Goal: Task Accomplishment & Management: Use online tool/utility

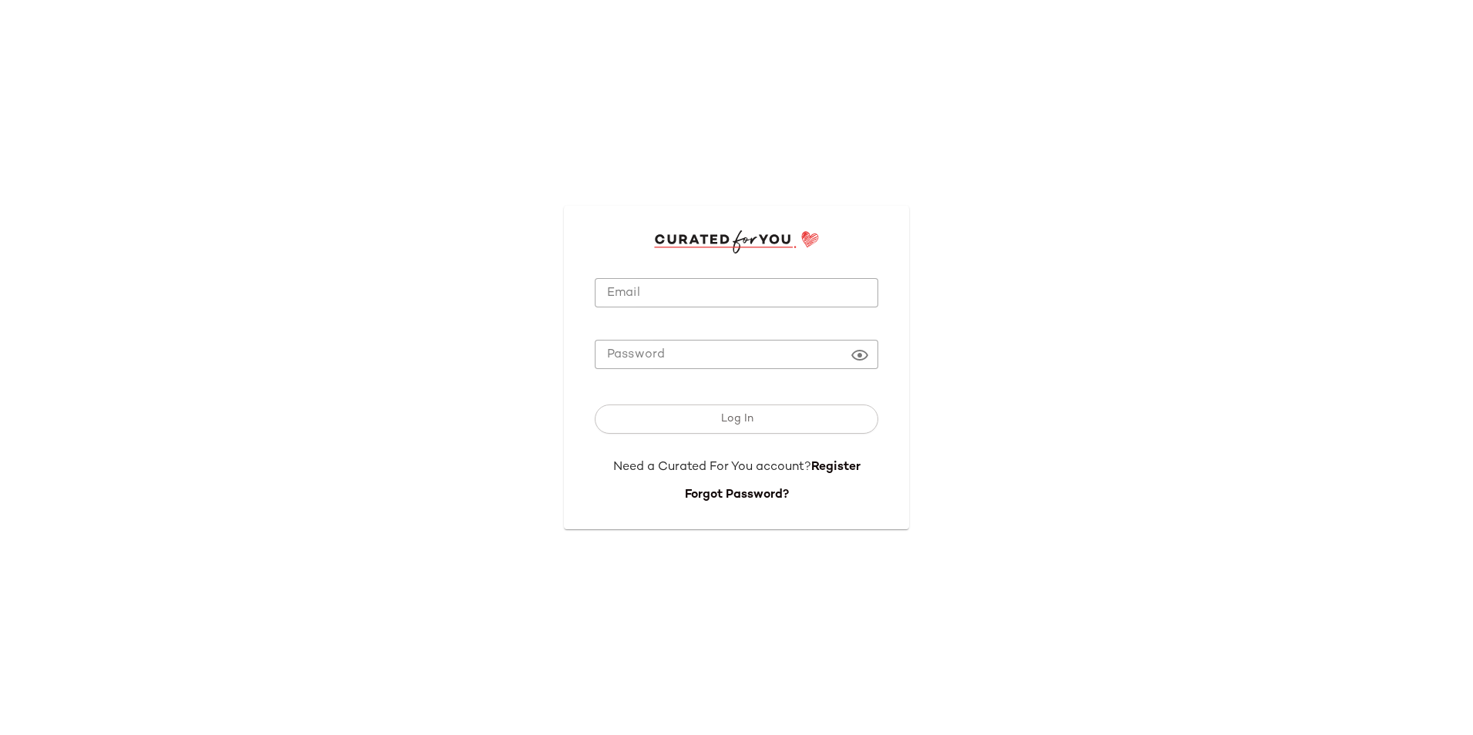
type input "**********"
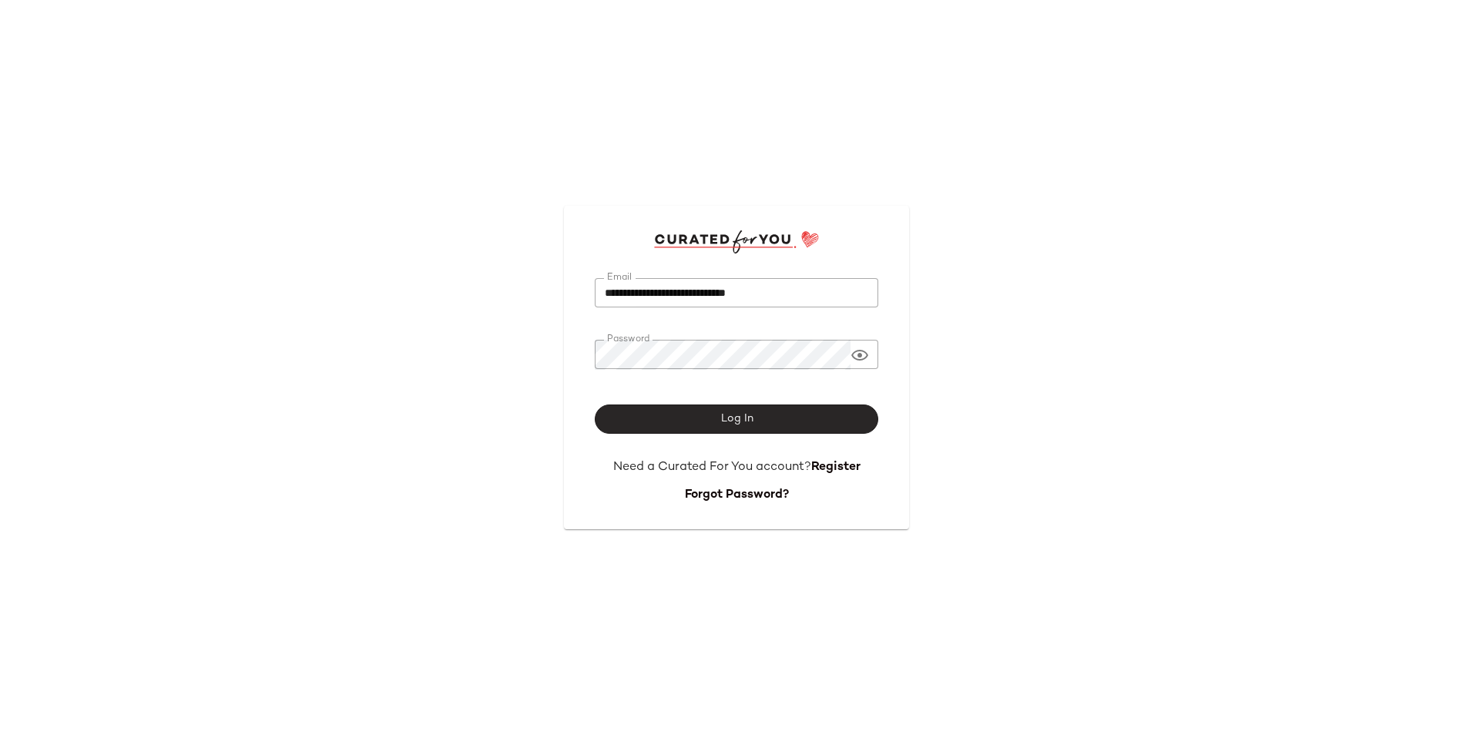
click at [743, 419] on span "Log In" at bounding box center [736, 419] width 33 height 12
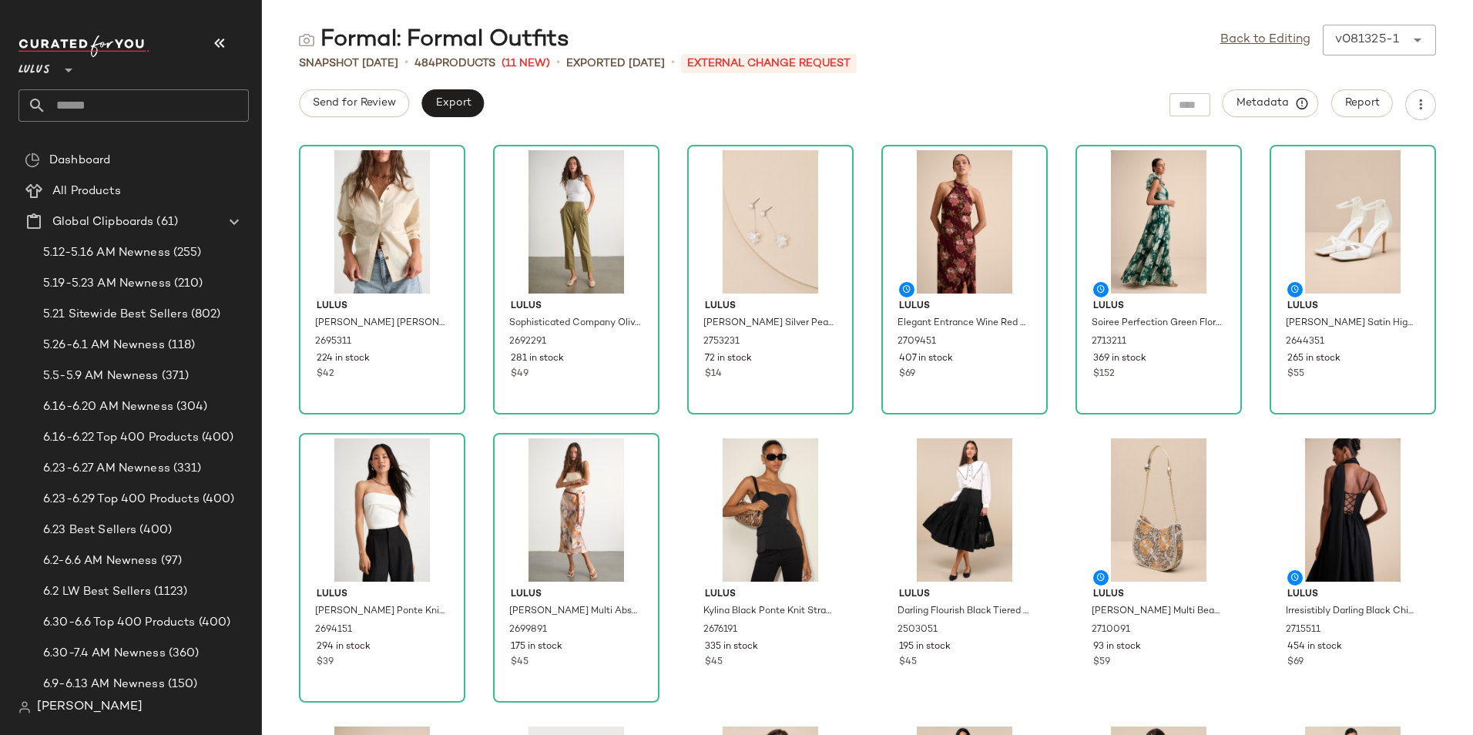
click at [220, 39] on icon "button" at bounding box center [219, 43] width 18 height 18
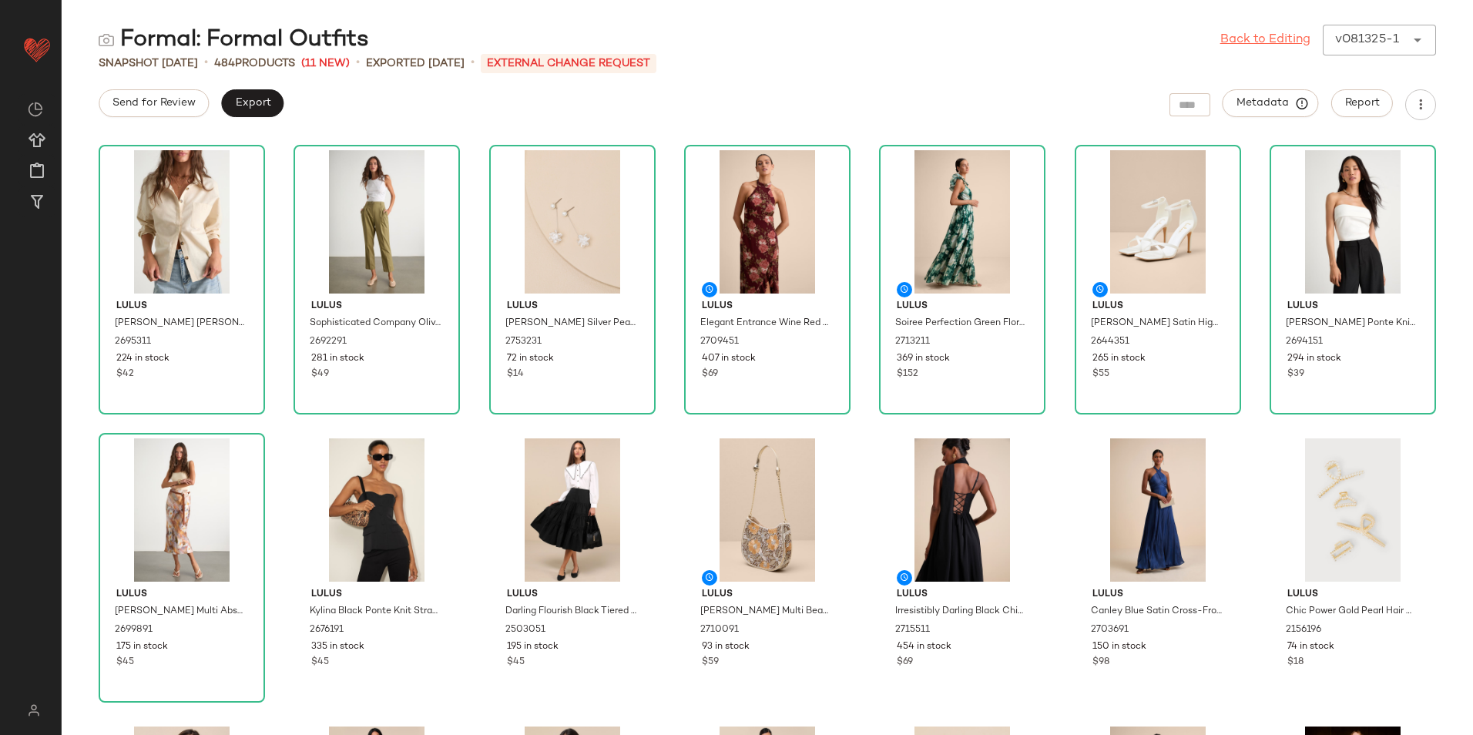
click at [1275, 35] on link "Back to Editing" at bounding box center [1265, 40] width 90 height 18
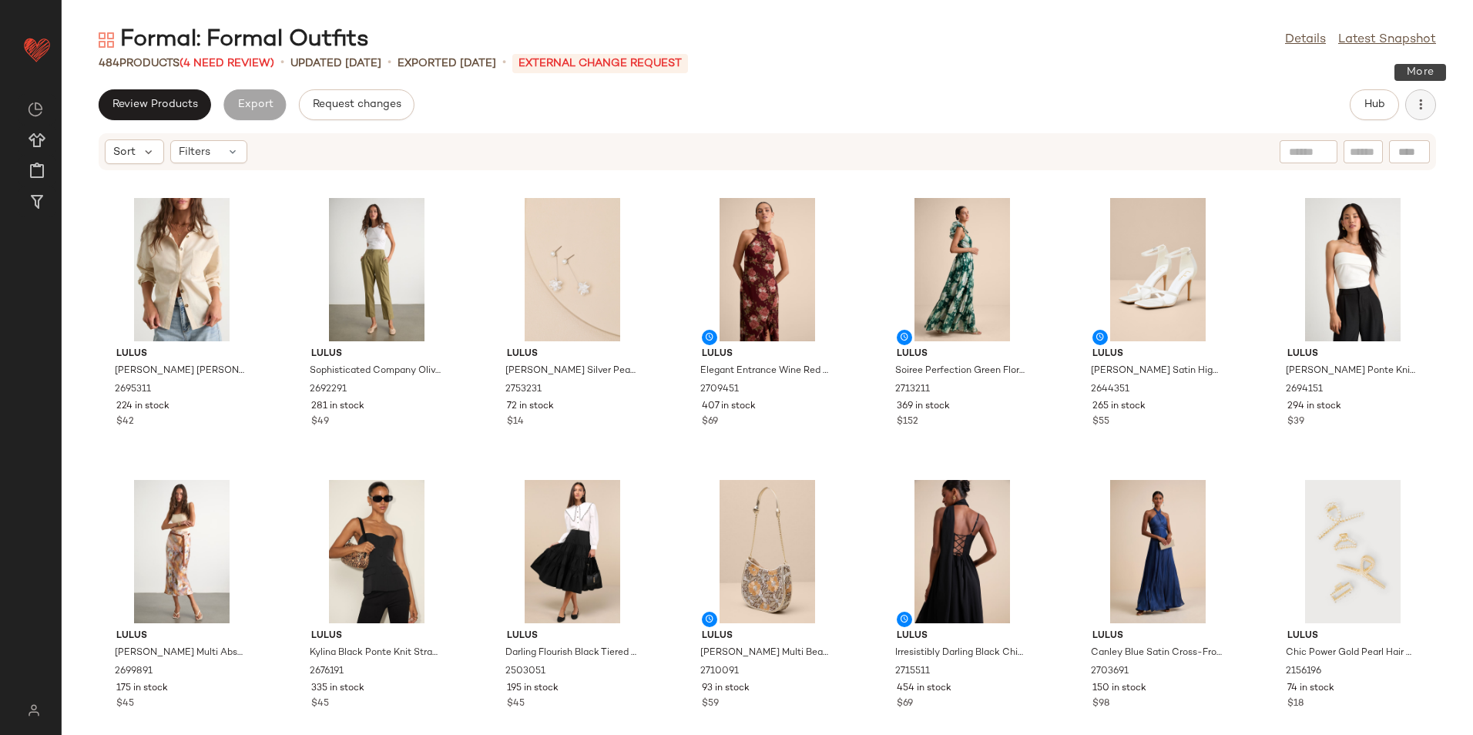
click at [1428, 104] on icon "button" at bounding box center [1420, 104] width 15 height 15
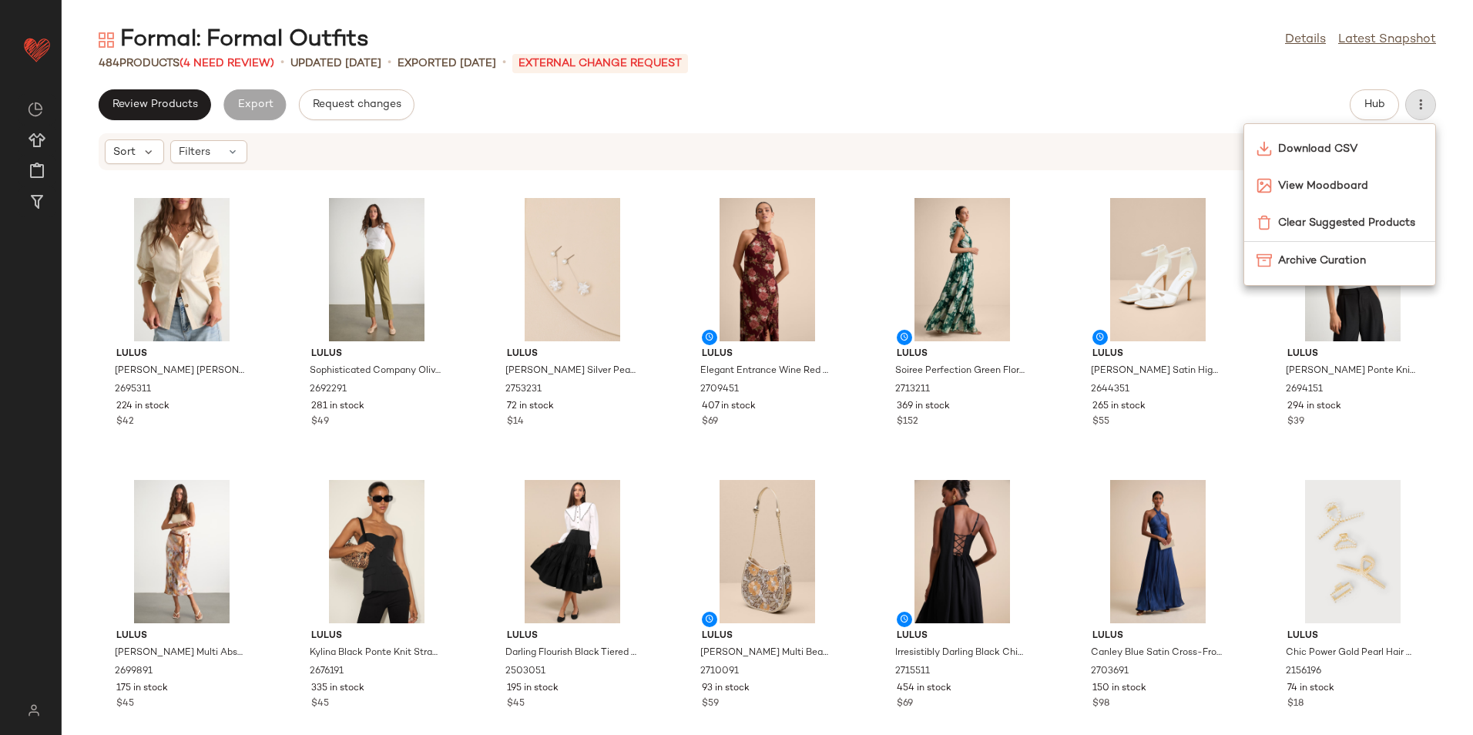
click at [1265, 85] on div "Formal: Formal Outfits Details Latest Snapshot 484 Products (4 Need Review) • u…" at bounding box center [767, 380] width 1411 height 710
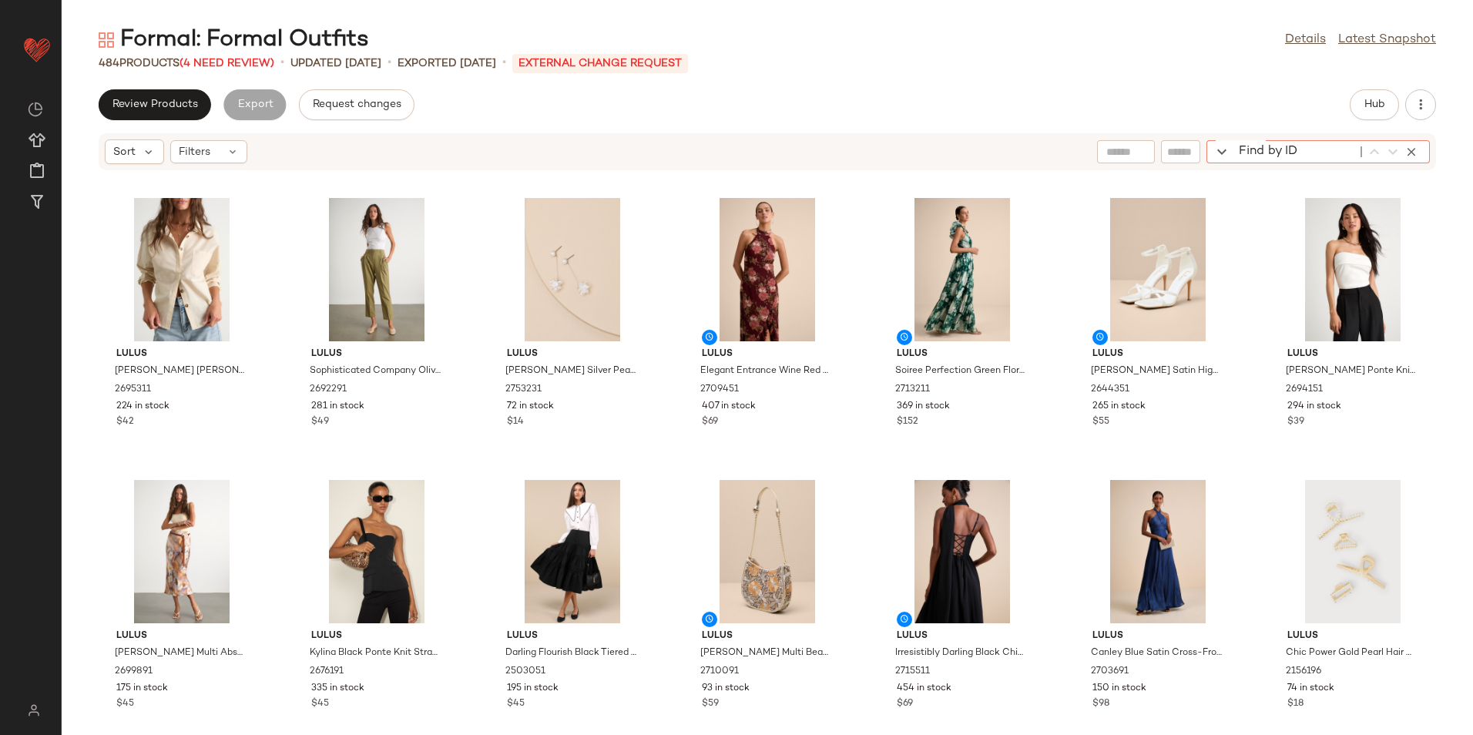
click at [1414, 157] on div "Find by ID Find by ID" at bounding box center [1317, 151] width 223 height 23
paste input "*******"
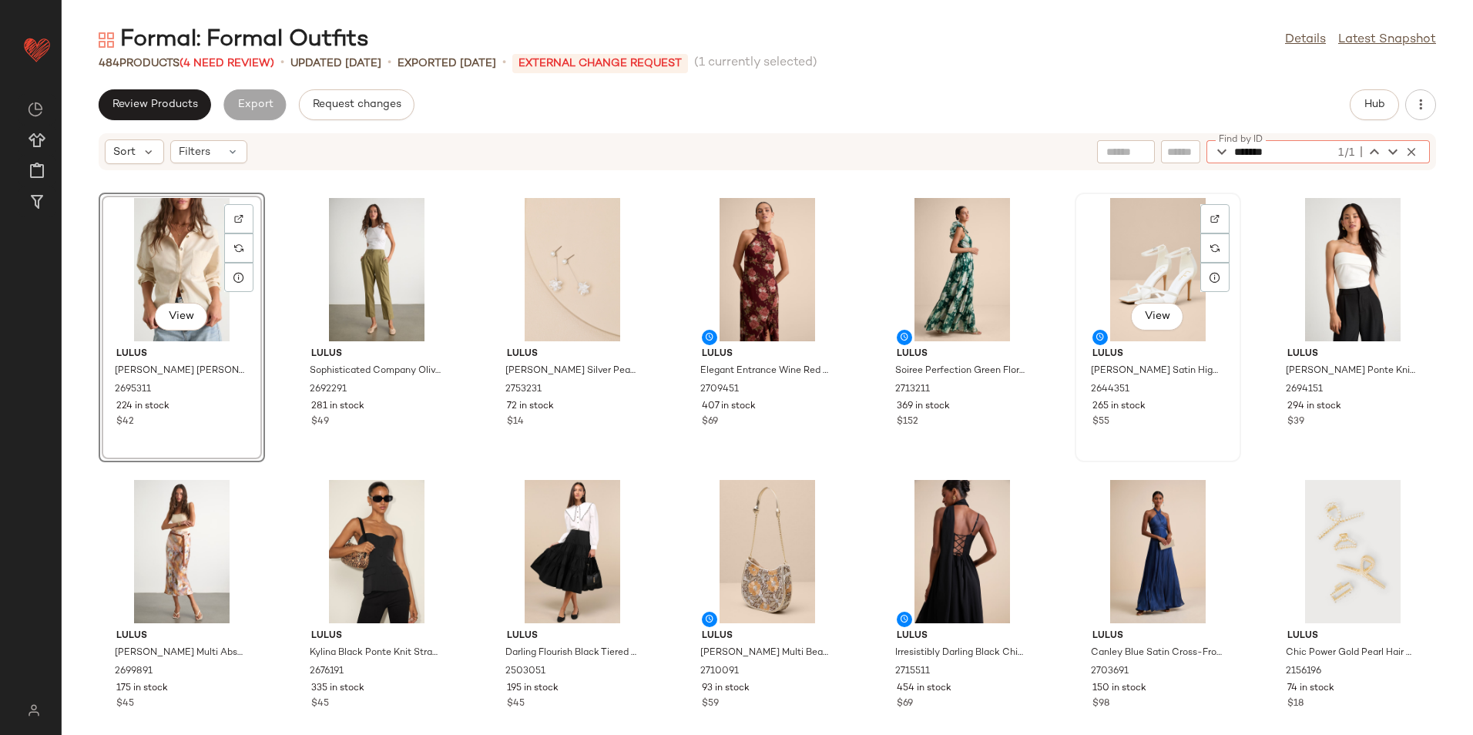
type input "*******"
click at [157, 267] on div "View" at bounding box center [182, 269] width 156 height 143
click at [1378, 102] on span "Hub" at bounding box center [1375, 105] width 22 height 12
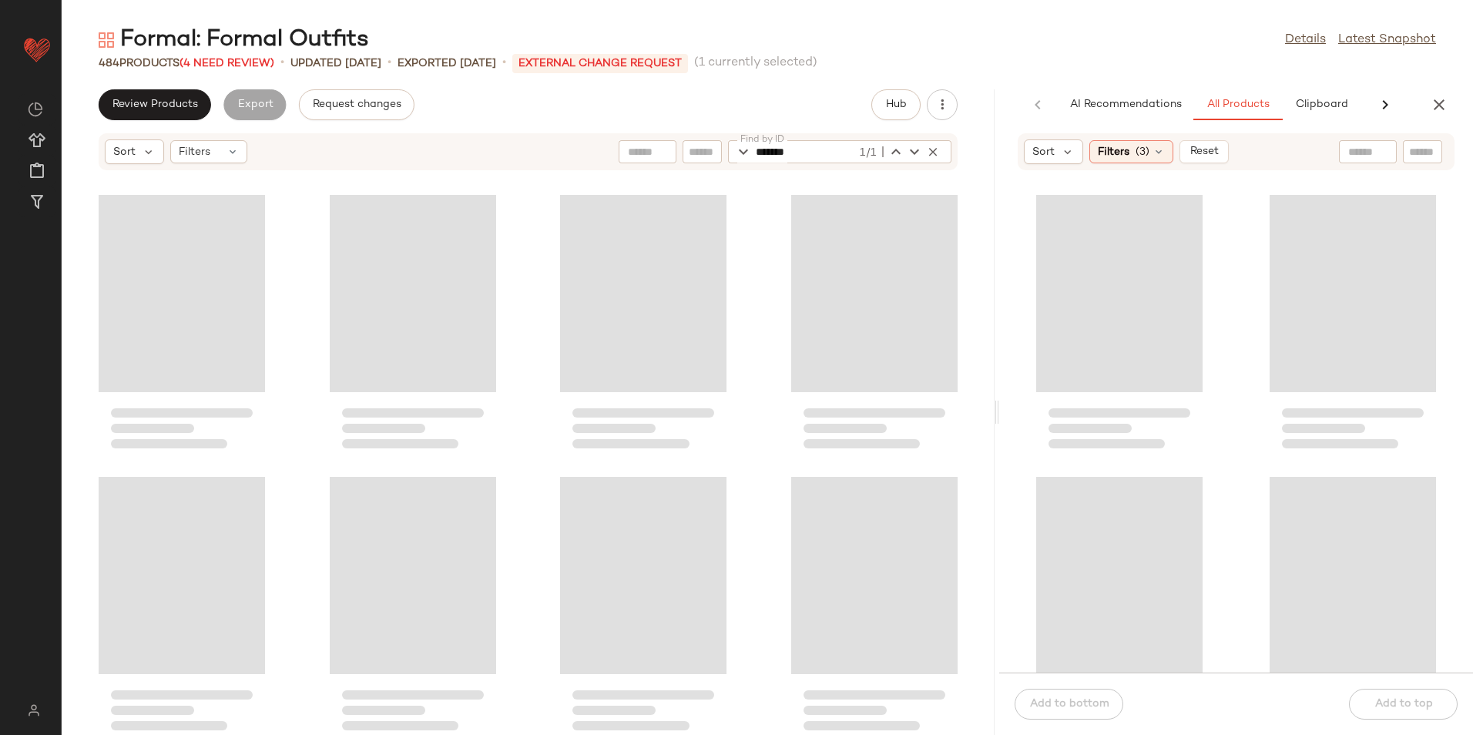
drag, startPoint x: 769, startPoint y: 410, endPoint x: 1130, endPoint y: 414, distance: 361.3
click at [1130, 414] on div "Formal: Formal Outfits Details Latest Snapshot 484 Products (4 Need Review) • u…" at bounding box center [767, 380] width 1411 height 710
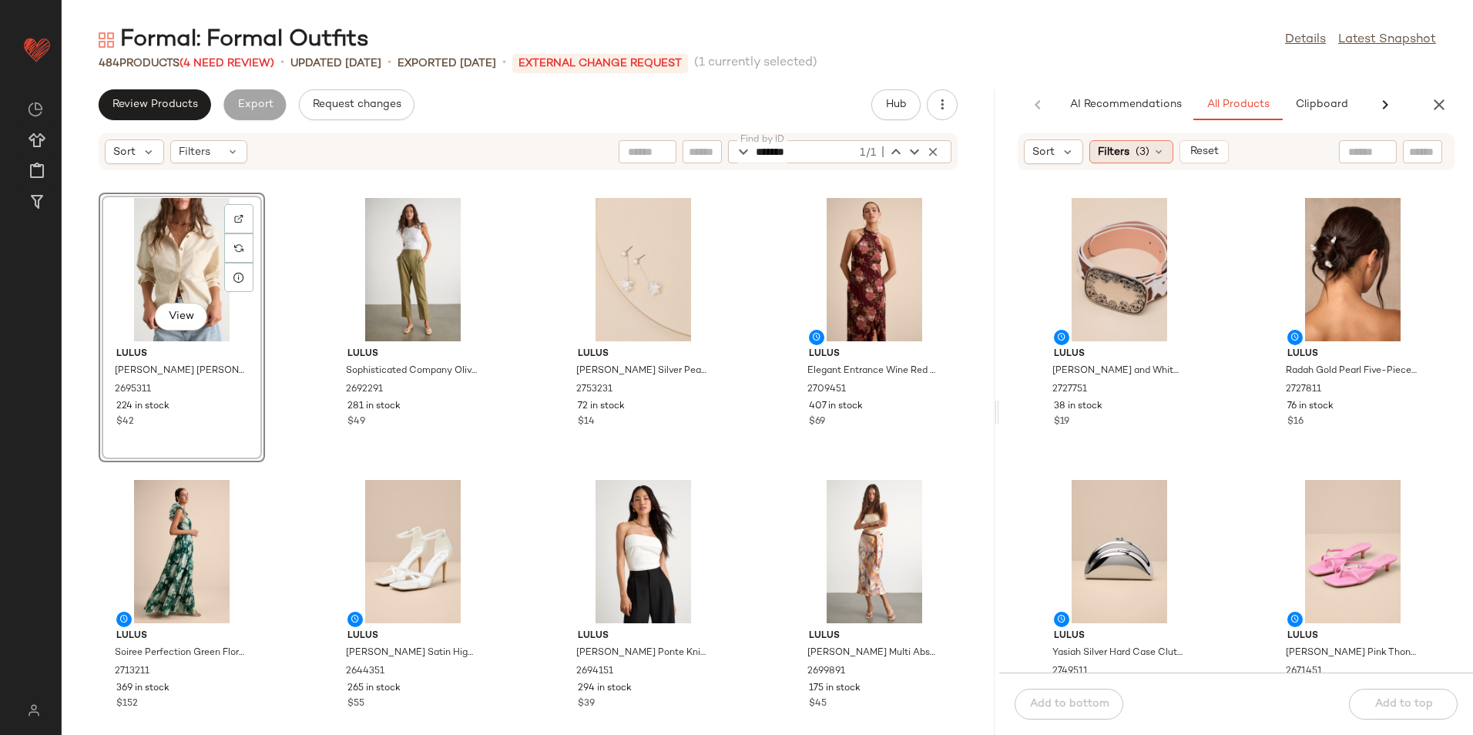
click at [1155, 147] on icon at bounding box center [1159, 152] width 12 height 12
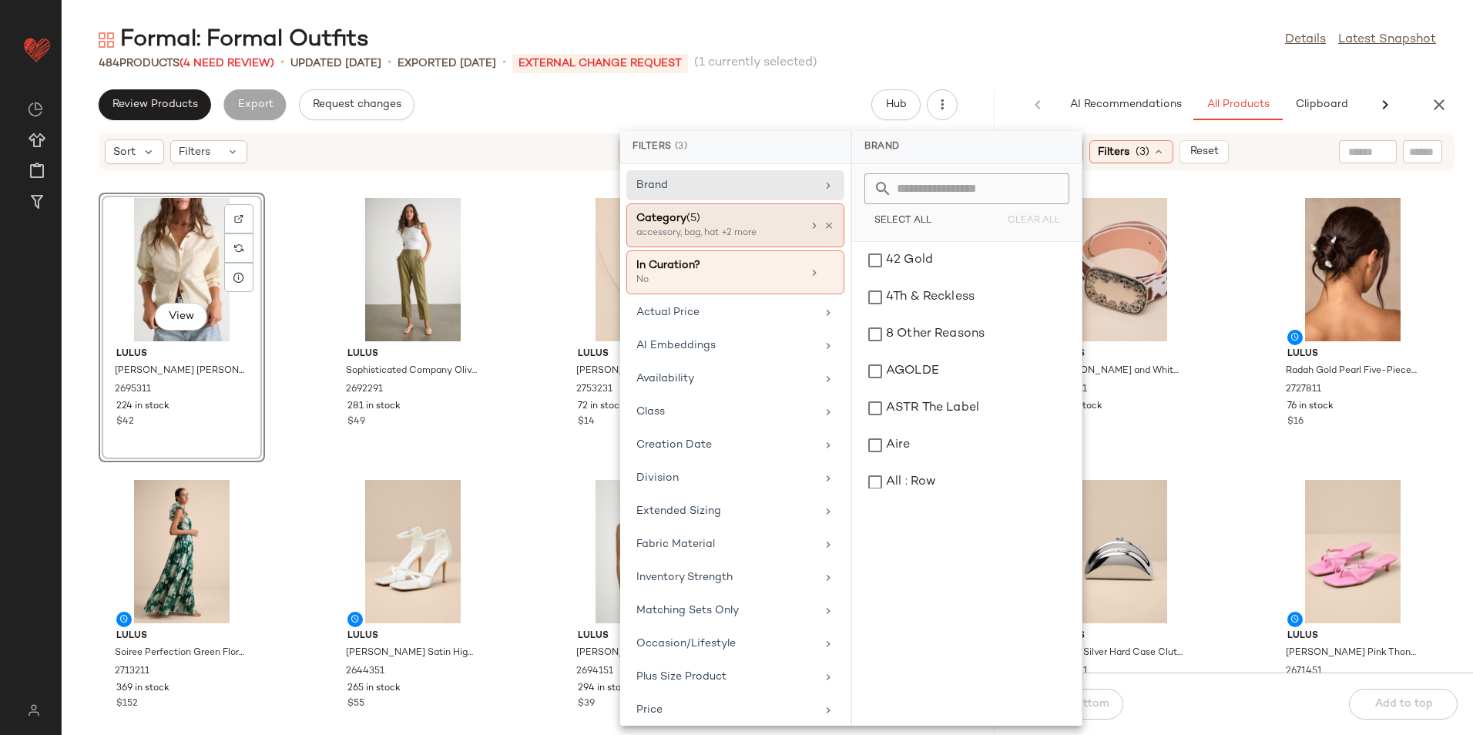
click at [721, 230] on div "accessory, bag, hat +2 more" at bounding box center [713, 234] width 154 height 14
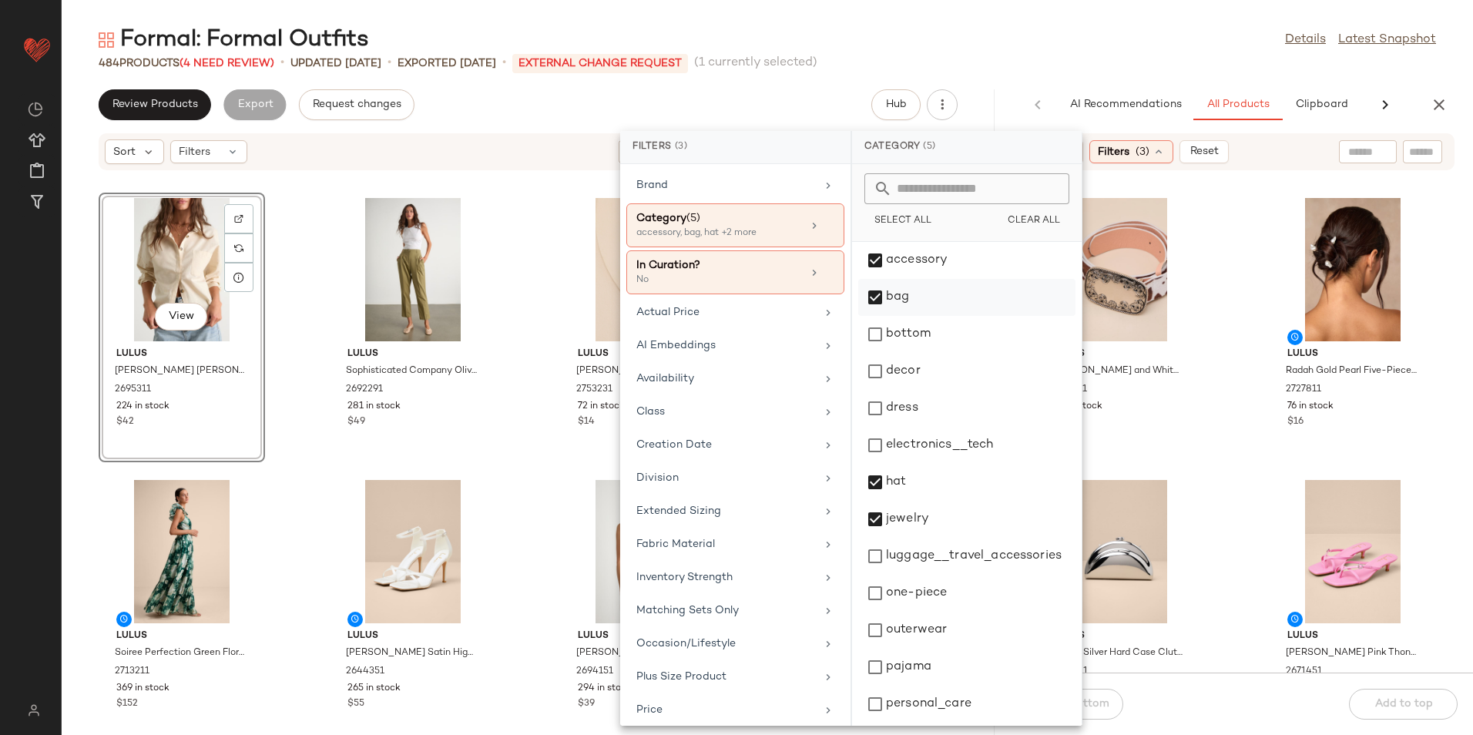
click at [895, 316] on div "bag" at bounding box center [966, 334] width 217 height 37
click at [910, 279] on div "accessory" at bounding box center [966, 297] width 217 height 37
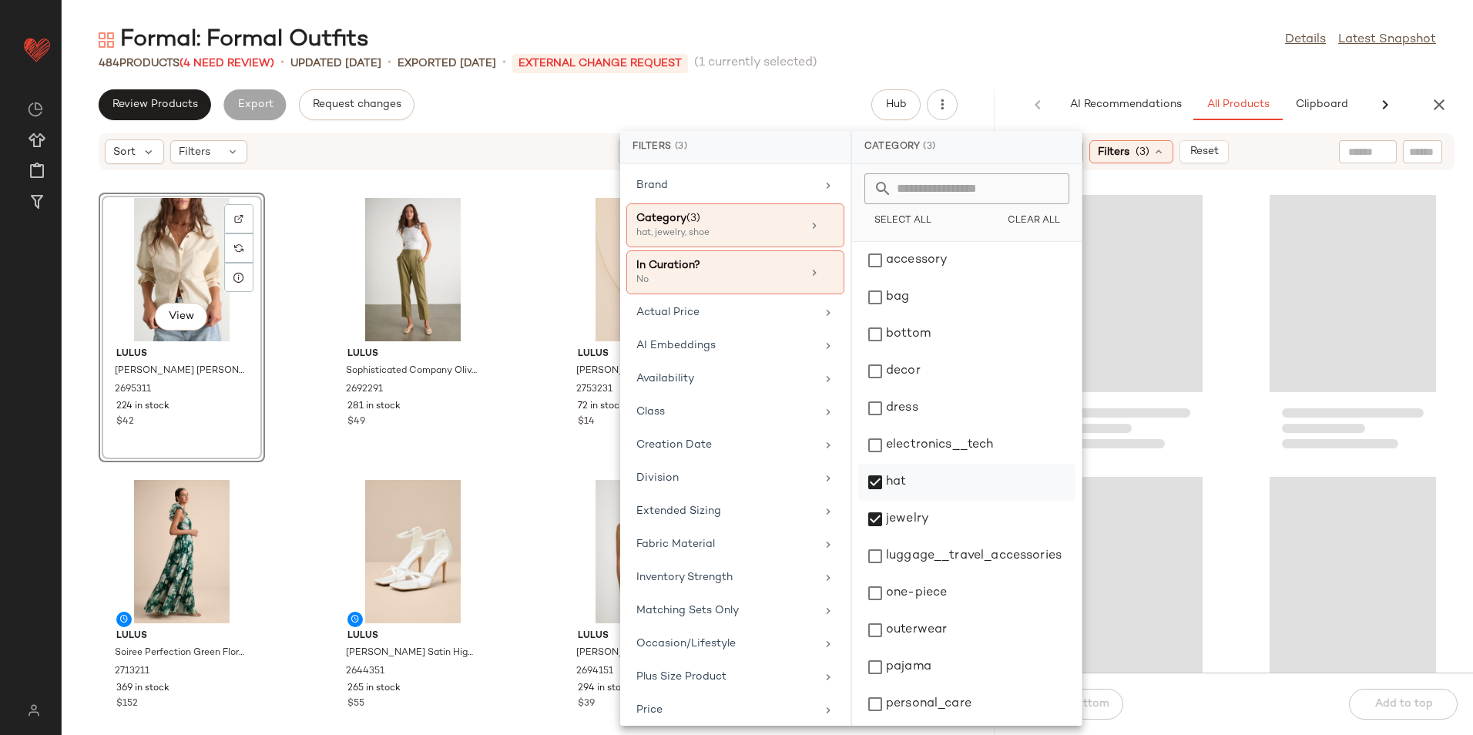
click at [899, 501] on div "hat" at bounding box center [966, 519] width 217 height 37
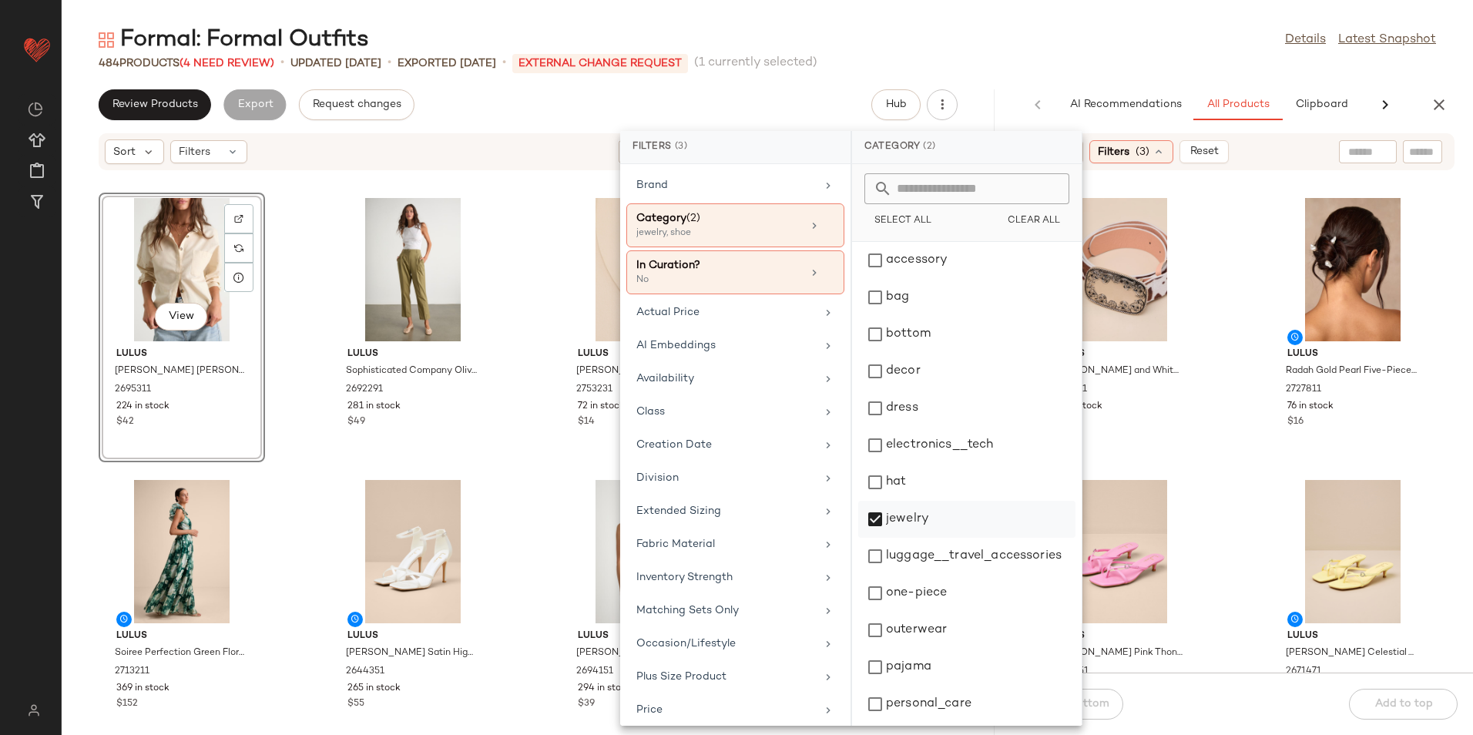
click at [899, 538] on div "jewelry" at bounding box center [966, 556] width 217 height 37
click at [923, 427] on div "dress" at bounding box center [966, 445] width 217 height 37
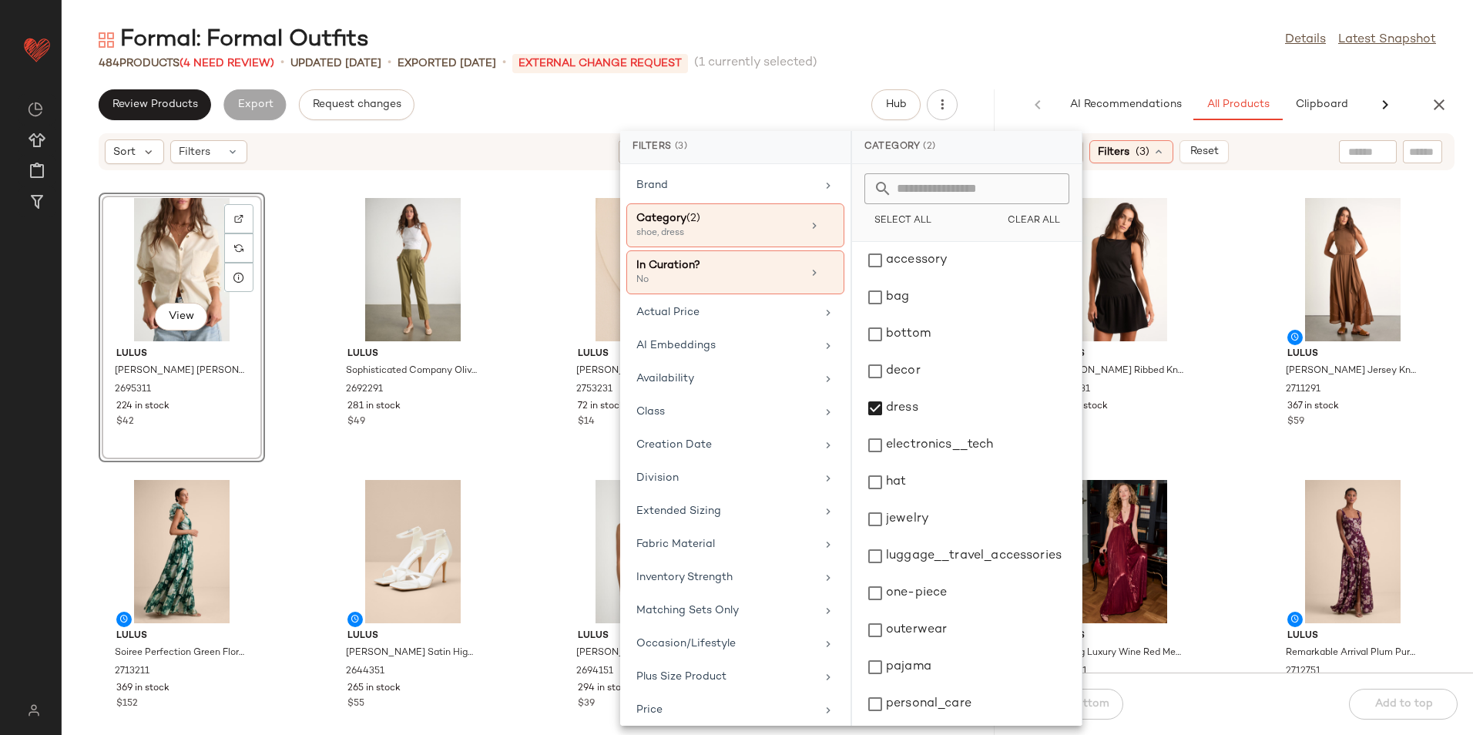
click at [1110, 56] on div "484 Products (4 Need Review) • updated Aug 13th • Exported Aug 13th • External …" at bounding box center [767, 62] width 1411 height 15
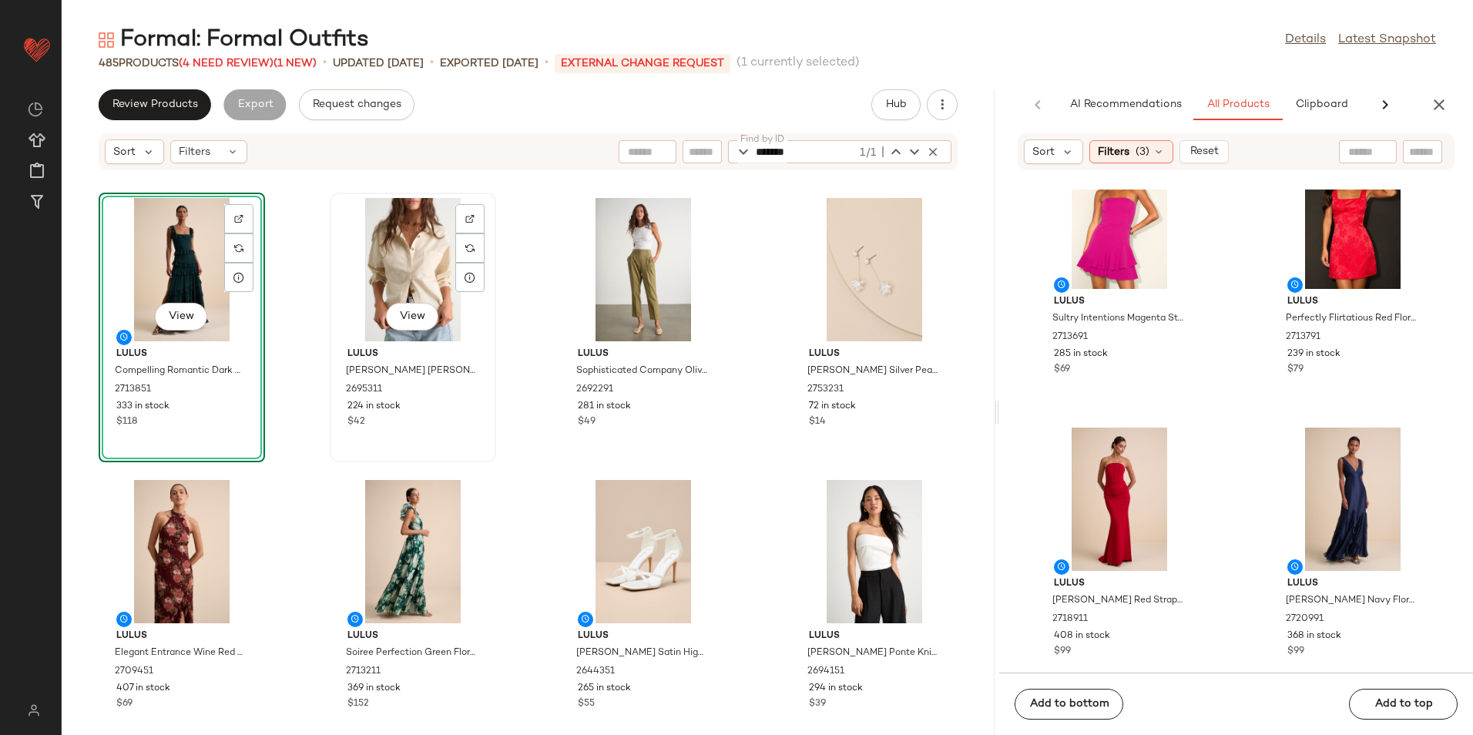
click at [401, 259] on div "View" at bounding box center [413, 269] width 156 height 143
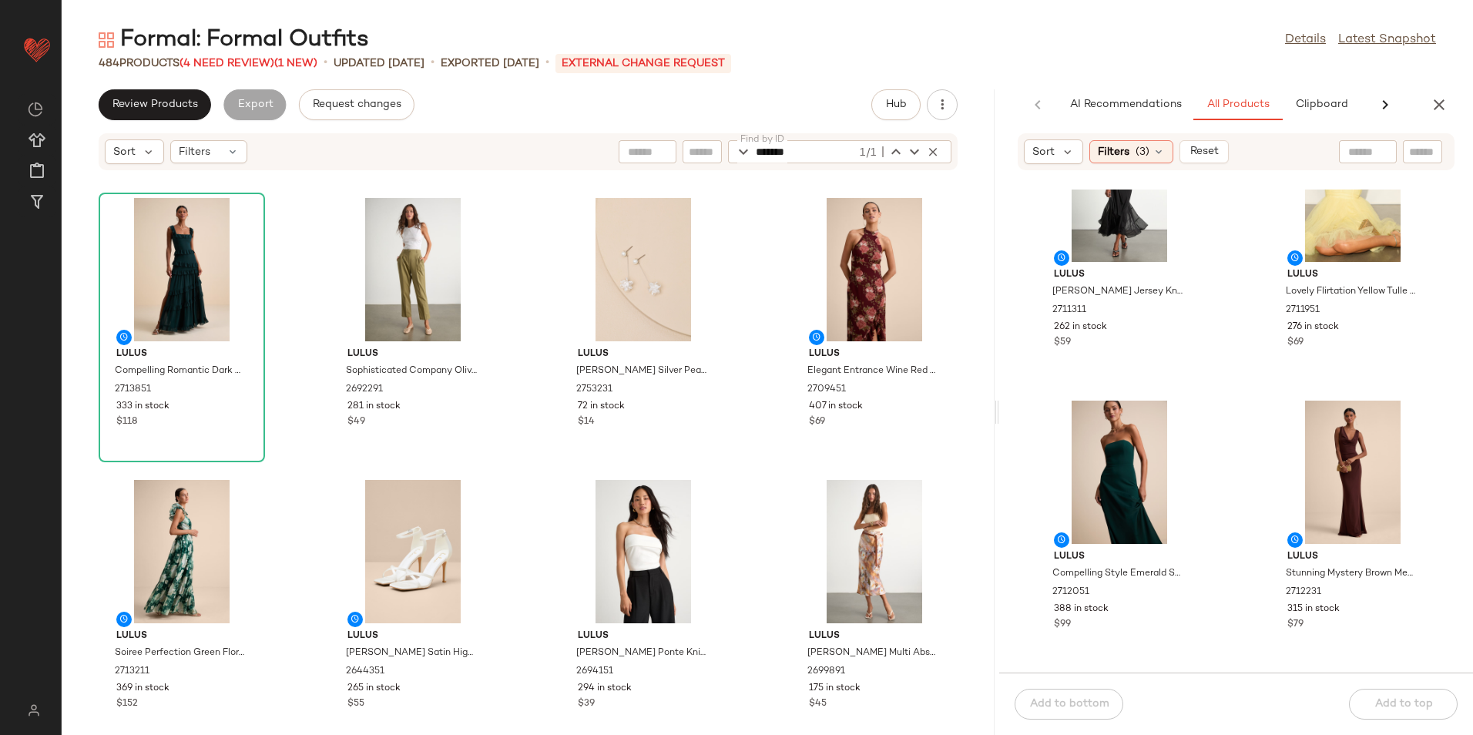
scroll to position [2632, 0]
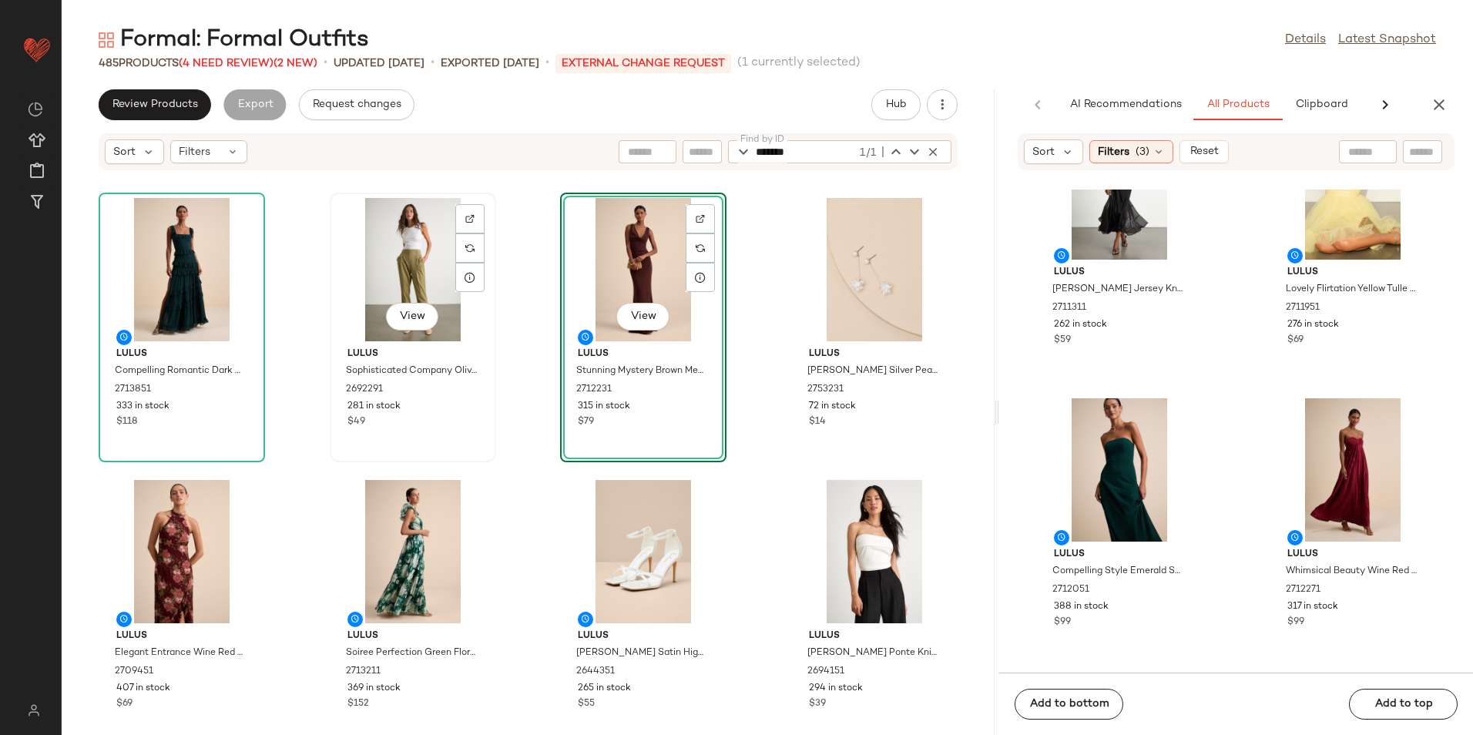
click at [408, 258] on div "View" at bounding box center [413, 269] width 156 height 143
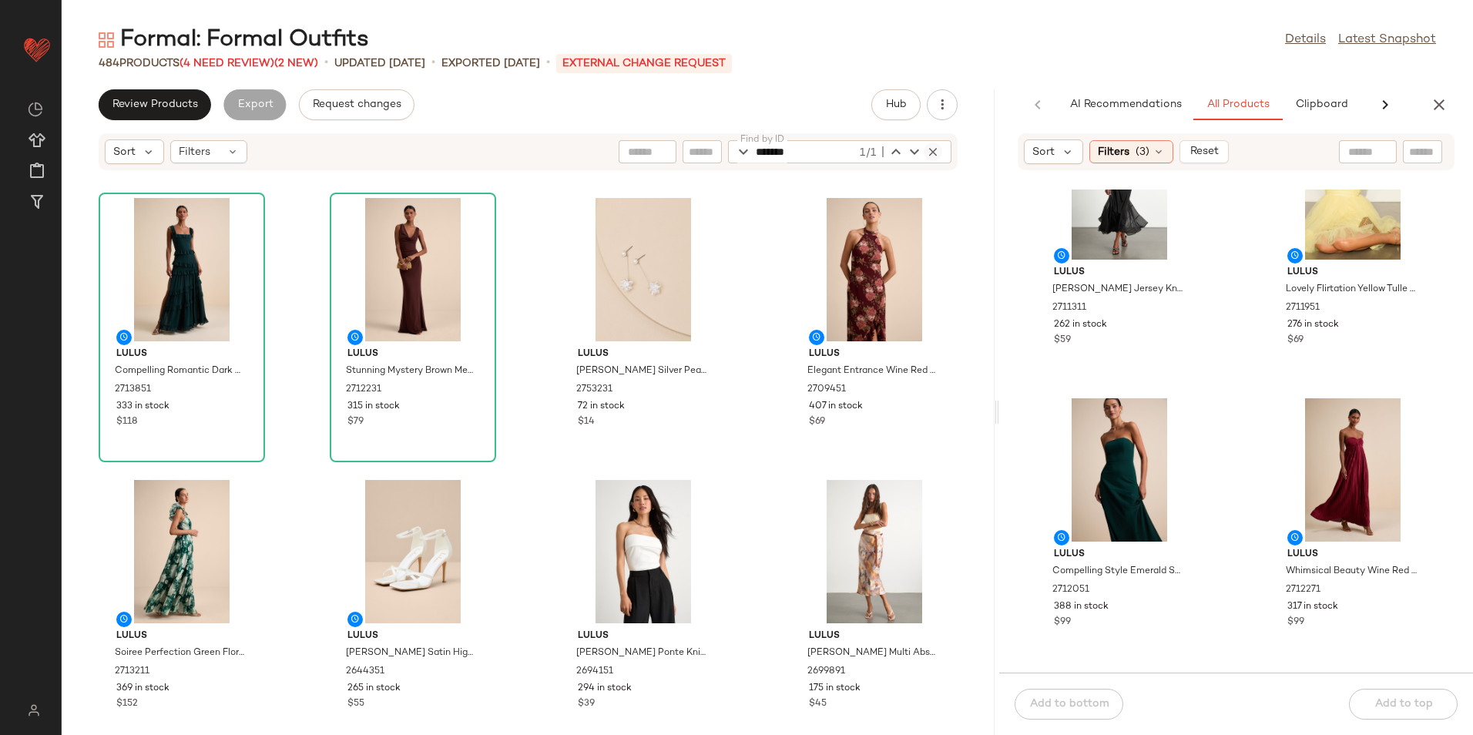
click at [937, 149] on icon "button" at bounding box center [933, 152] width 14 height 14
paste input "*******"
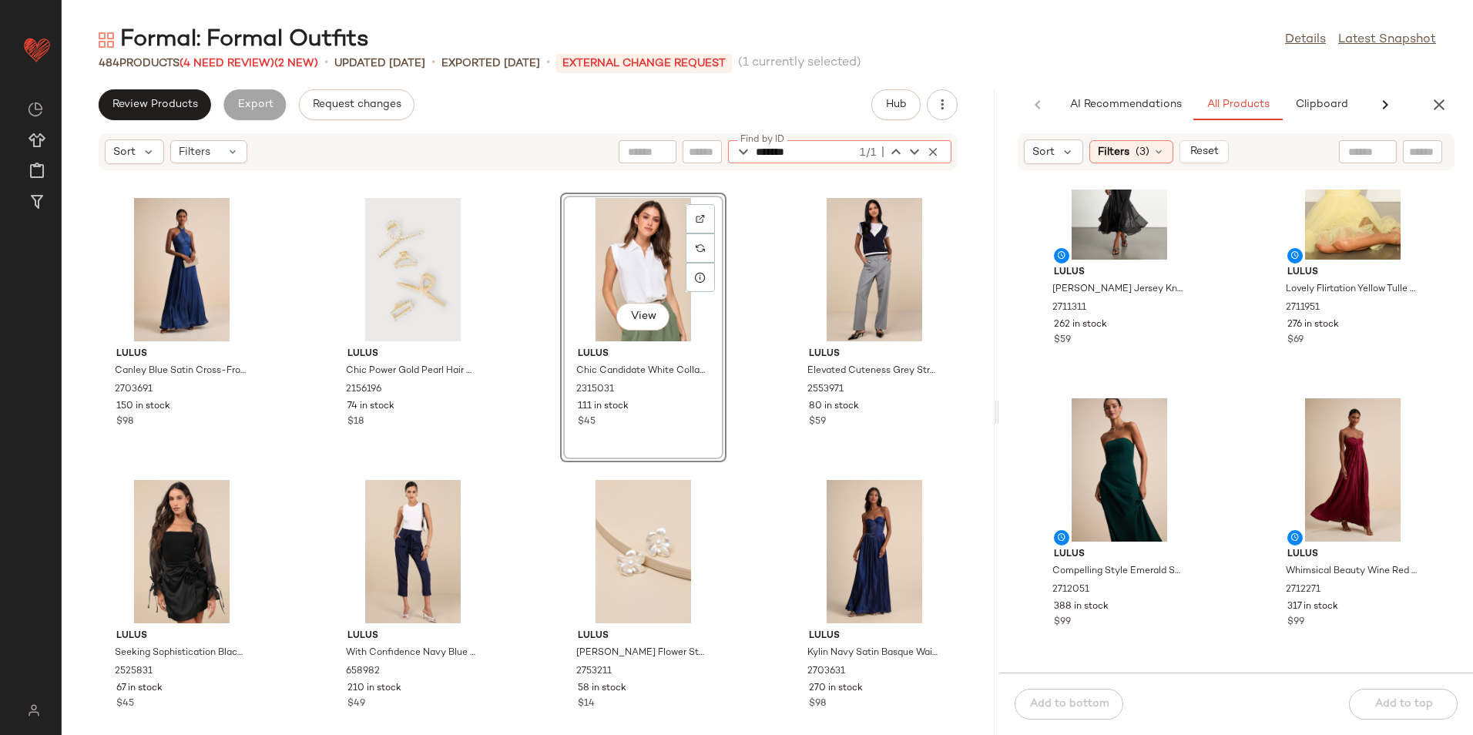
type input "*******"
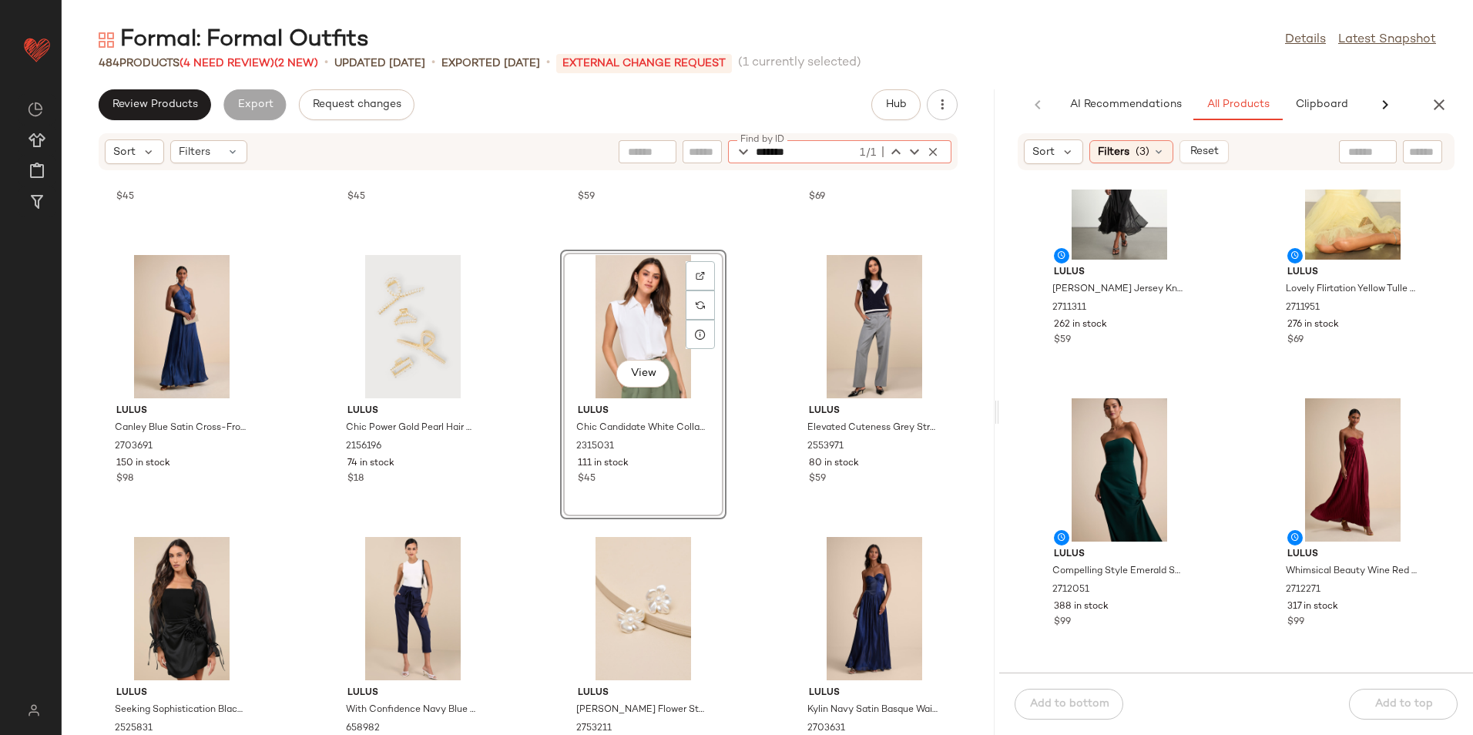
scroll to position [783, 0]
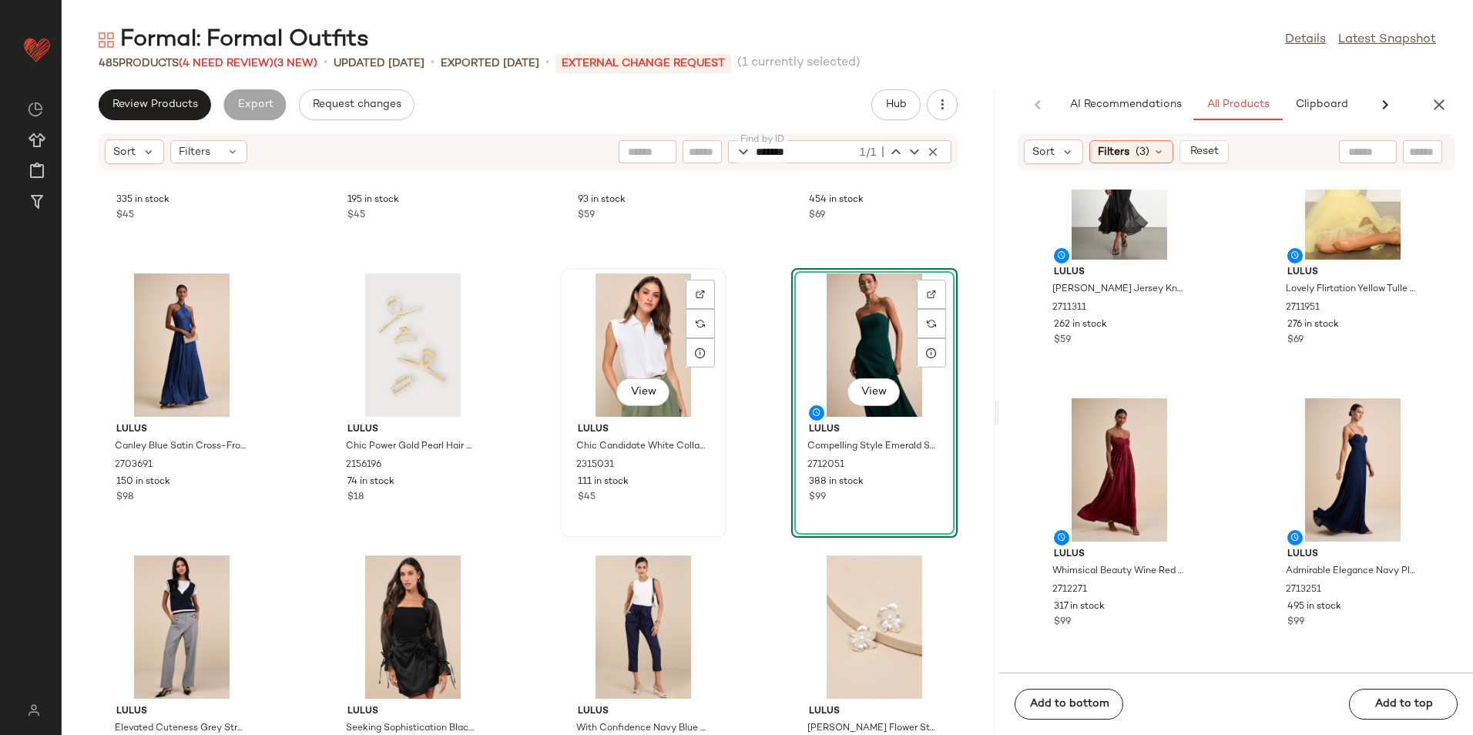
click at [611, 336] on div "View" at bounding box center [643, 345] width 156 height 143
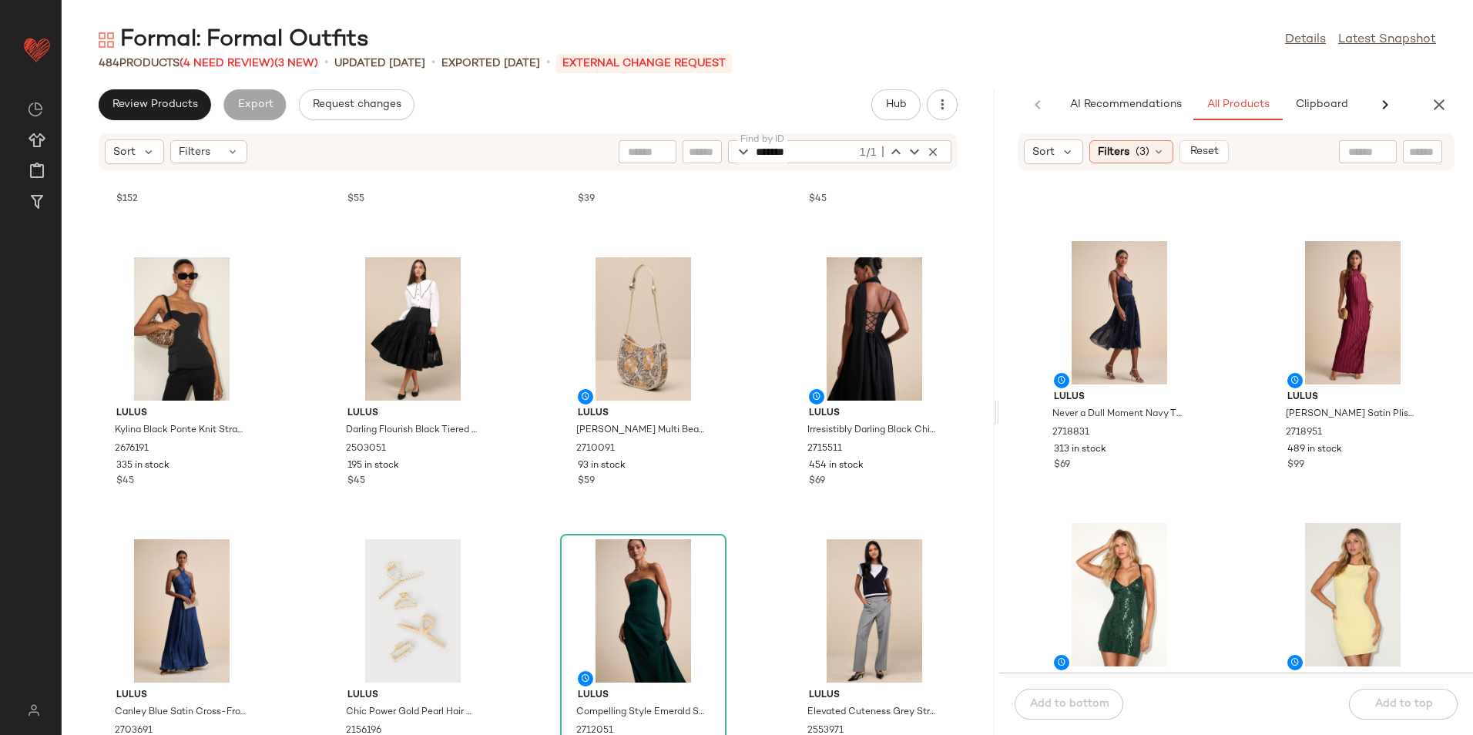
scroll to position [629, 0]
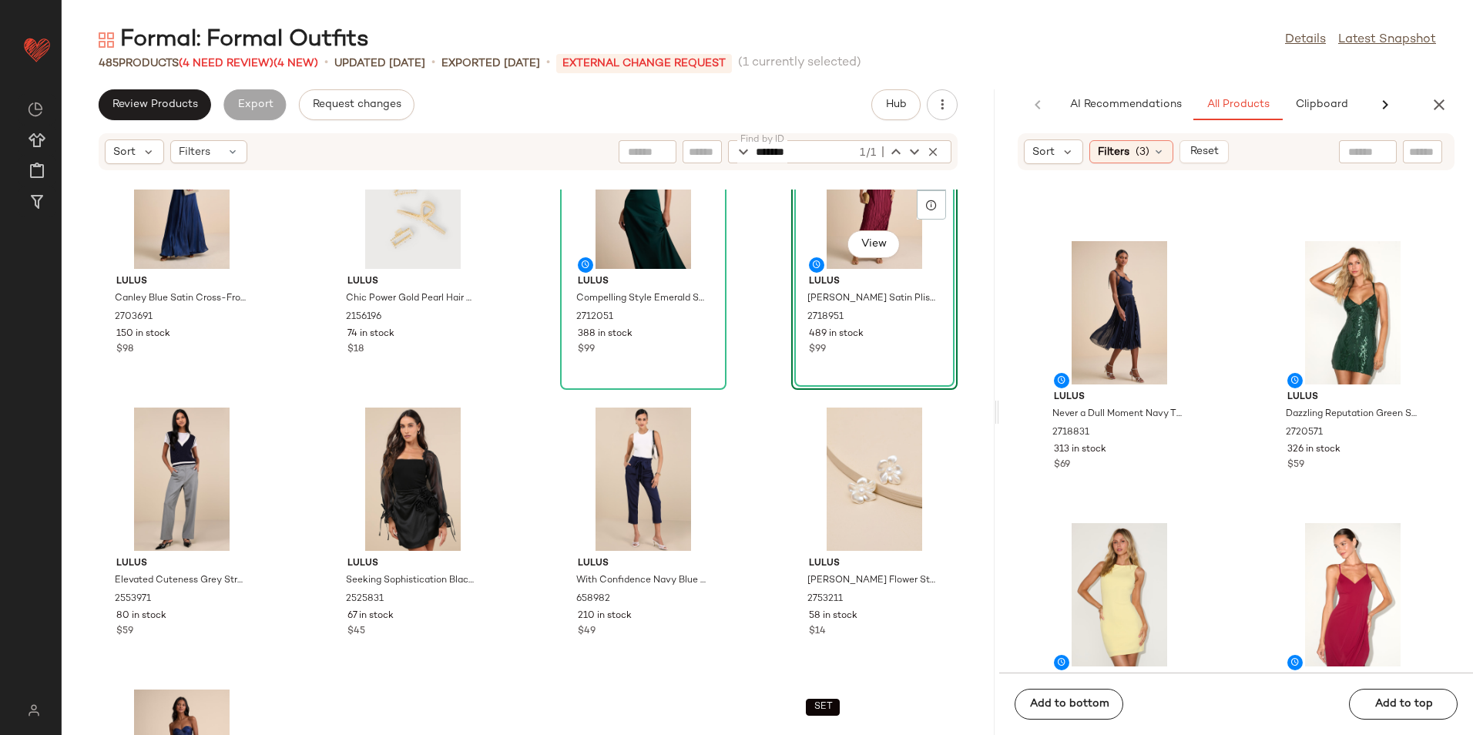
scroll to position [937, 0]
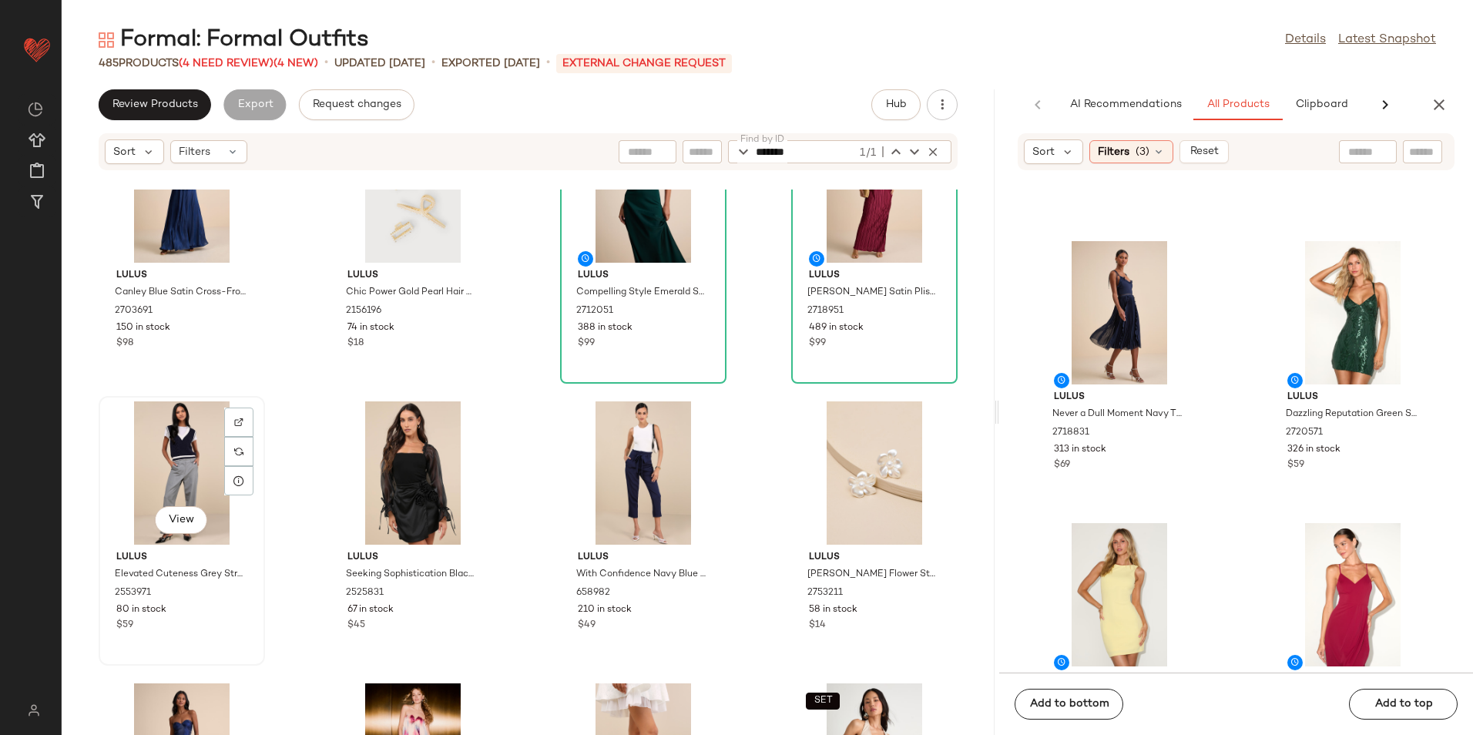
click at [178, 466] on div "View" at bounding box center [182, 472] width 156 height 143
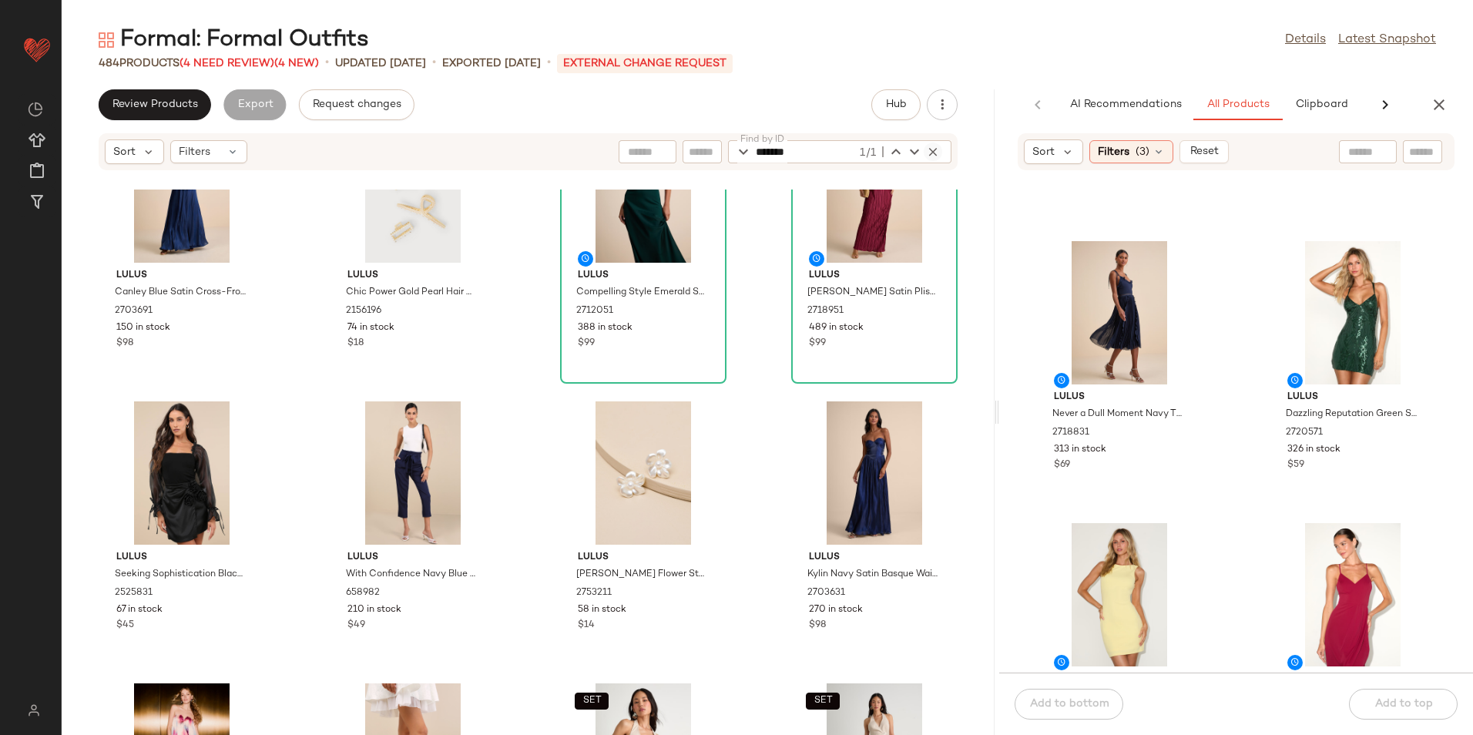
click at [932, 147] on icon "button" at bounding box center [933, 152] width 14 height 14
click at [968, 42] on div "Formal: Formal Outfits Details Latest Snapshot" at bounding box center [767, 40] width 1411 height 31
click at [219, 63] on span "(4 Need Review)" at bounding box center [227, 64] width 95 height 12
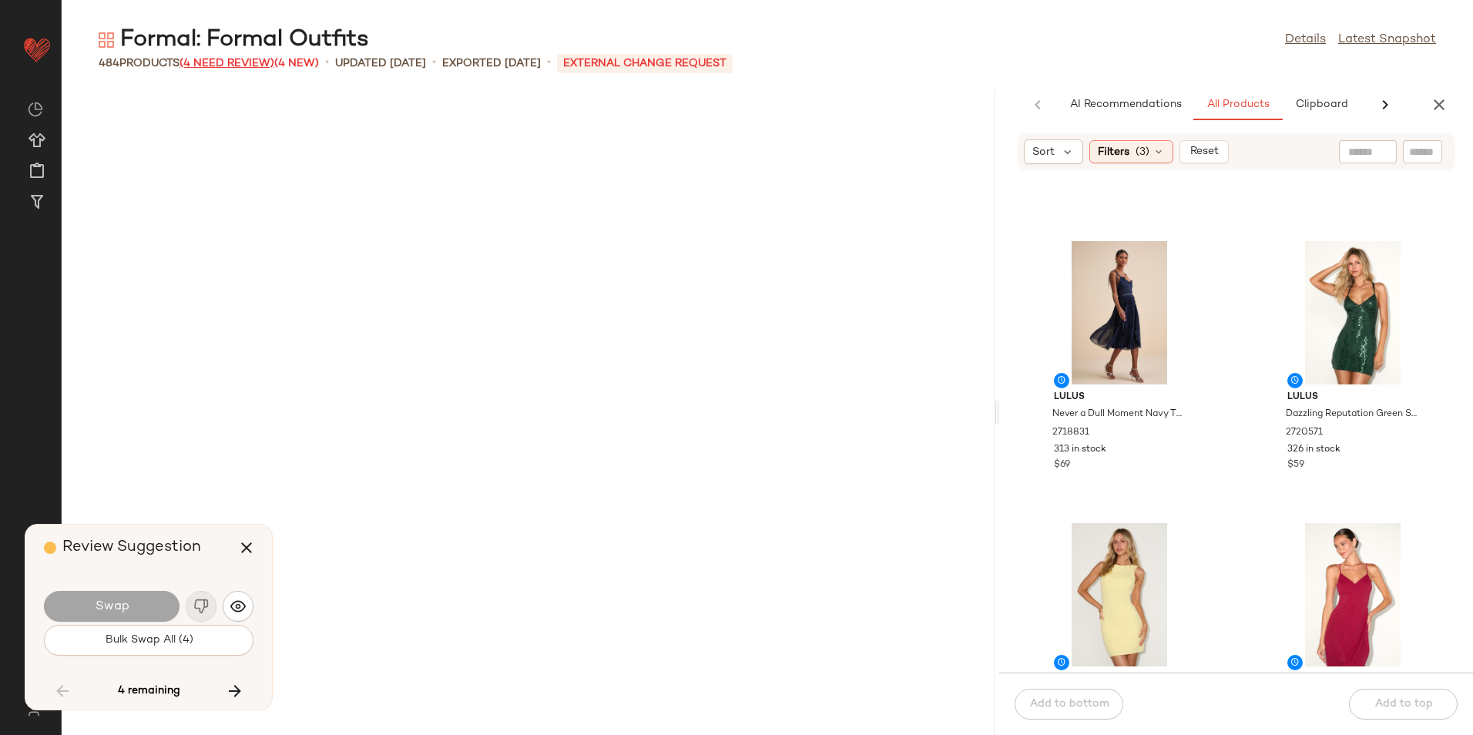
scroll to position [8459, 0]
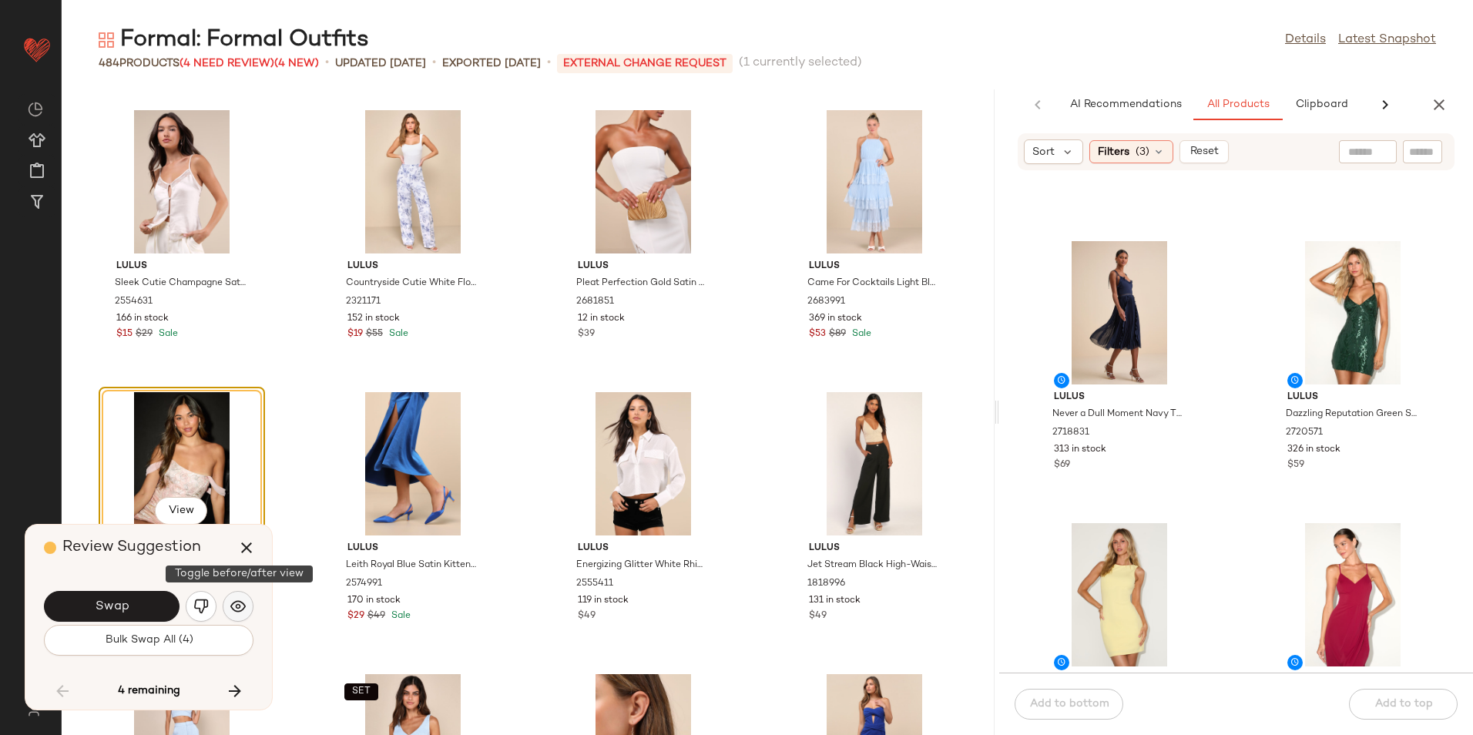
click at [247, 602] on button "button" at bounding box center [238, 606] width 31 height 31
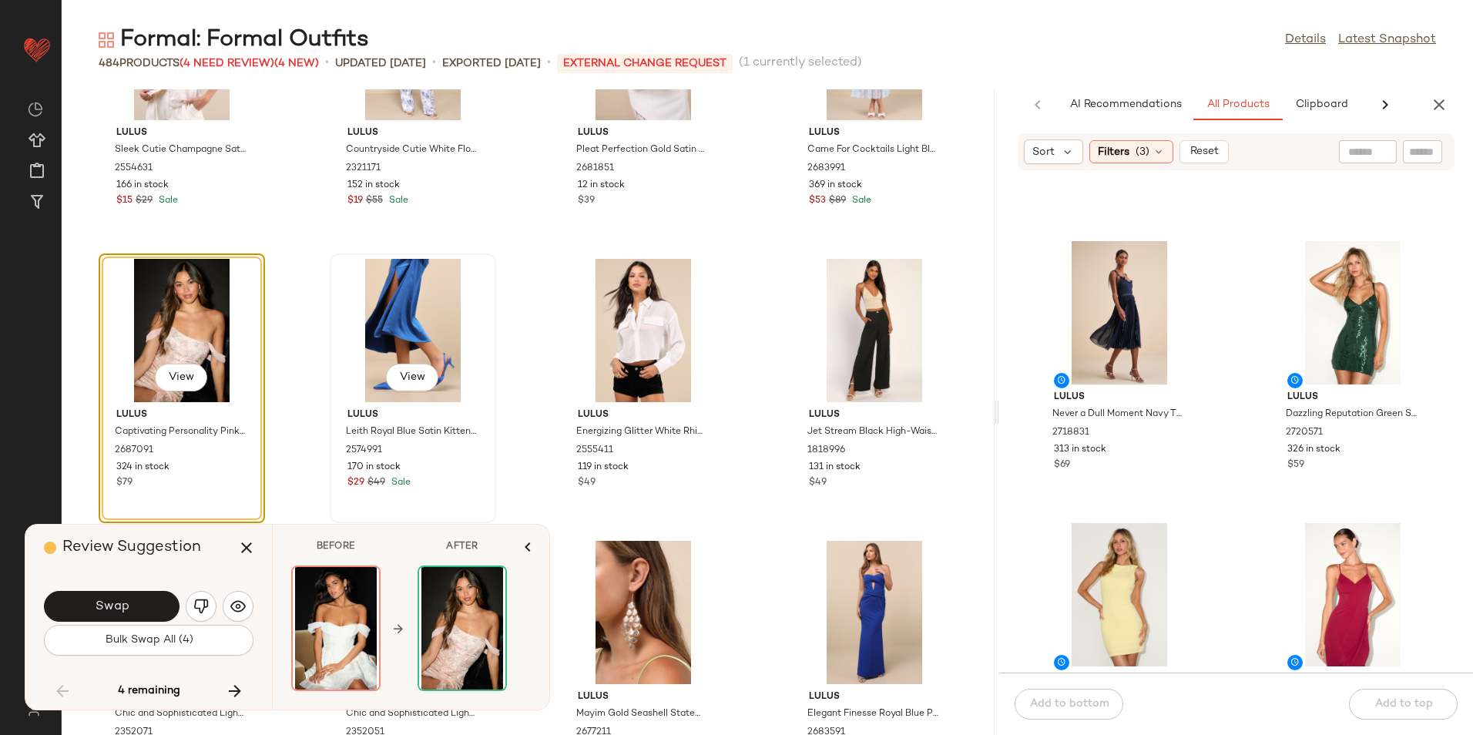
scroll to position [8613, 0]
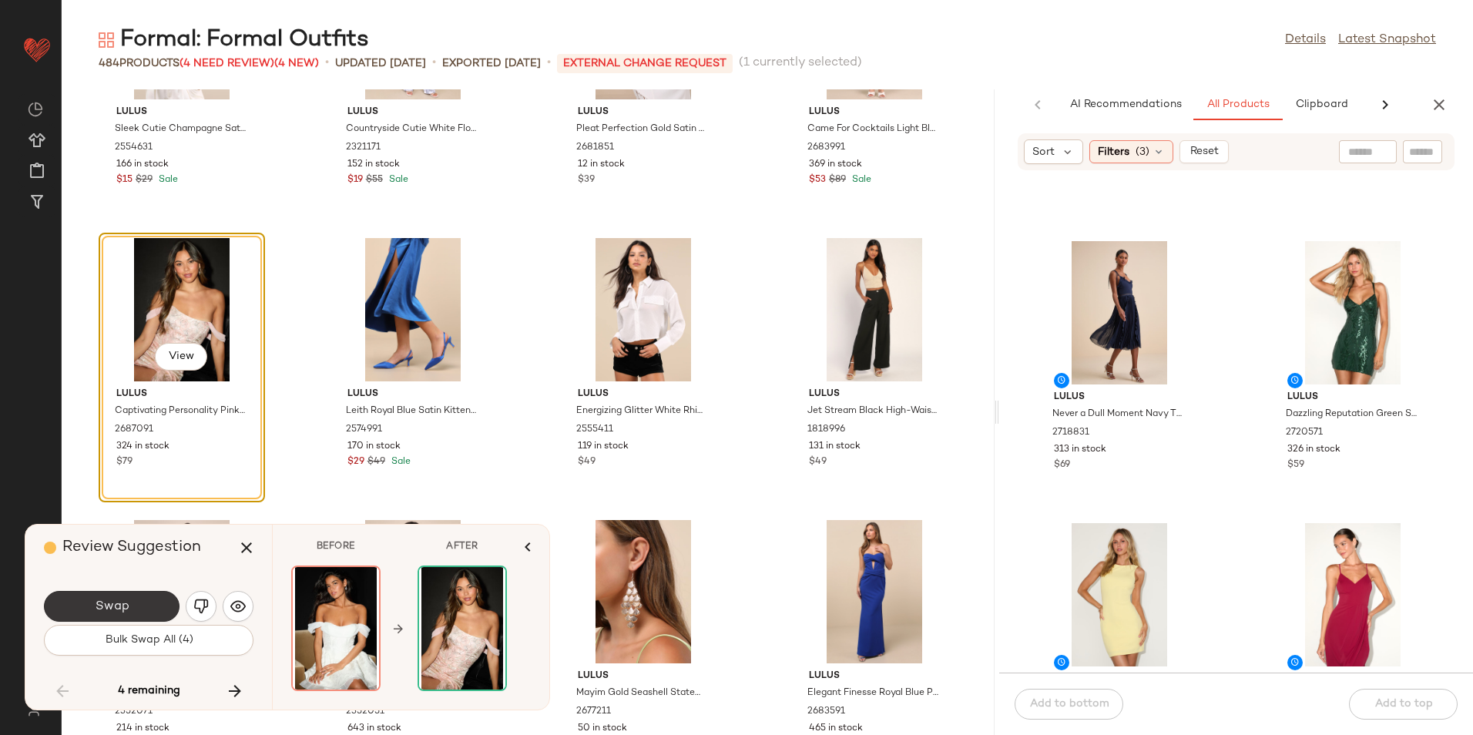
click at [149, 605] on button "Swap" at bounding box center [112, 606] width 136 height 31
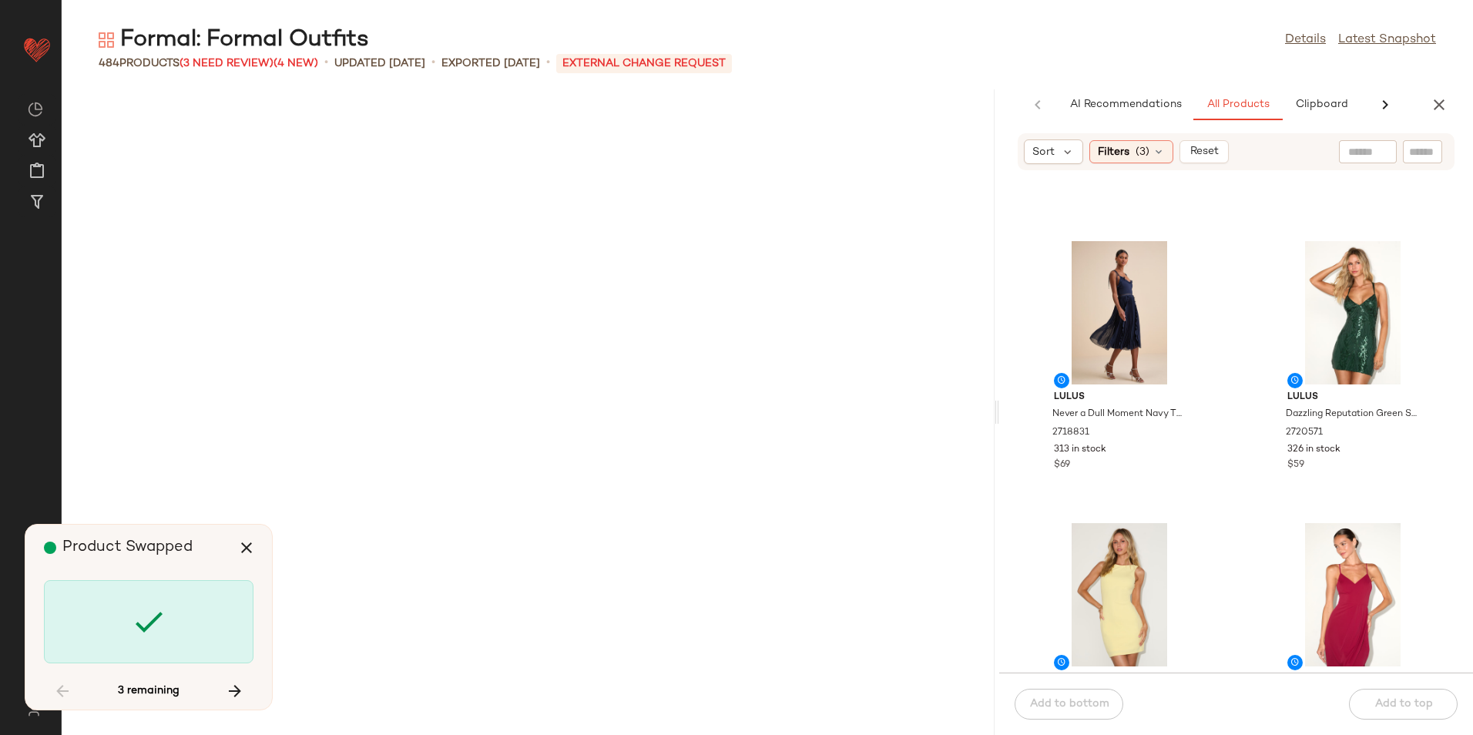
scroll to position [14663, 0]
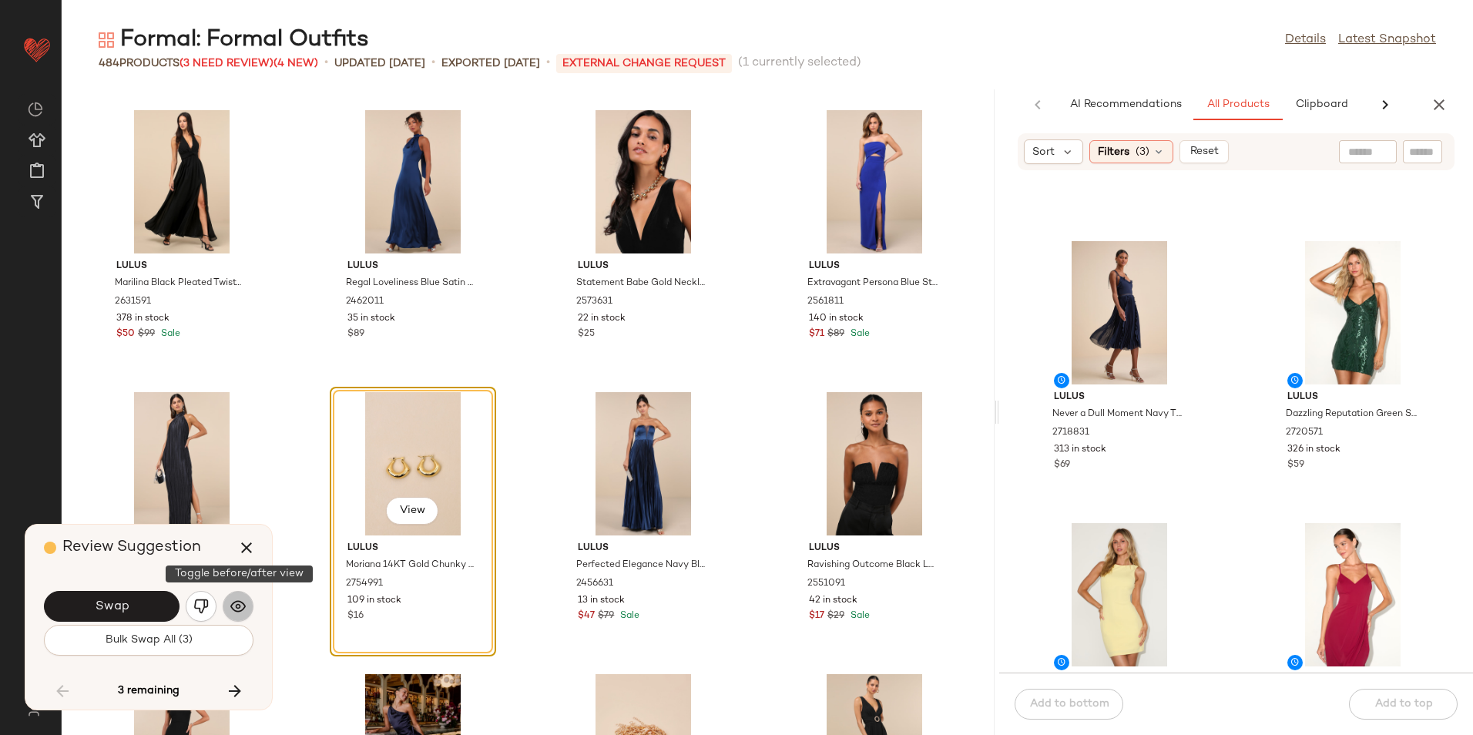
click at [229, 603] on button "button" at bounding box center [238, 606] width 31 height 31
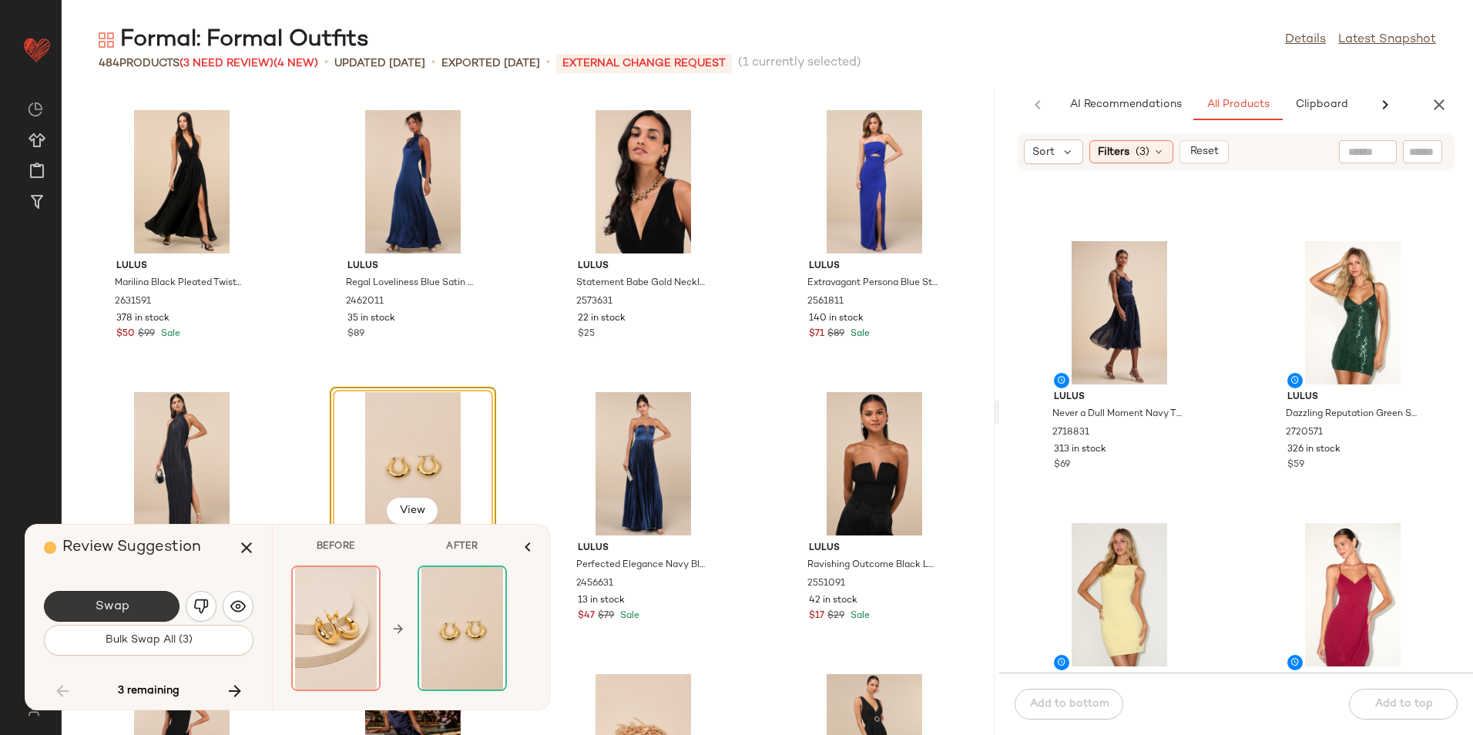
click at [124, 607] on span "Swap" at bounding box center [111, 606] width 35 height 15
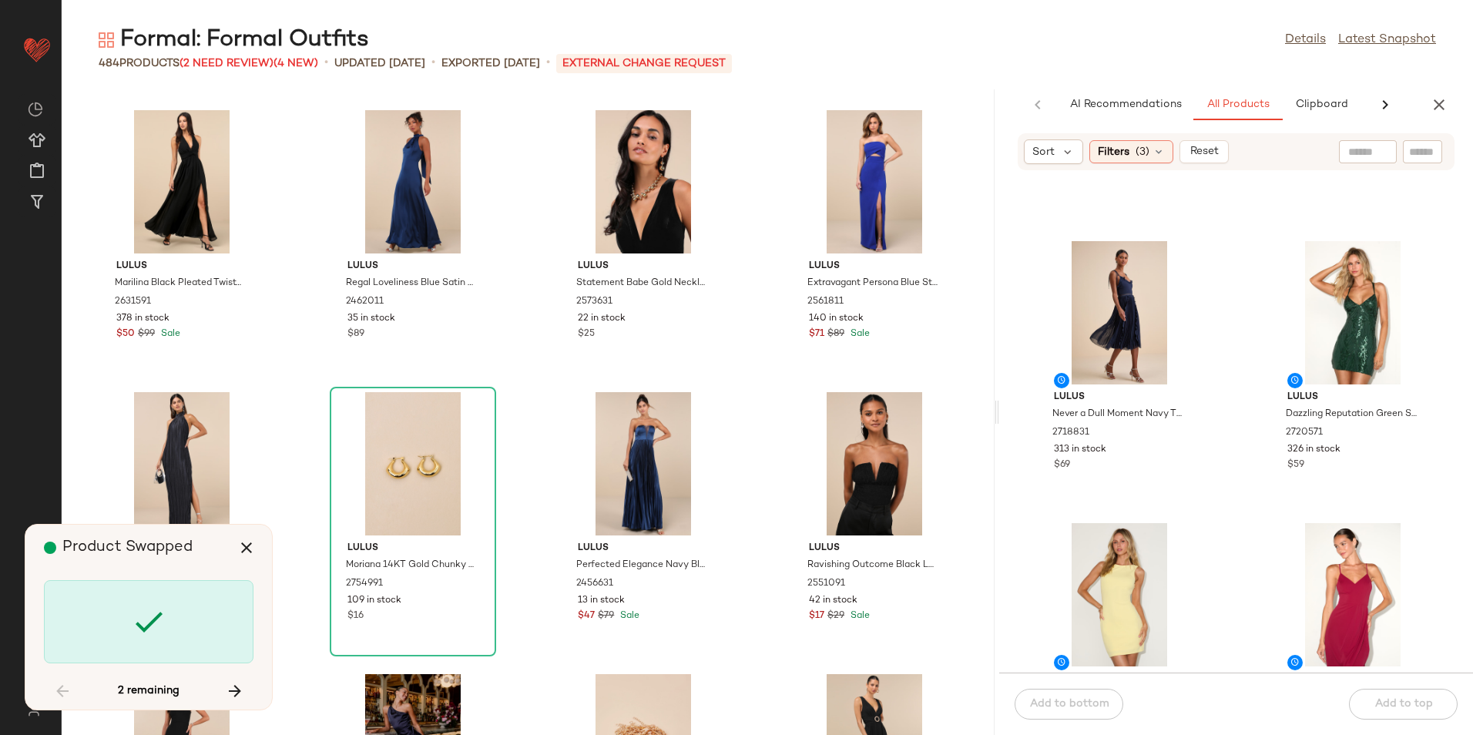
scroll to position [15509, 0]
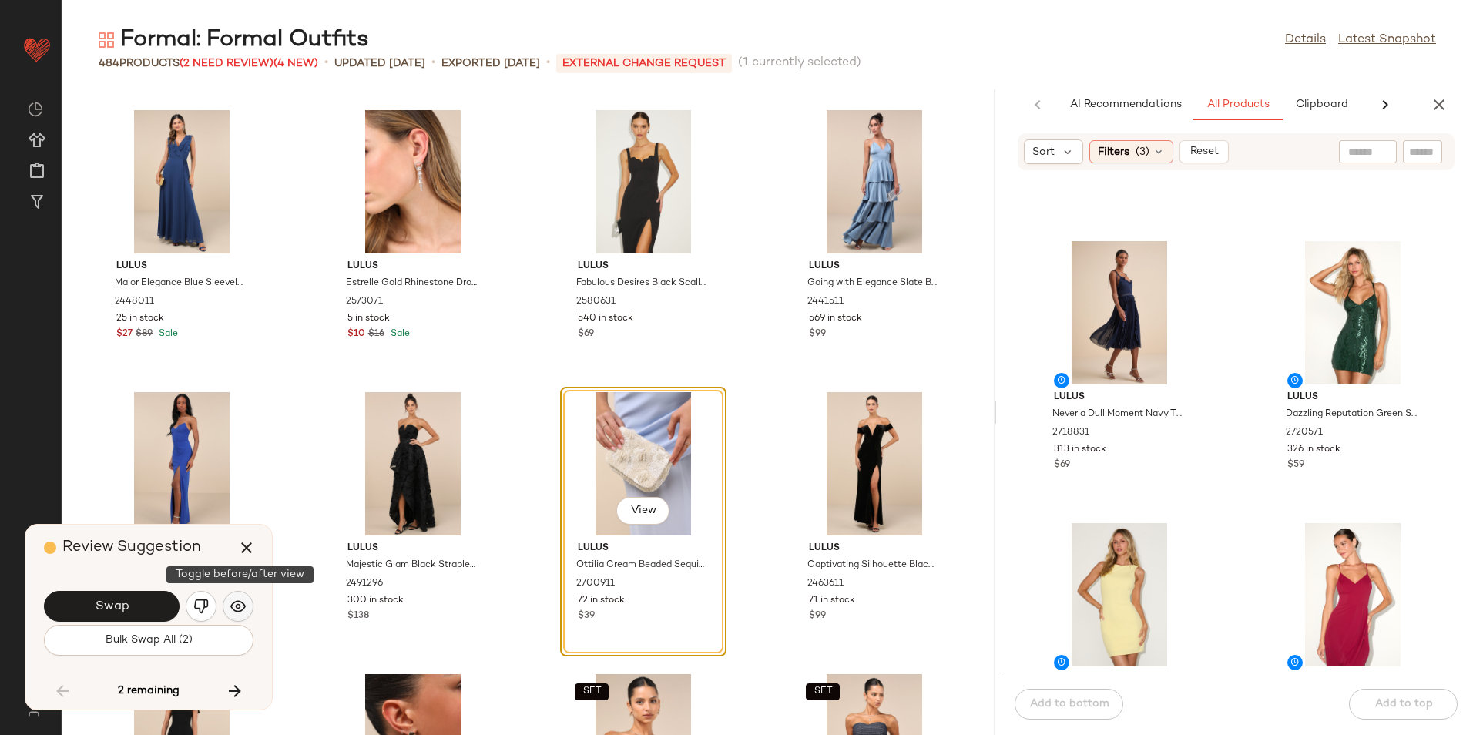
click at [233, 605] on img "button" at bounding box center [237, 606] width 15 height 15
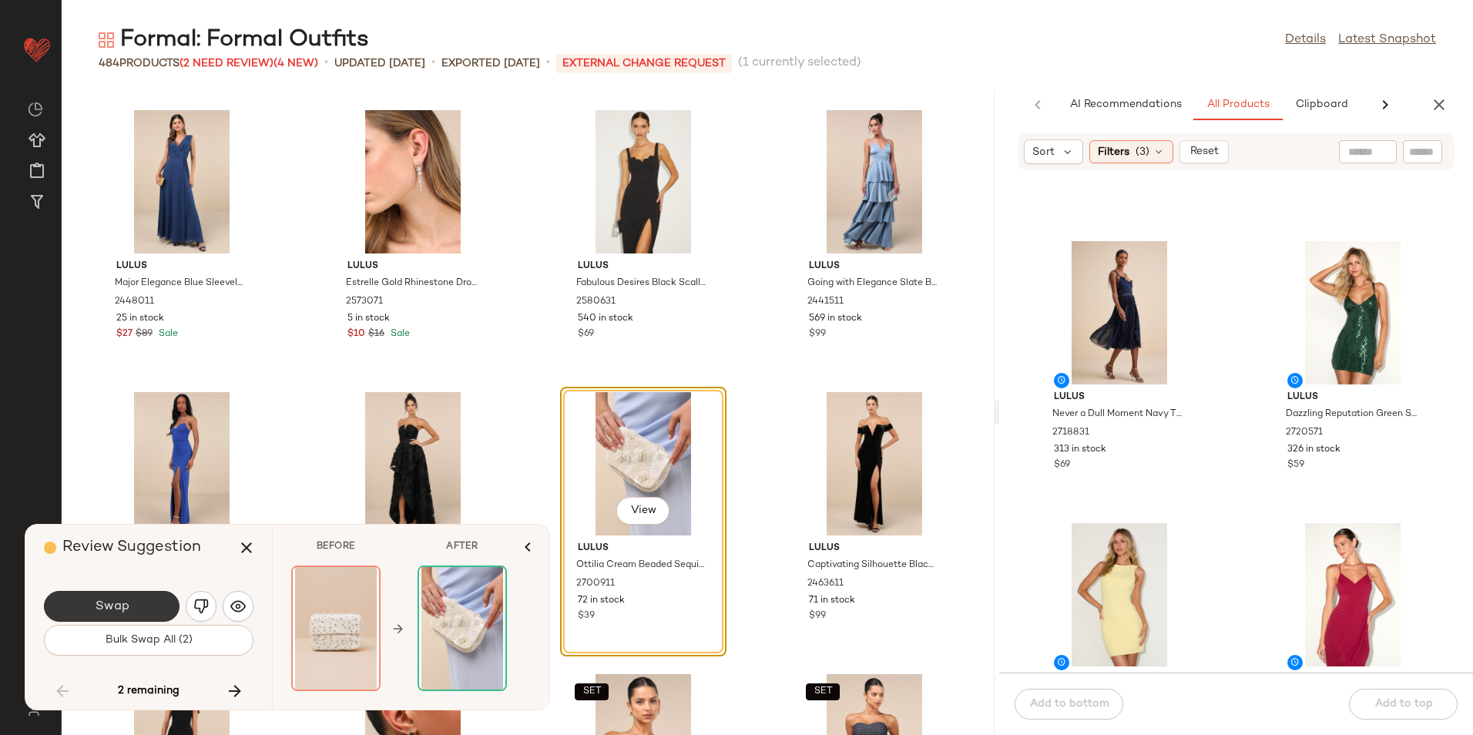
click at [131, 612] on button "Swap" at bounding box center [112, 606] width 136 height 31
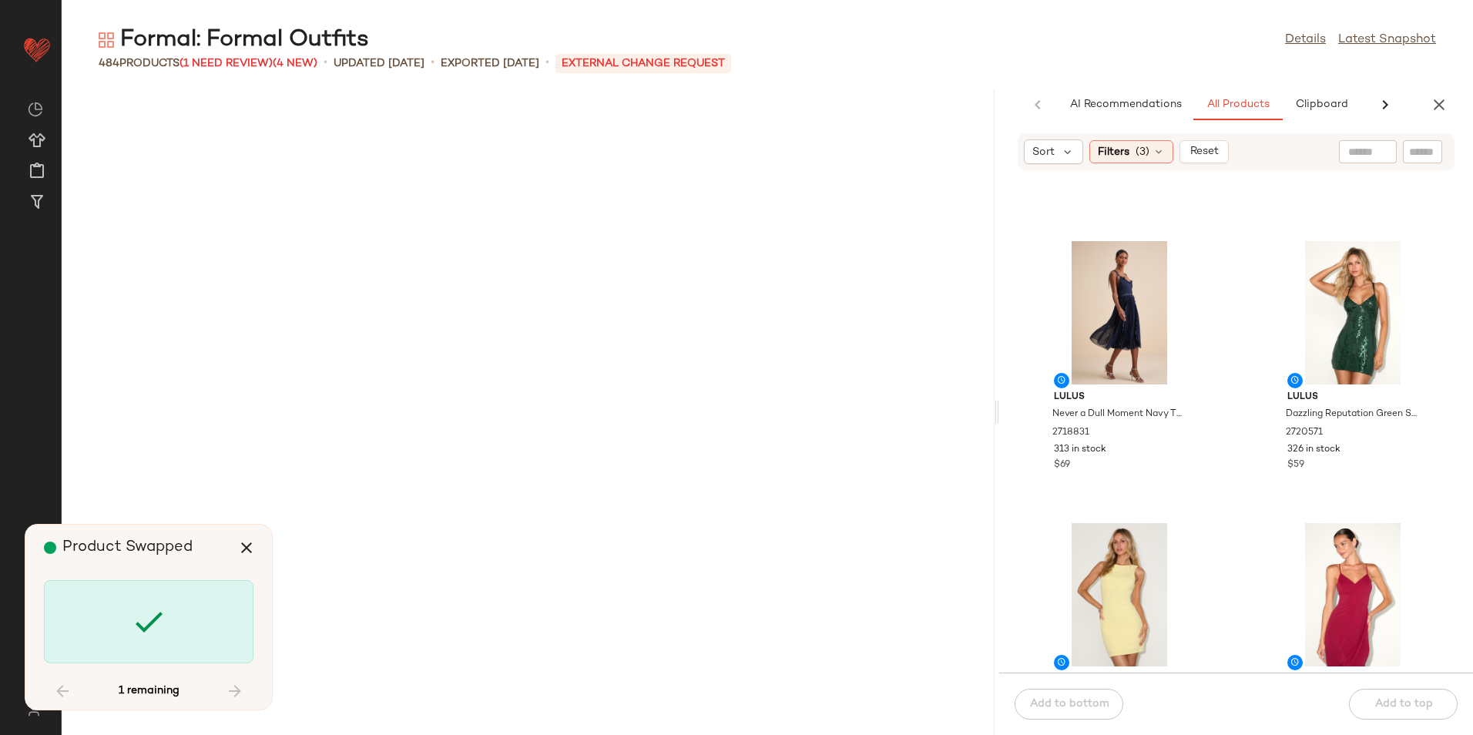
scroll to position [18610, 0]
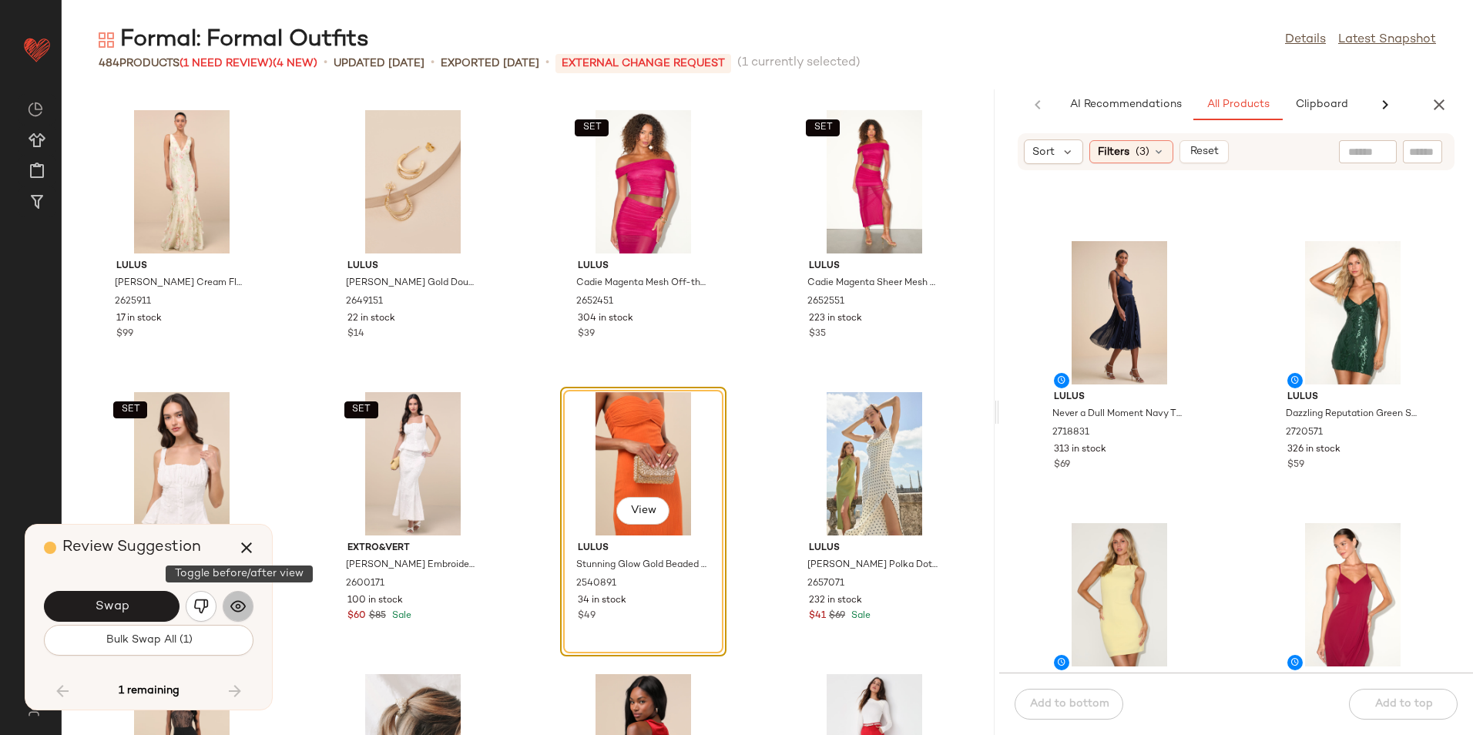
click at [240, 612] on img "button" at bounding box center [237, 606] width 15 height 15
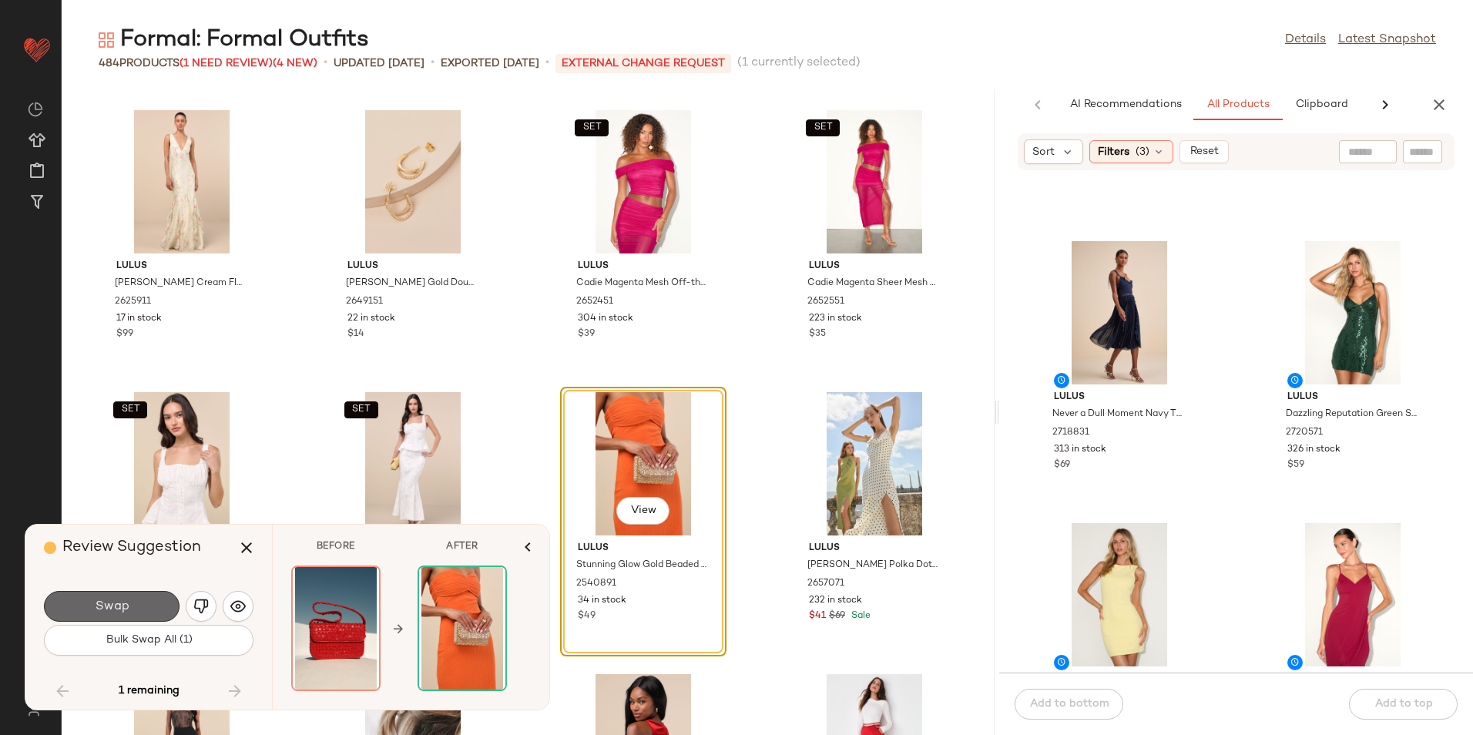
click at [159, 601] on button "Swap" at bounding box center [112, 606] width 136 height 31
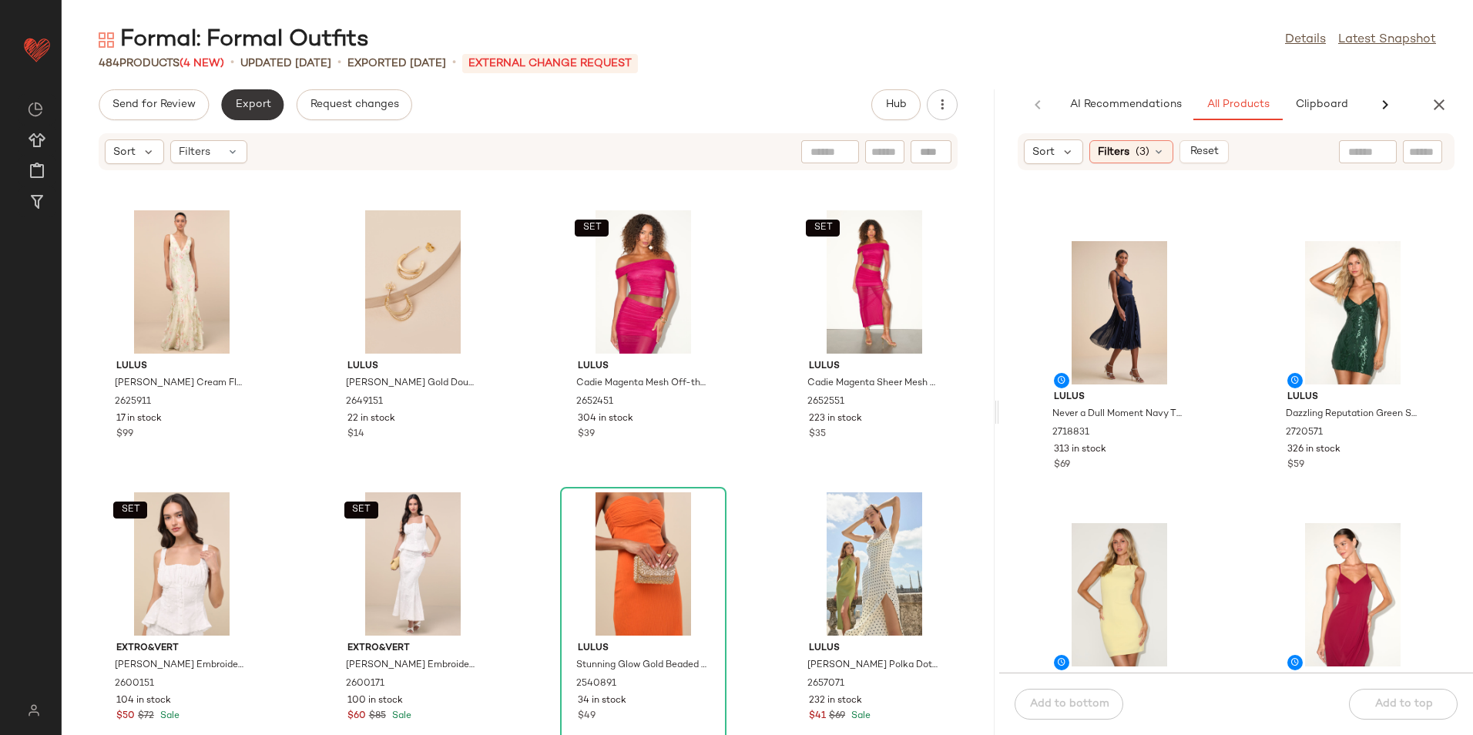
click at [260, 96] on button "Export" at bounding box center [252, 104] width 62 height 31
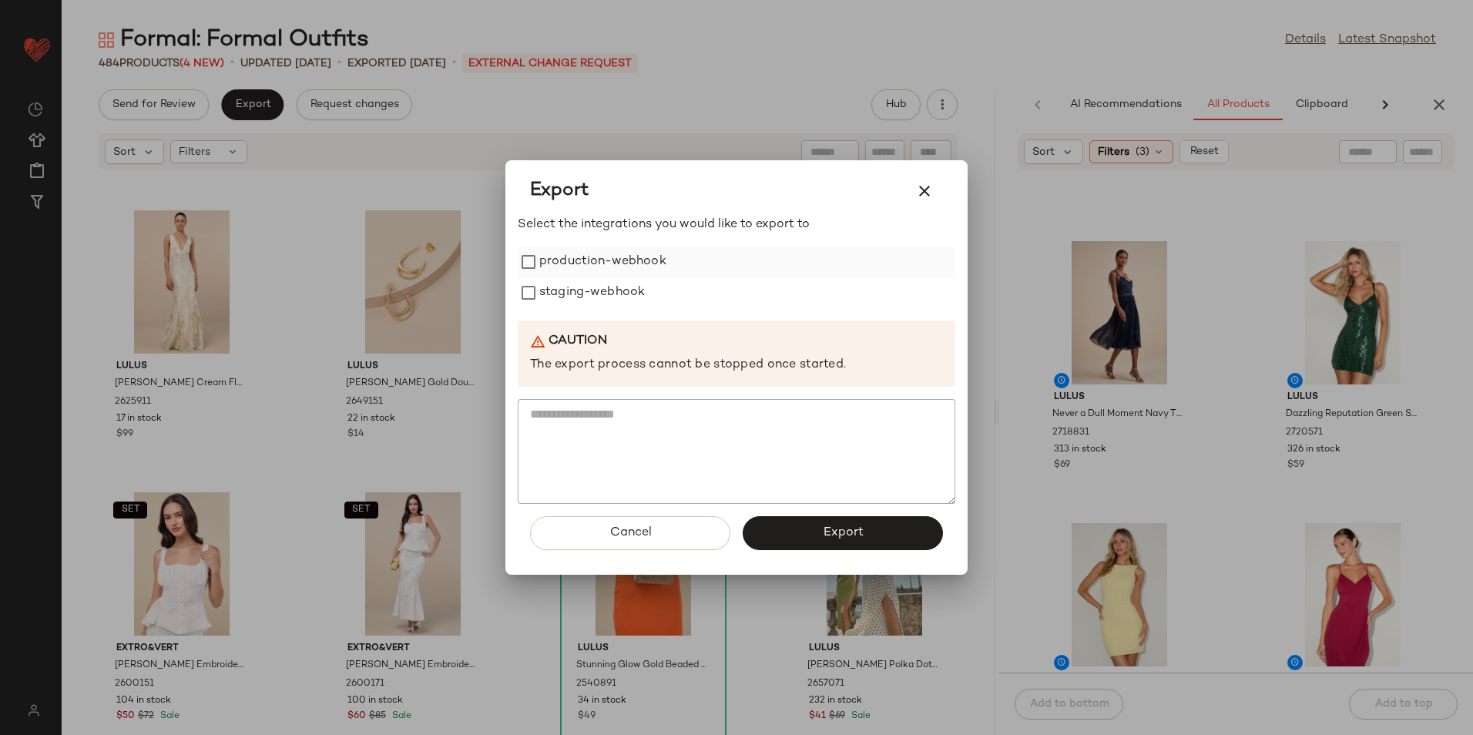
click at [549, 262] on label "production-webhook" at bounding box center [602, 262] width 127 height 31
click at [552, 290] on label "staging-webhook" at bounding box center [592, 292] width 106 height 31
click at [798, 537] on button "Export" at bounding box center [843, 533] width 200 height 34
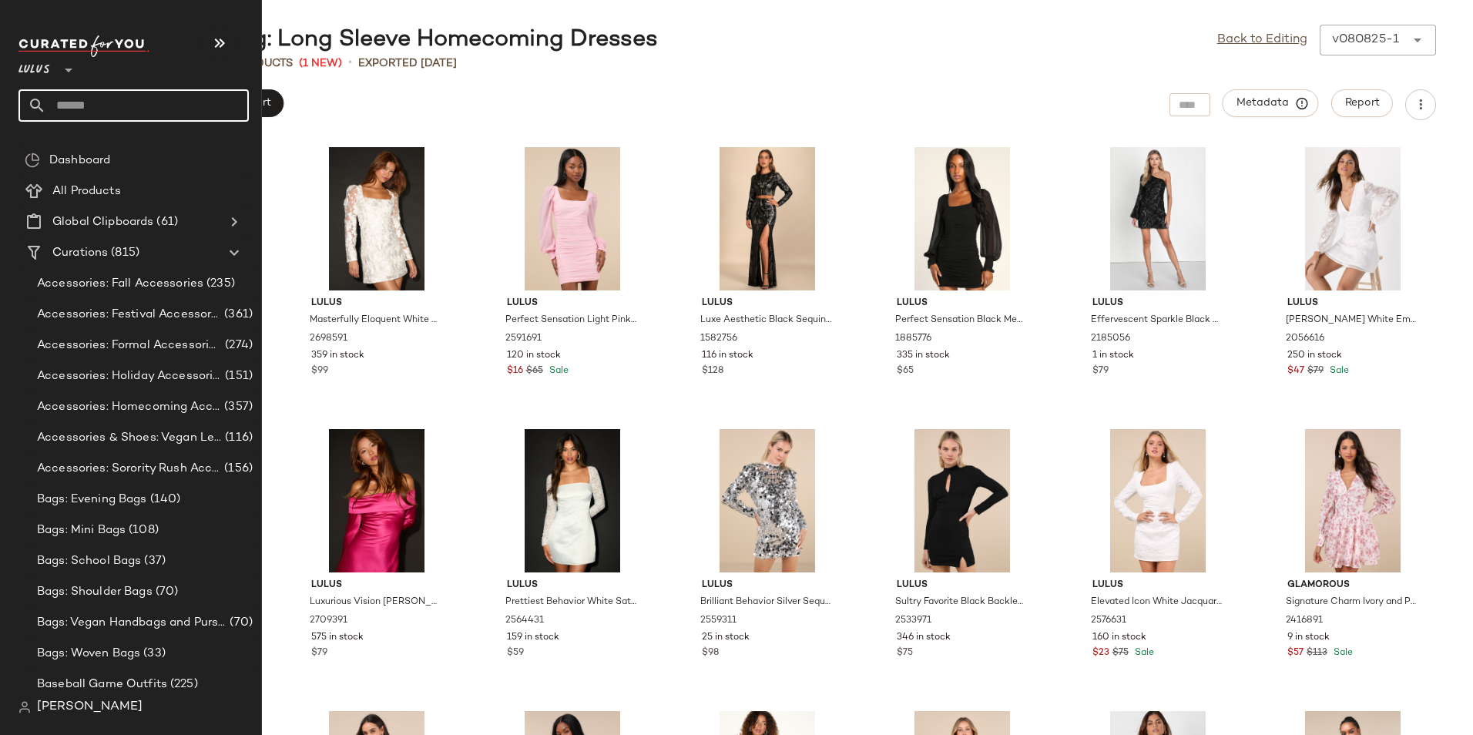
click at [79, 106] on input "text" at bounding box center [147, 105] width 203 height 32
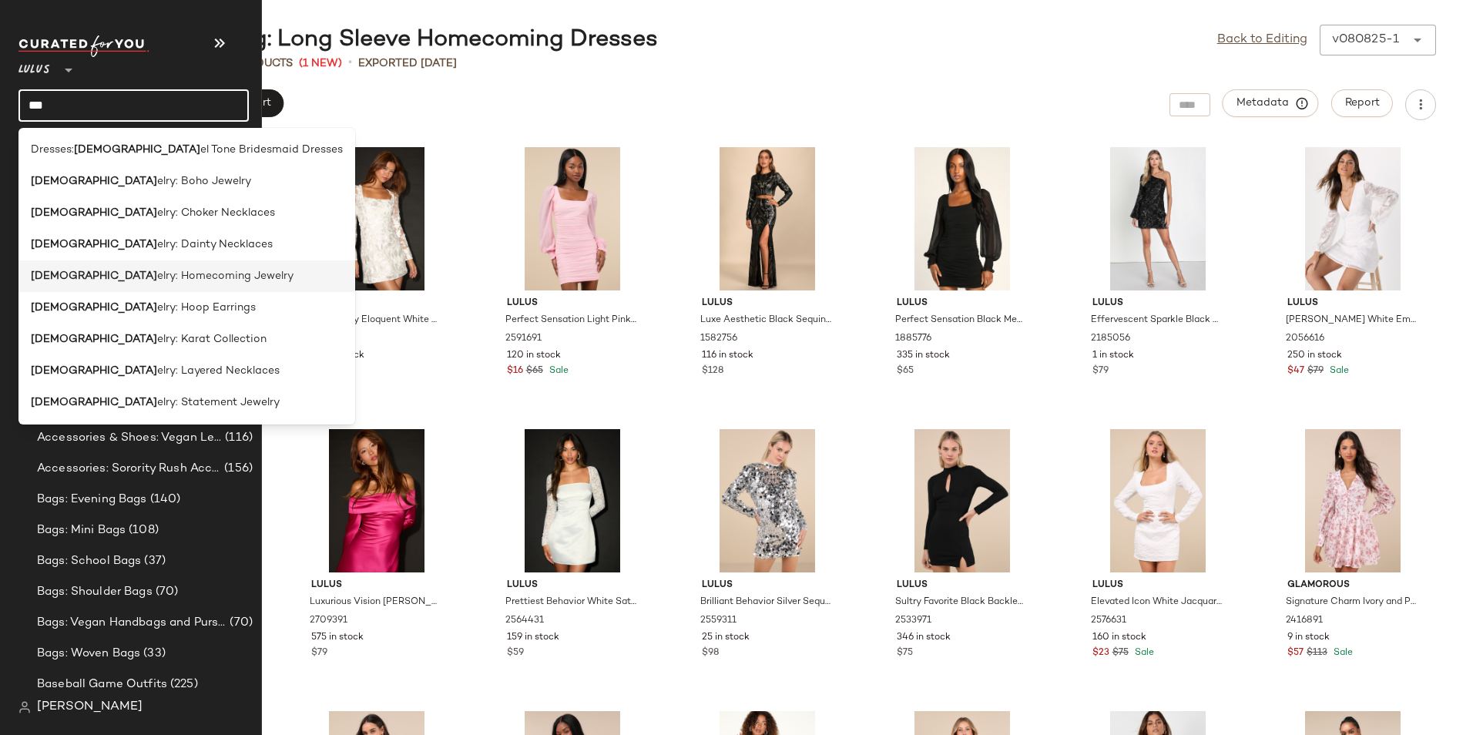
type input "***"
click at [184, 269] on span "elry: Homecoming Jewelry" at bounding box center [225, 276] width 136 height 16
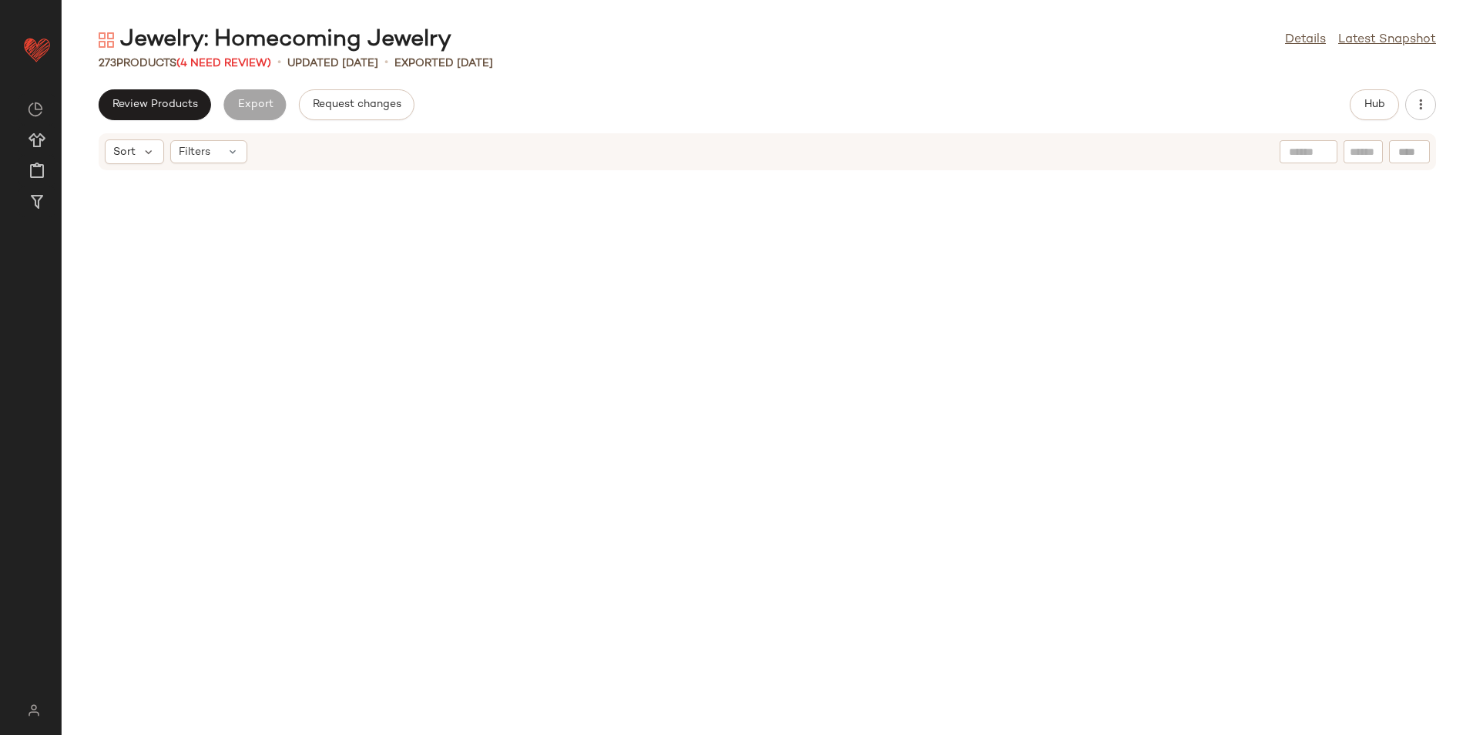
scroll to position [10455, 0]
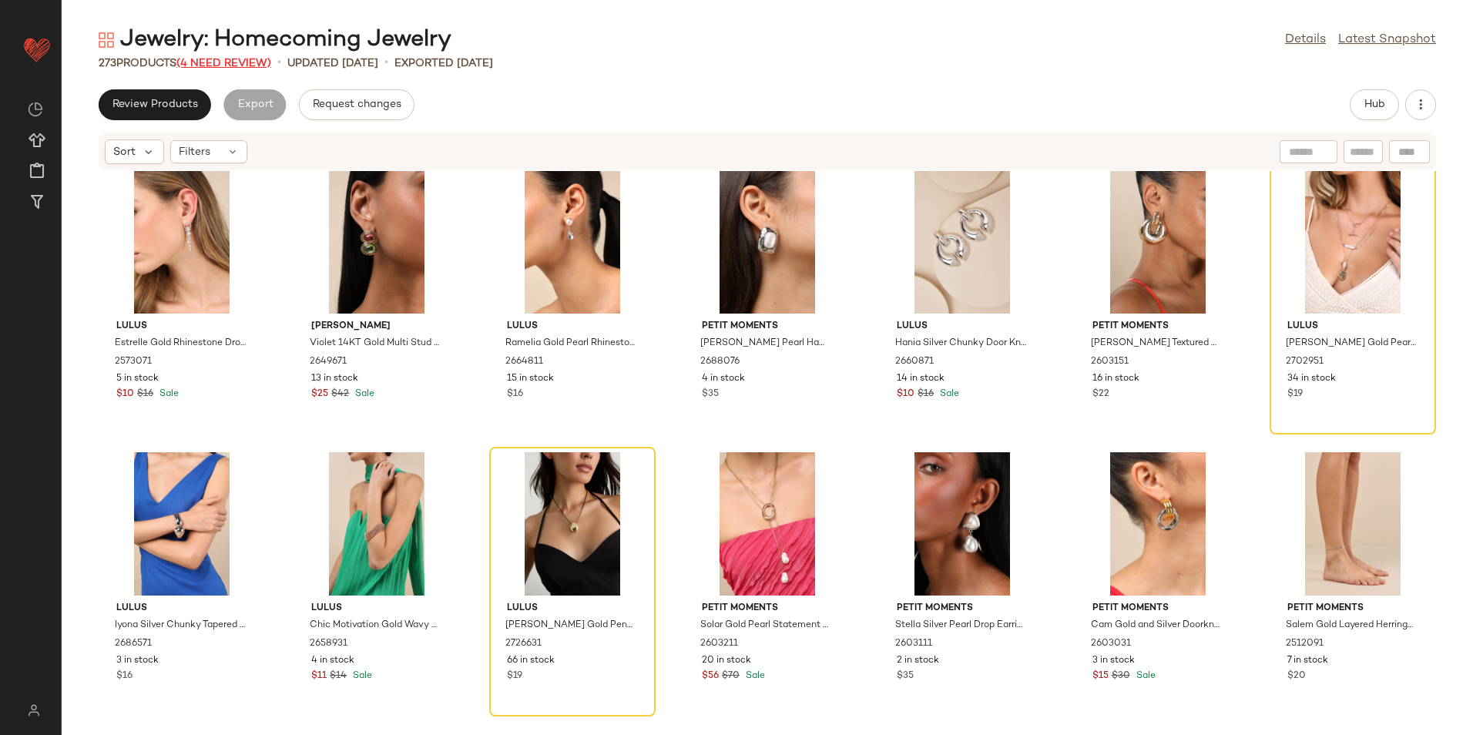
click at [219, 65] on span "(4 Need Review)" at bounding box center [223, 64] width 95 height 12
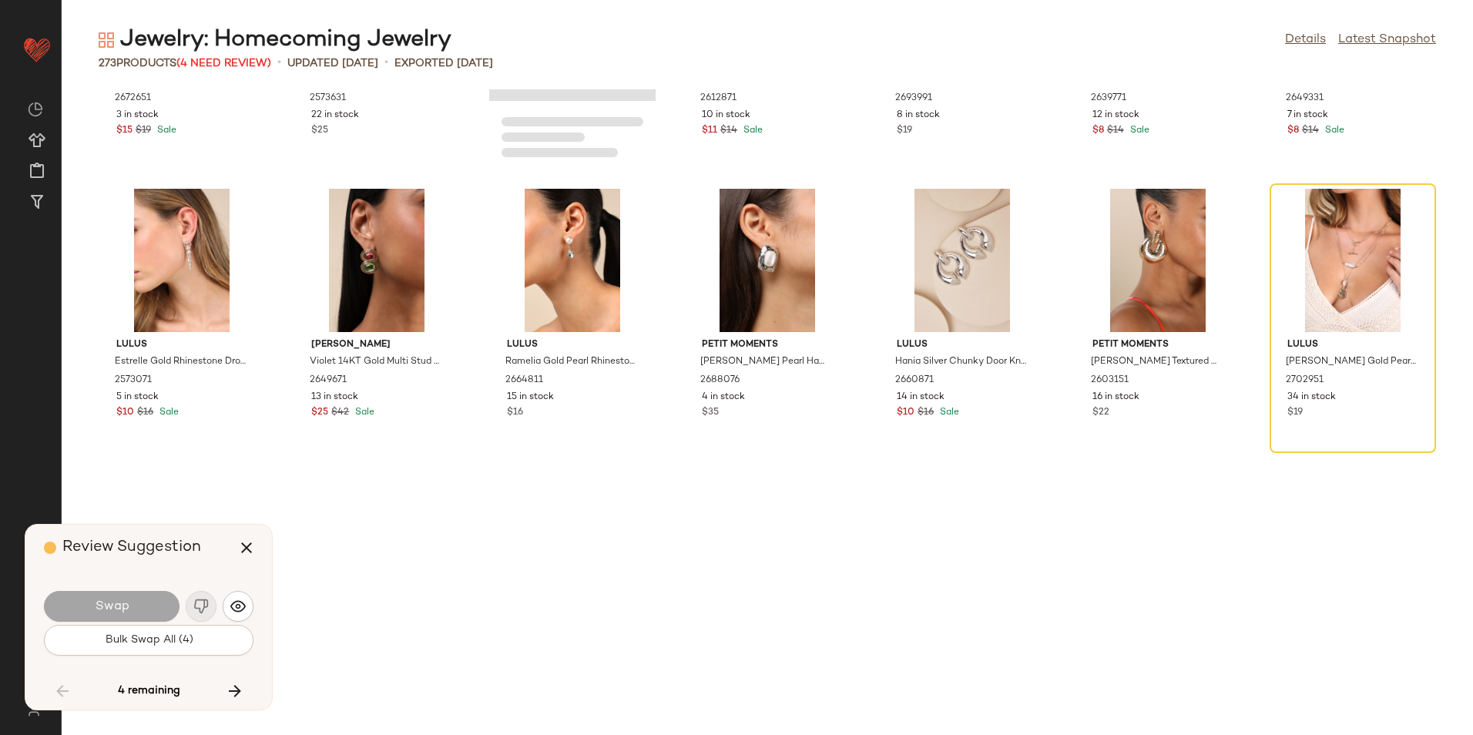
scroll to position [9305, 0]
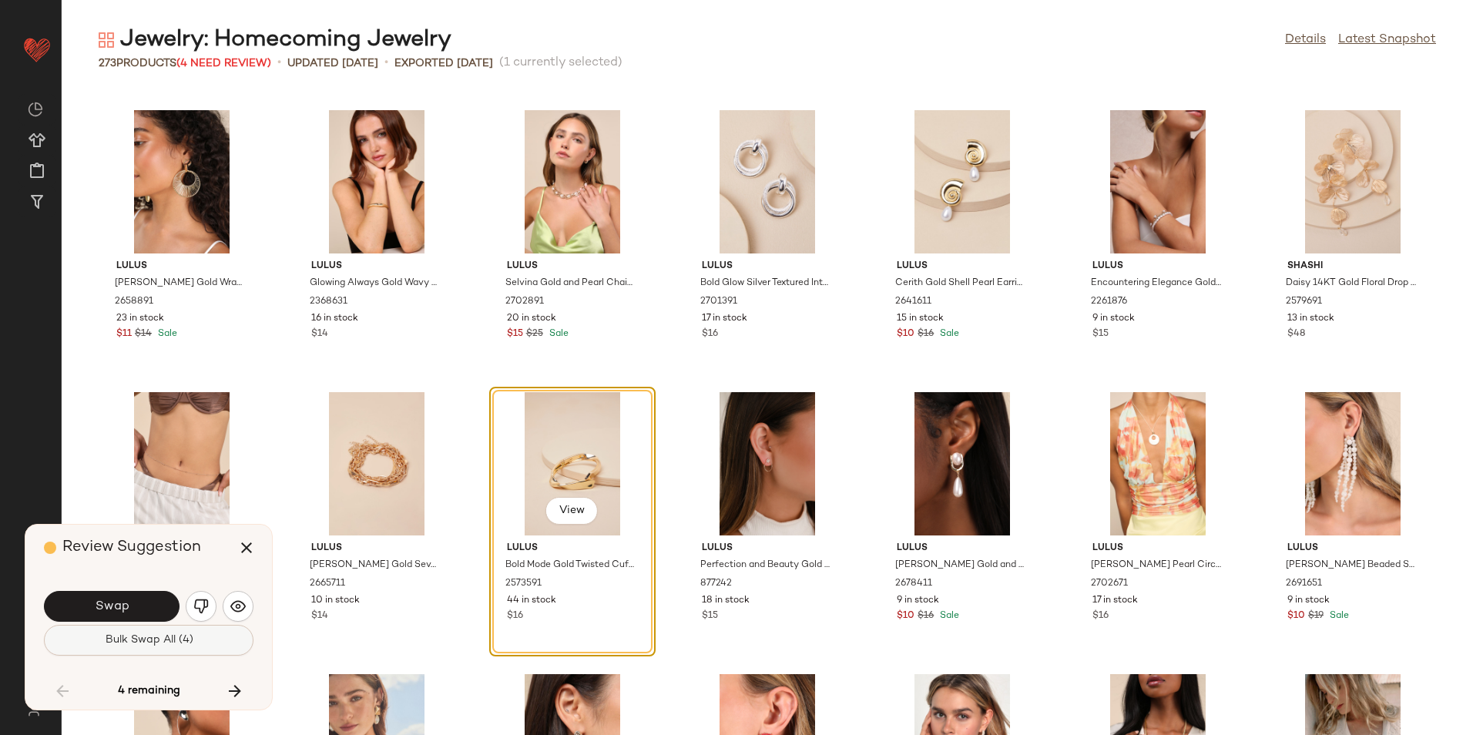
click at [188, 643] on span "Bulk Swap All (4)" at bounding box center [148, 640] width 89 height 12
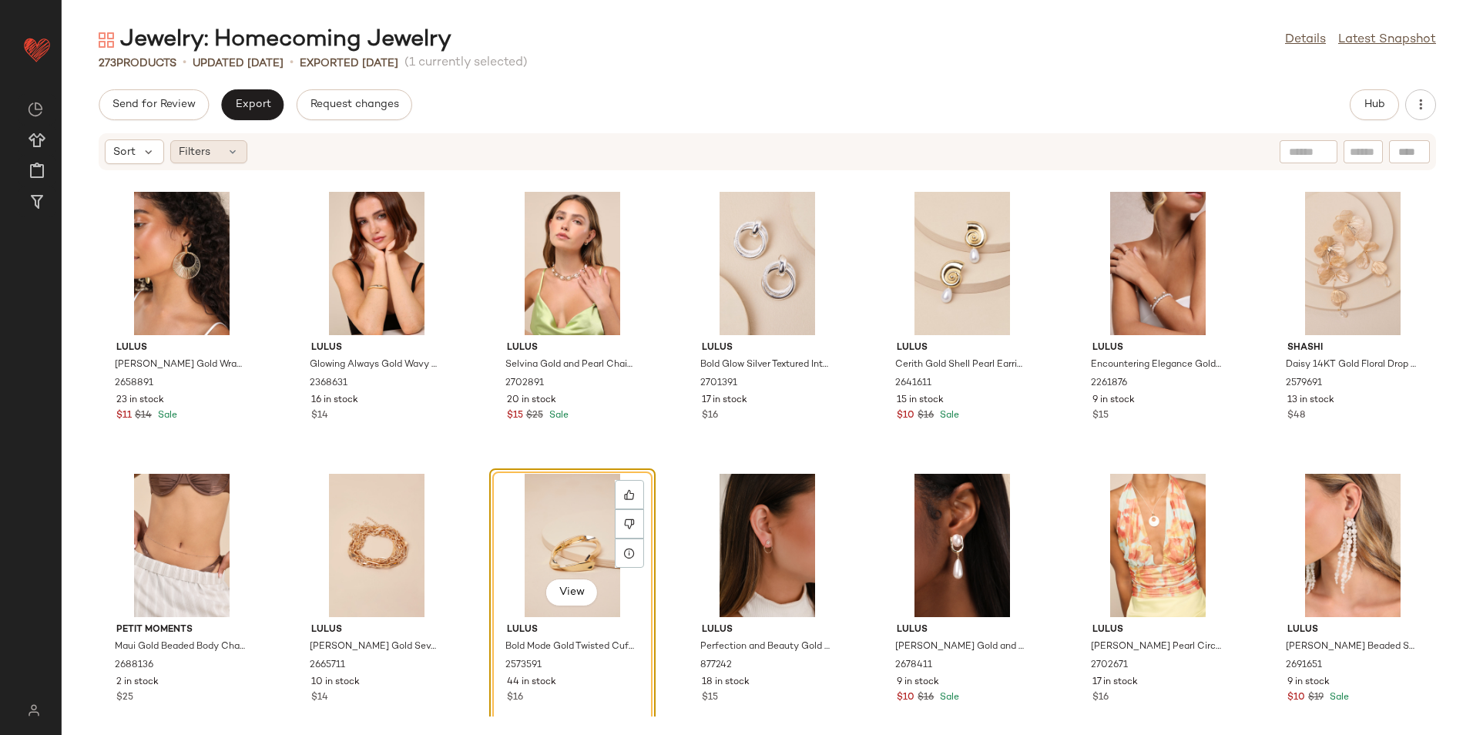
click at [230, 149] on icon at bounding box center [233, 152] width 12 height 12
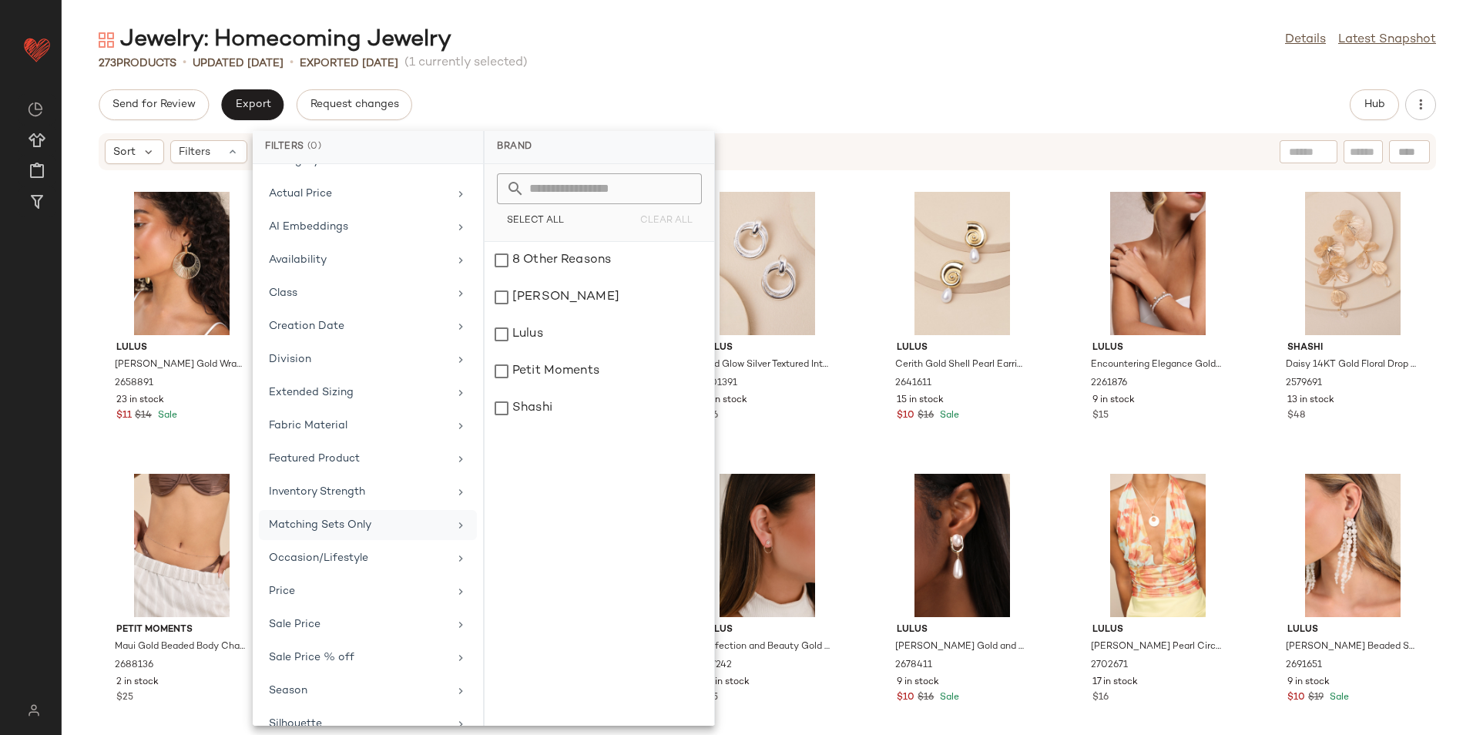
scroll to position [113, 0]
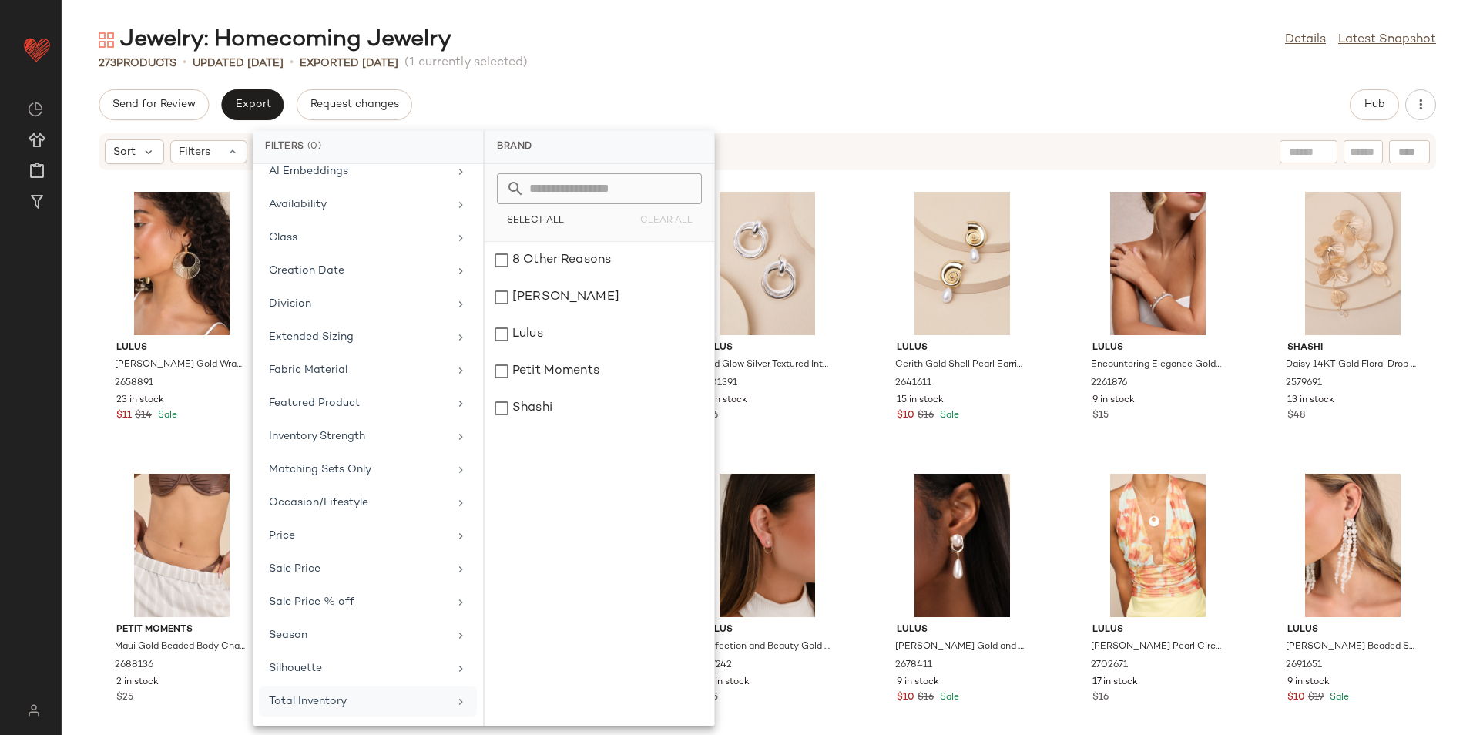
click at [311, 702] on div "Total Inventory" at bounding box center [359, 701] width 180 height 16
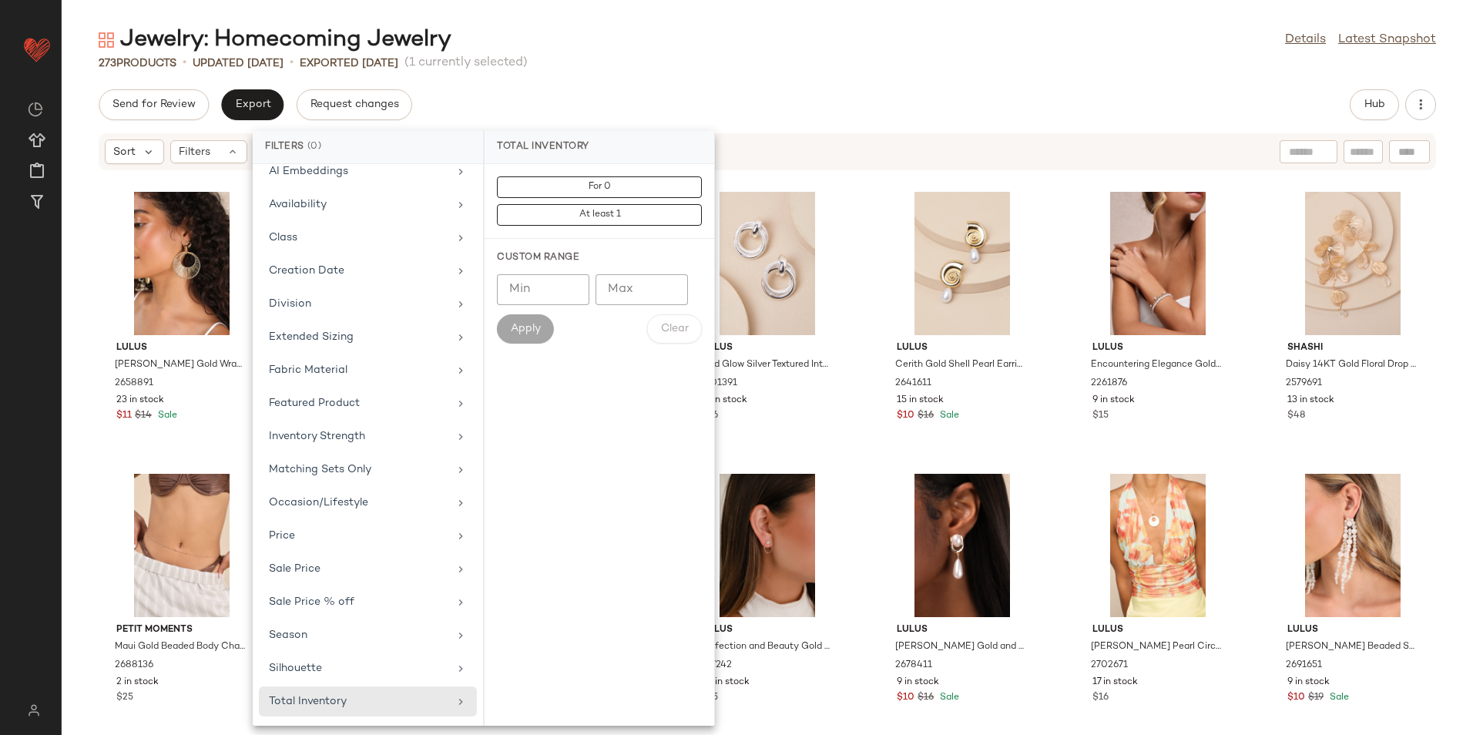
click at [626, 292] on input "Max" at bounding box center [642, 289] width 92 height 31
type input "**"
click at [517, 328] on span "Apply" at bounding box center [525, 329] width 31 height 12
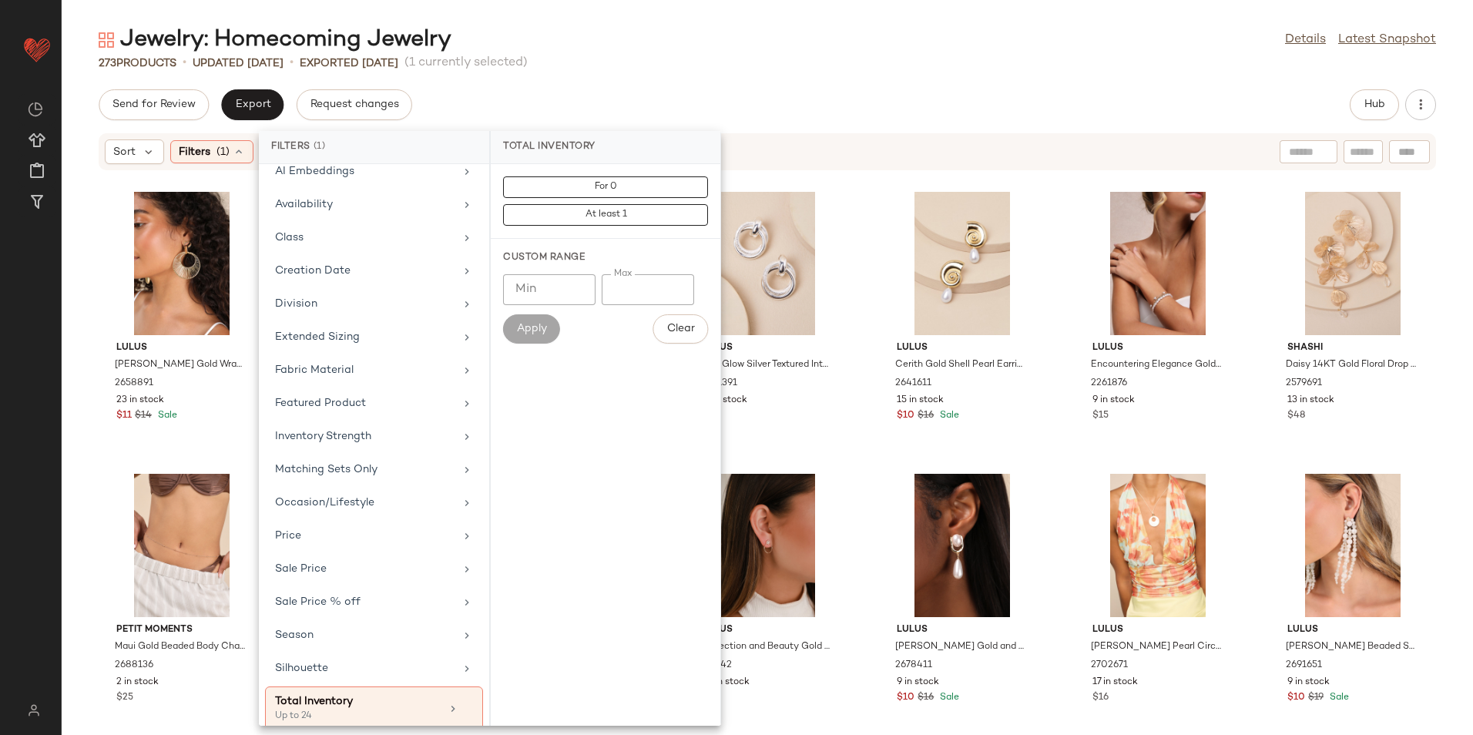
click at [789, 111] on div "Send for Review Export Request changes Hub" at bounding box center [767, 104] width 1337 height 31
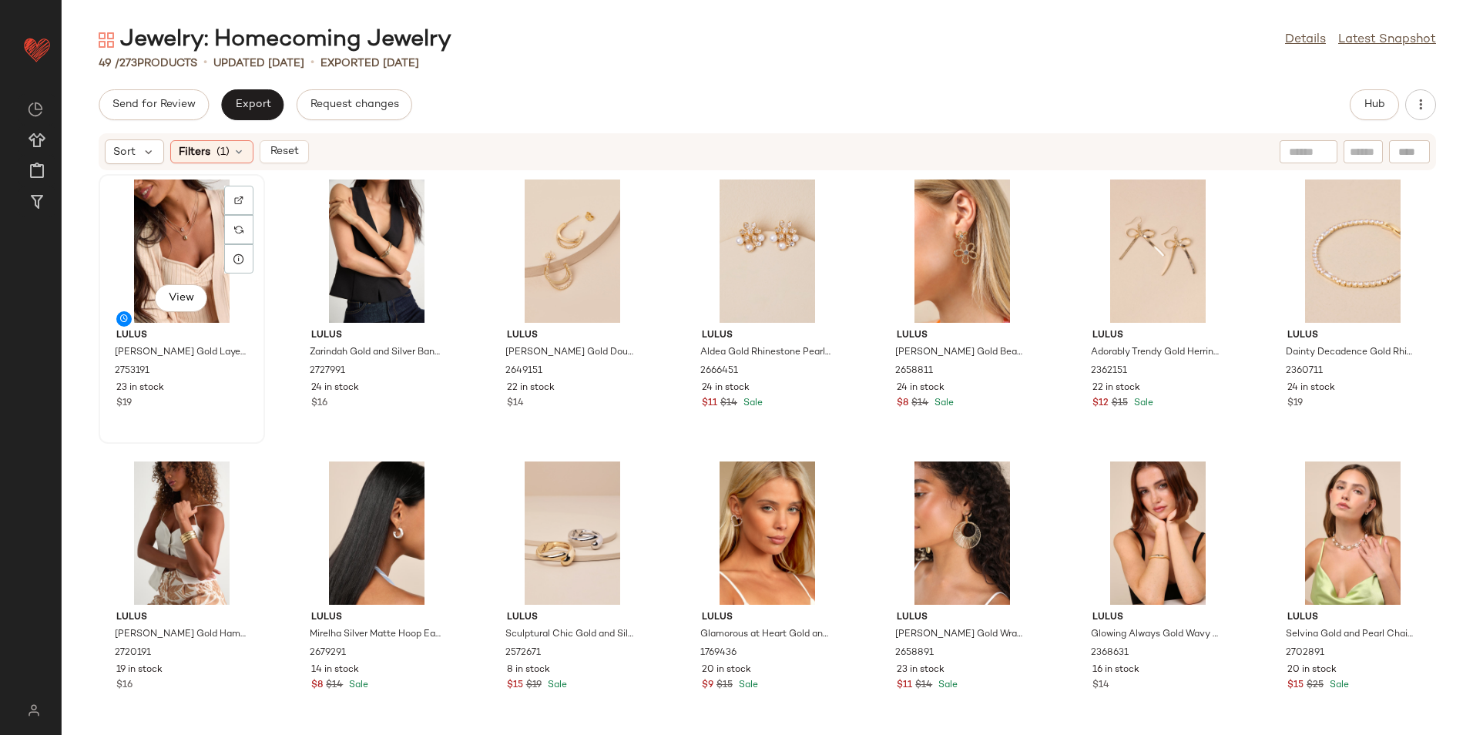
drag, startPoint x: 195, startPoint y: 263, endPoint x: 177, endPoint y: 243, distance: 26.7
click at [161, 227] on div "View" at bounding box center [182, 251] width 156 height 143
drag, startPoint x: 193, startPoint y: 250, endPoint x: 292, endPoint y: 261, distance: 99.2
click at [193, 250] on div "View" at bounding box center [182, 251] width 156 height 143
click at [199, 255] on div "View" at bounding box center [182, 251] width 156 height 143
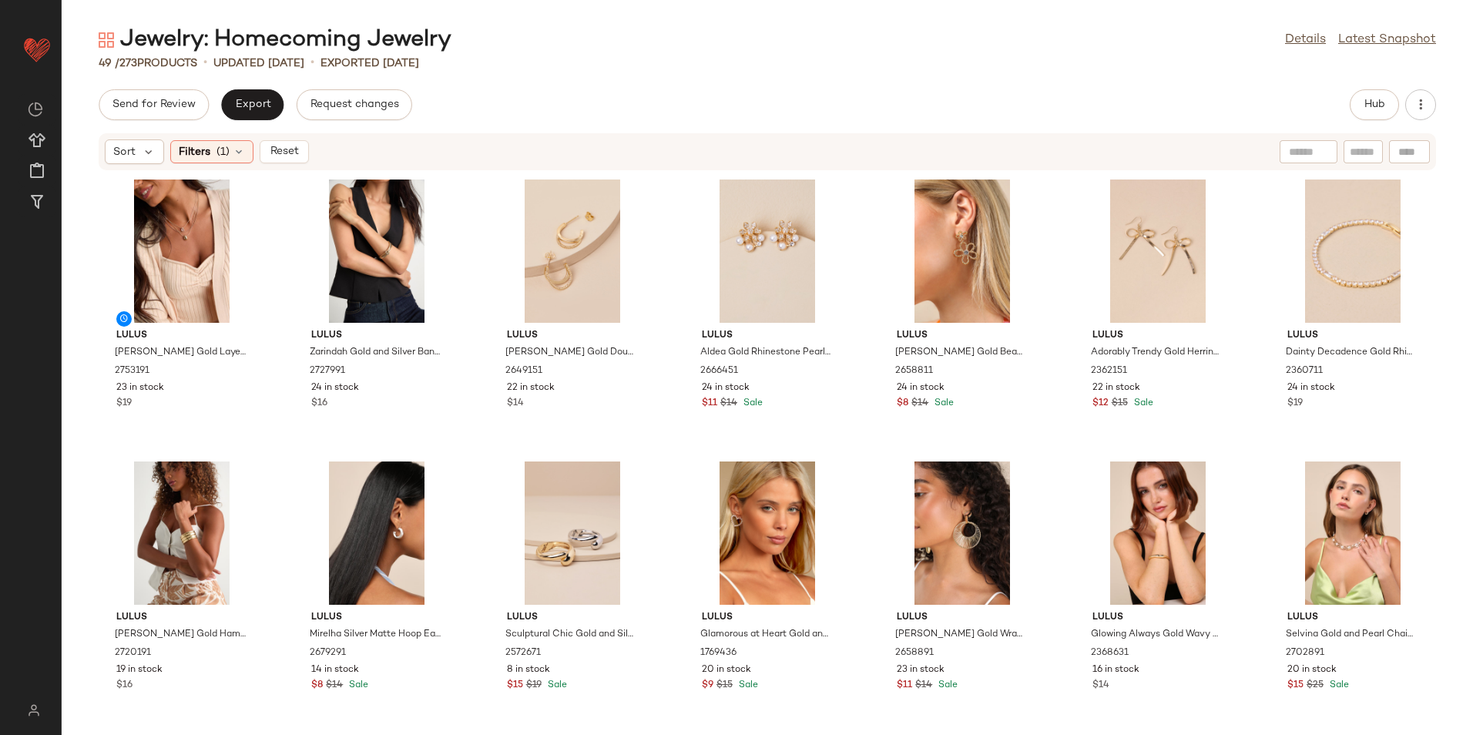
click at [620, 112] on div "Send for Review Export Request changes Hub" at bounding box center [767, 104] width 1337 height 31
click at [189, 220] on div "View" at bounding box center [182, 251] width 156 height 143
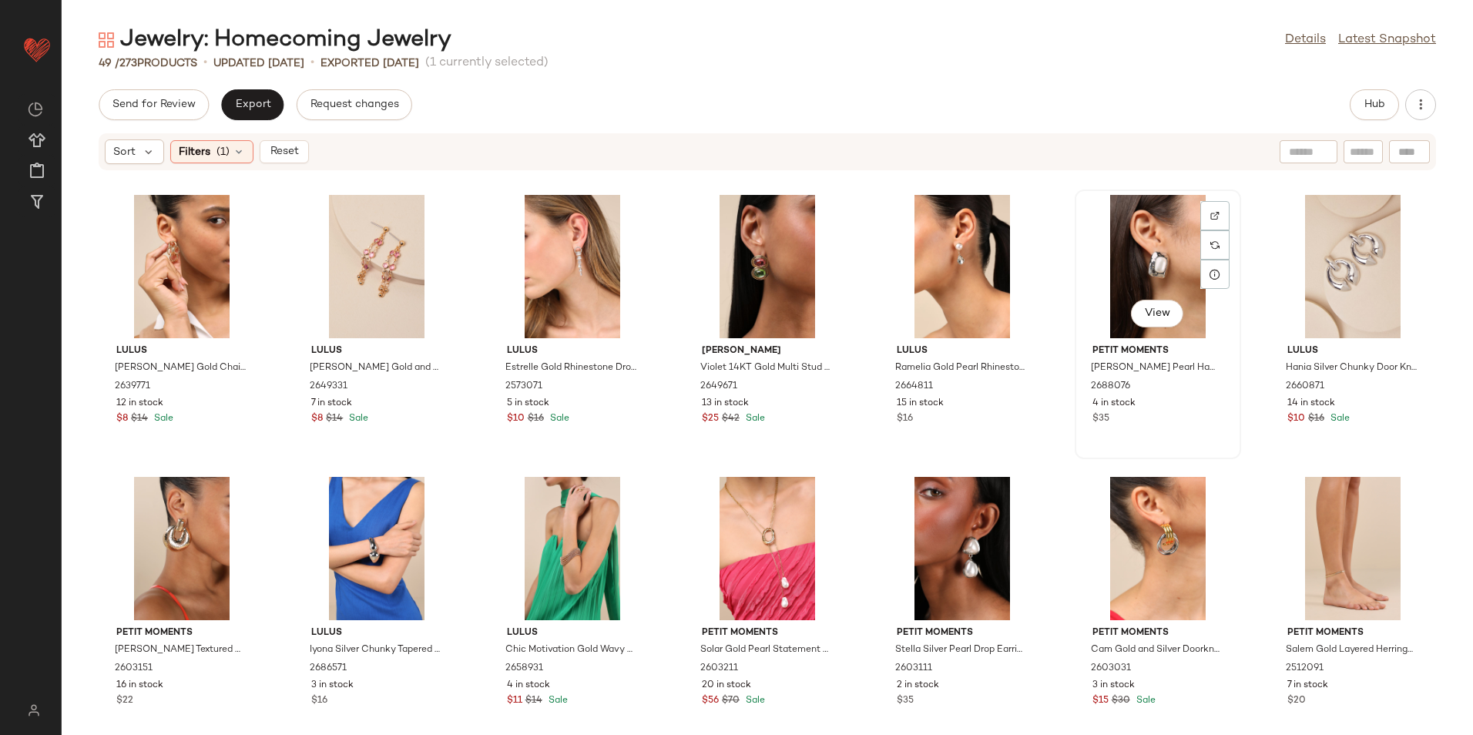
scroll to position [1431, 0]
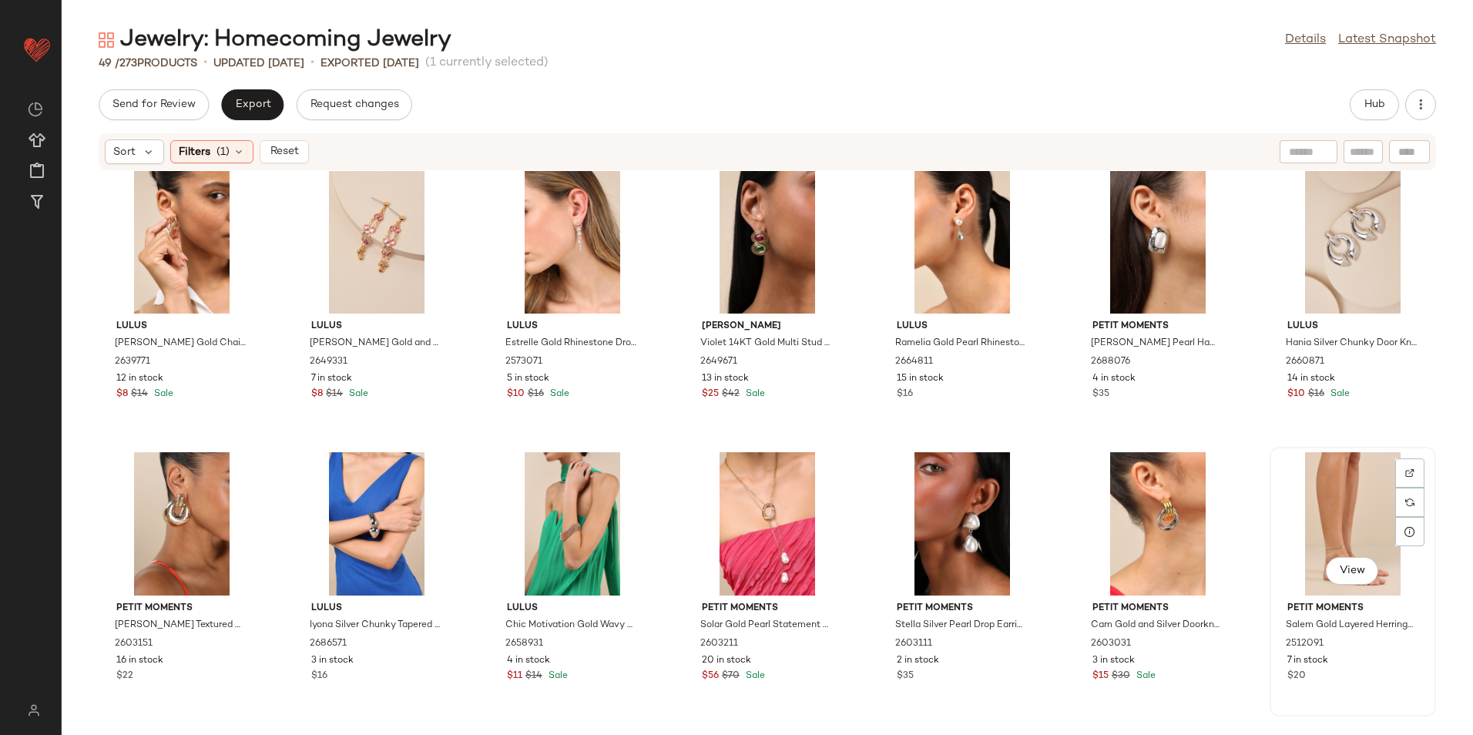
click at [1321, 513] on div "View" at bounding box center [1353, 523] width 156 height 143
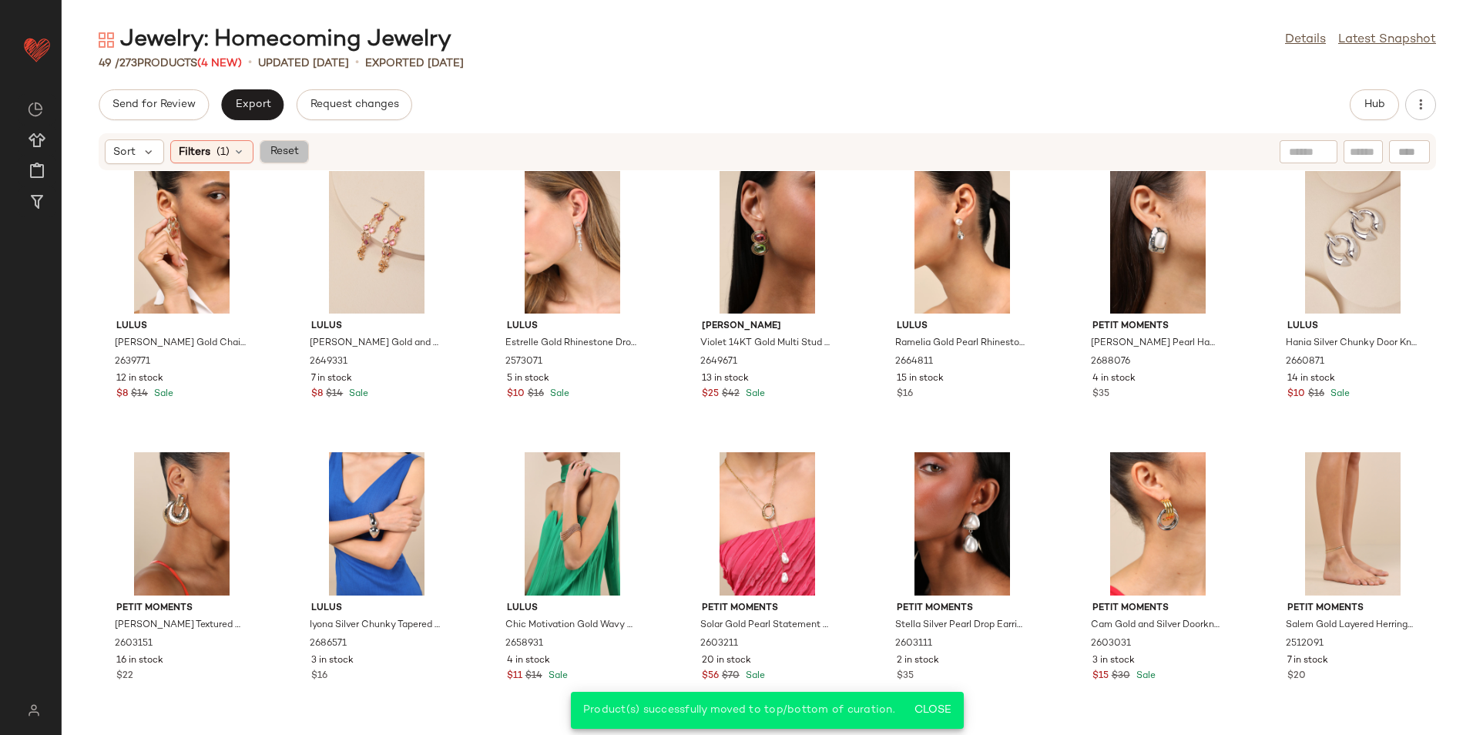
click at [304, 158] on button "Reset" at bounding box center [284, 151] width 49 height 23
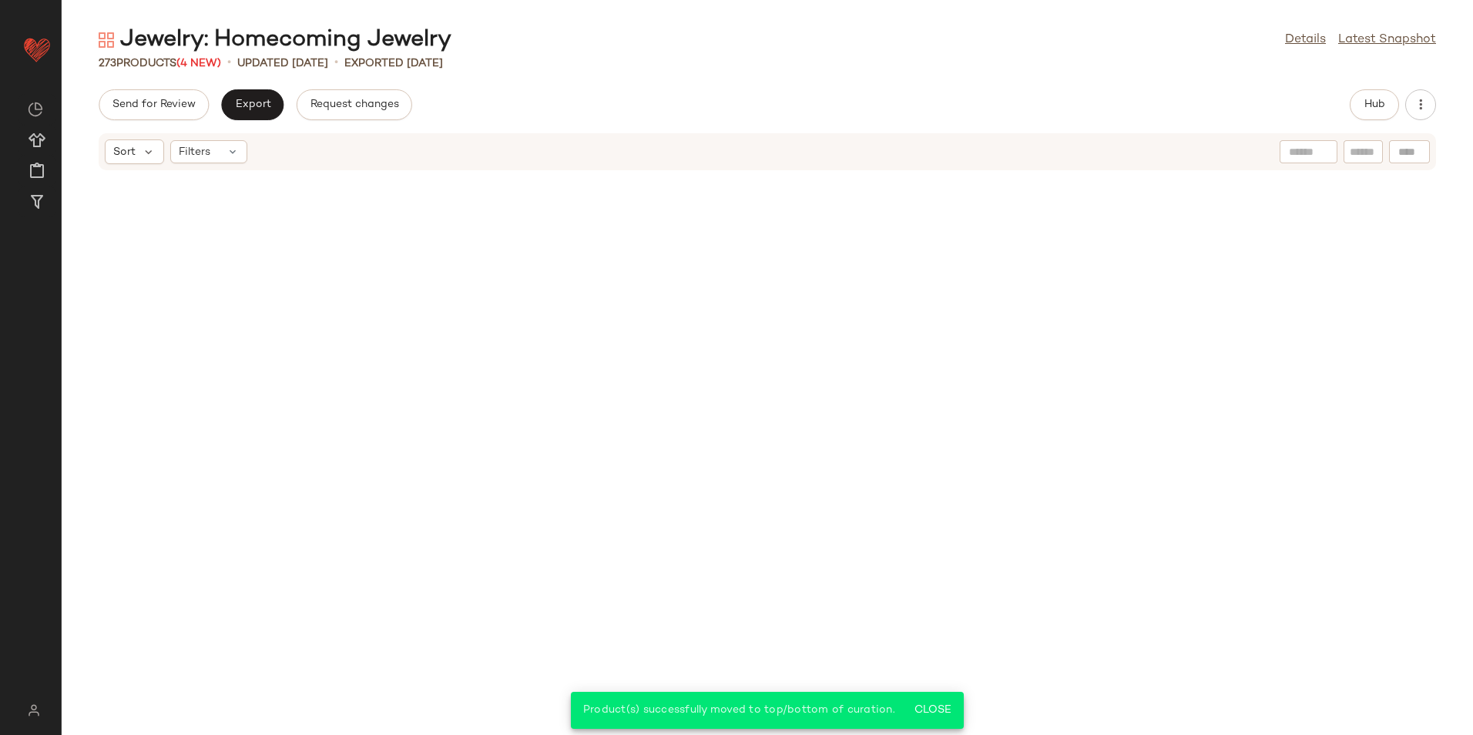
scroll to position [10455, 0]
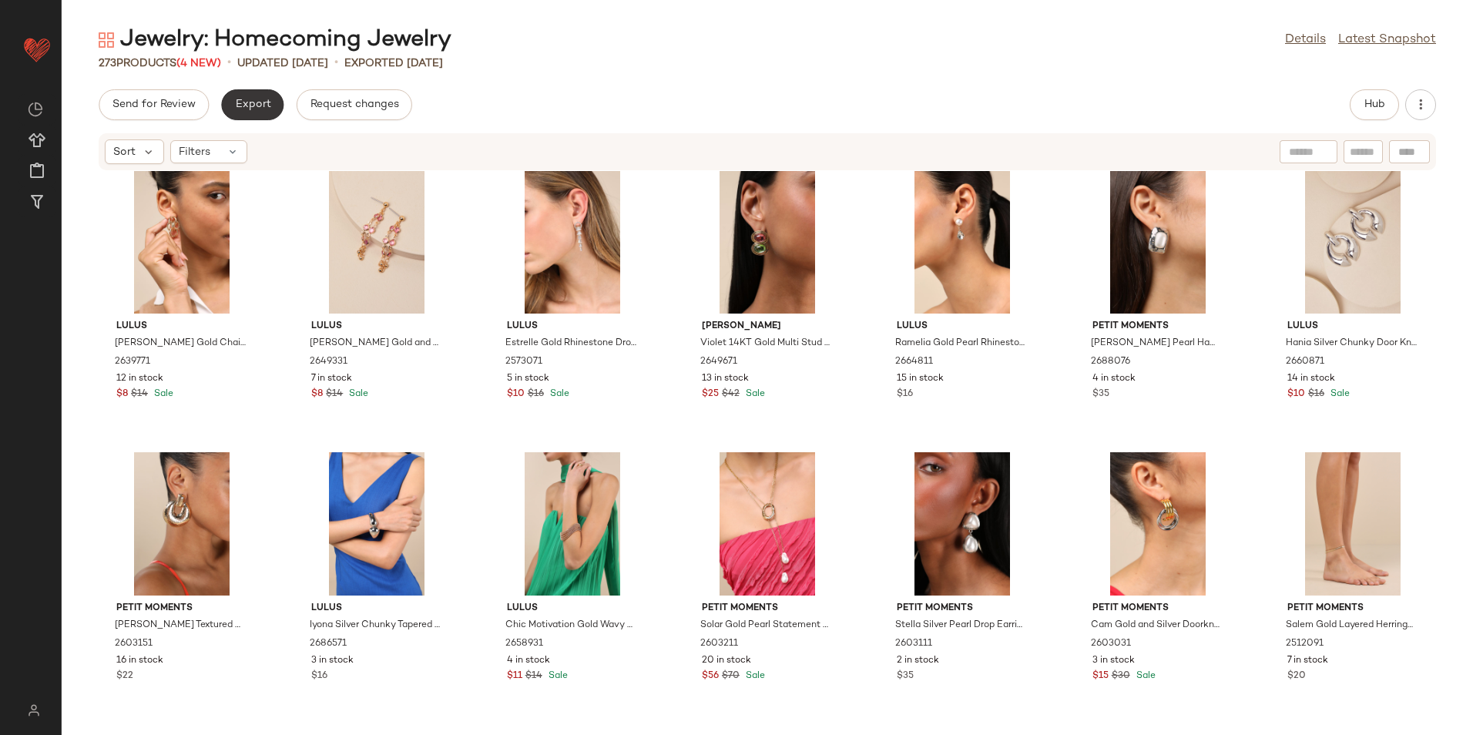
click at [269, 104] on span "Export" at bounding box center [252, 105] width 36 height 12
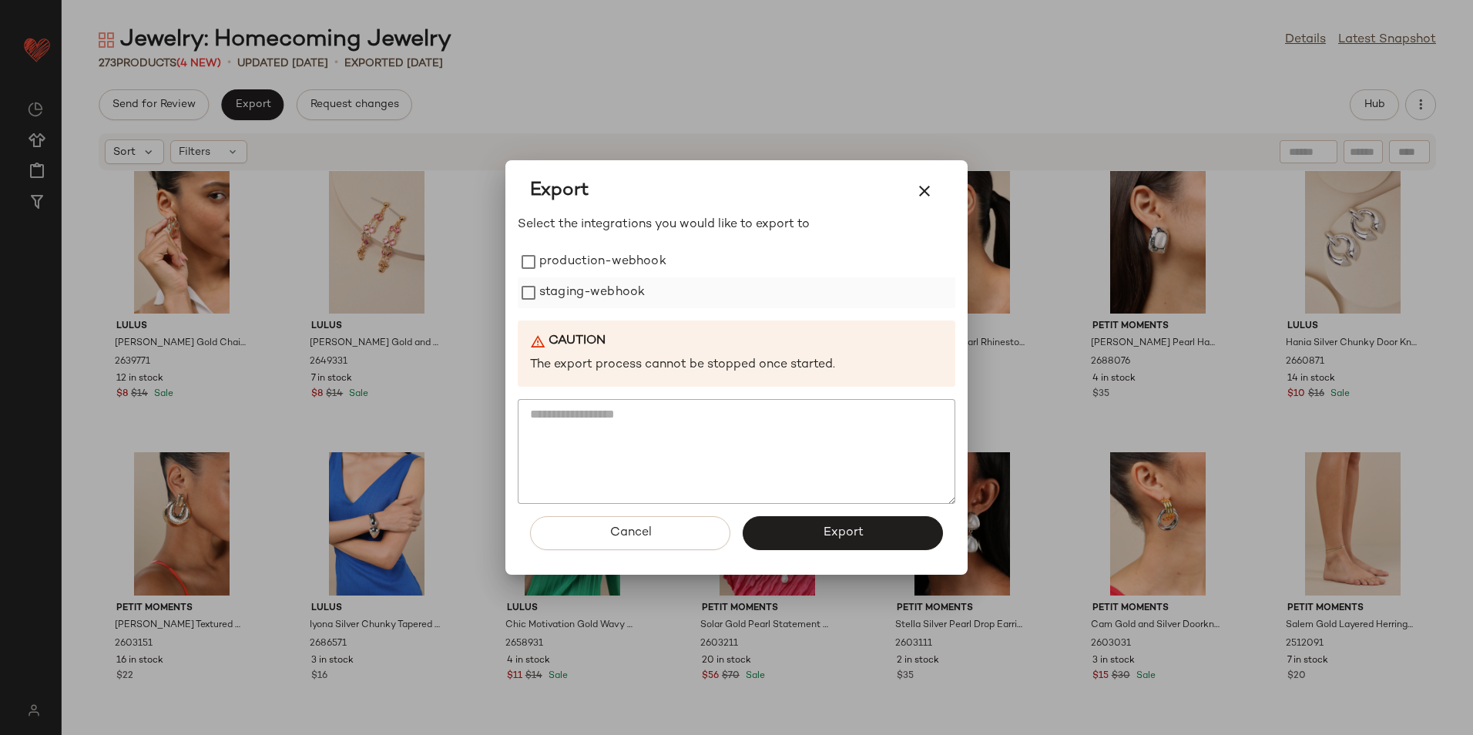
drag, startPoint x: 547, startPoint y: 261, endPoint x: 549, endPoint y: 281, distance: 20.2
click at [548, 261] on label "production-webhook" at bounding box center [602, 262] width 127 height 31
click at [552, 283] on label "staging-webhook" at bounding box center [592, 292] width 106 height 31
click at [870, 550] on div "Cancel Export" at bounding box center [737, 539] width 438 height 71
click at [867, 542] on button "Export" at bounding box center [843, 533] width 200 height 34
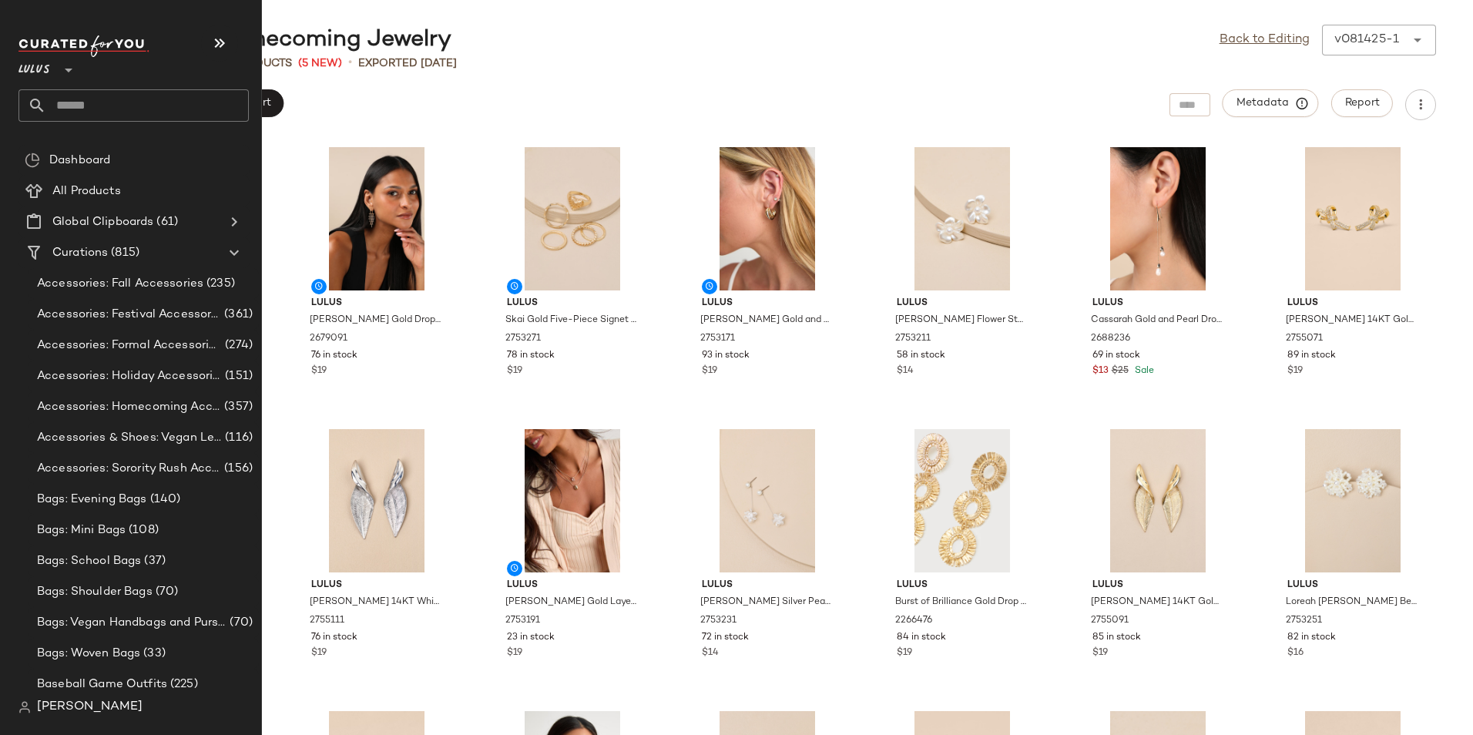
click at [69, 99] on input "text" at bounding box center [147, 105] width 203 height 32
click at [133, 110] on input "text" at bounding box center [147, 105] width 203 height 32
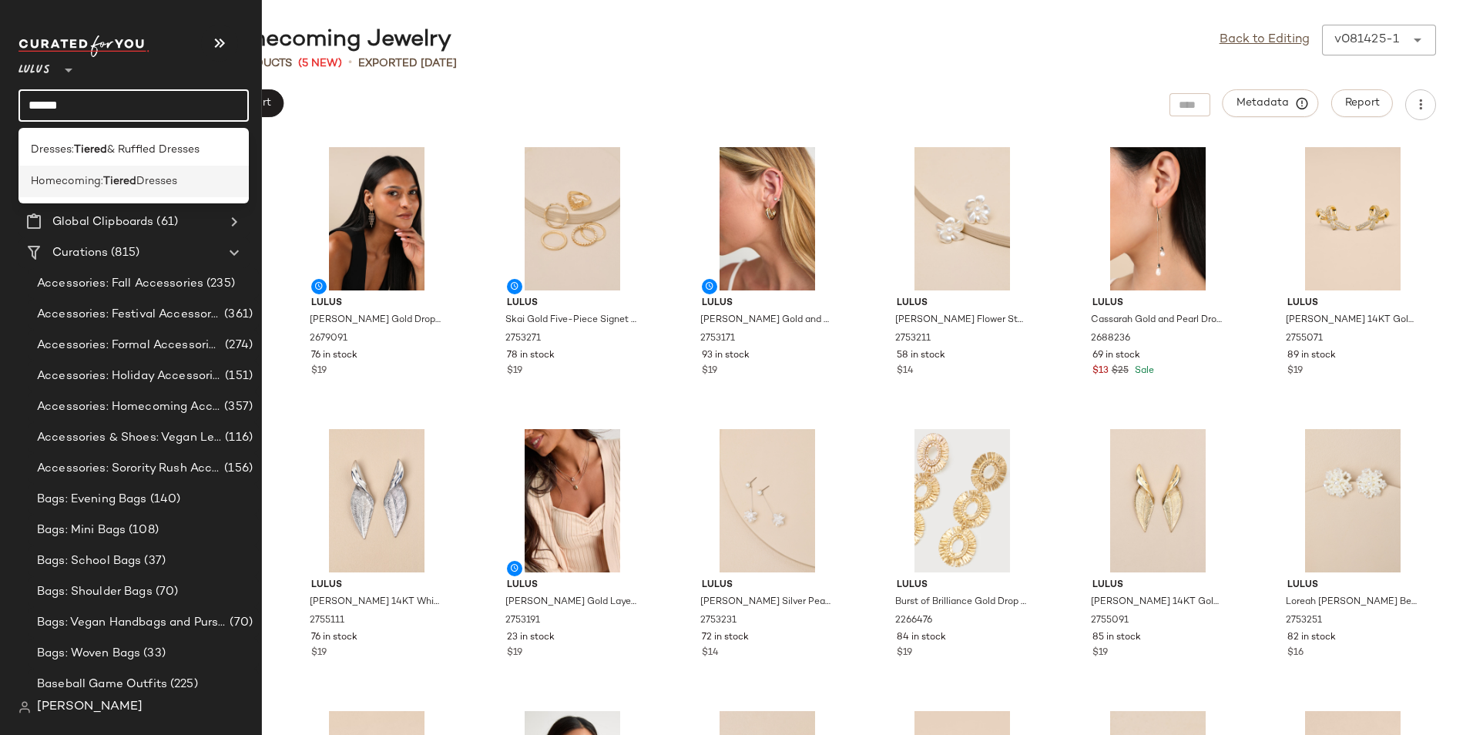
type input "******"
click at [146, 184] on span "Dresses" at bounding box center [156, 181] width 41 height 16
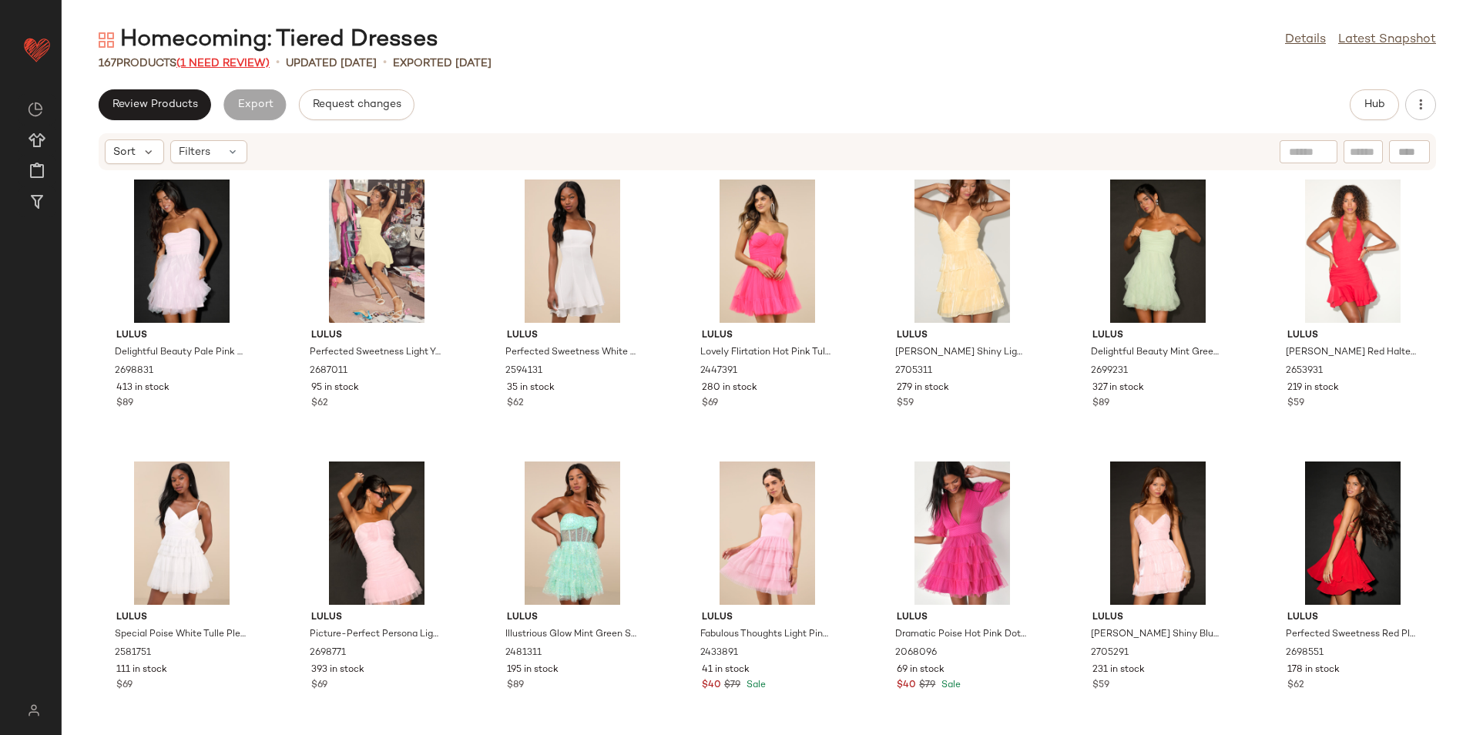
click at [250, 58] on span "(1 Need Review)" at bounding box center [222, 64] width 93 height 12
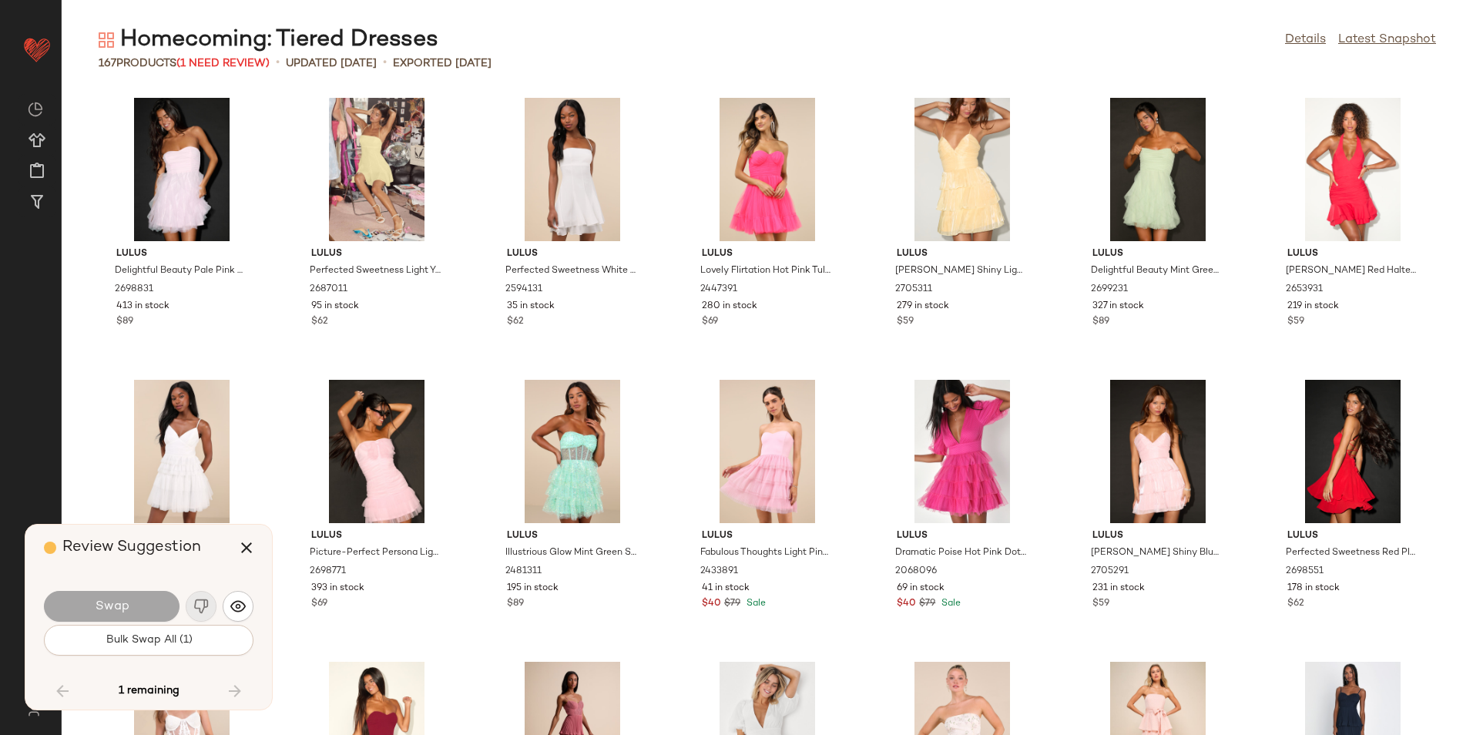
scroll to position [5639, 0]
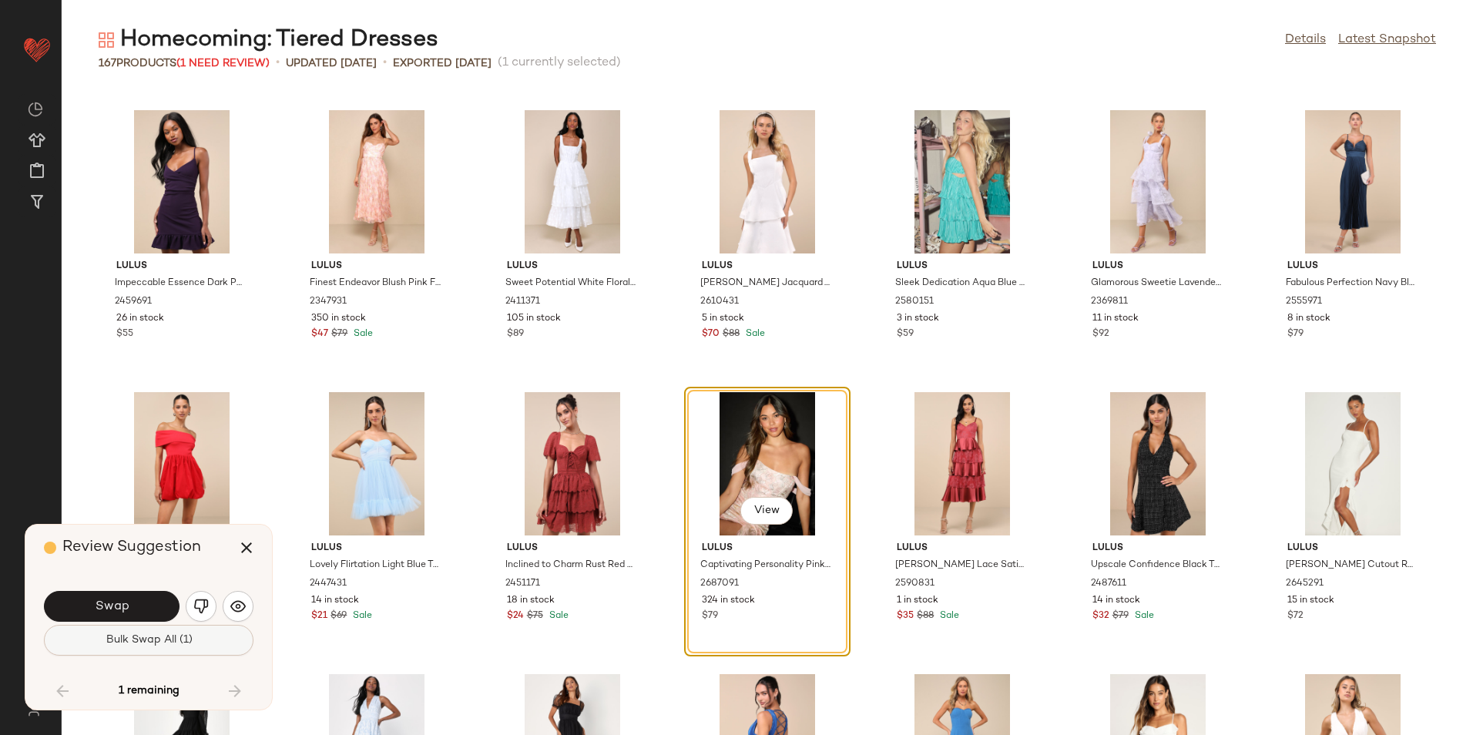
click at [188, 639] on span "Bulk Swap All (1)" at bounding box center [148, 640] width 87 height 12
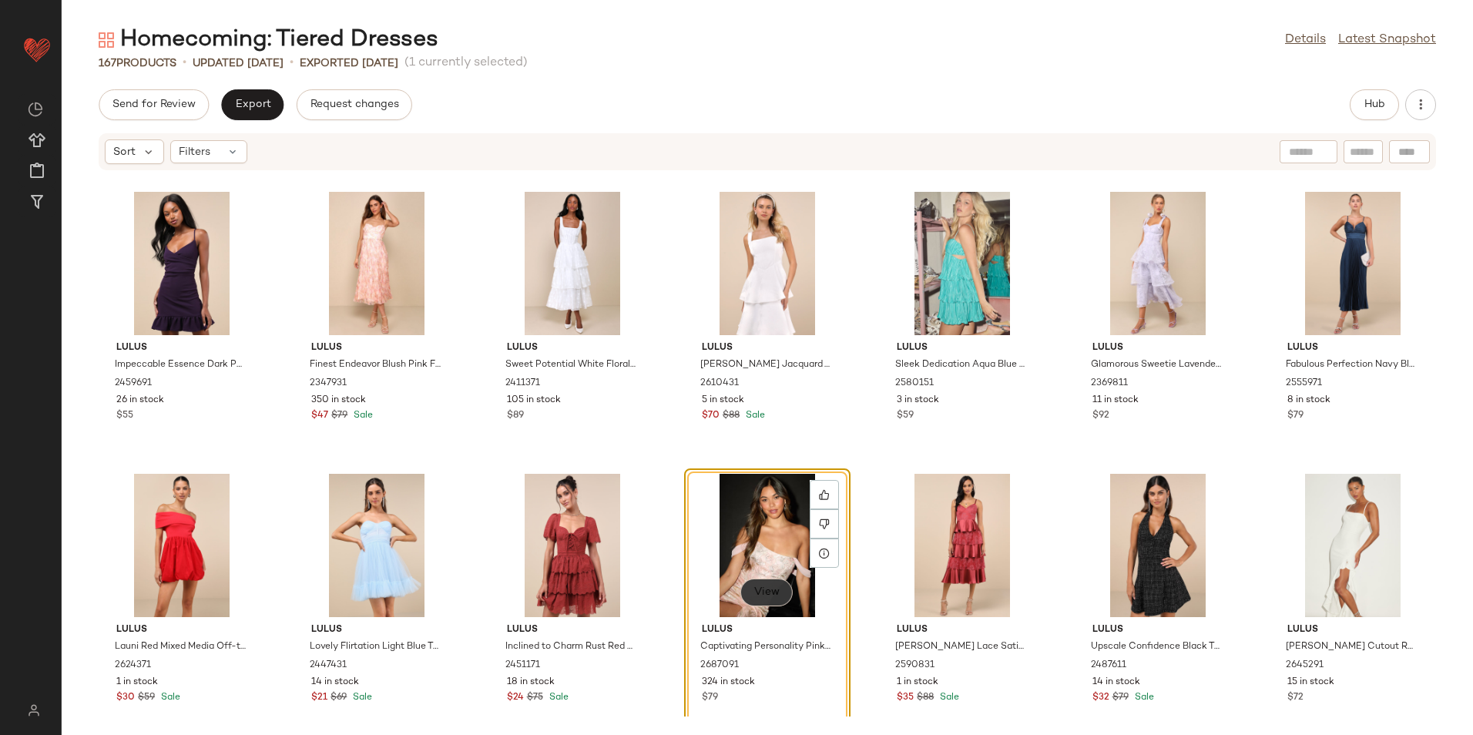
click at [756, 591] on span "View" at bounding box center [766, 592] width 26 height 12
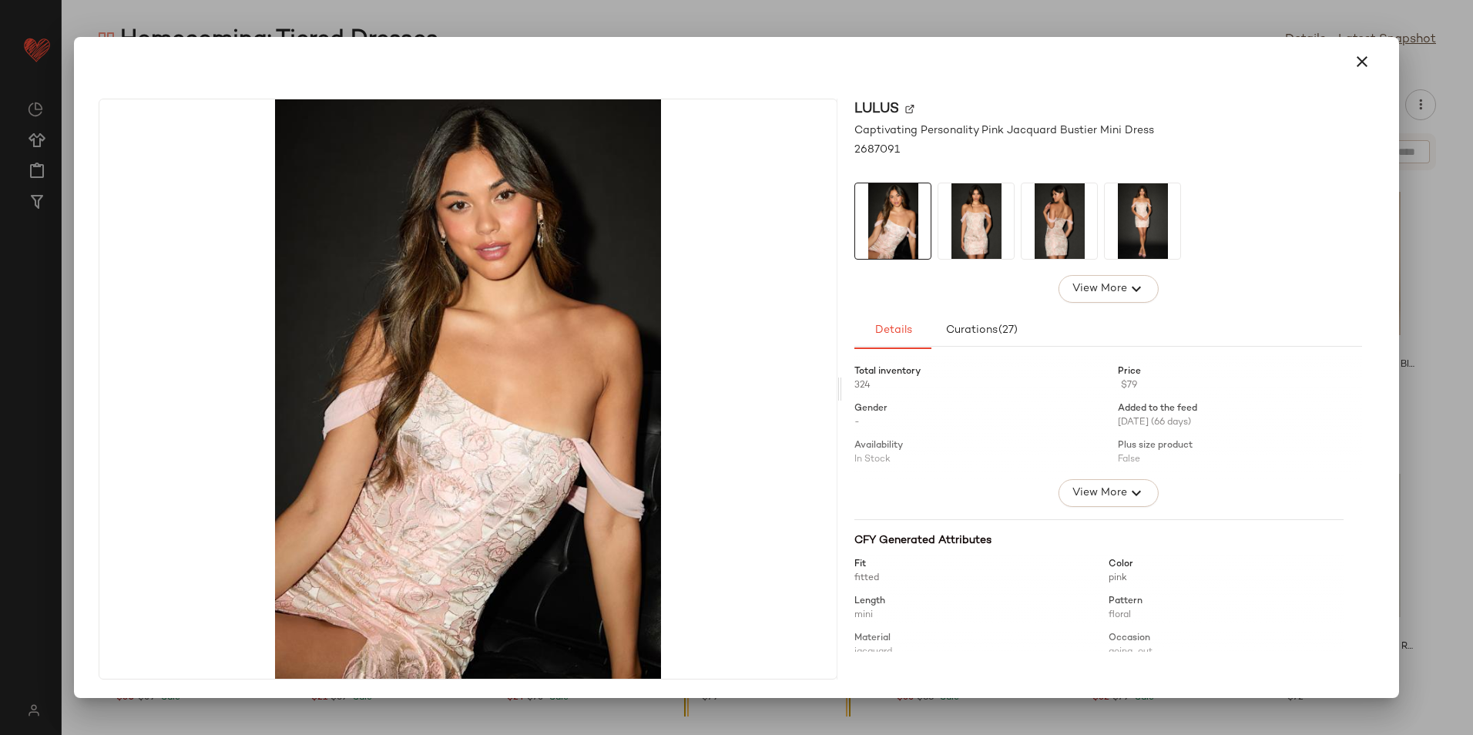
click at [978, 216] on img at bounding box center [976, 221] width 76 height 76
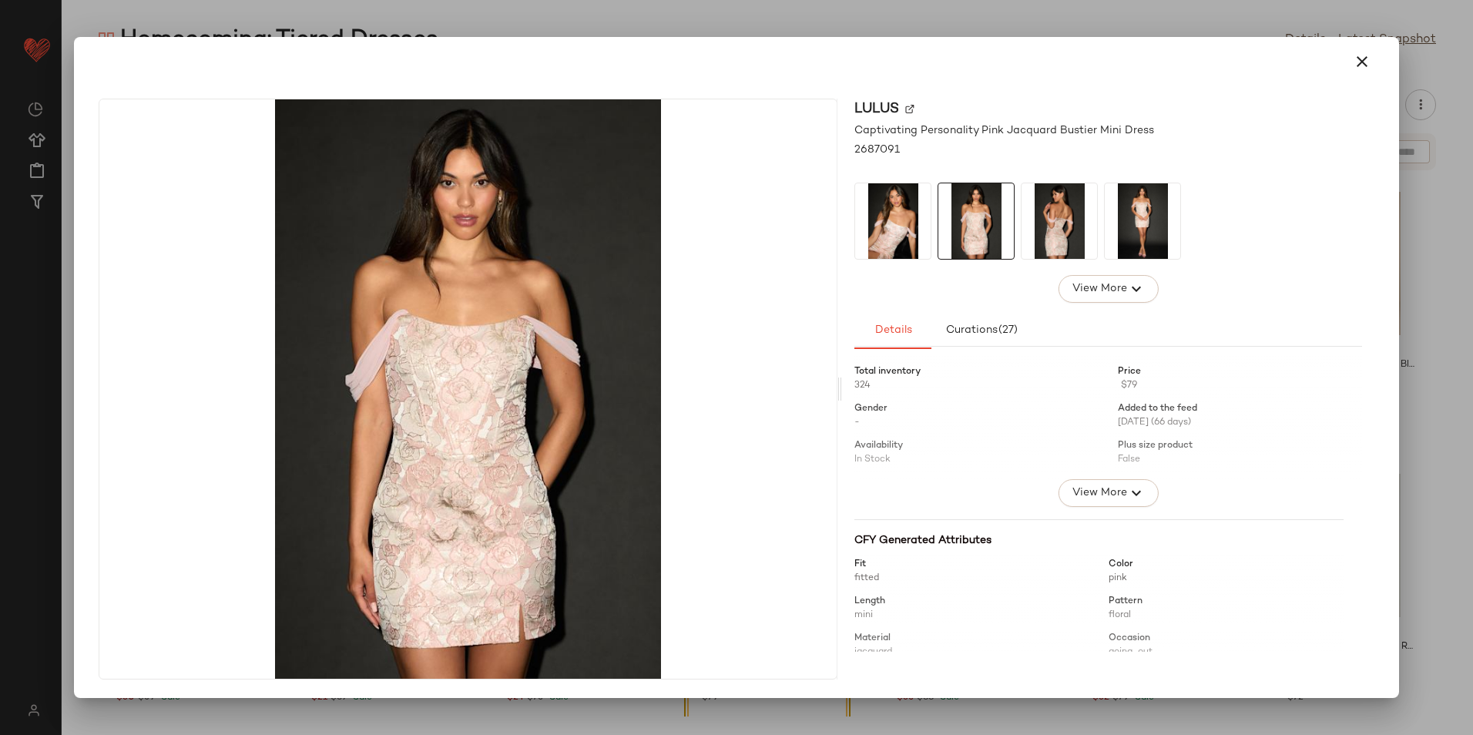
click at [1040, 207] on img at bounding box center [1060, 221] width 76 height 76
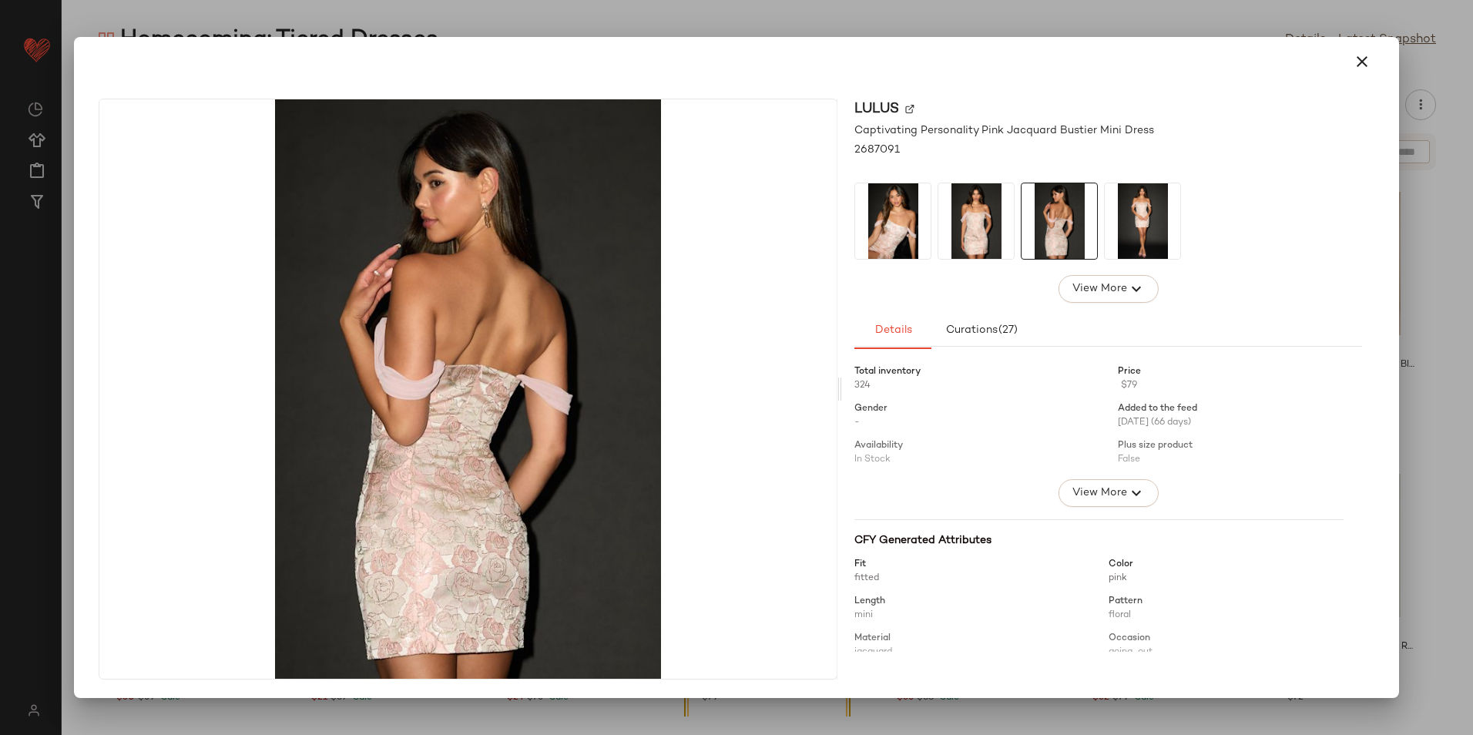
click at [1115, 211] on img at bounding box center [1143, 221] width 76 height 76
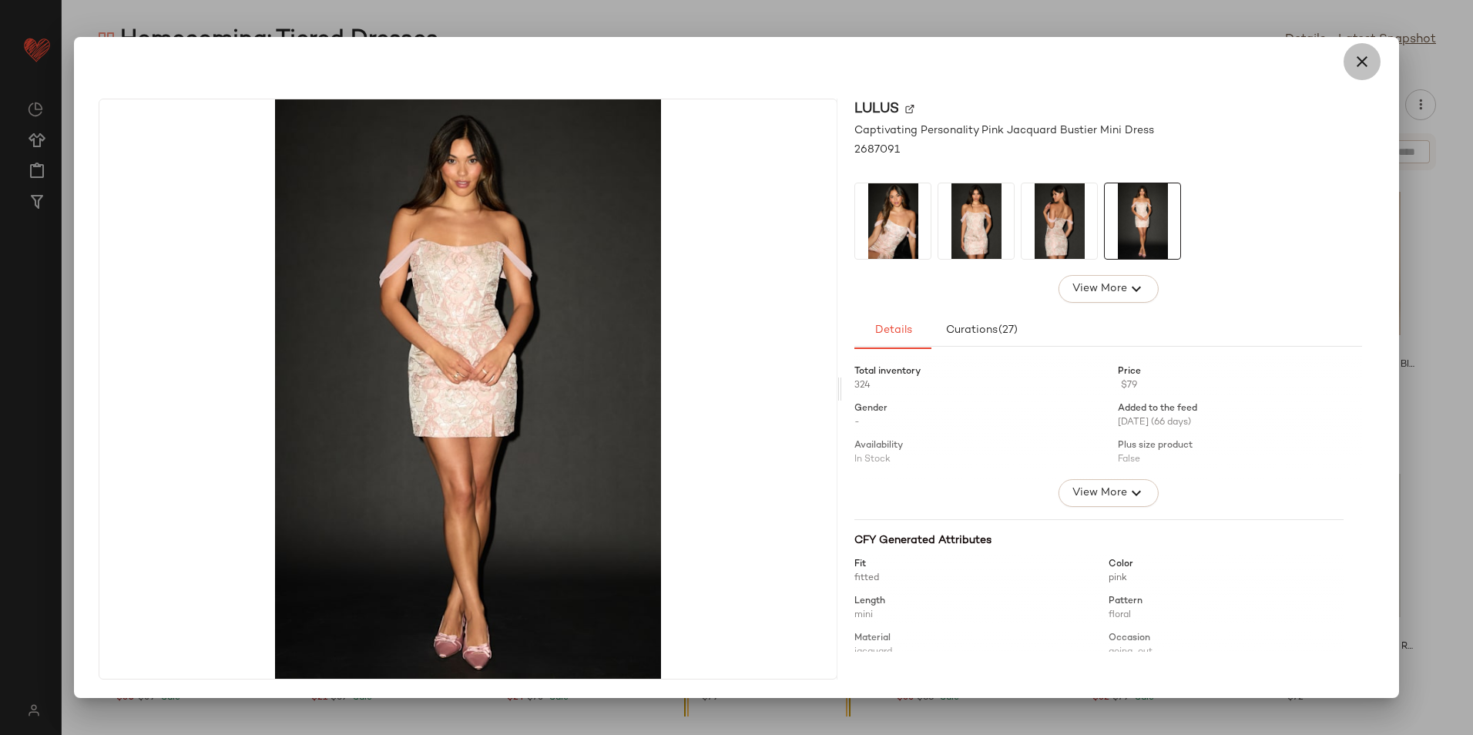
click at [1361, 58] on icon "button" at bounding box center [1362, 61] width 18 height 18
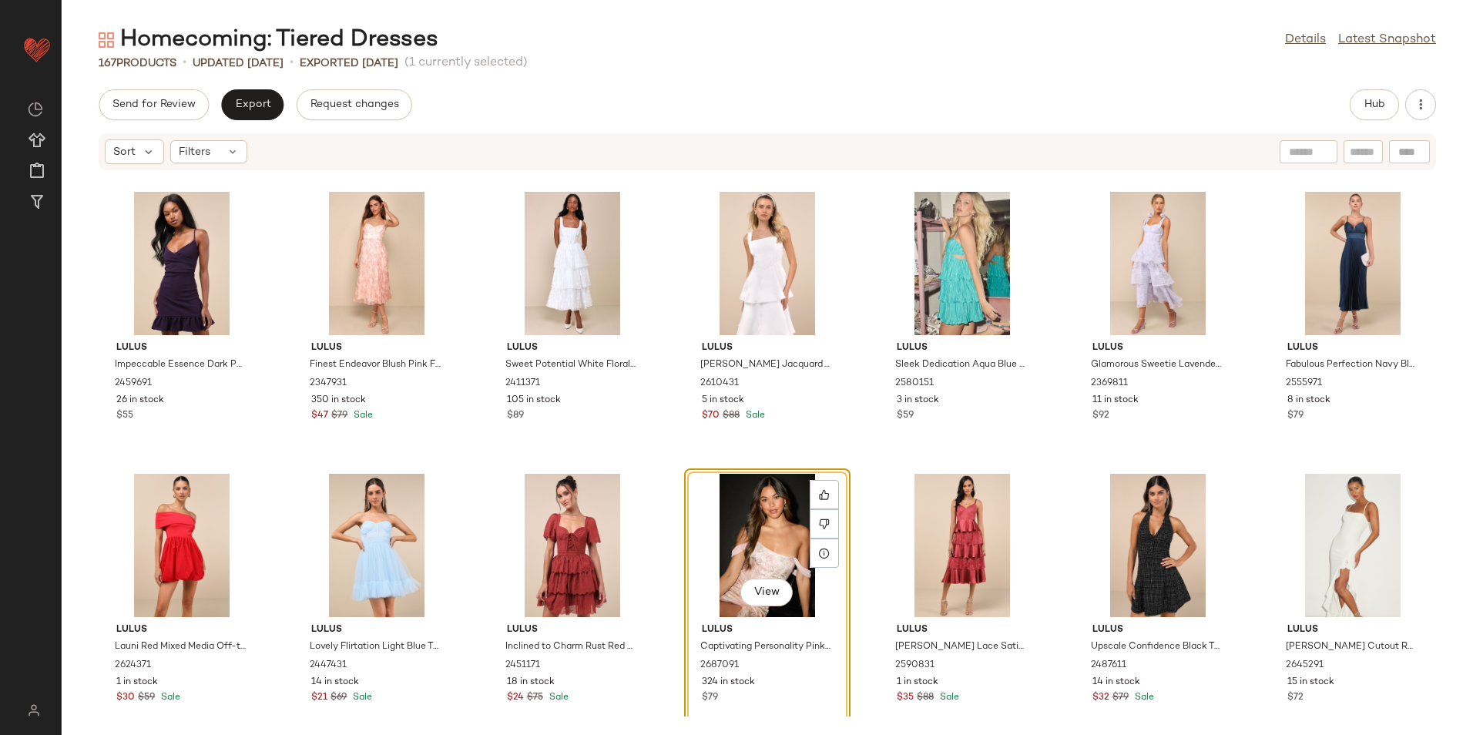
click at [767, 499] on div "View" at bounding box center [768, 545] width 156 height 143
click at [827, 522] on div at bounding box center [824, 523] width 29 height 29
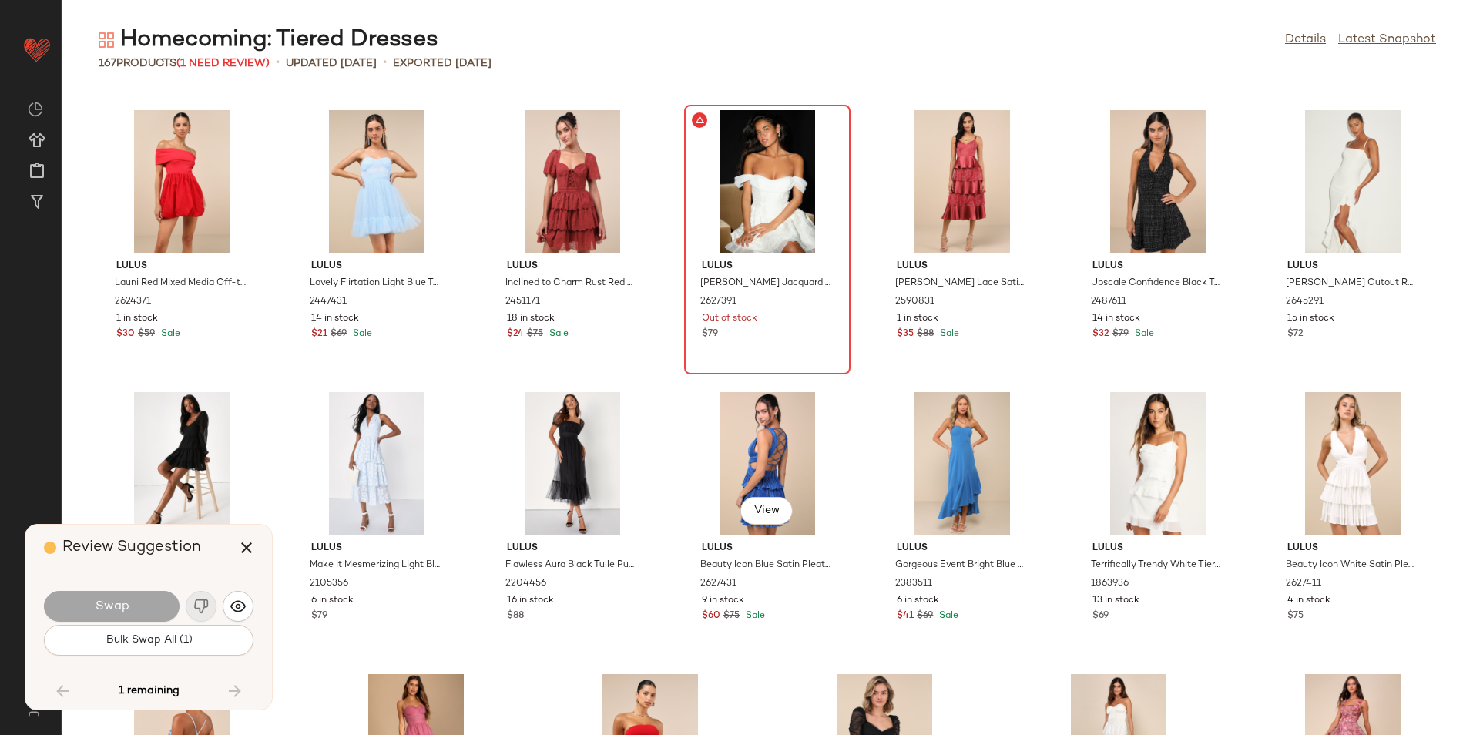
scroll to position [5639, 0]
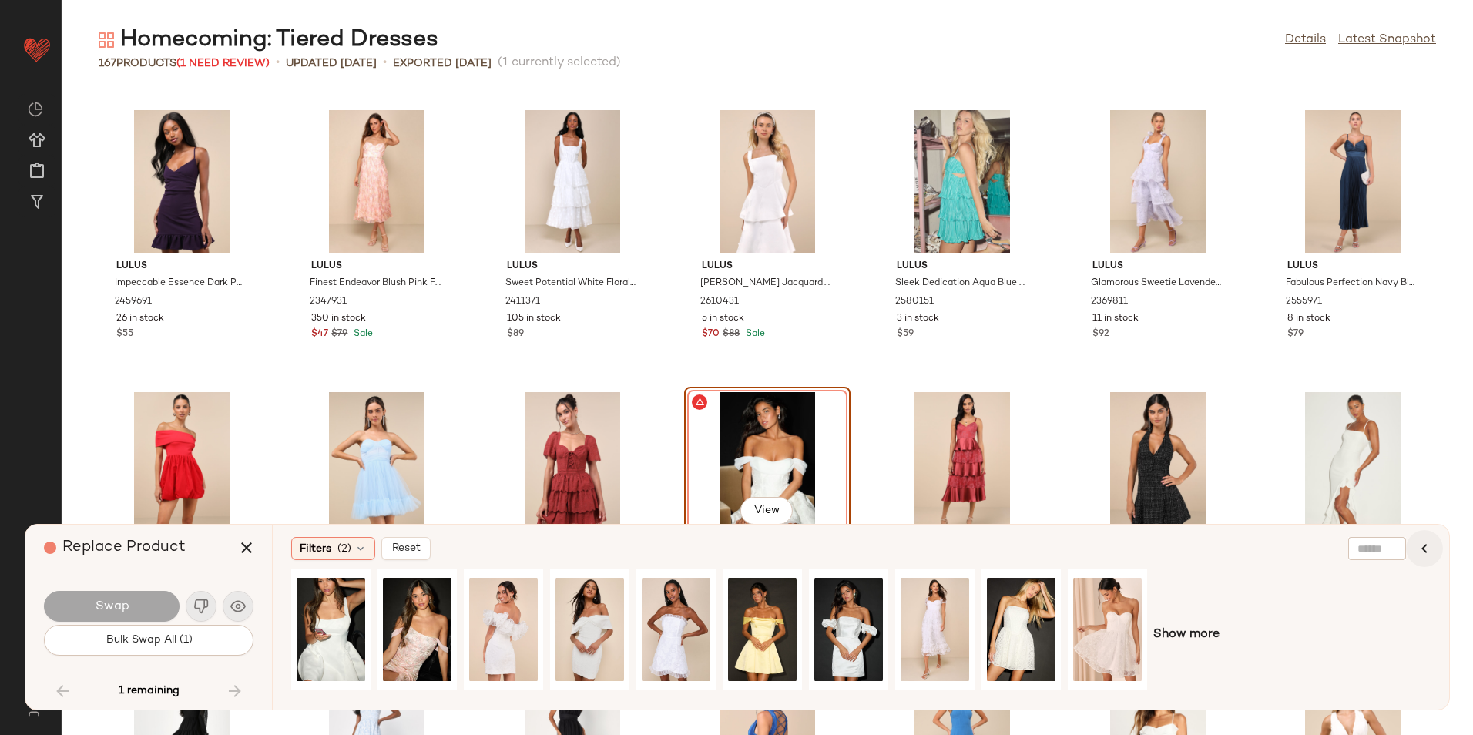
click at [1428, 552] on icon "button" at bounding box center [1424, 548] width 18 height 18
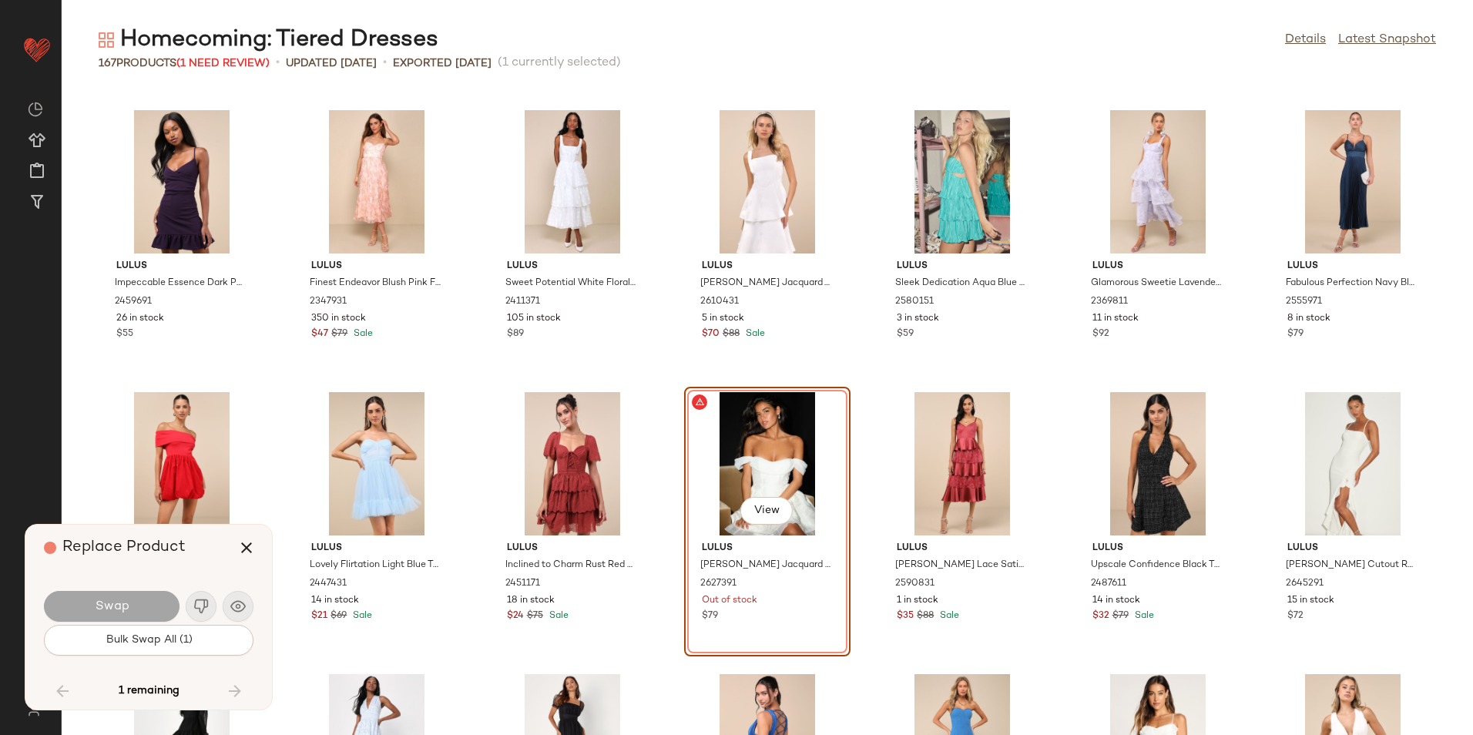
click at [775, 438] on div "View" at bounding box center [768, 463] width 156 height 143
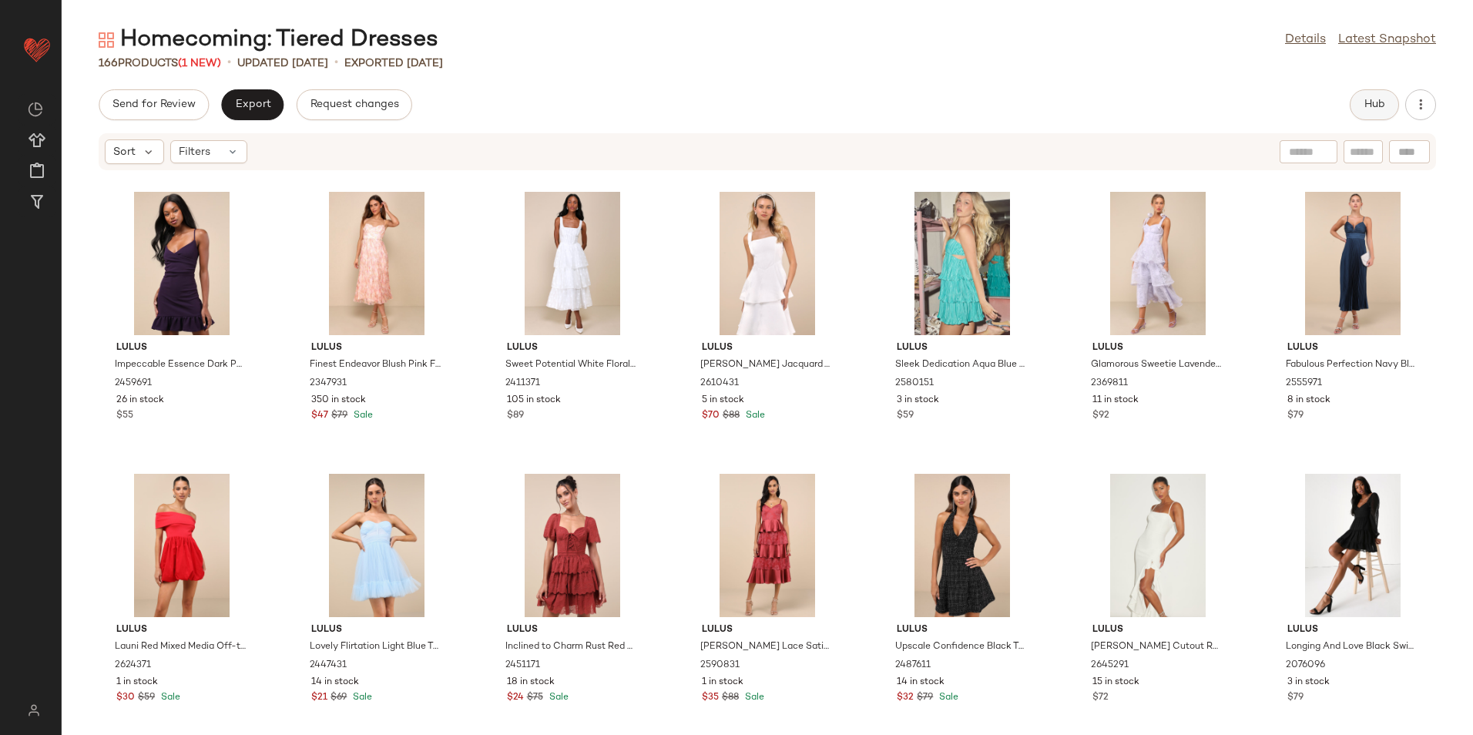
click at [1368, 99] on span "Hub" at bounding box center [1375, 105] width 22 height 12
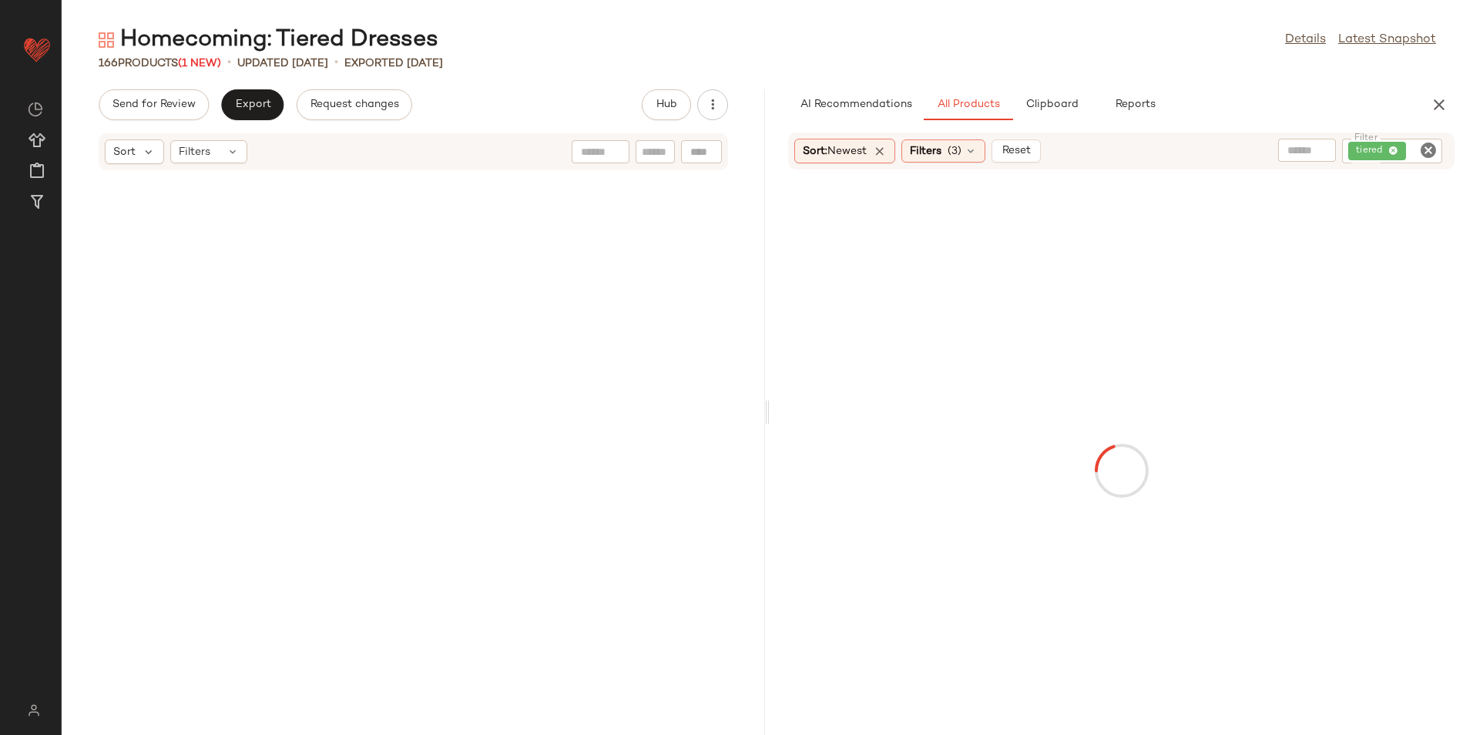
scroll to position [12971, 0]
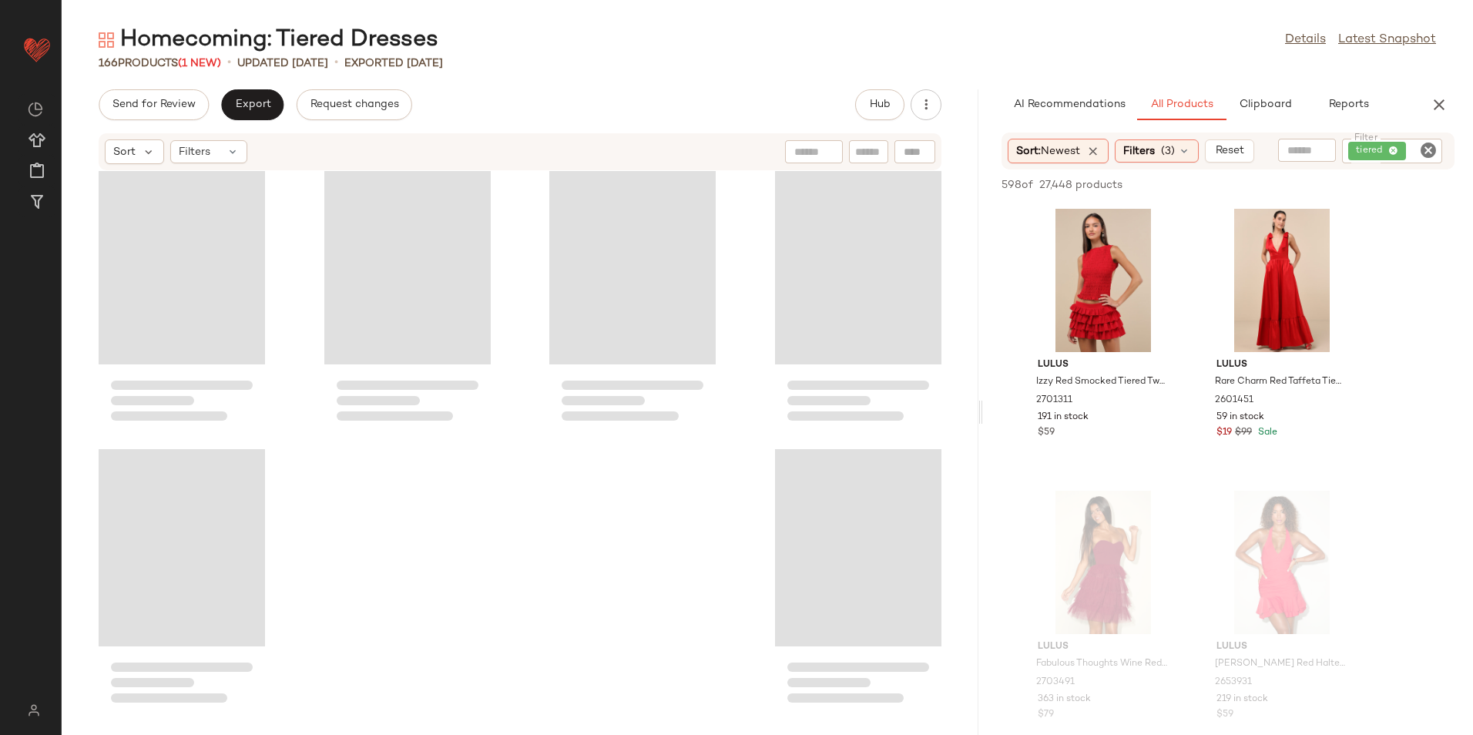
drag, startPoint x: 767, startPoint y: 417, endPoint x: 1107, endPoint y: 391, distance: 340.8
click at [1107, 391] on div "Homecoming: Tiered Dresses Details Latest Snapshot 166 Products (1 New) • updat…" at bounding box center [767, 380] width 1411 height 710
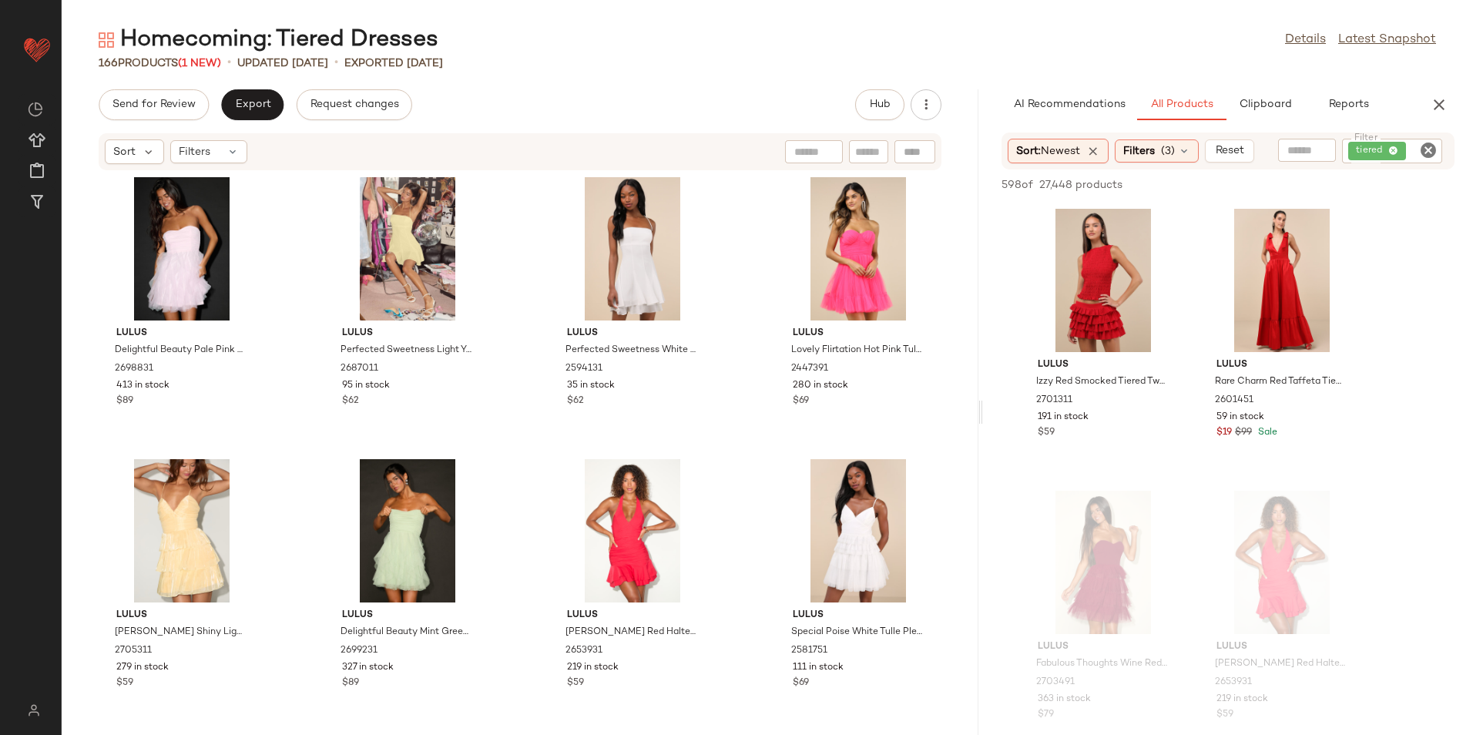
scroll to position [0, 0]
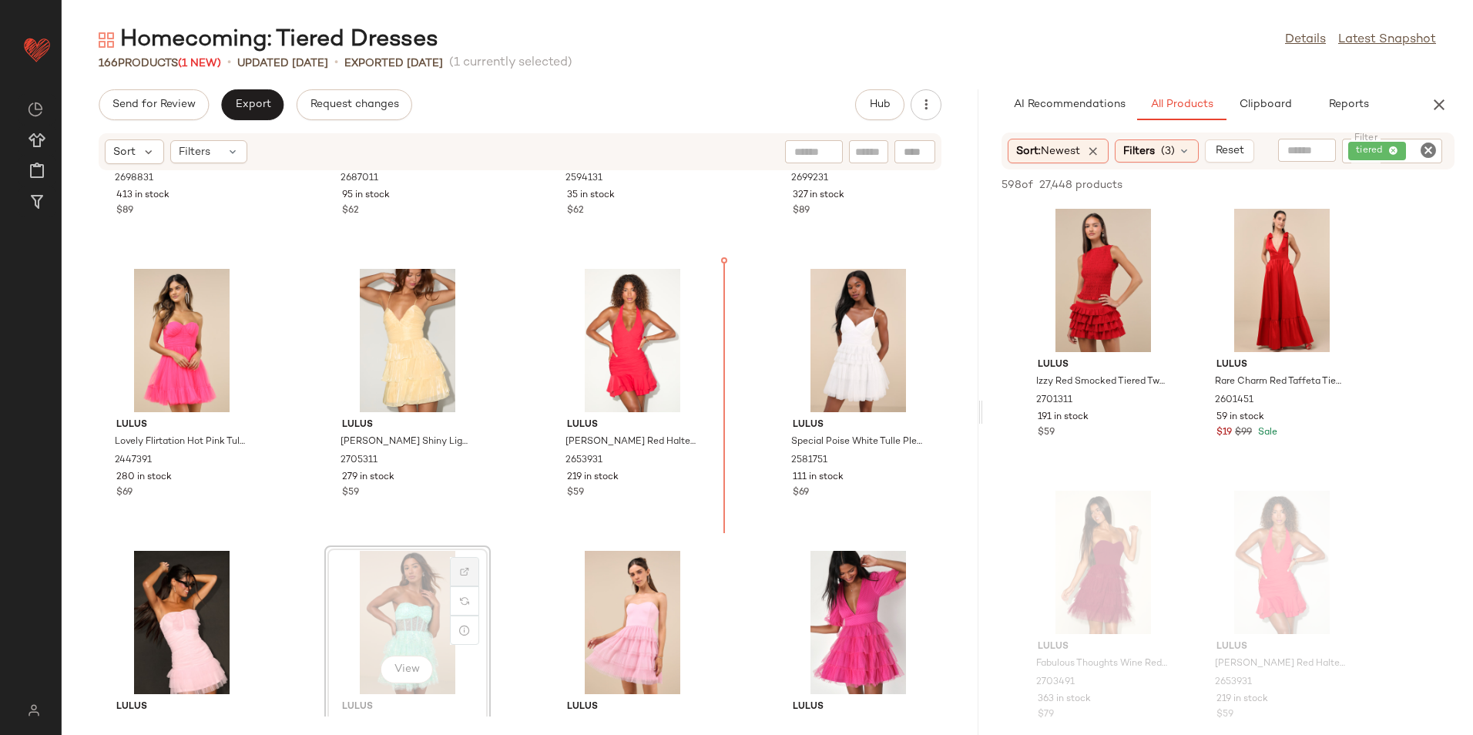
scroll to position [185, 0]
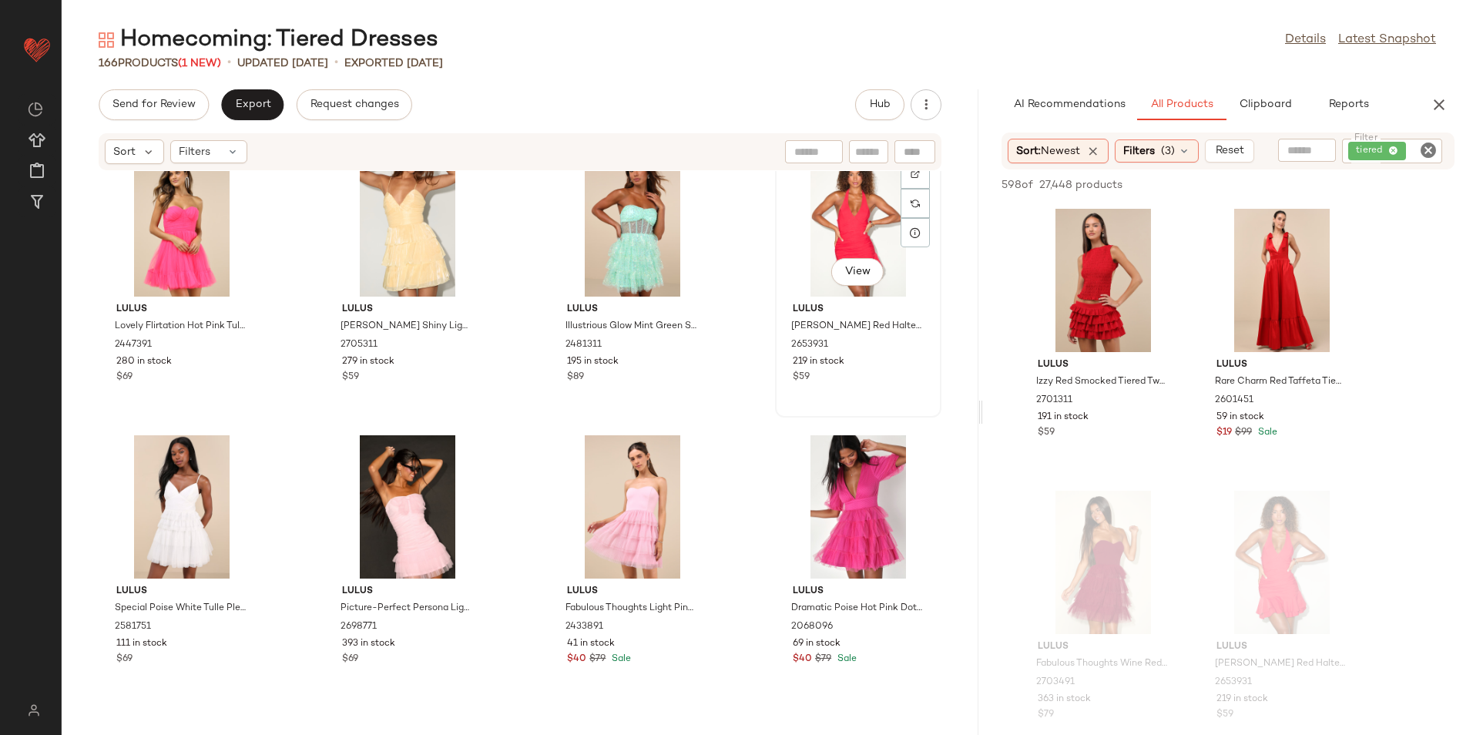
scroll to position [318, 0]
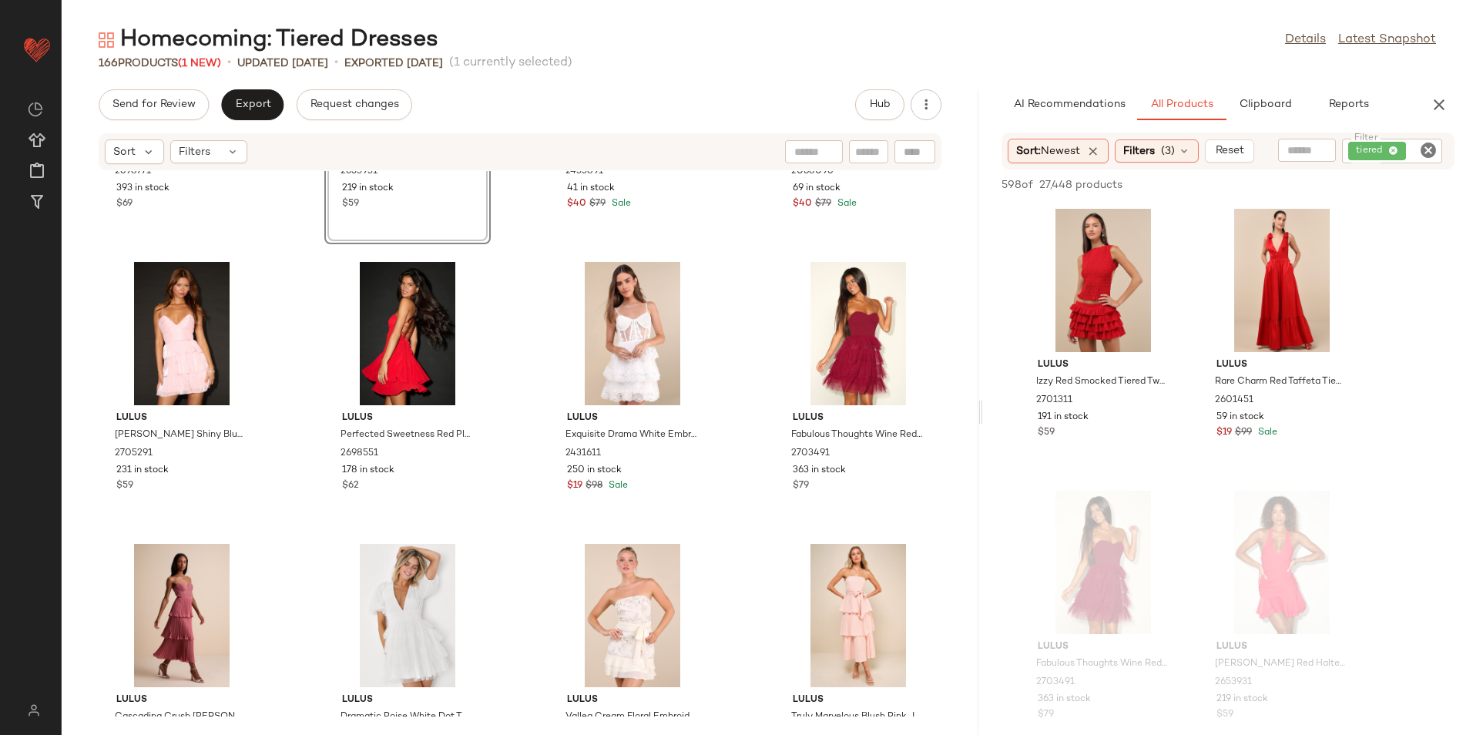
scroll to position [780, 0]
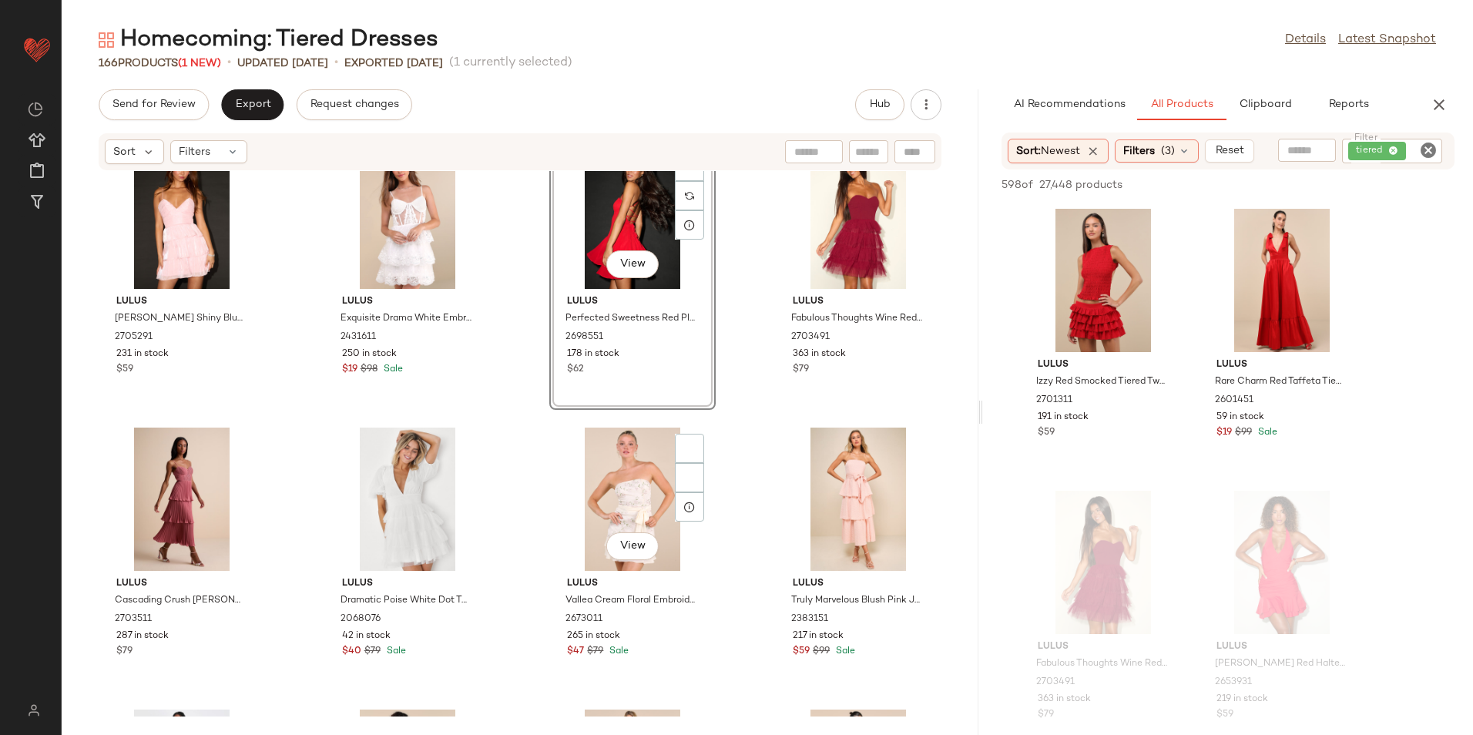
scroll to position [935, 0]
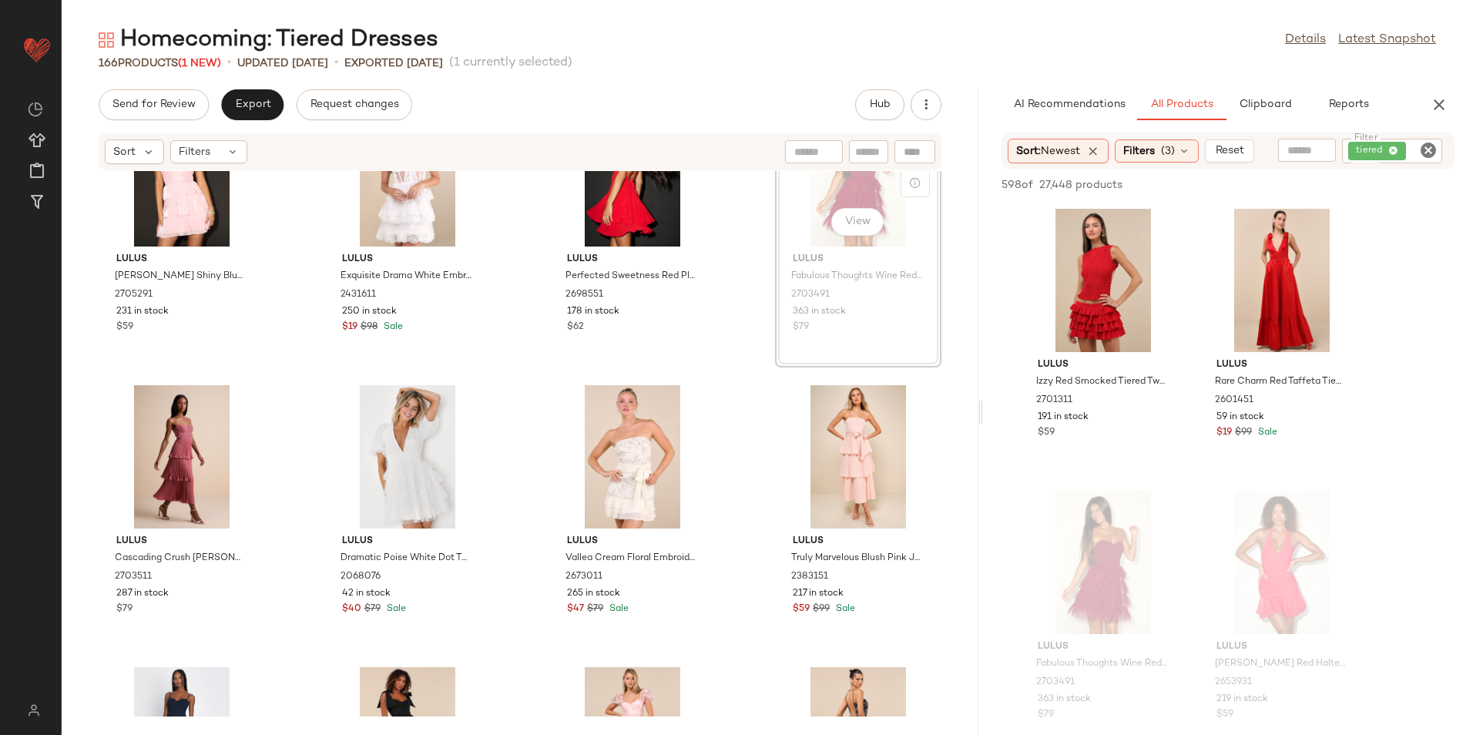
scroll to position [931, 0]
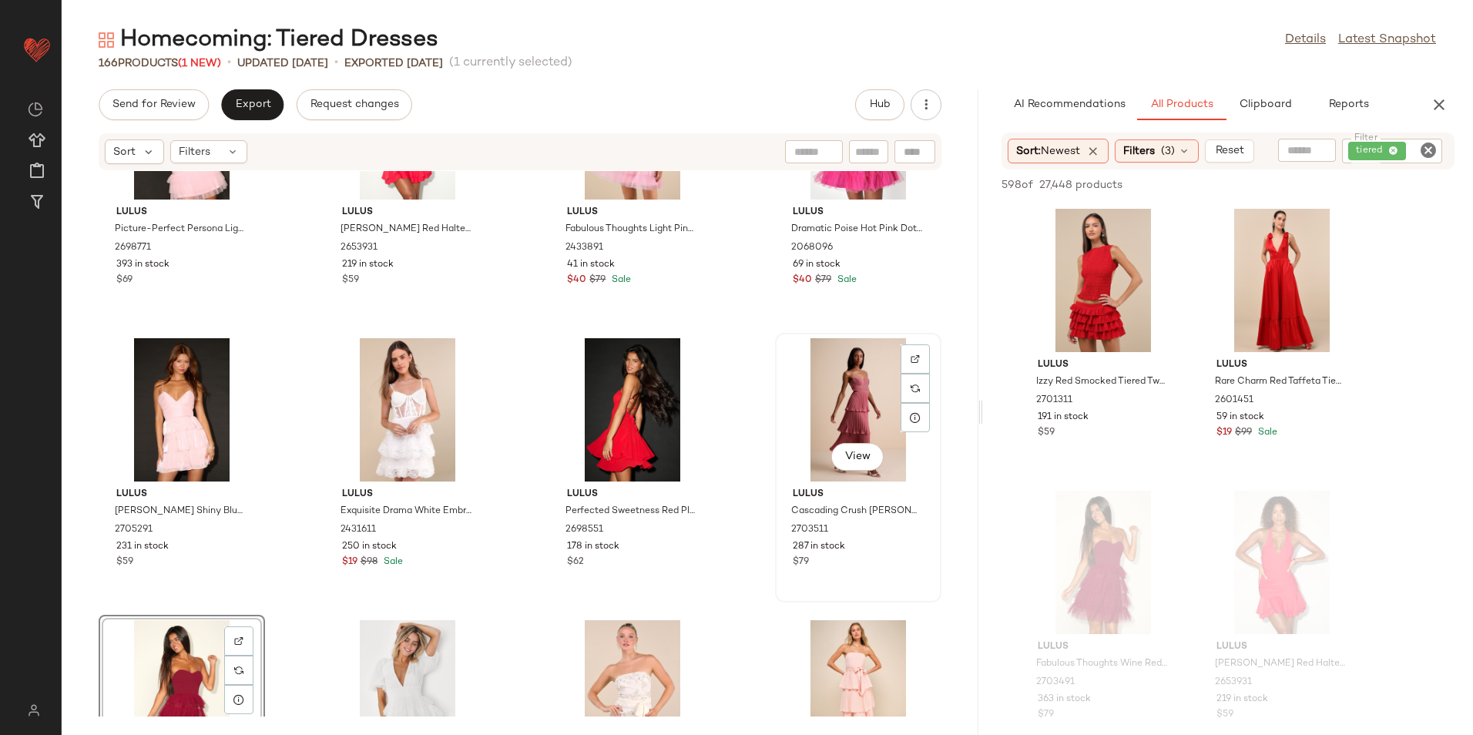
scroll to position [854, 0]
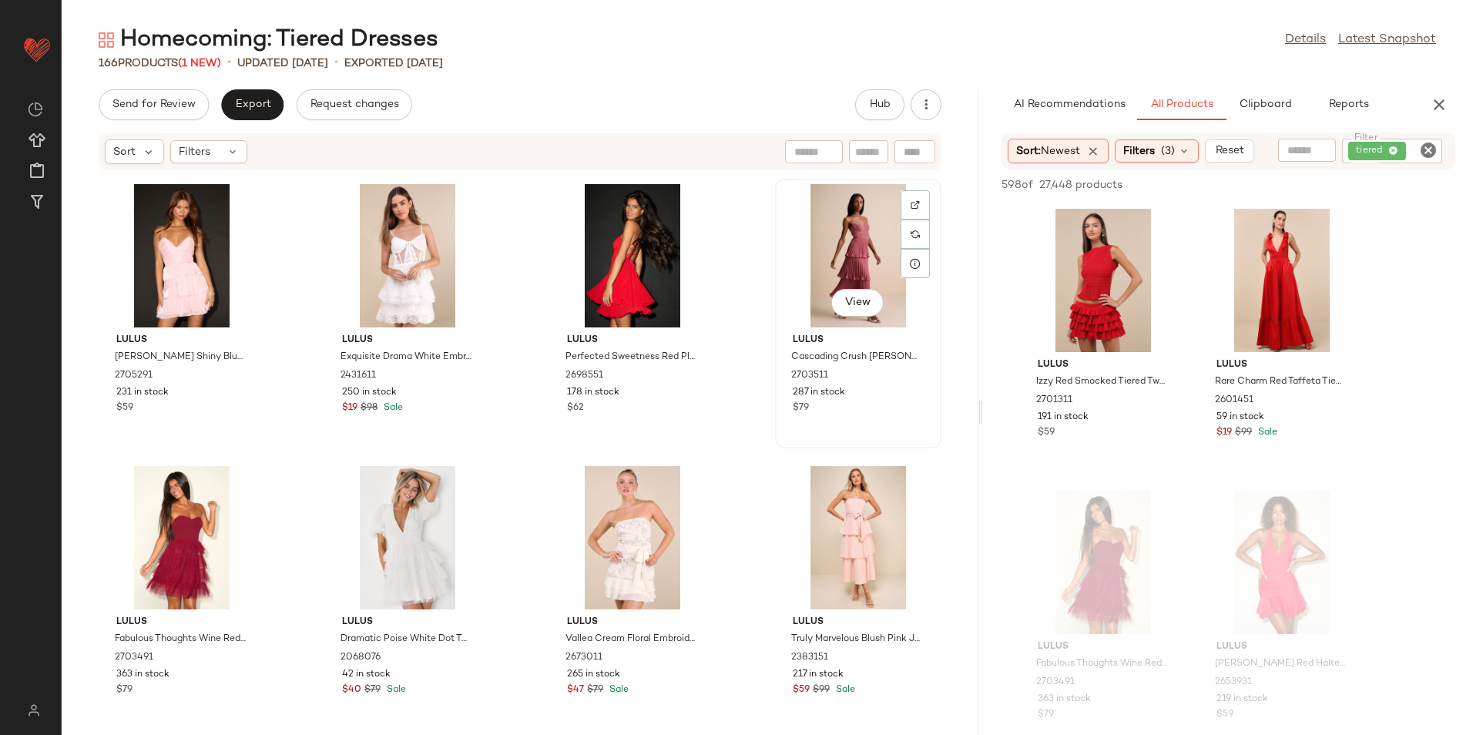
scroll to position [852, 0]
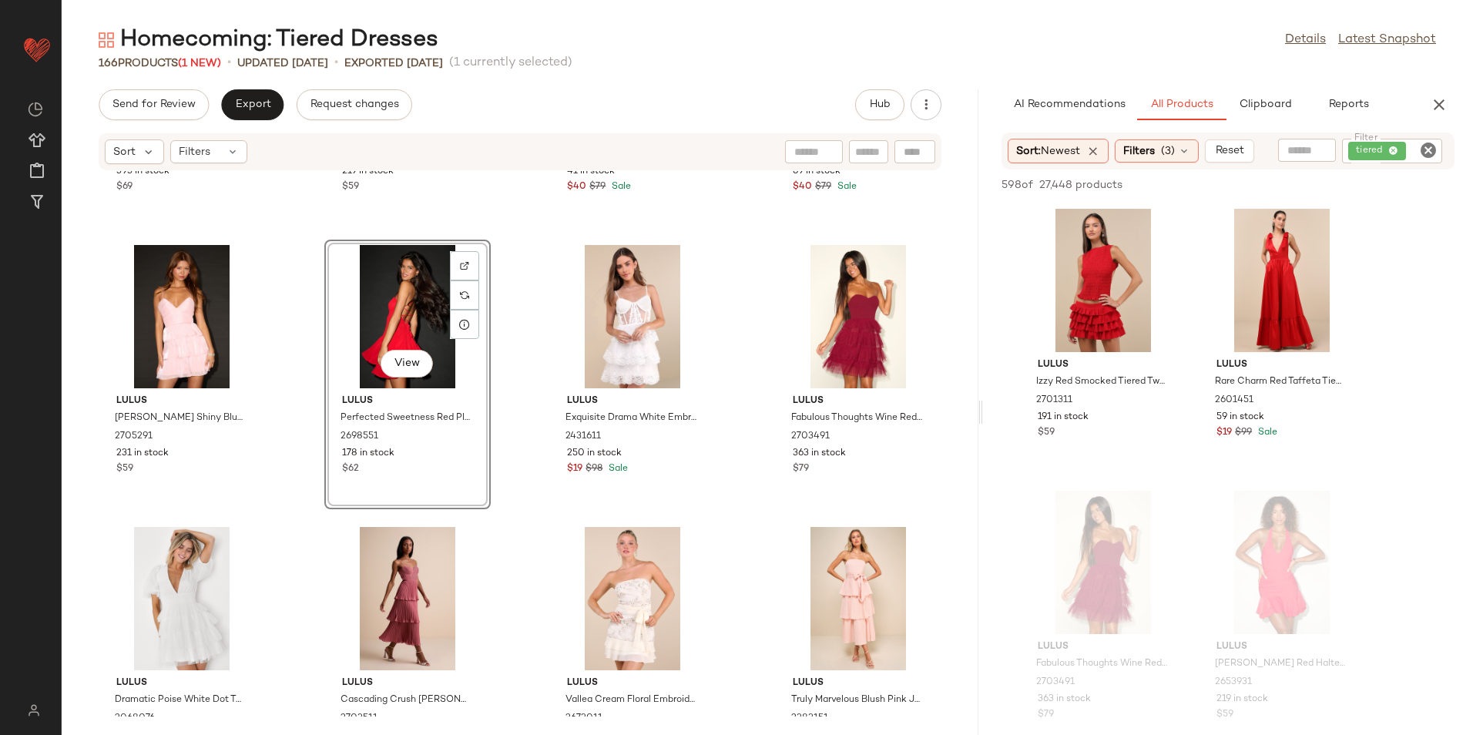
scroll to position [562, 0]
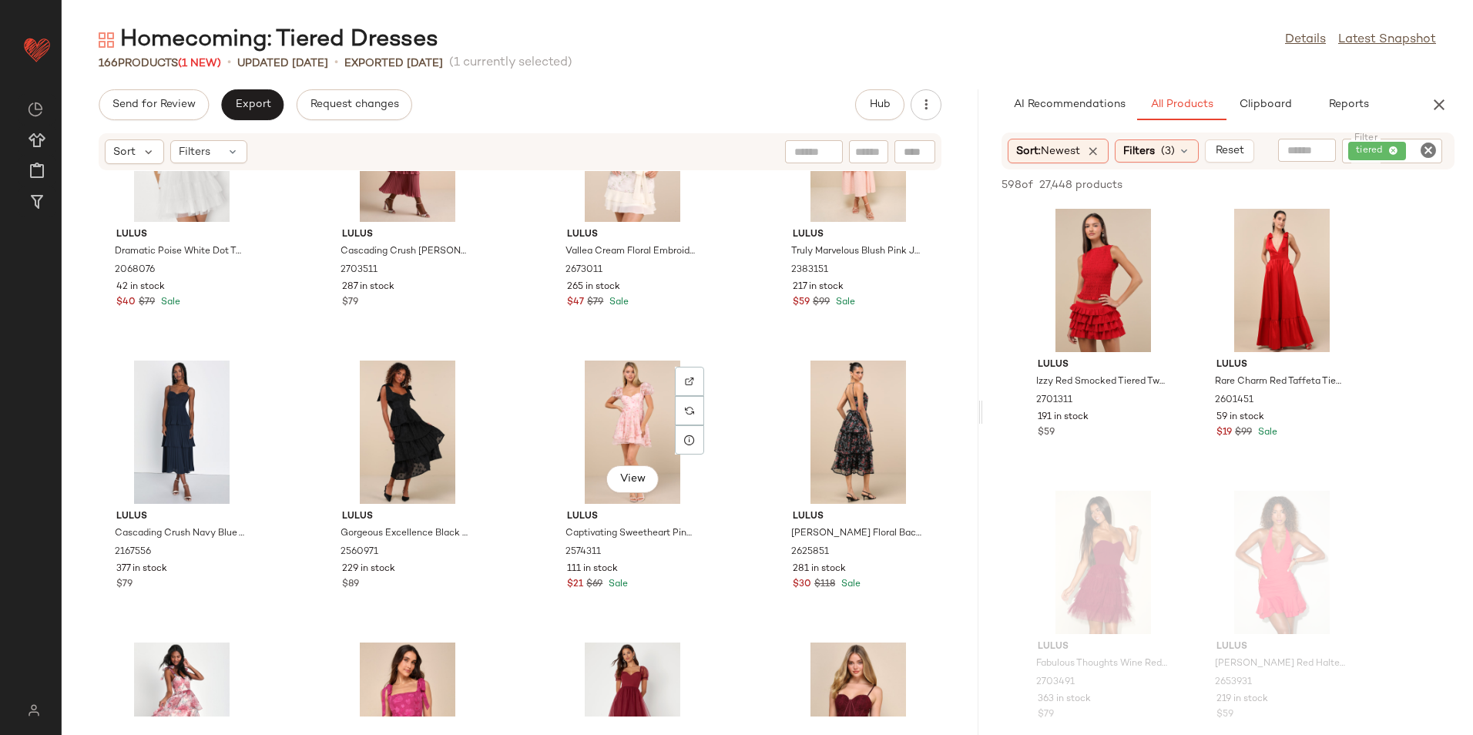
scroll to position [1255, 0]
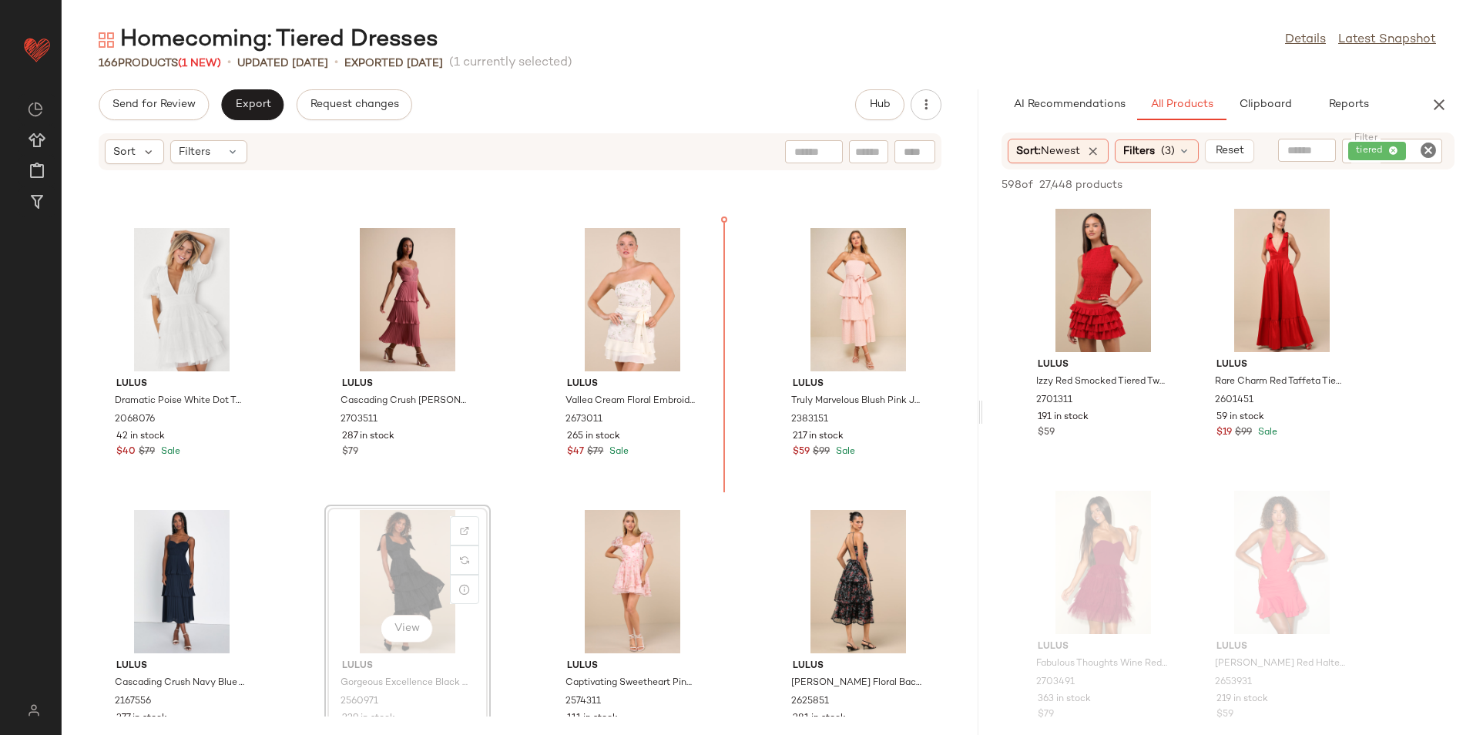
scroll to position [1036, 0]
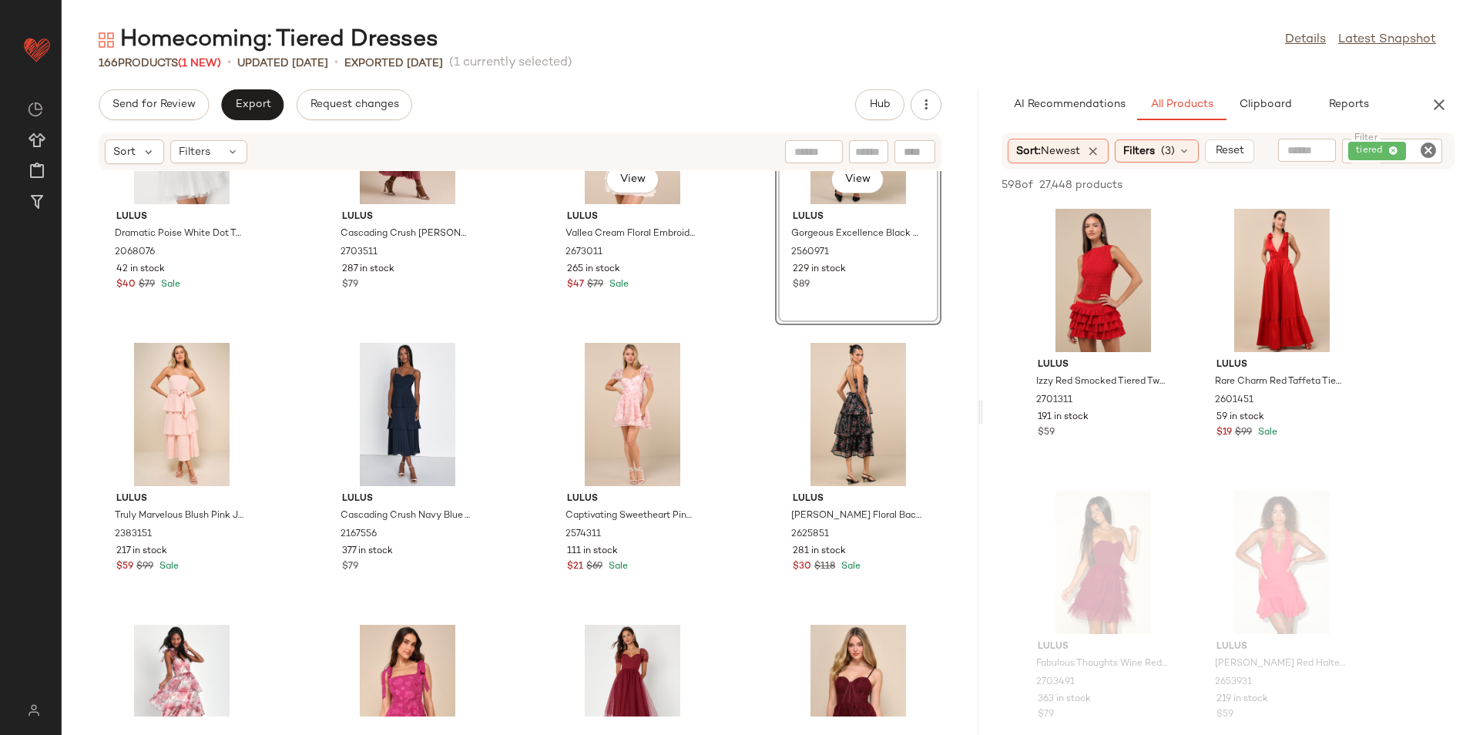
scroll to position [1267, 0]
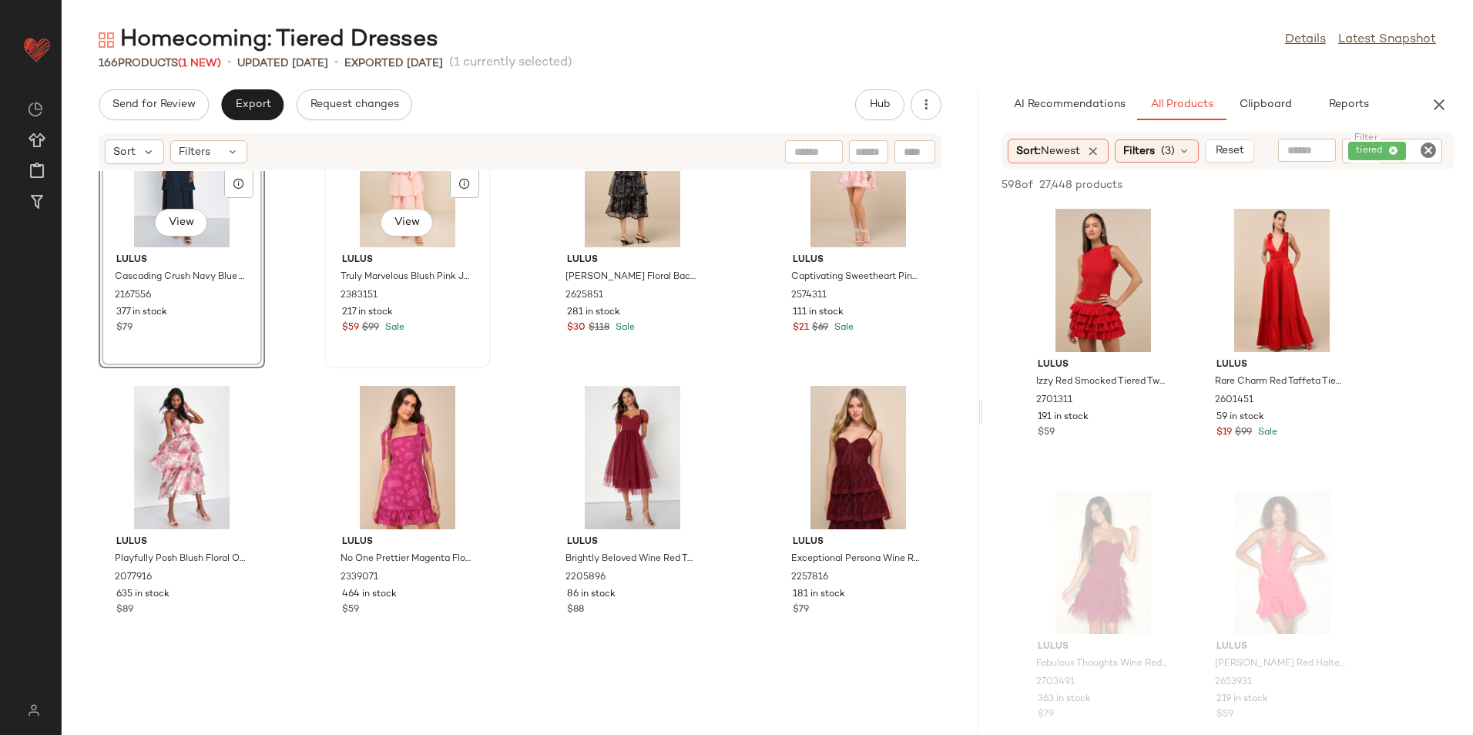
scroll to position [1498, 0]
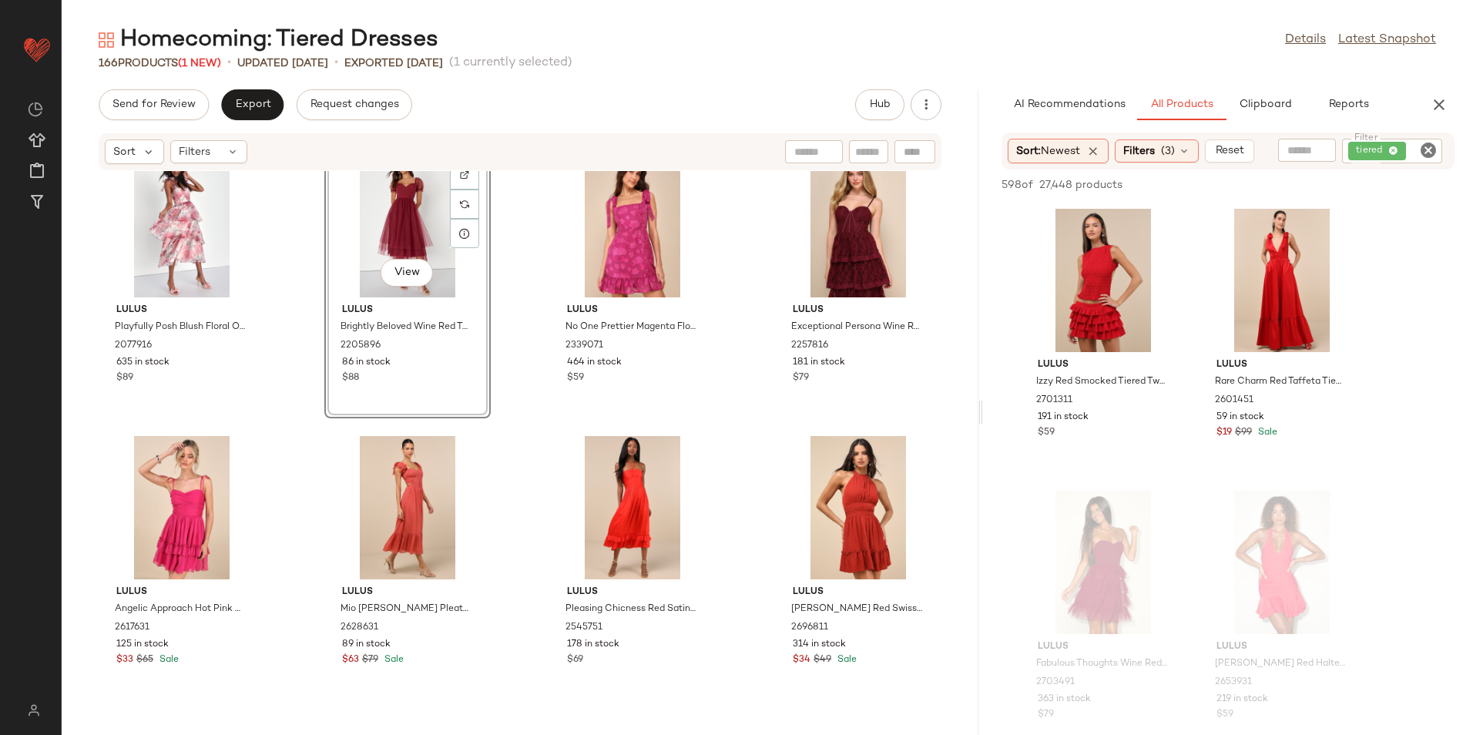
scroll to position [1653, 0]
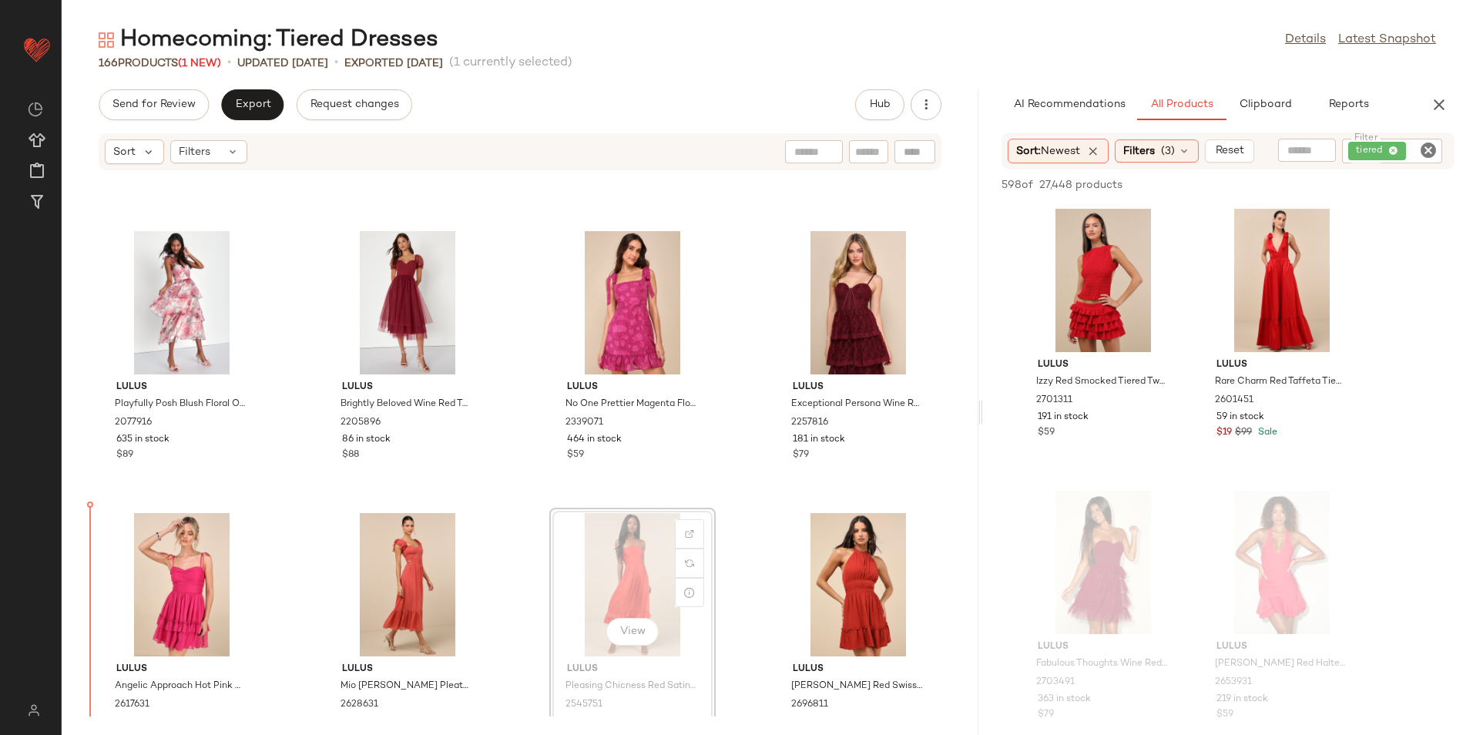
scroll to position [1663, 0]
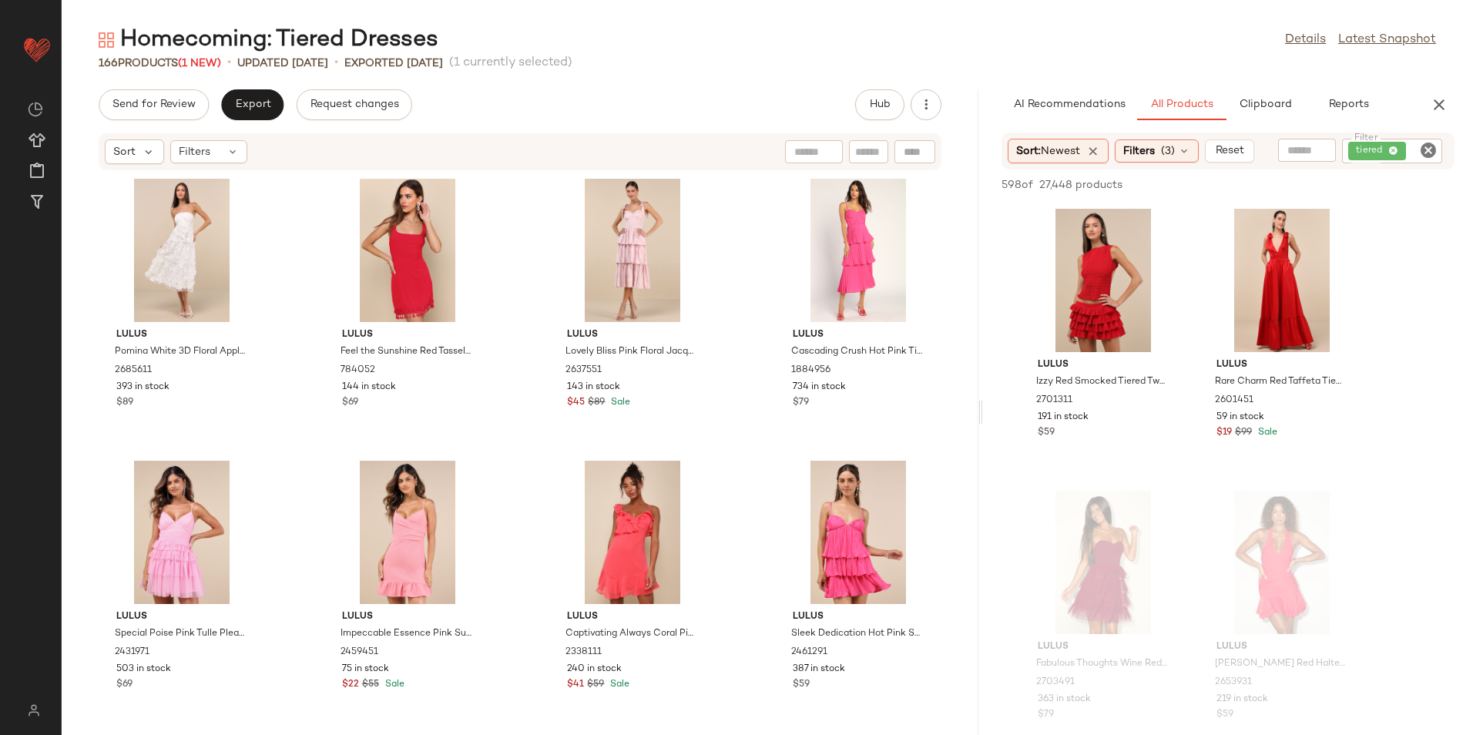
scroll to position [2280, 0]
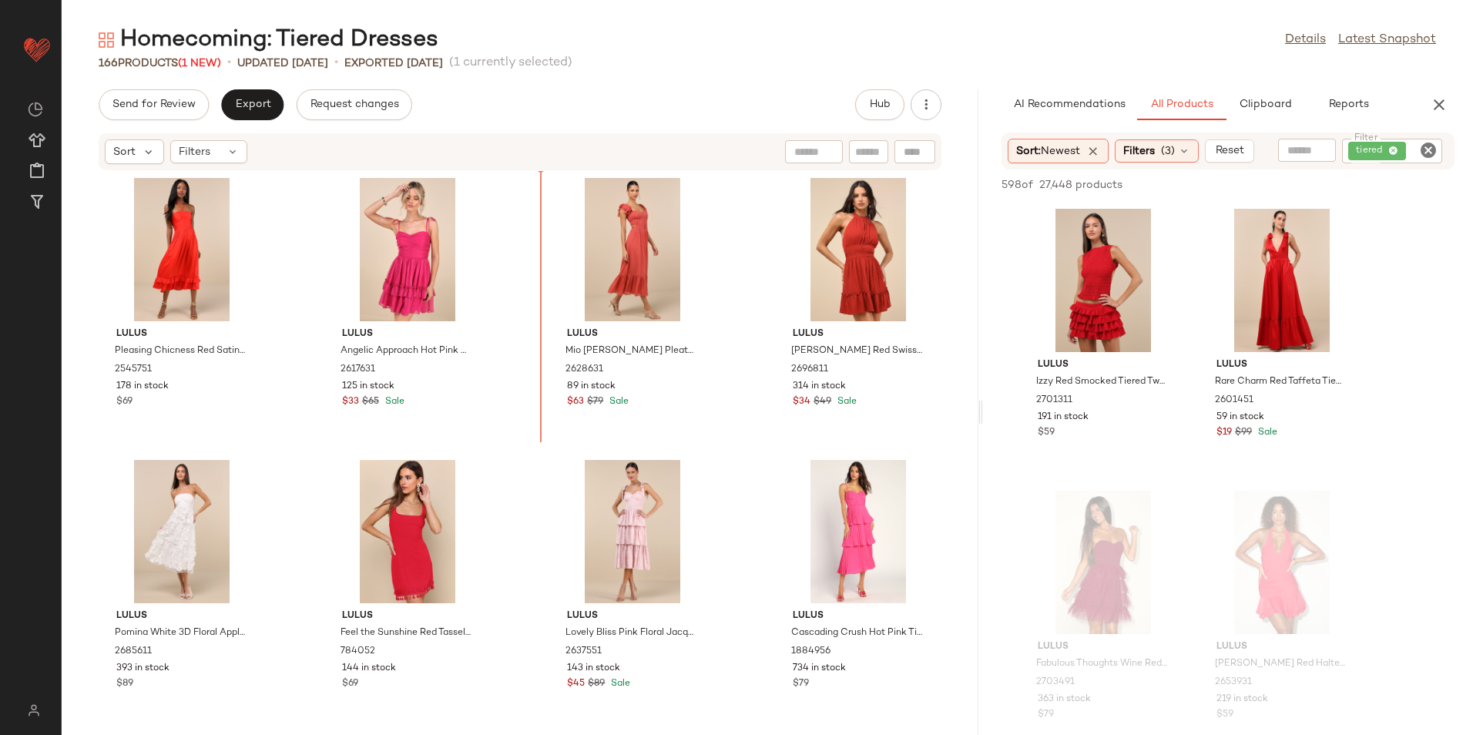
scroll to position [1913, 0]
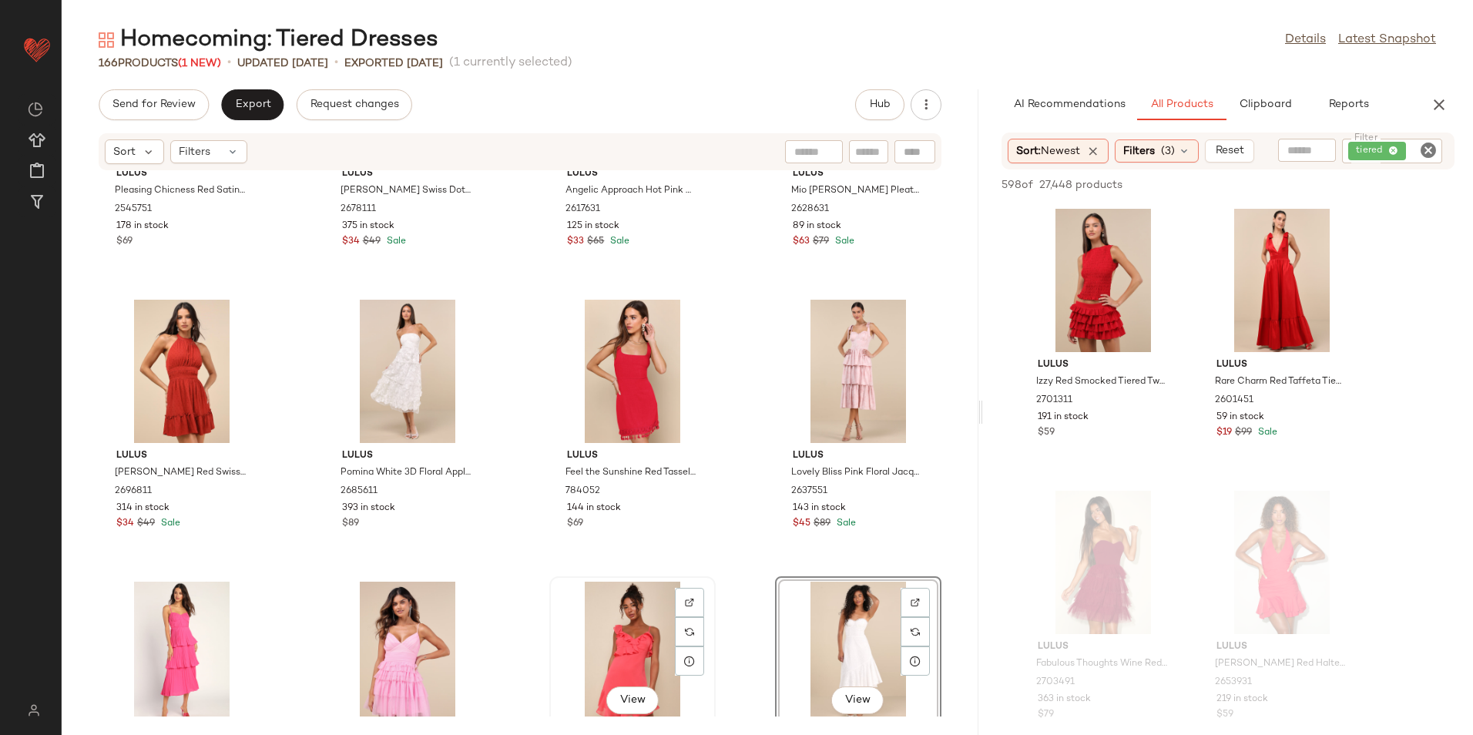
scroll to position [1958, 0]
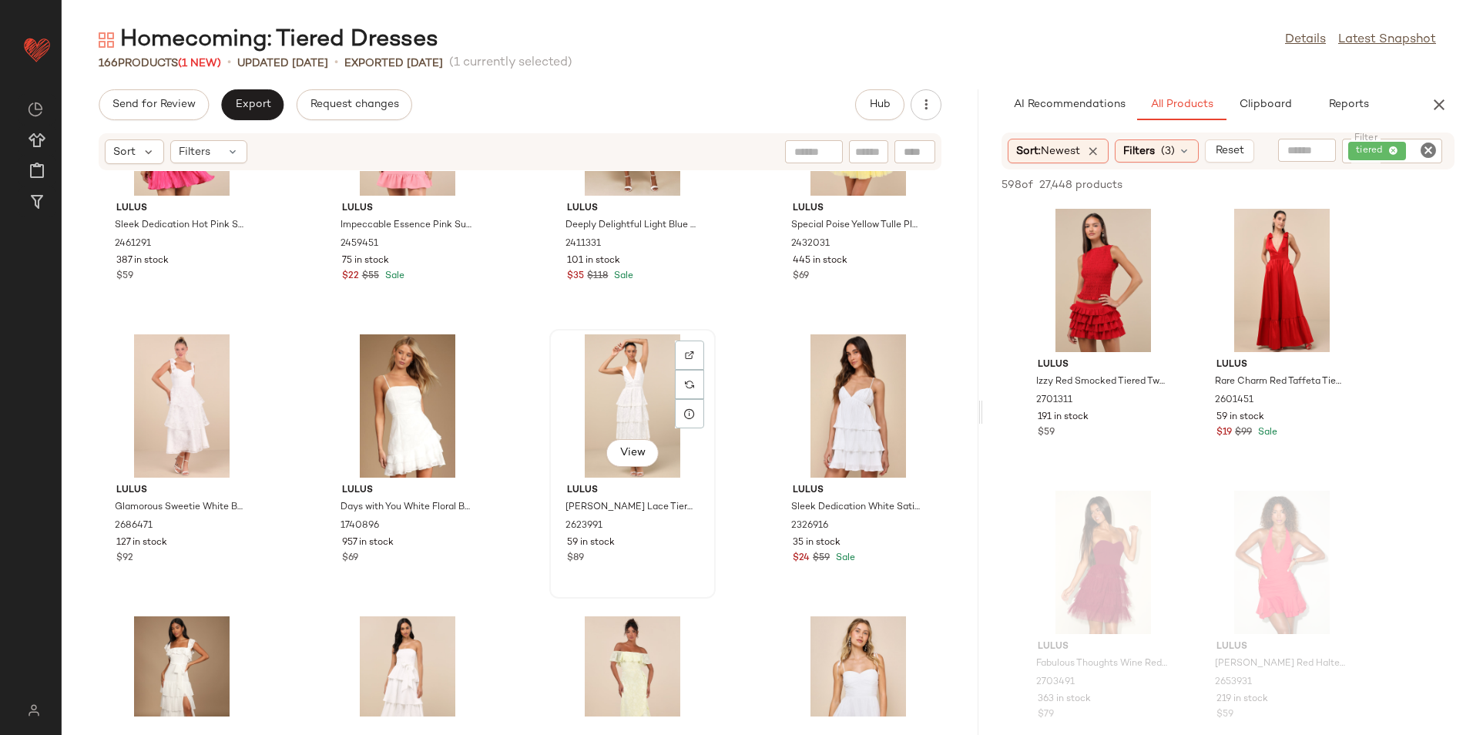
scroll to position [2728, 0]
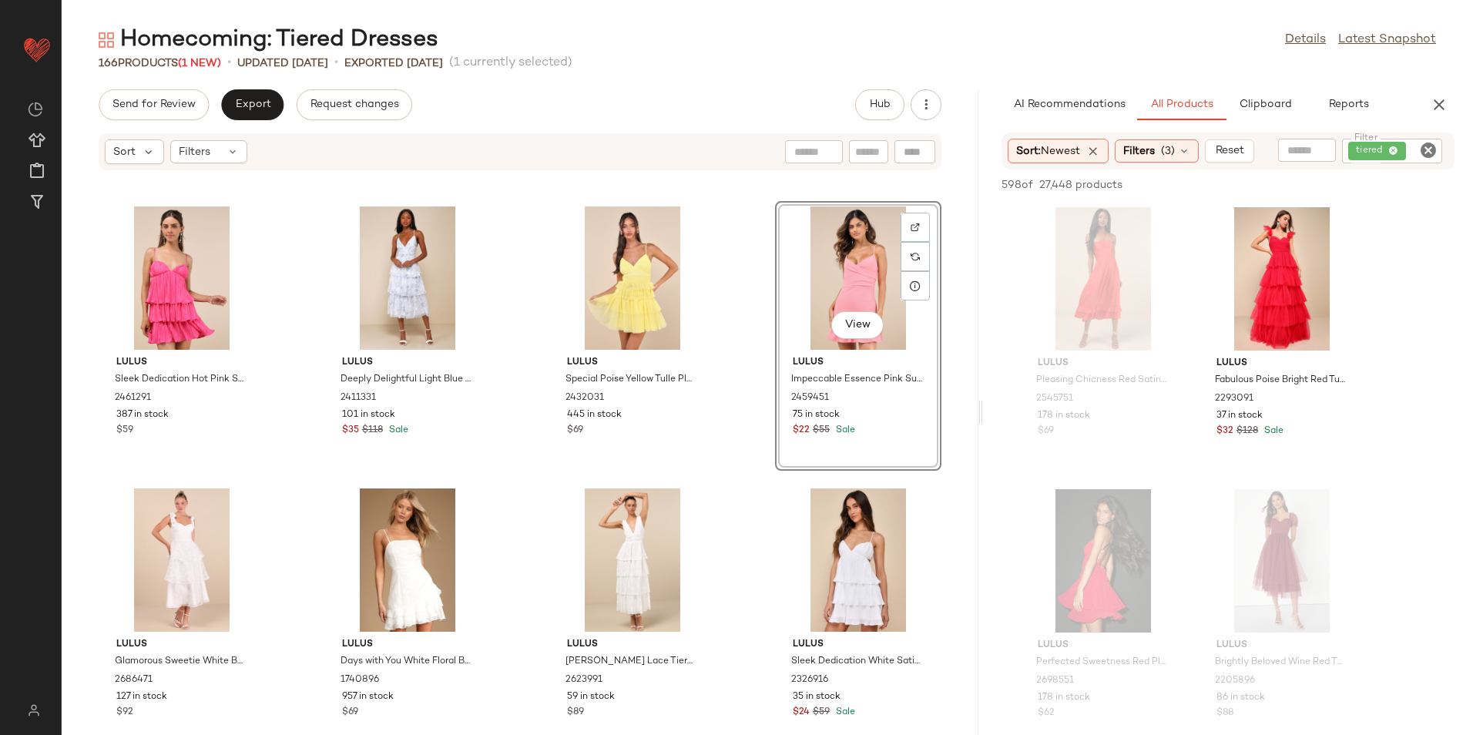
scroll to position [2959, 0]
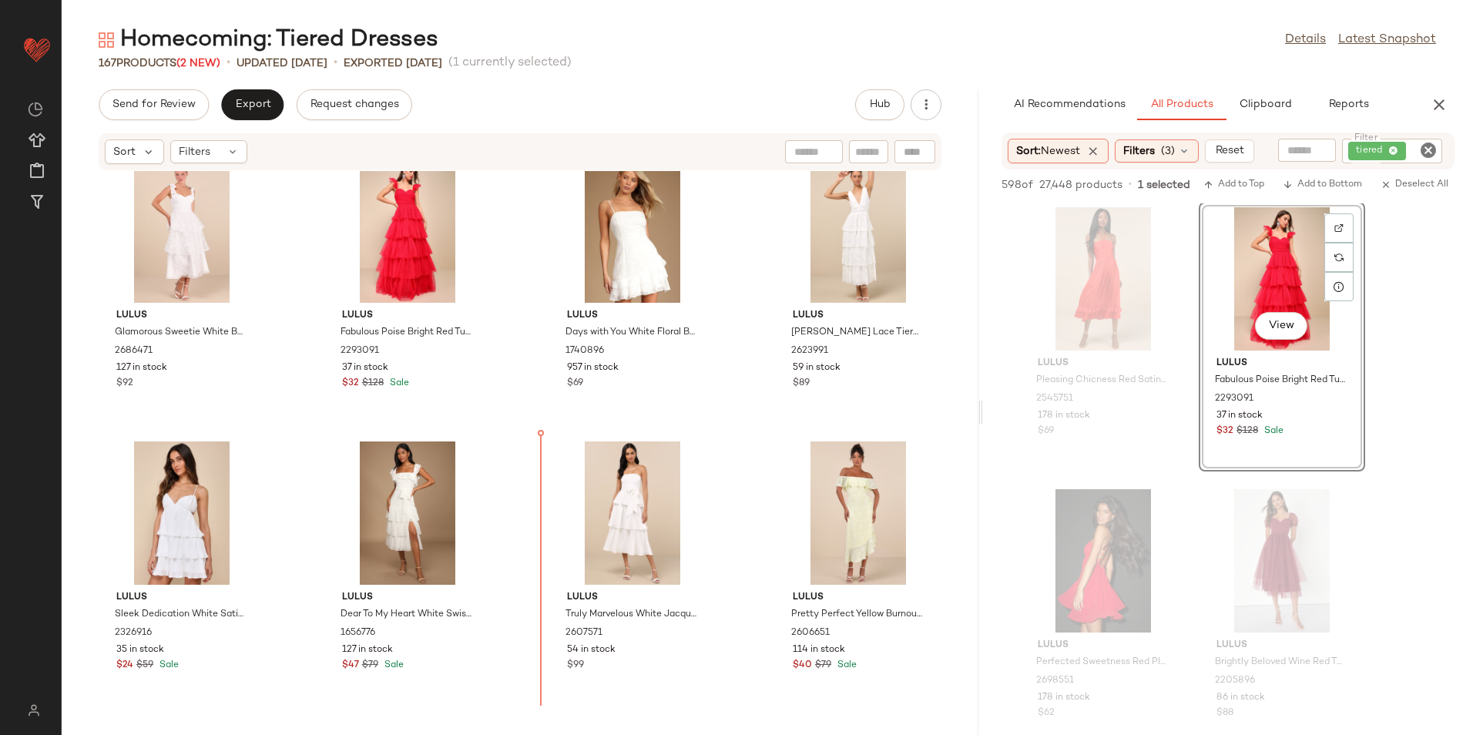
scroll to position [3136, 0]
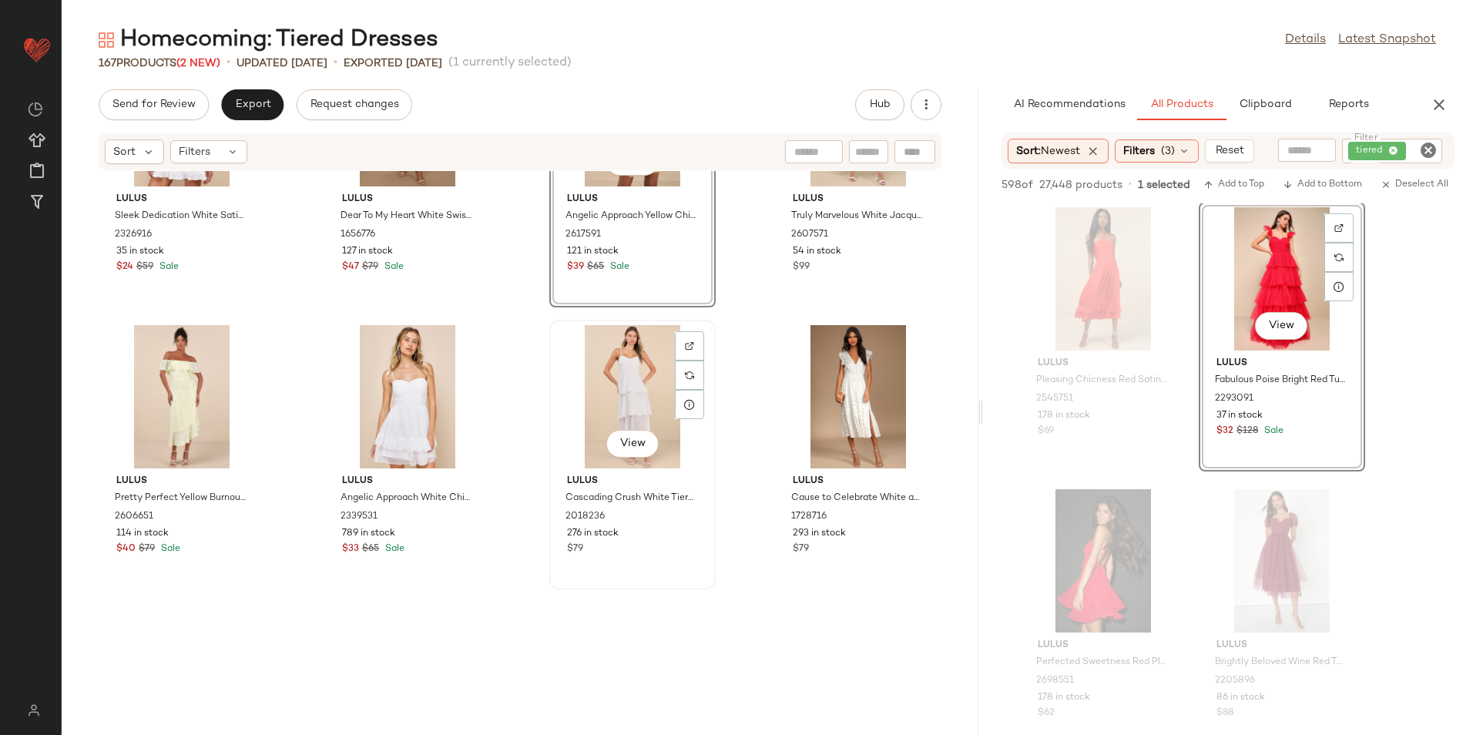
scroll to position [3676, 0]
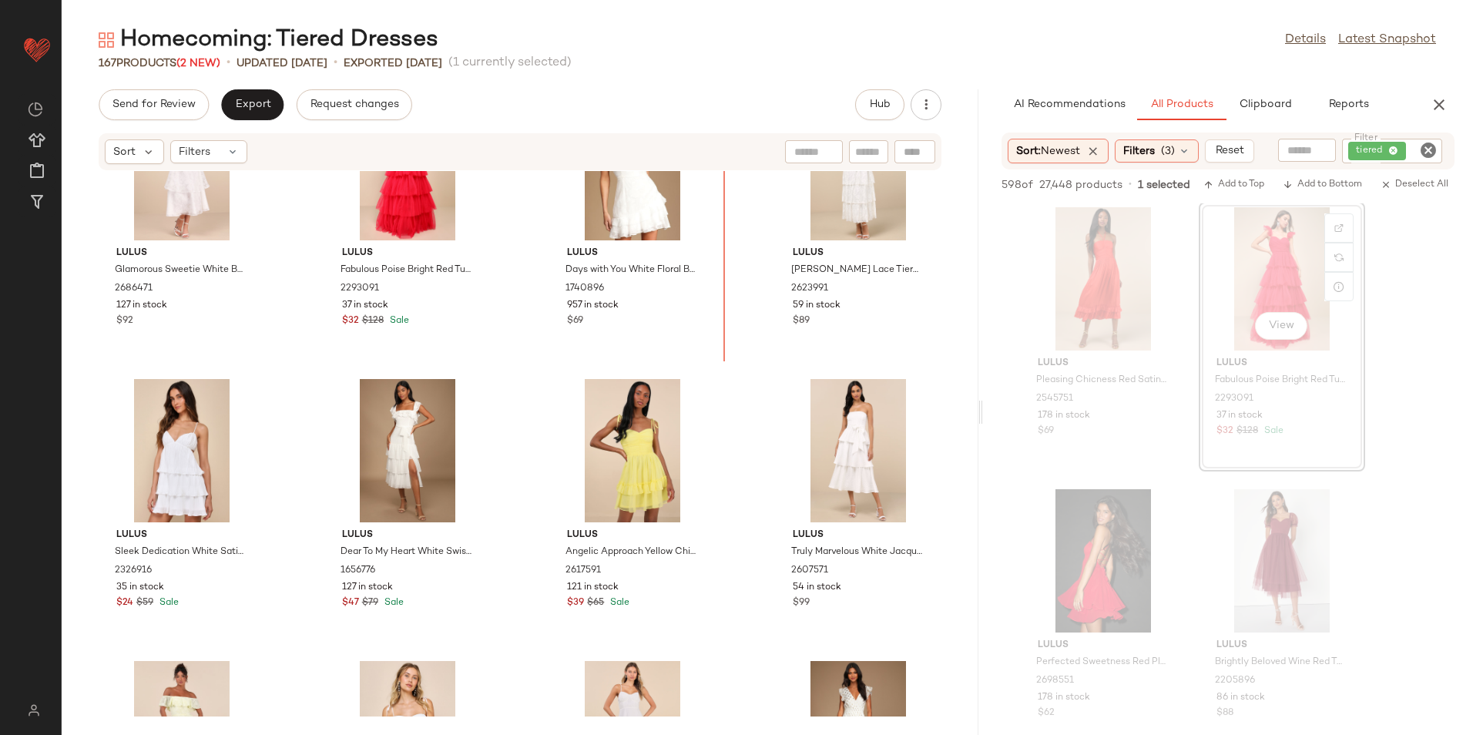
scroll to position [3159, 0]
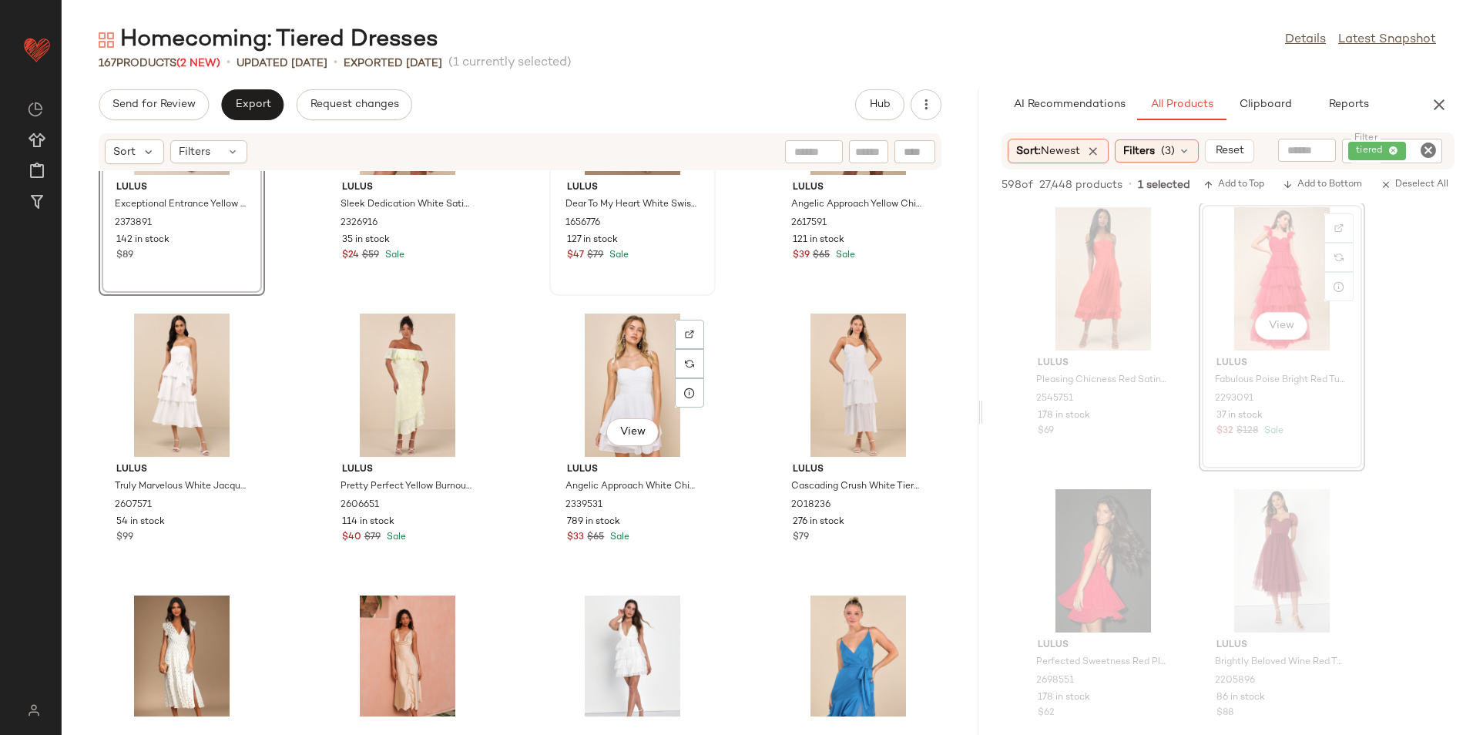
scroll to position [3852, 0]
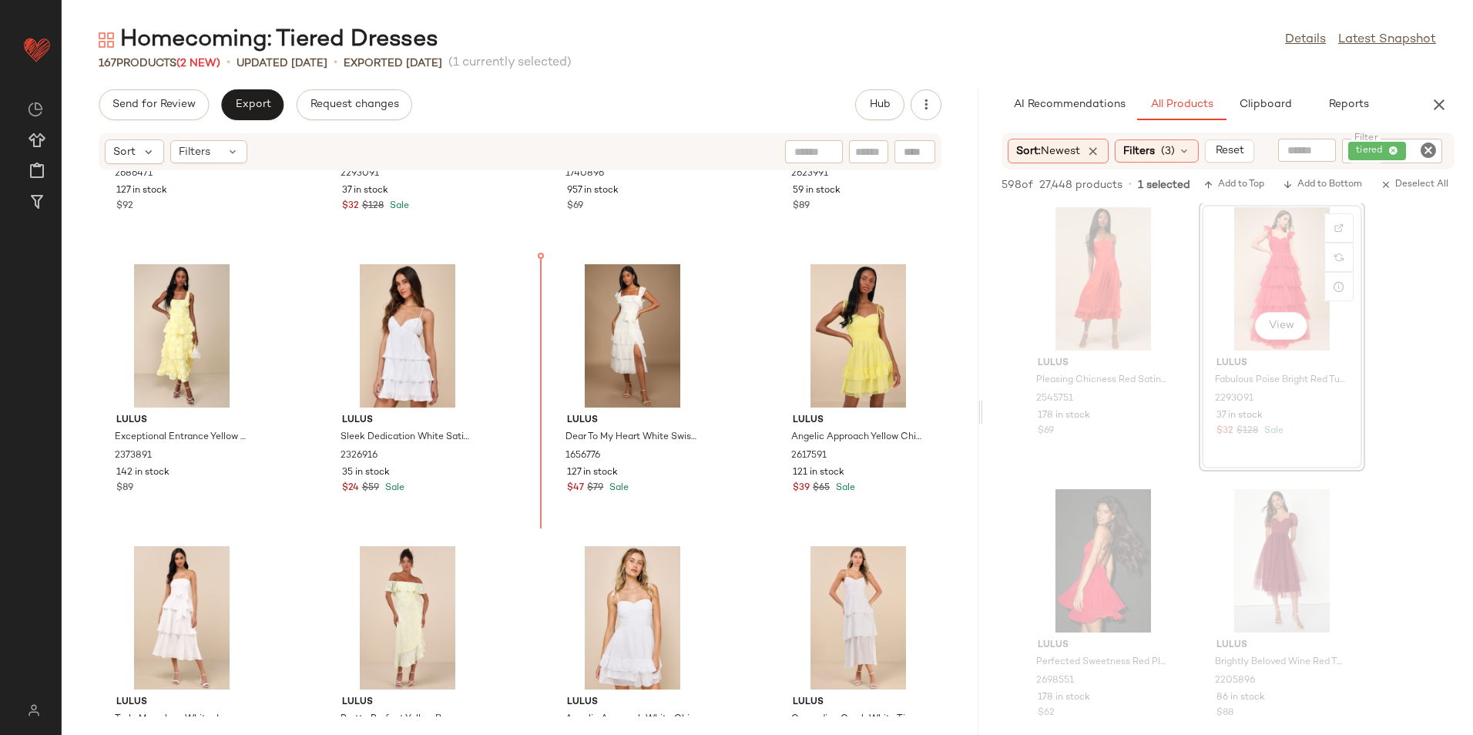
scroll to position [3391, 0]
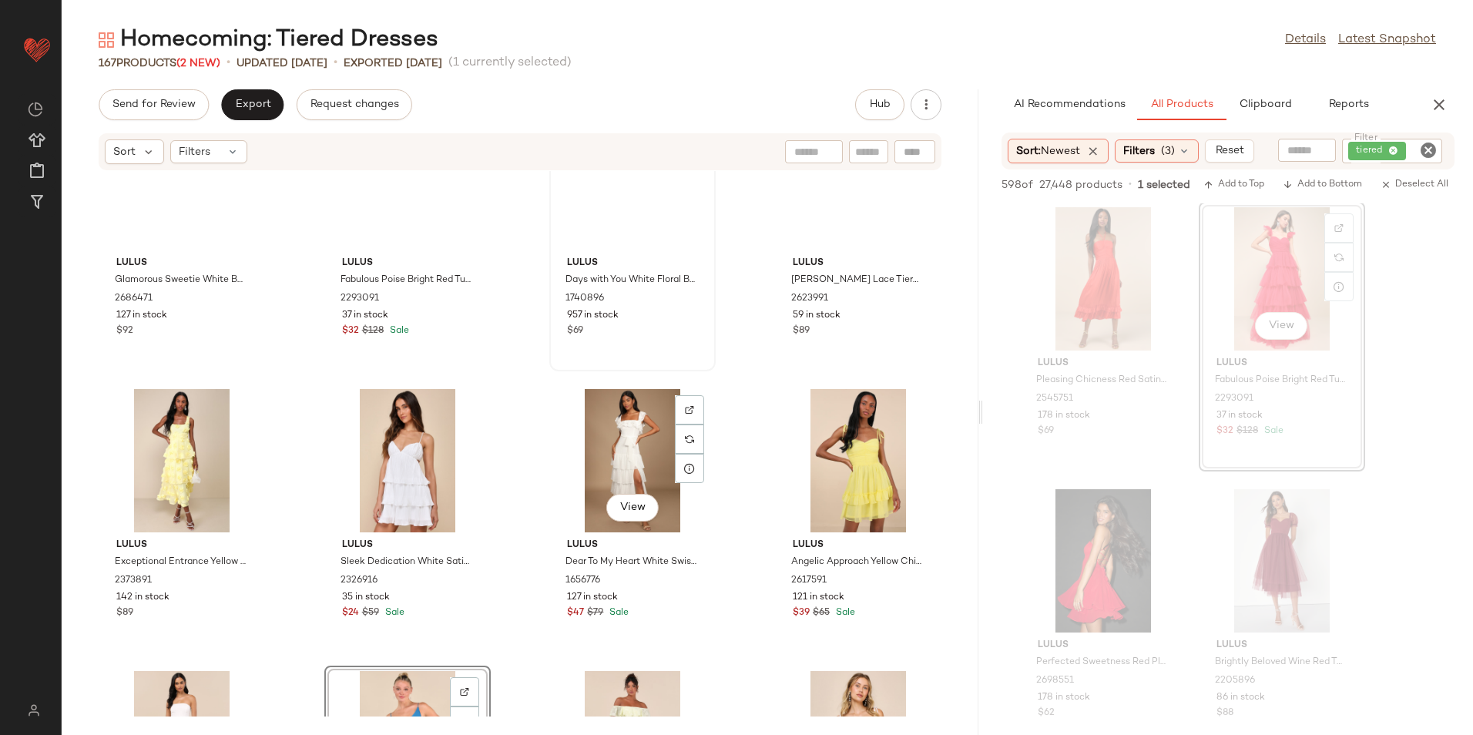
scroll to position [3081, 0]
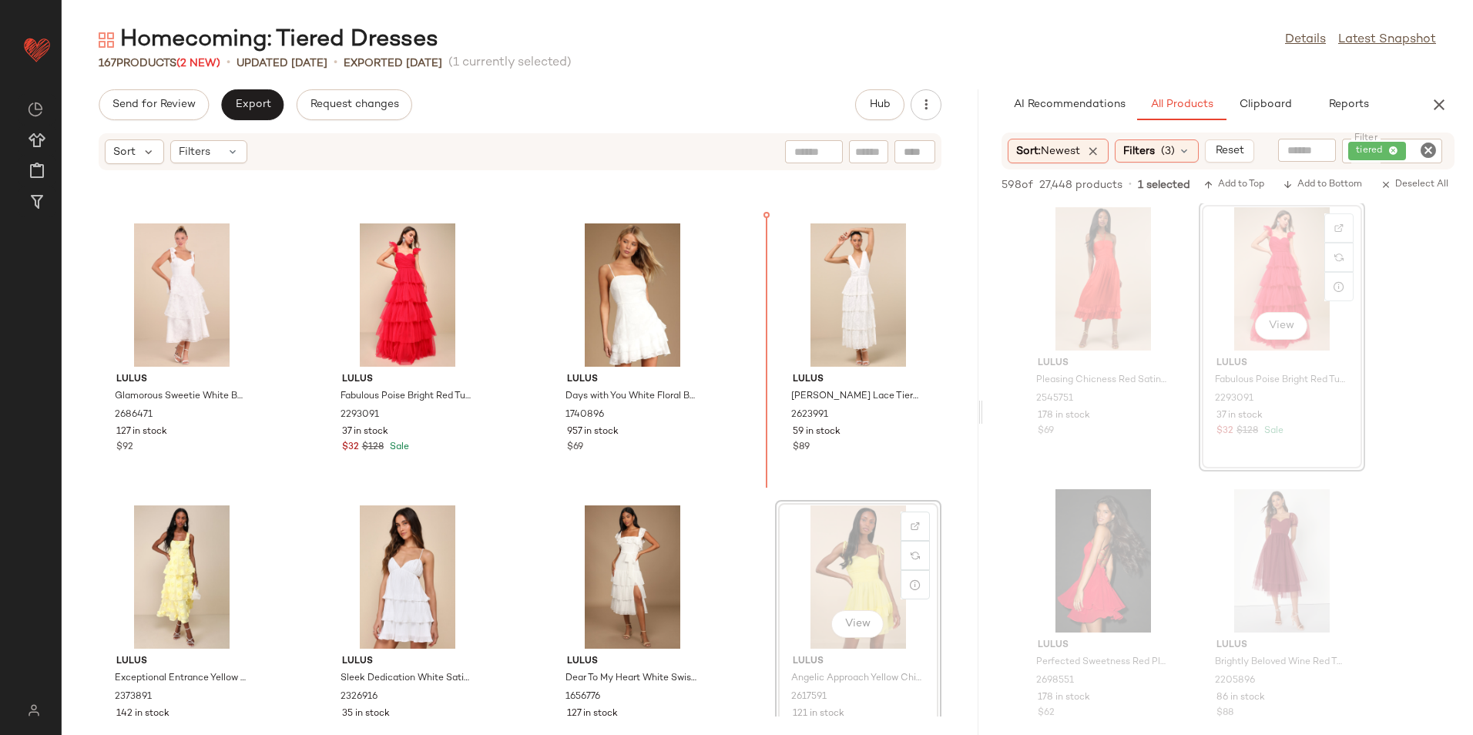
scroll to position [3106, 0]
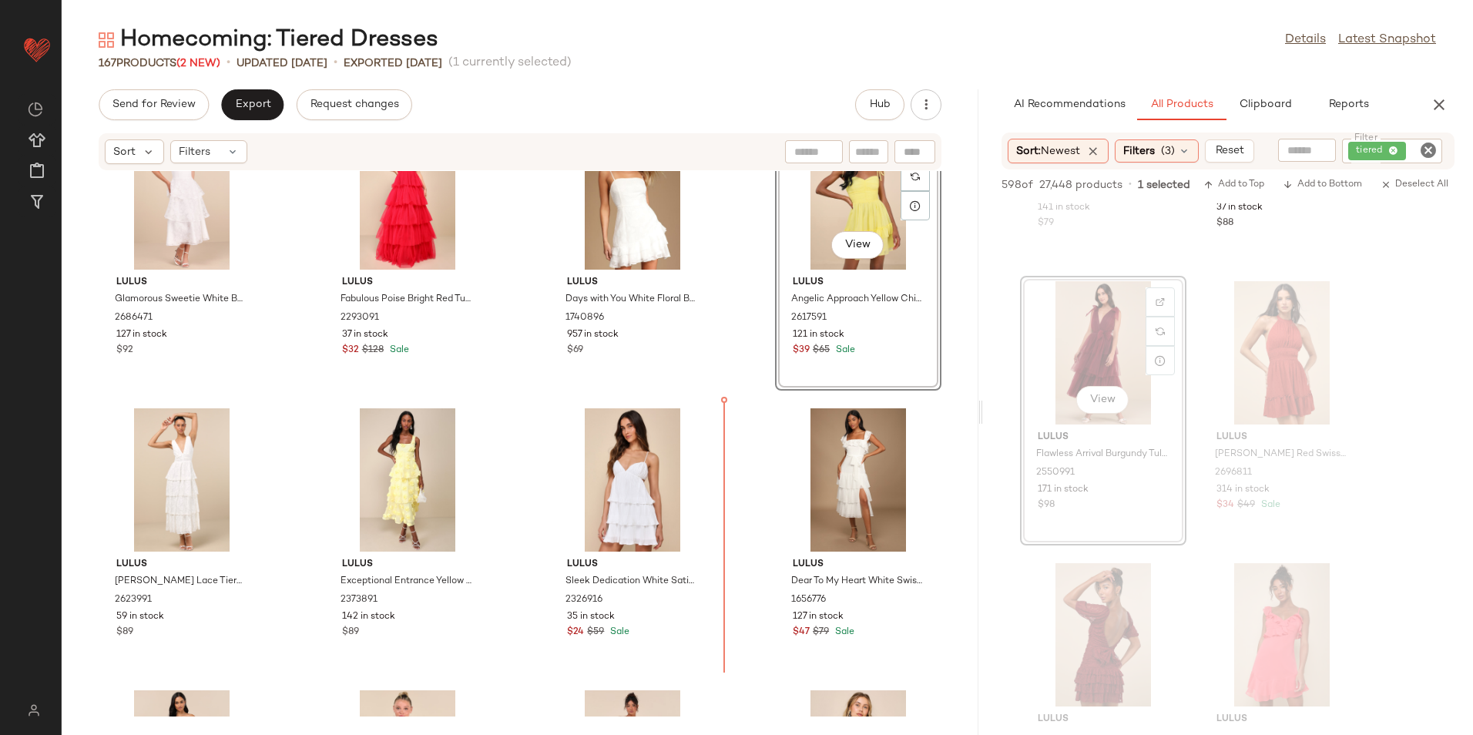
scroll to position [3167, 0]
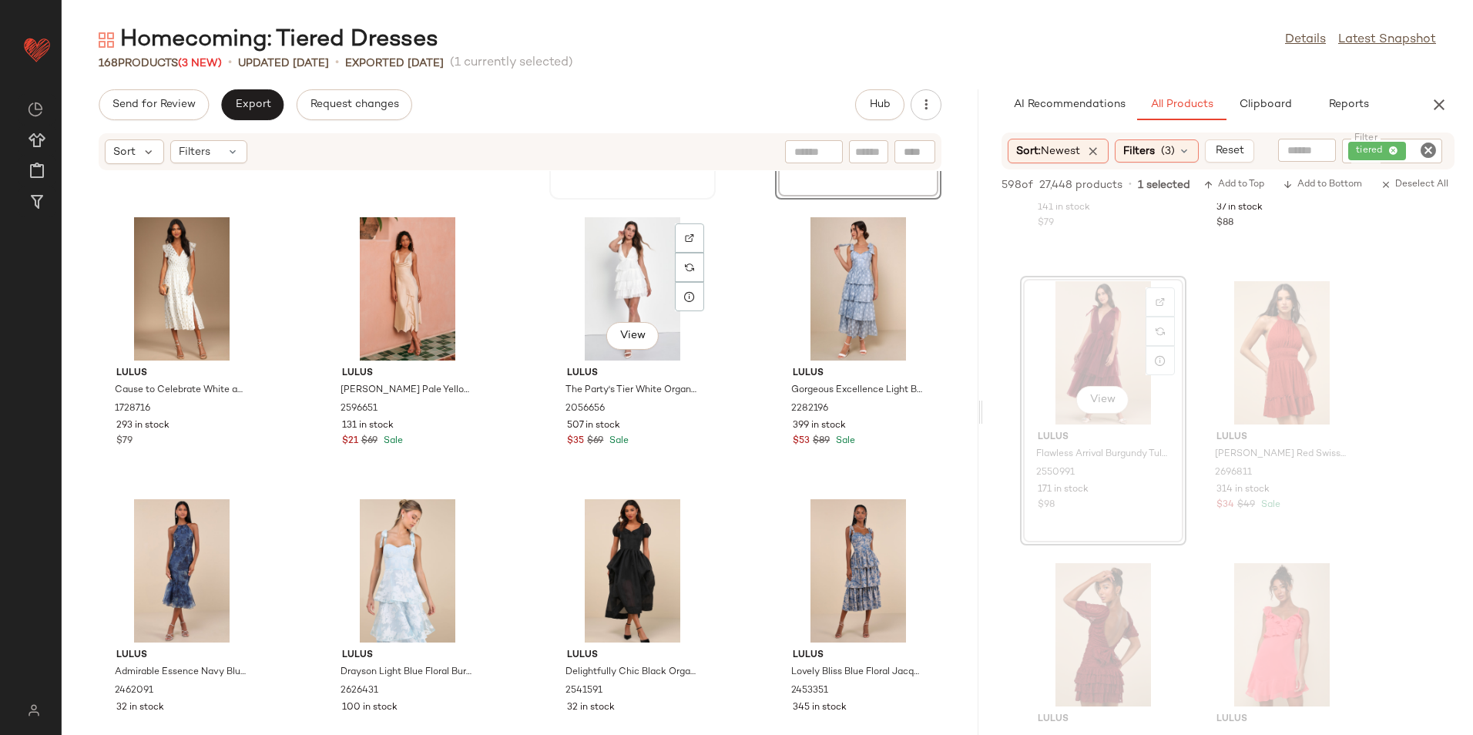
scroll to position [4281, 0]
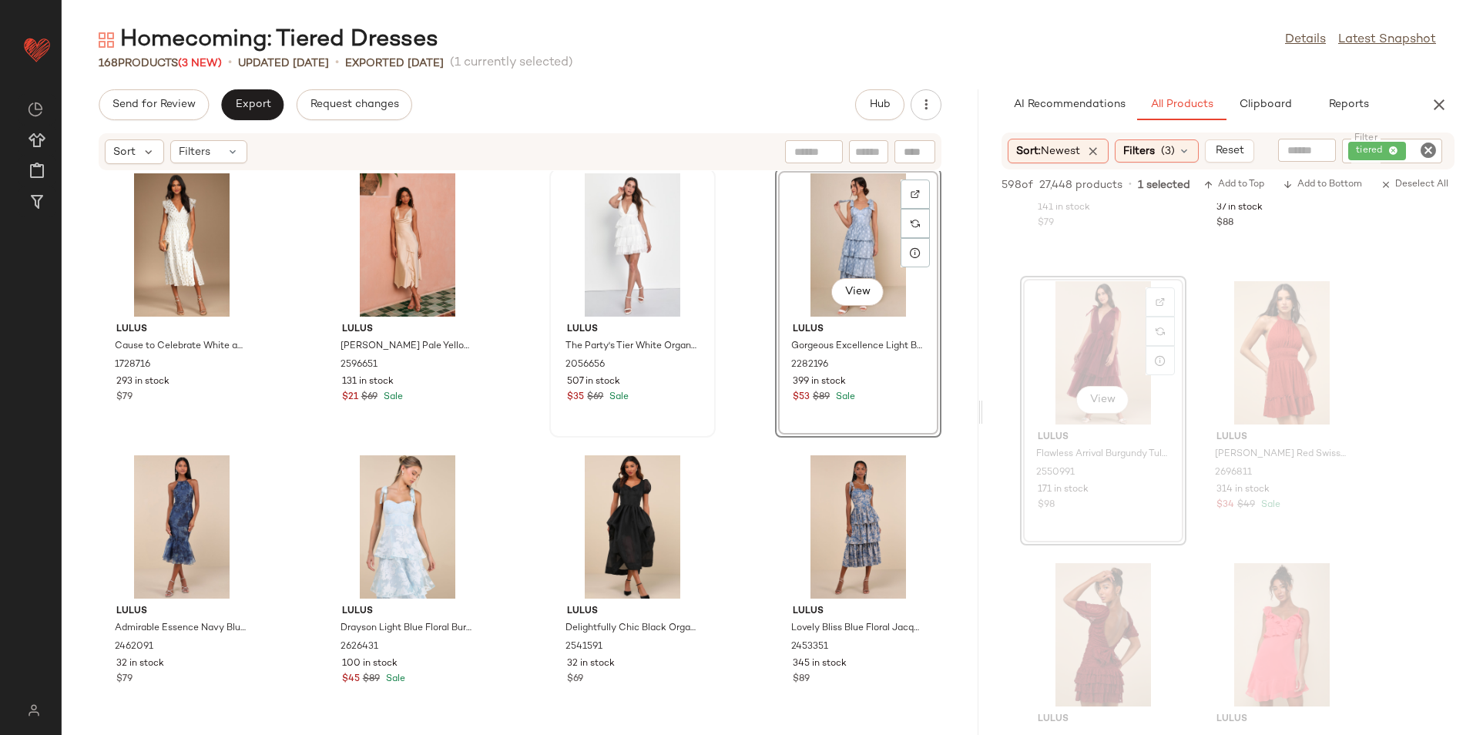
scroll to position [4220, 0]
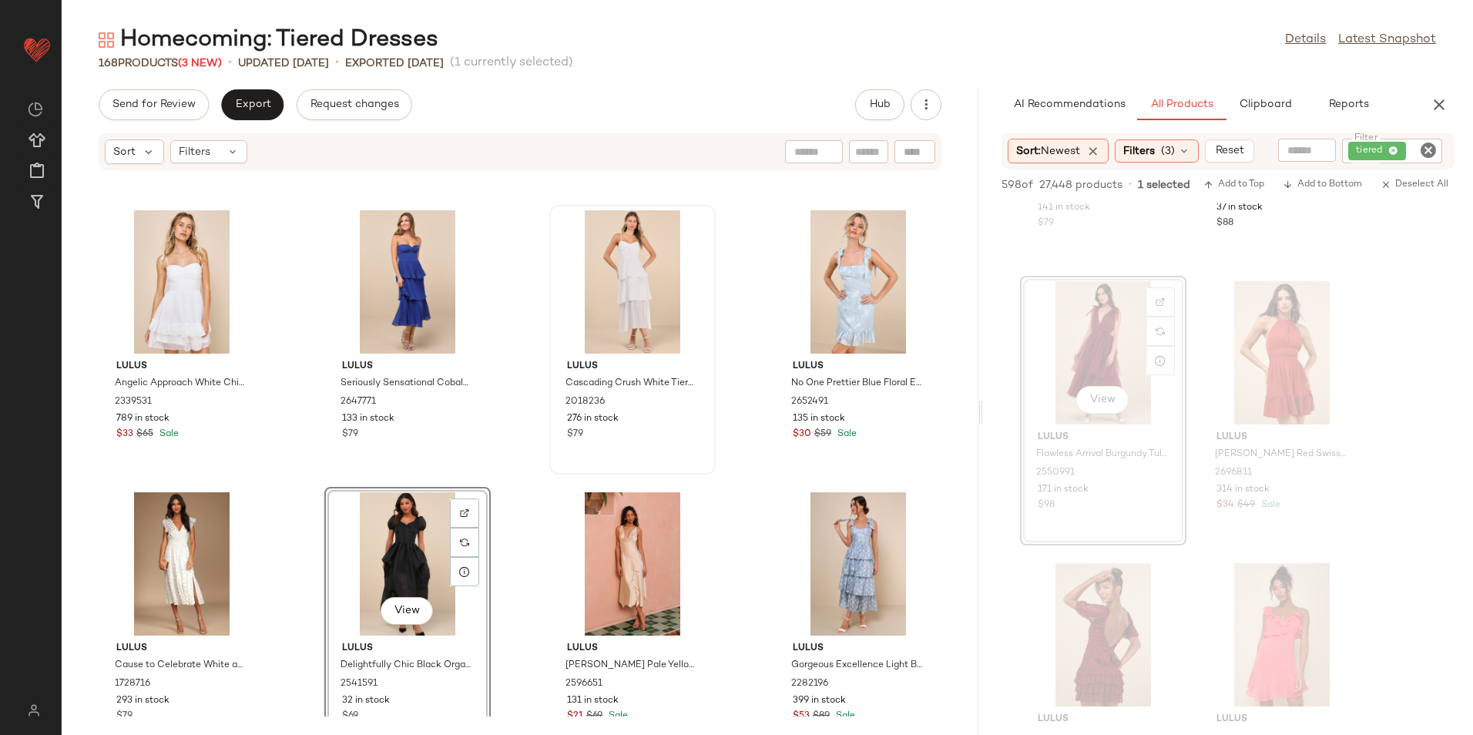
scroll to position [3758, 0]
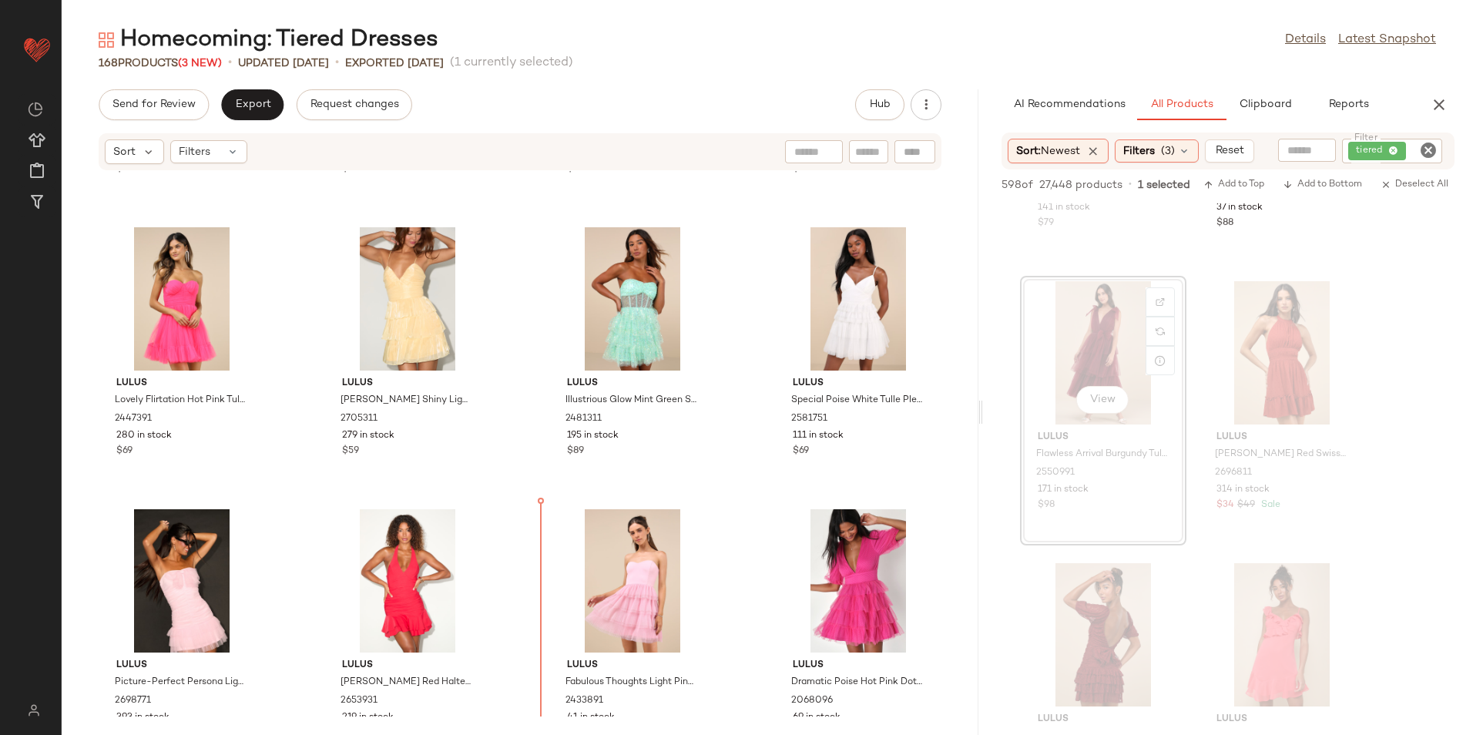
scroll to position [253, 0]
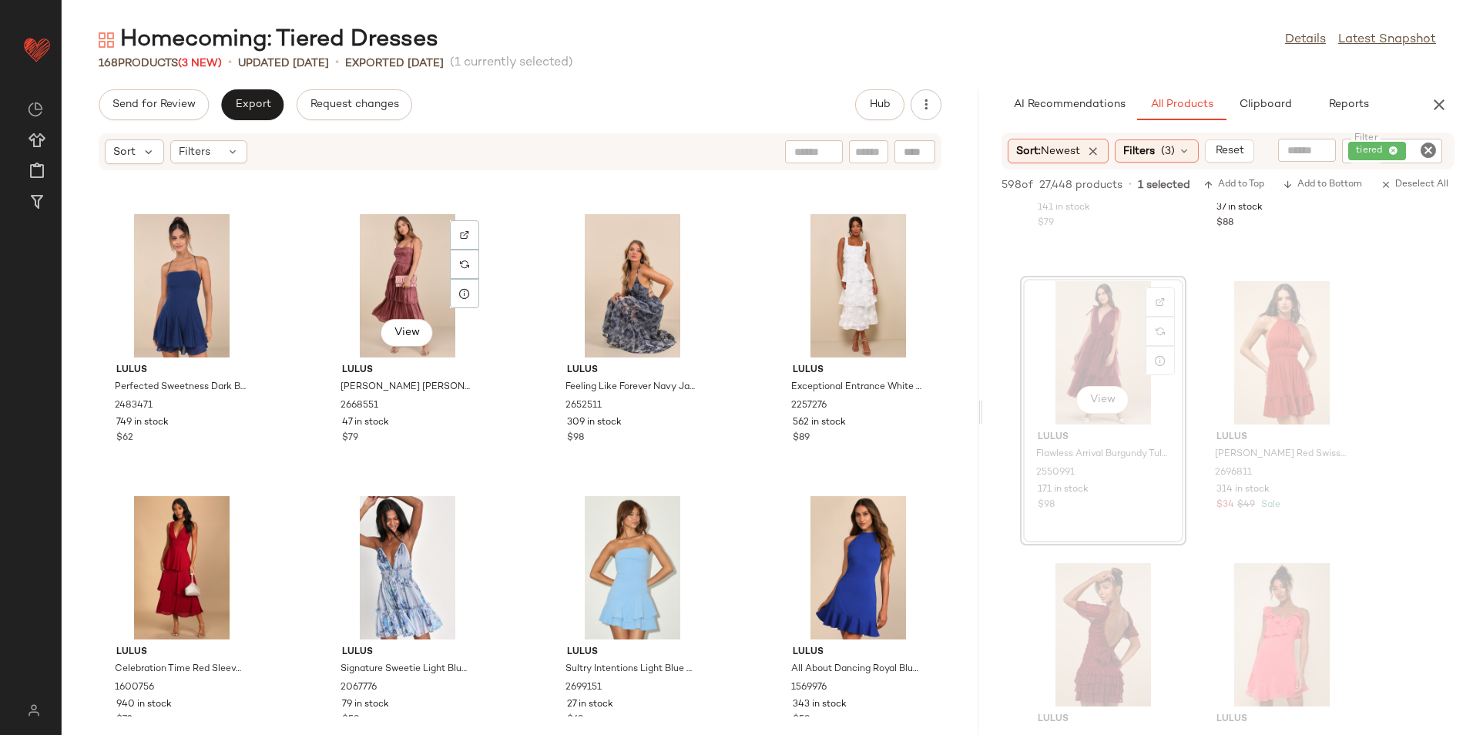
scroll to position [9280, 0]
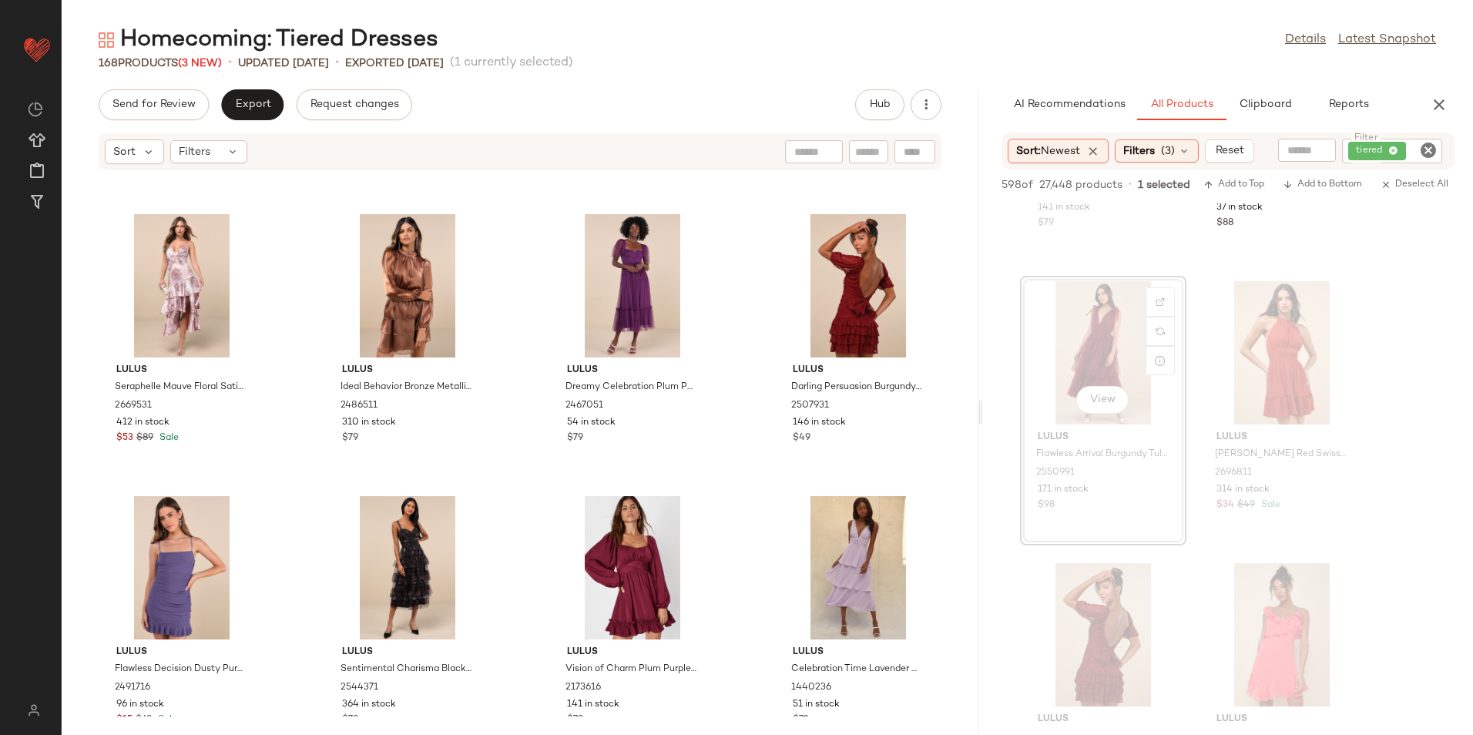
scroll to position [6132, 0]
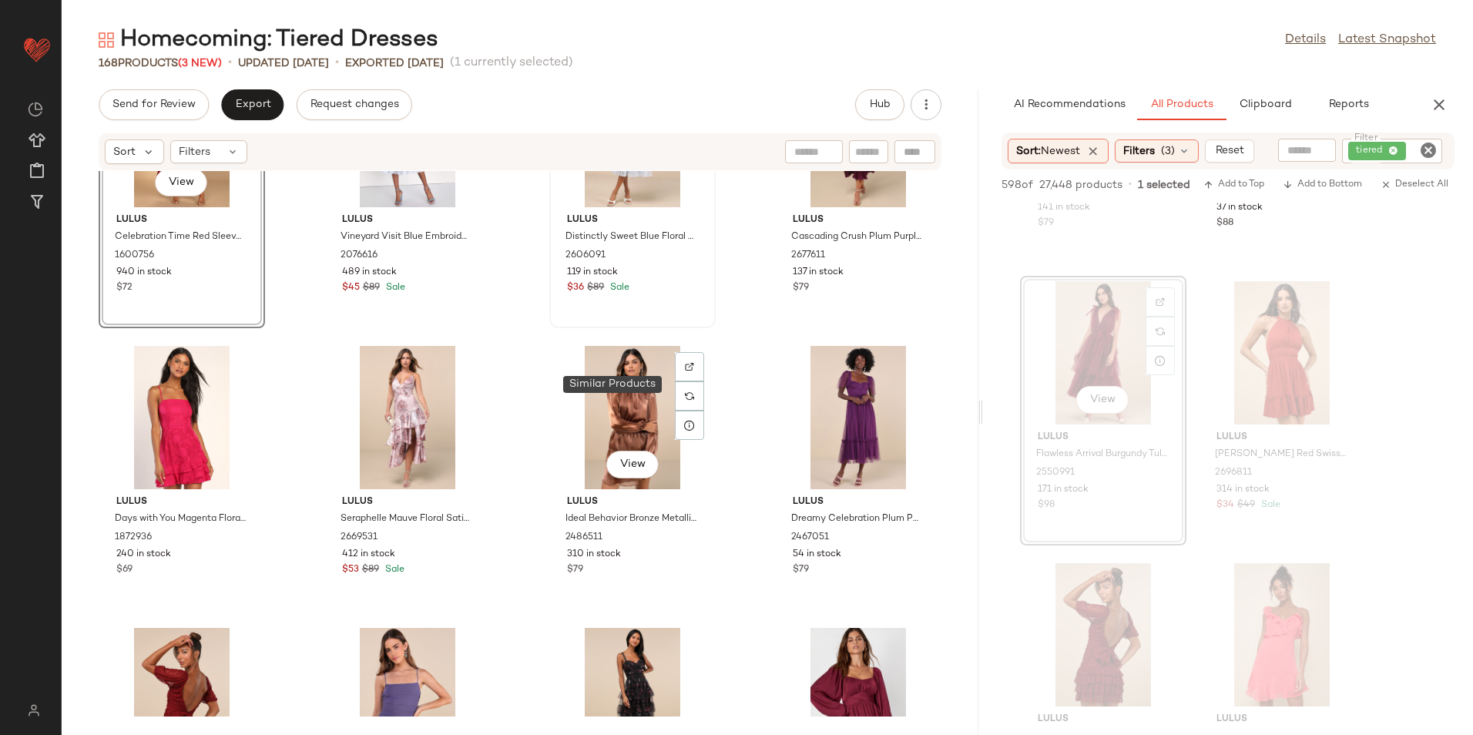
scroll to position [6066, 0]
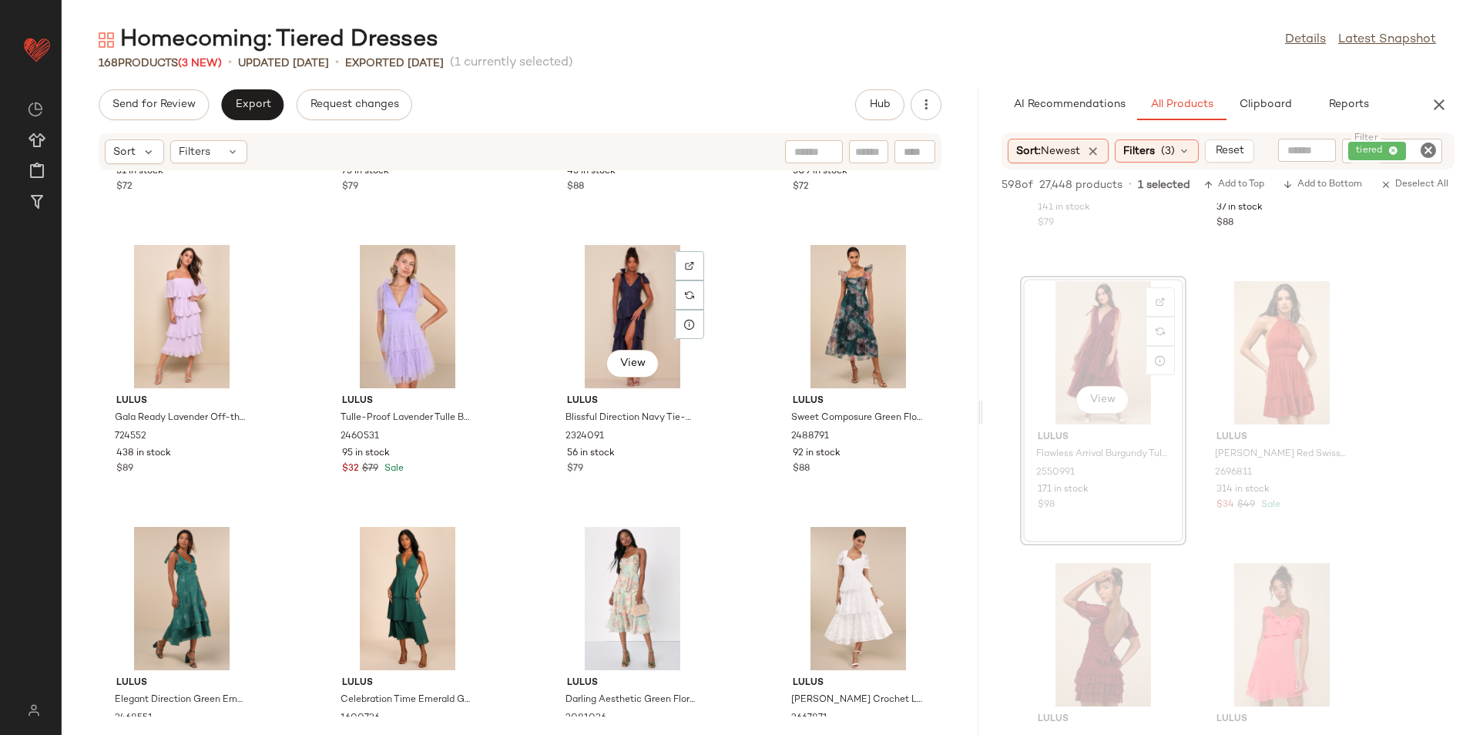
scroll to position [7068, 0]
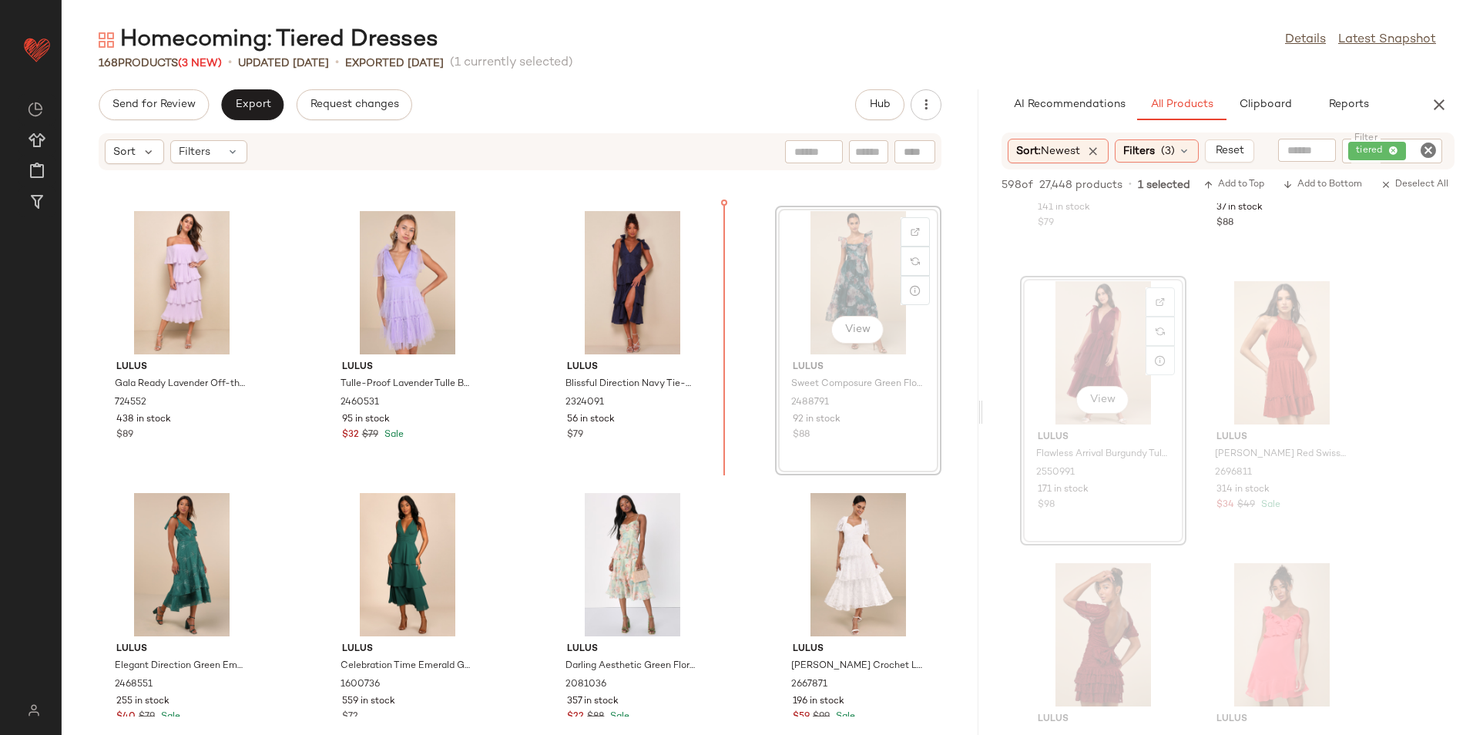
scroll to position [7027, 0]
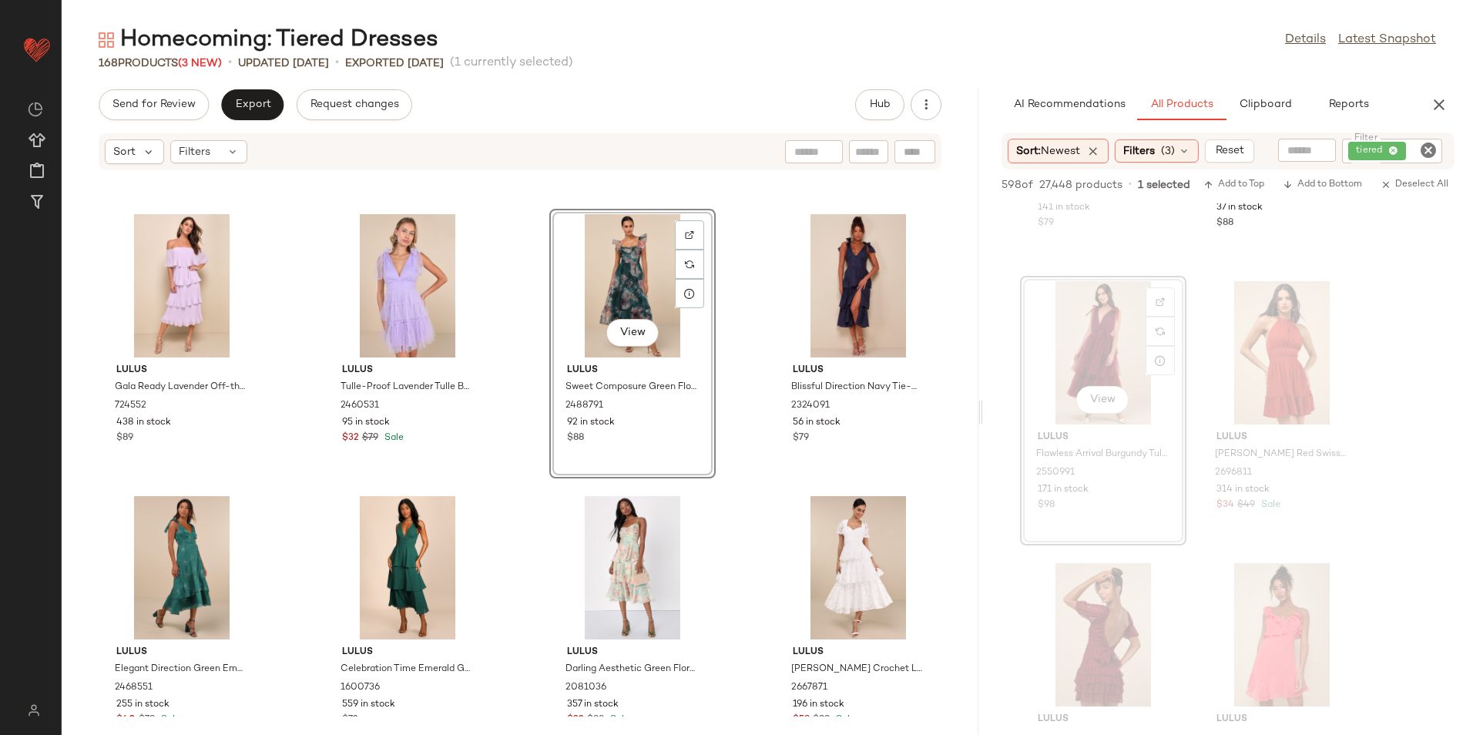
click at [639, 274] on div "View" at bounding box center [633, 285] width 156 height 143
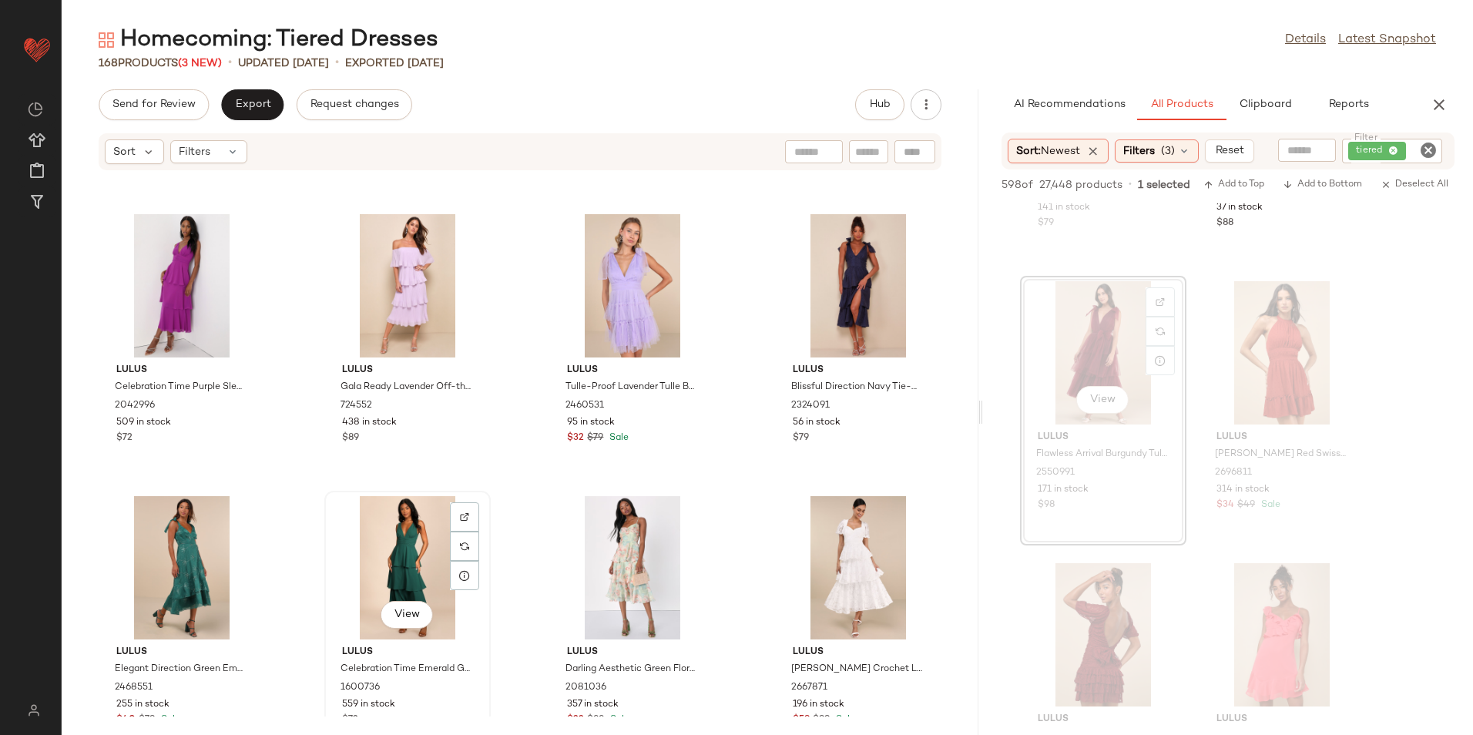
click at [382, 549] on div "View" at bounding box center [408, 567] width 156 height 143
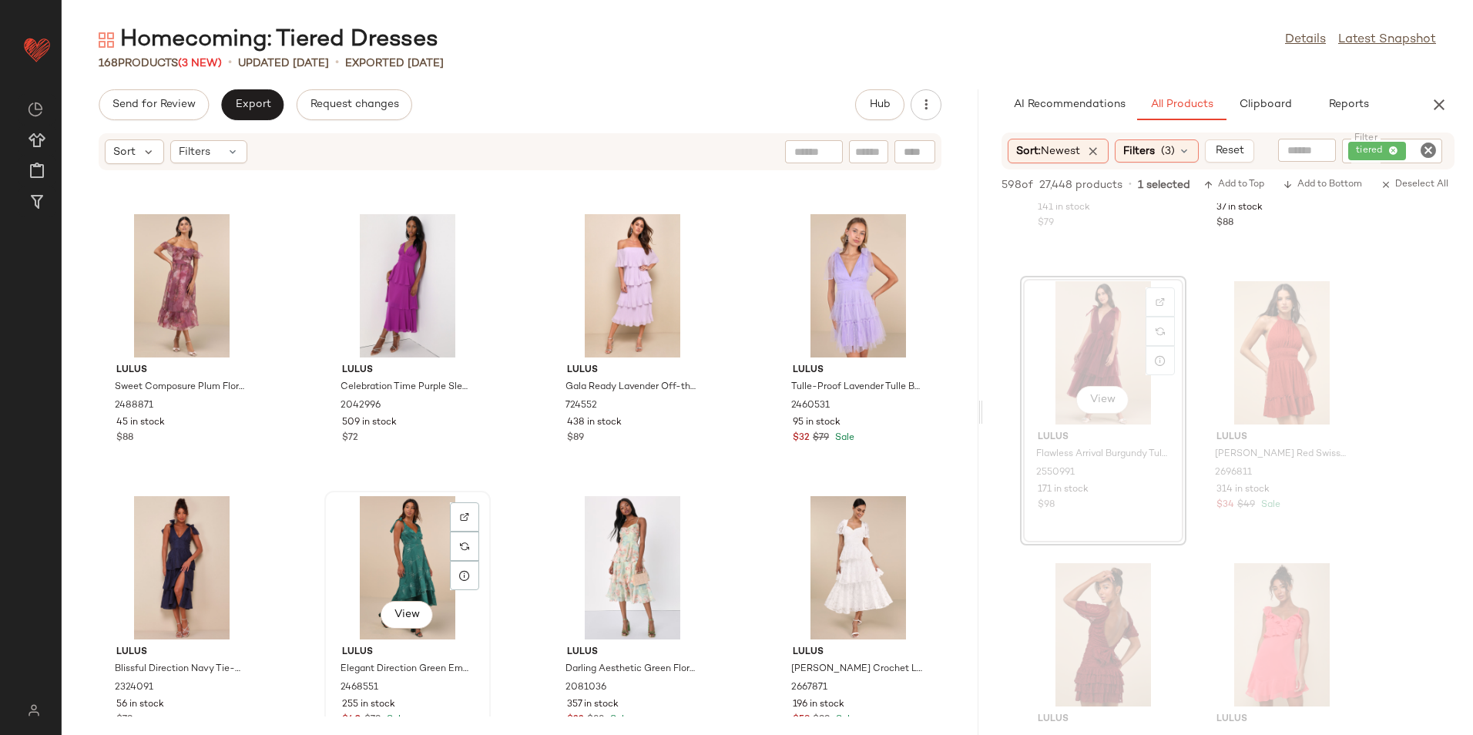
click at [420, 549] on div "View" at bounding box center [408, 567] width 156 height 143
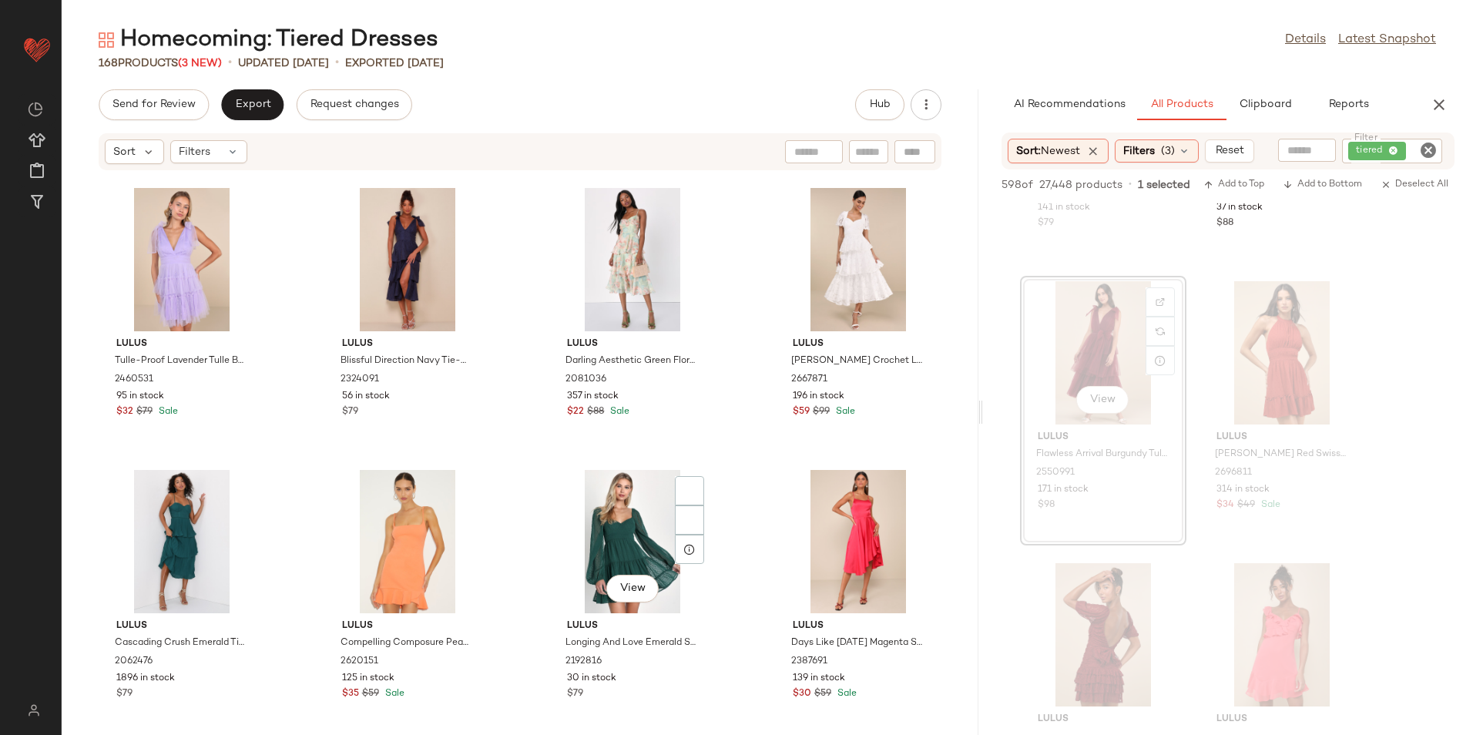
scroll to position [7643, 0]
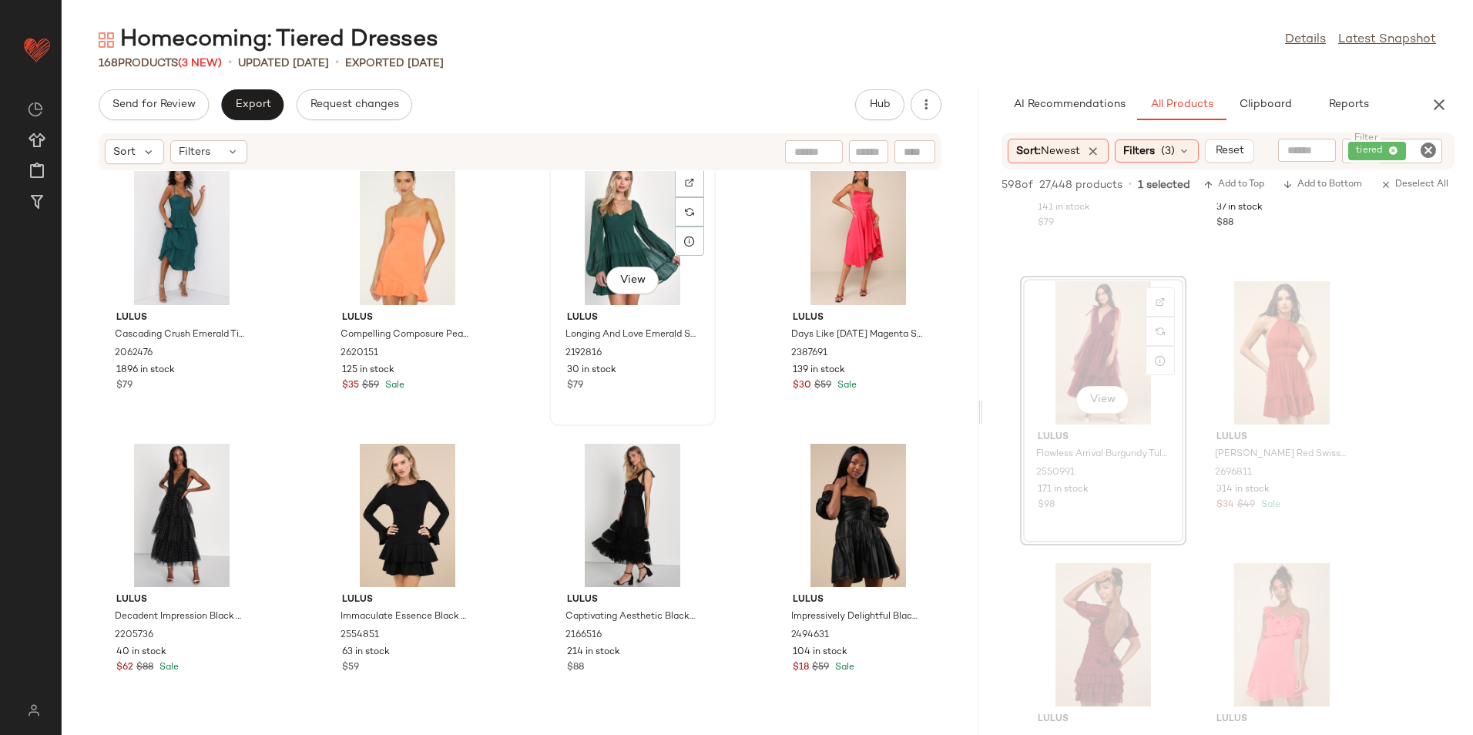
click at [629, 241] on div "View" at bounding box center [633, 233] width 156 height 143
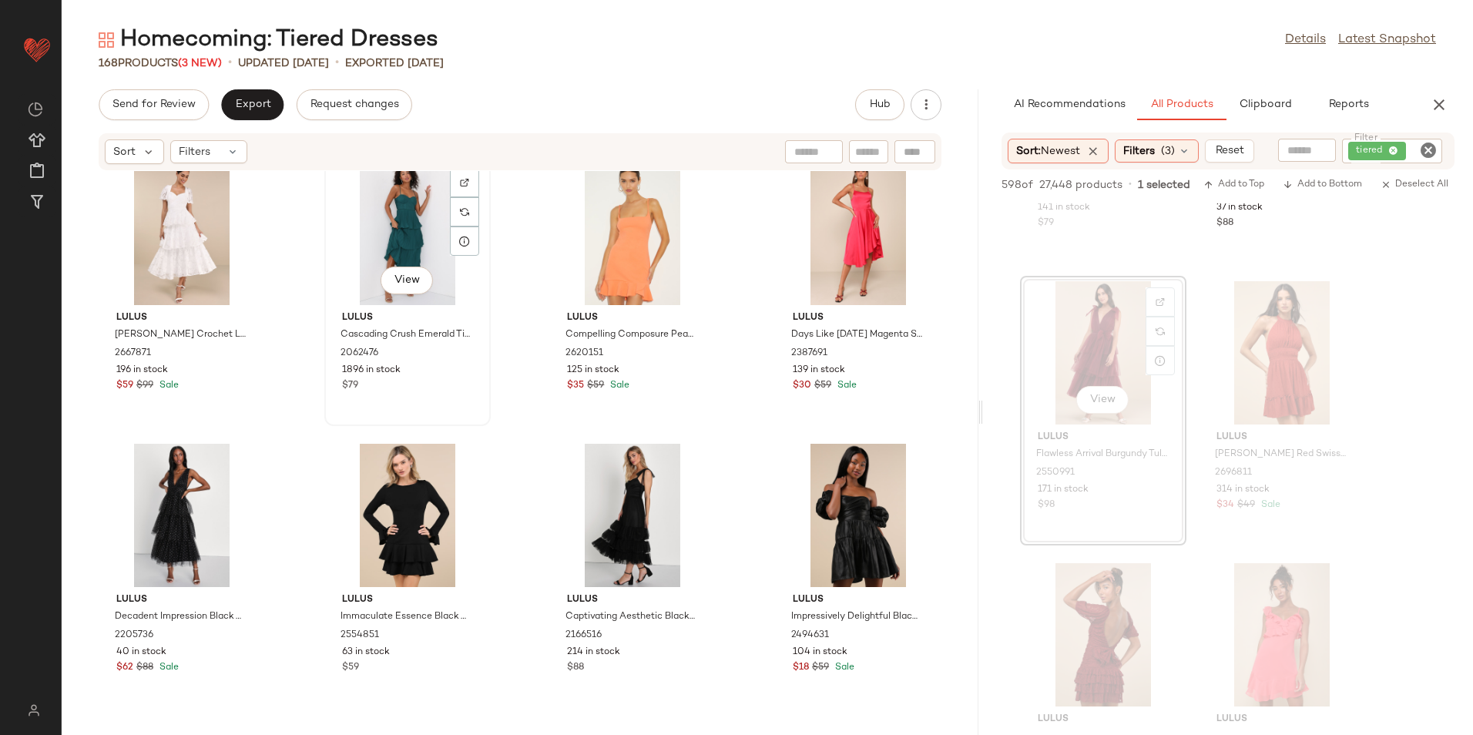
click at [358, 220] on div "View" at bounding box center [408, 233] width 156 height 143
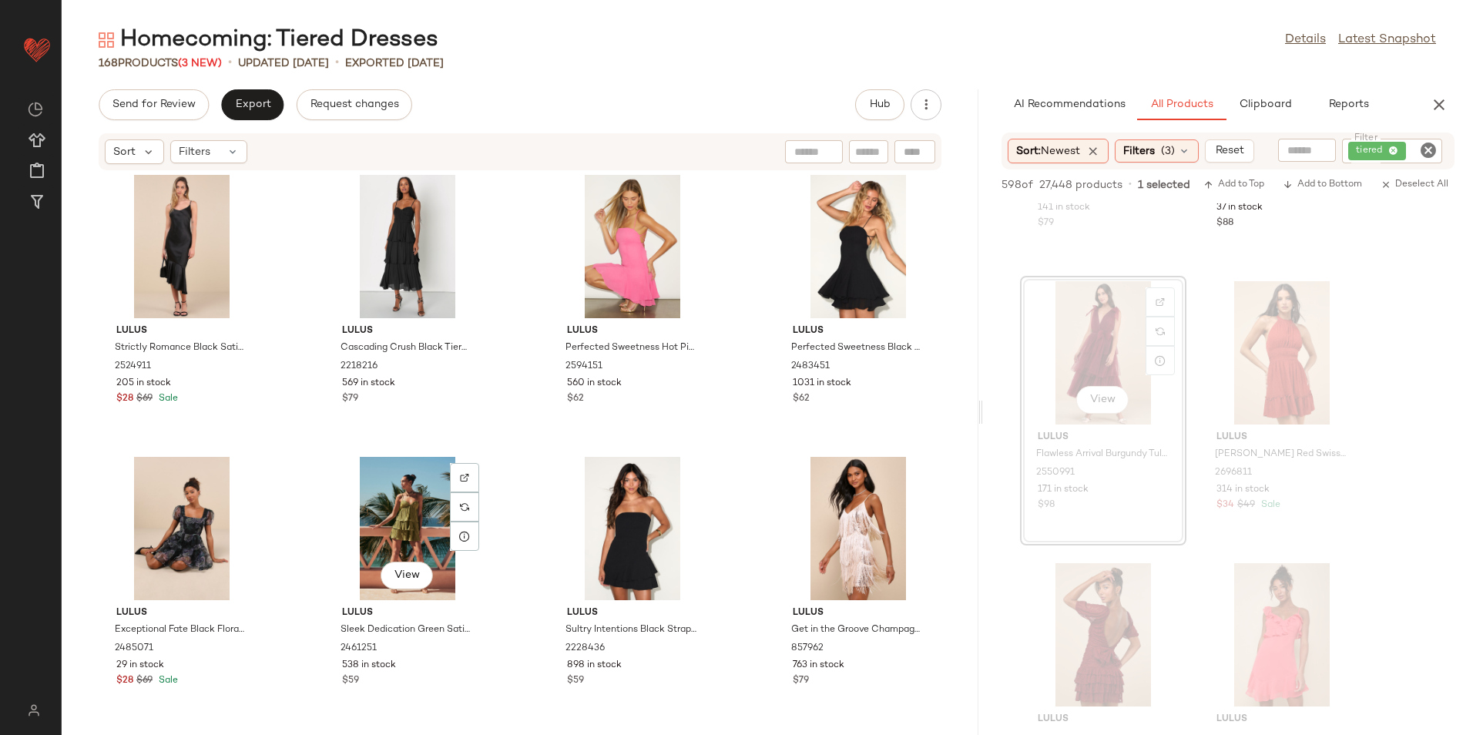
scroll to position [8953, 0]
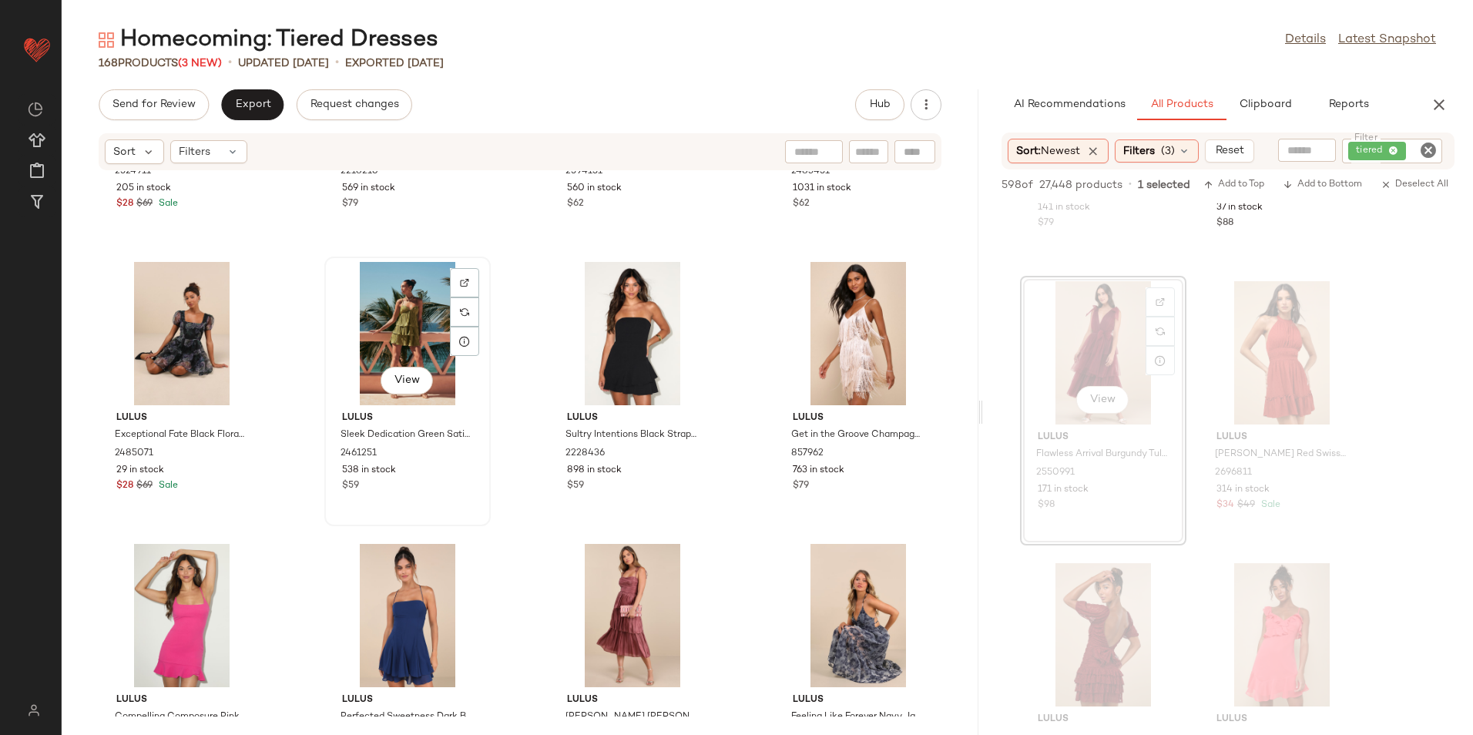
click at [404, 326] on div "View" at bounding box center [408, 333] width 156 height 143
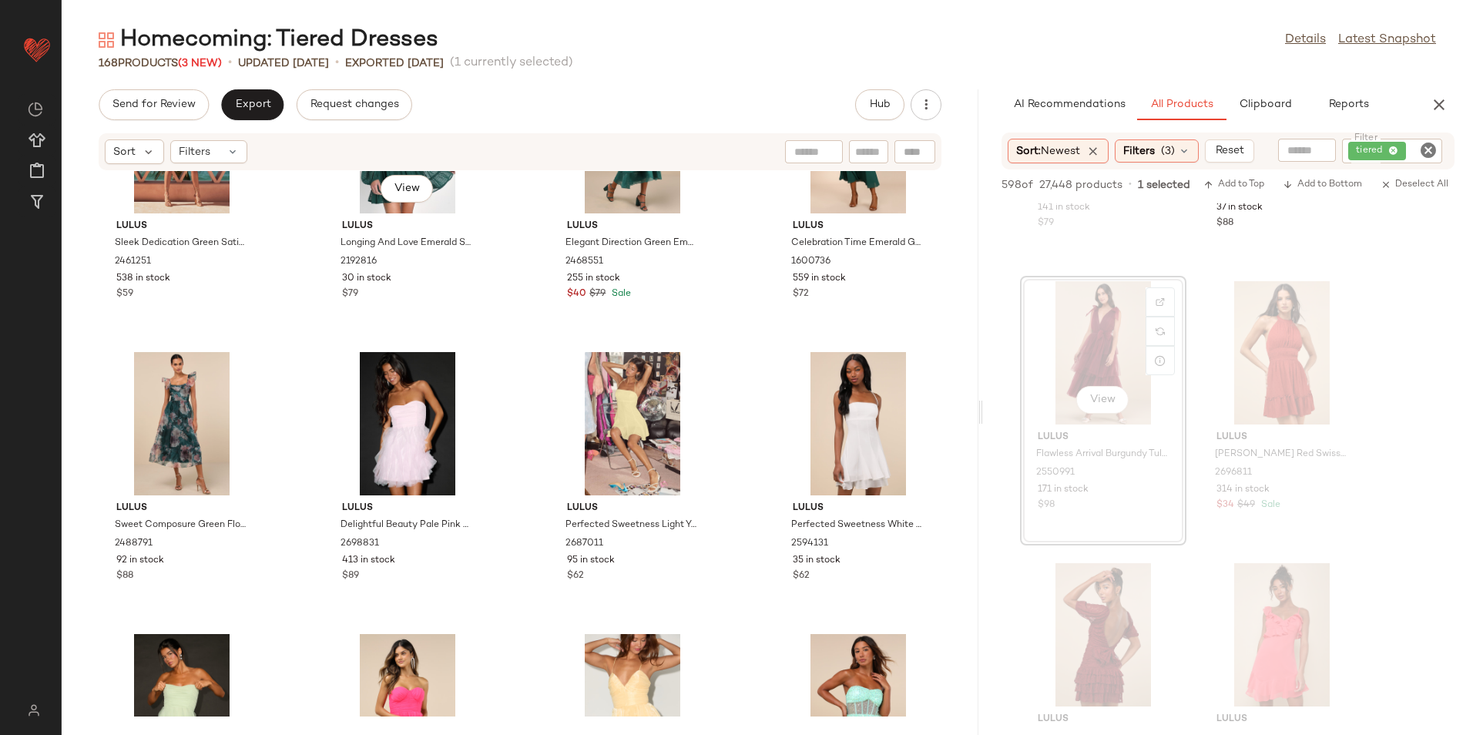
scroll to position [46, 0]
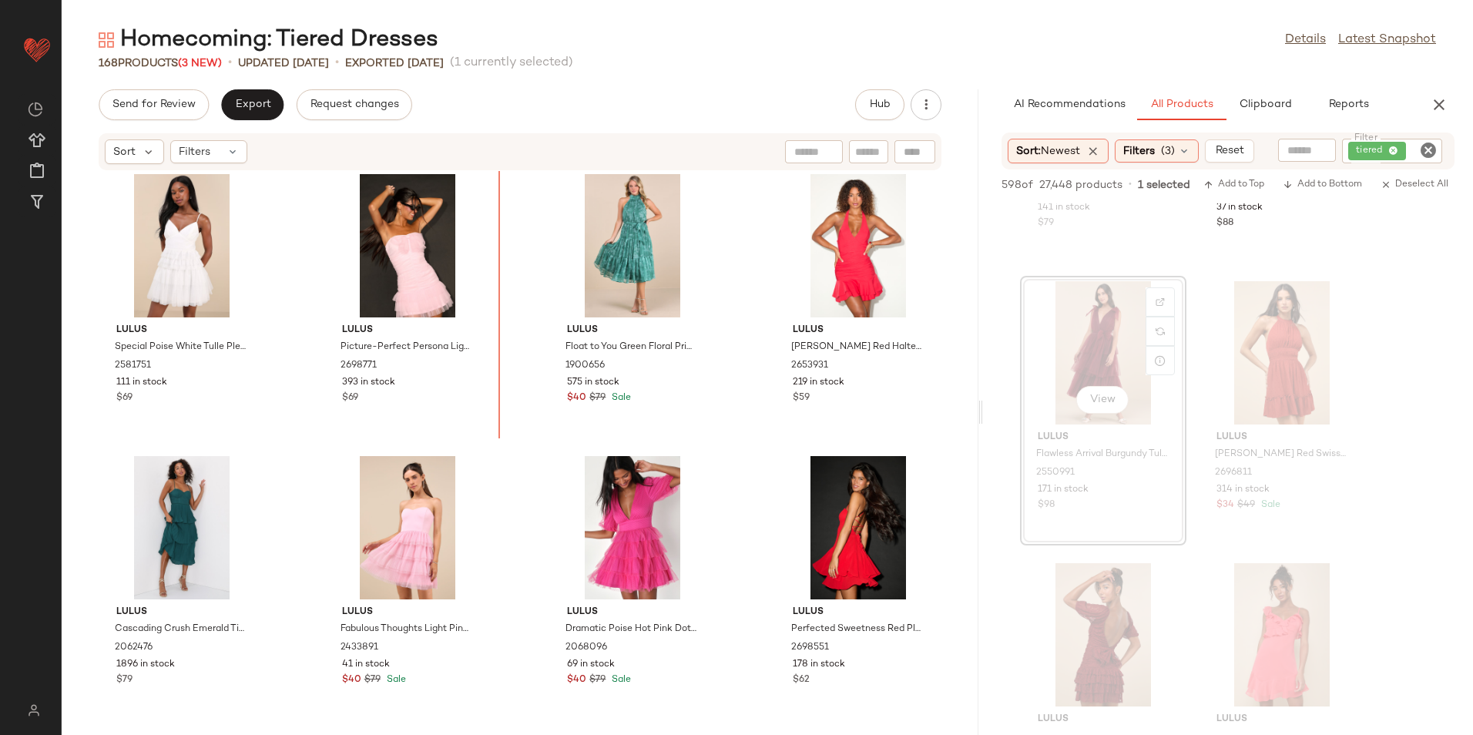
scroll to position [855, 0]
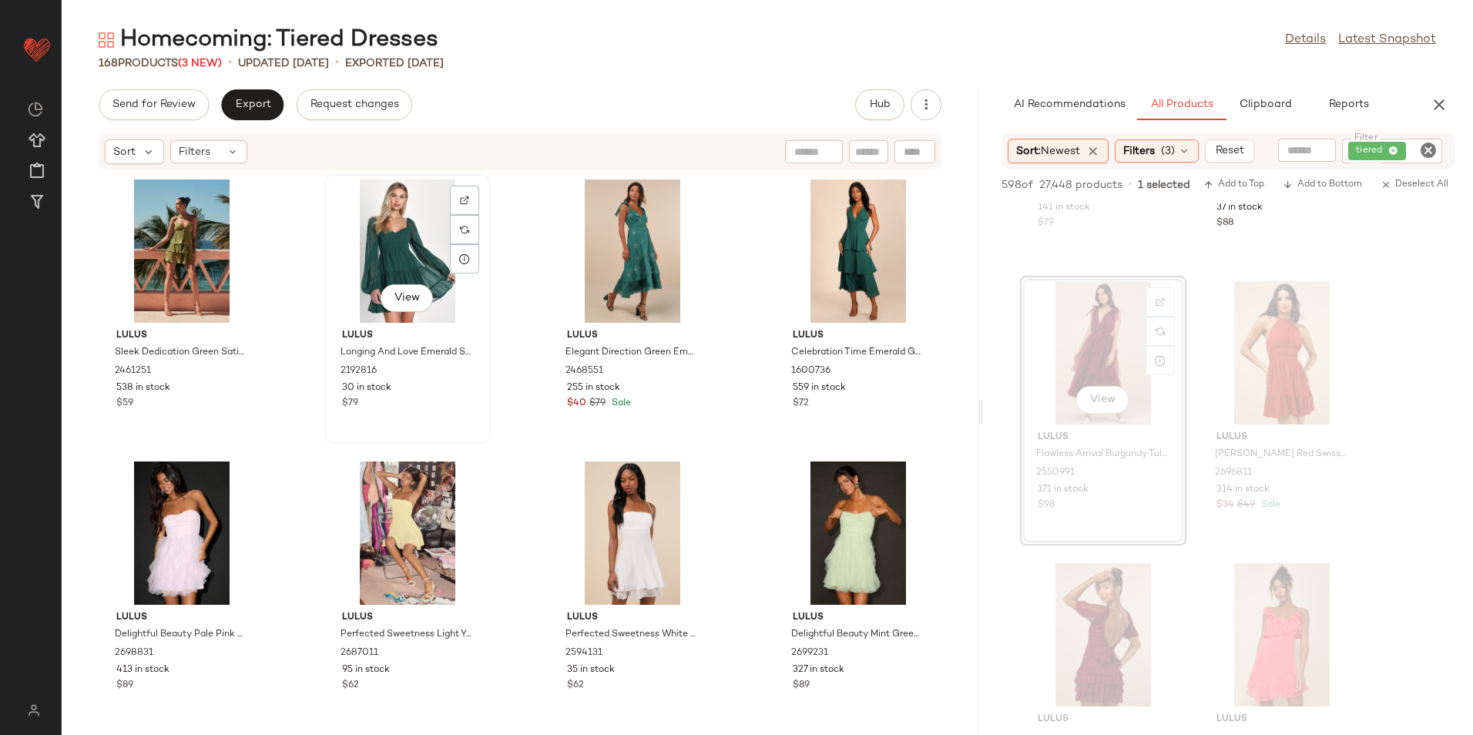
click at [391, 249] on div "View" at bounding box center [408, 251] width 156 height 143
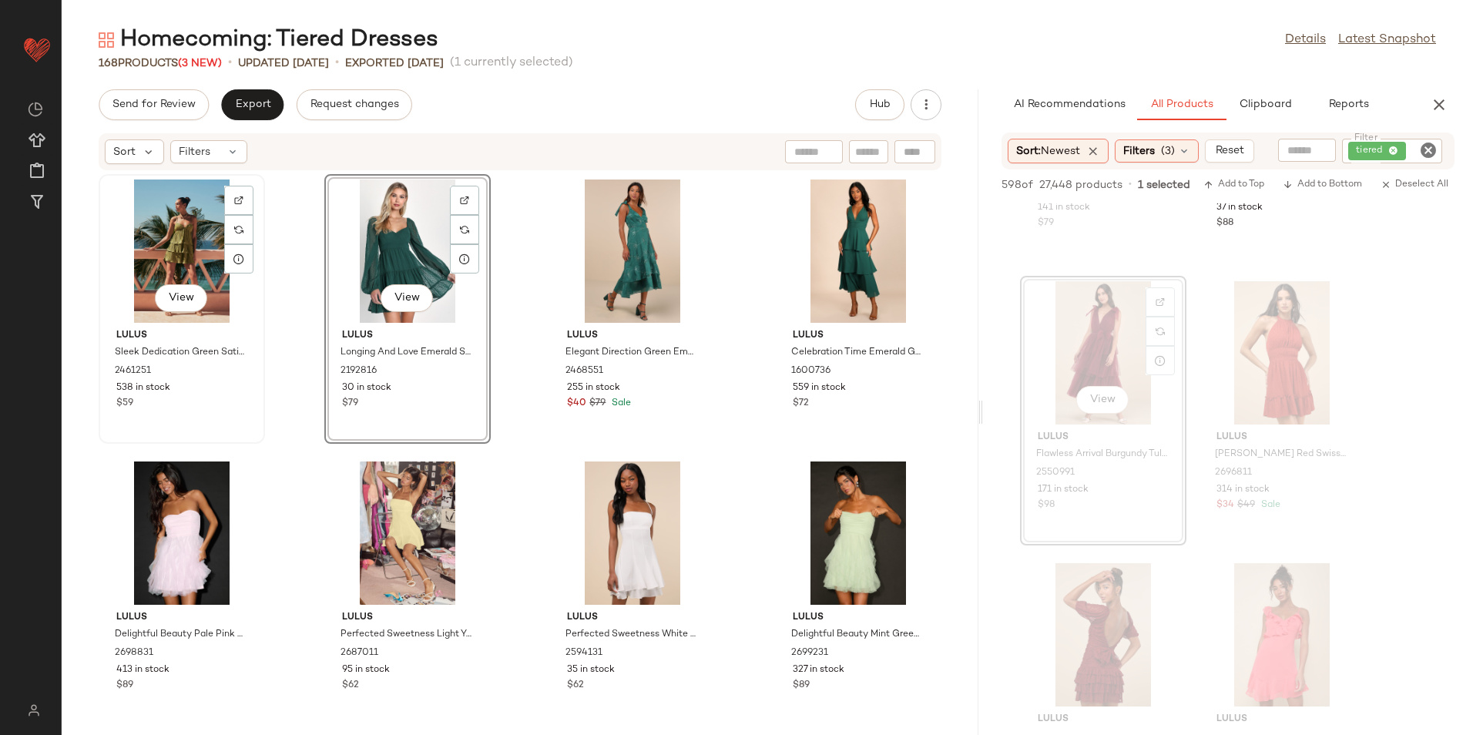
click at [156, 233] on div "View" at bounding box center [182, 251] width 156 height 143
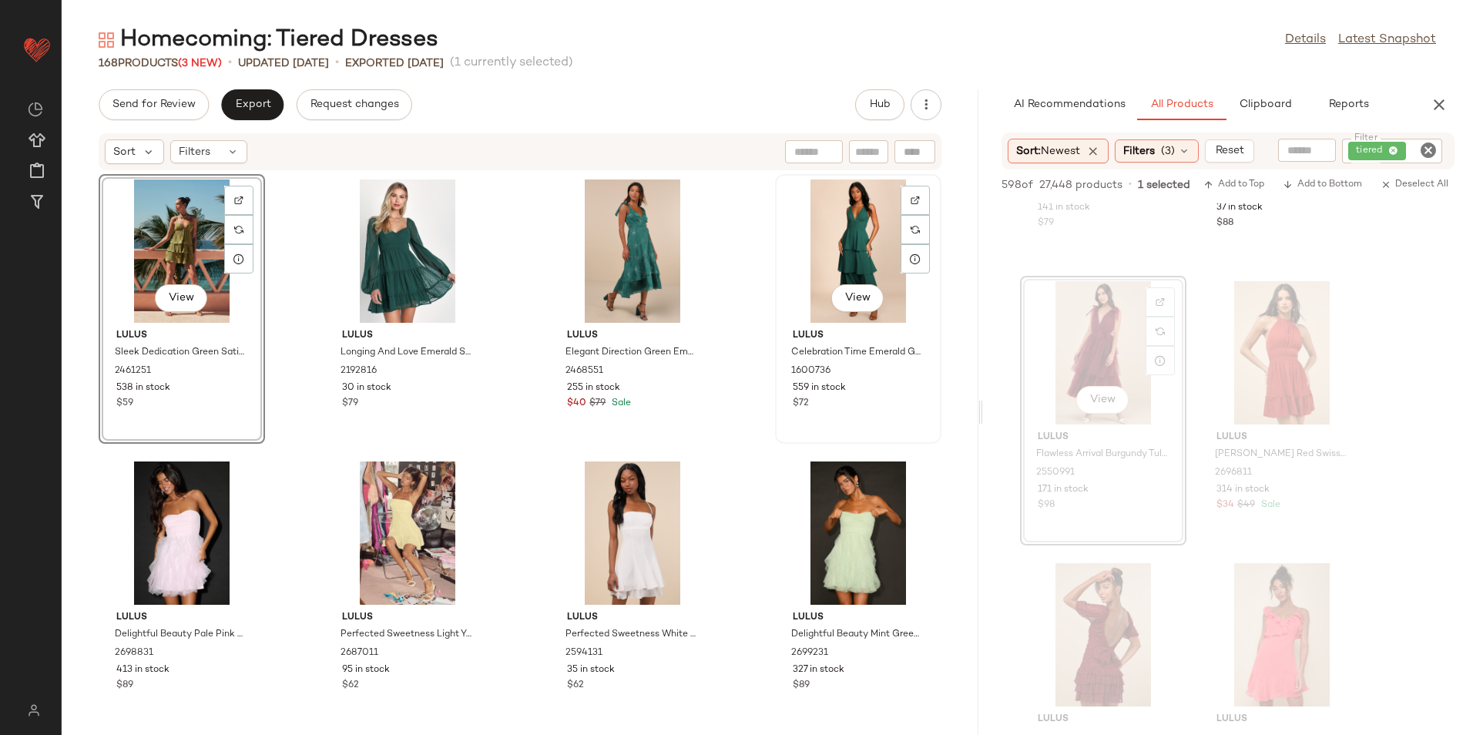
click at [864, 223] on div "View" at bounding box center [858, 251] width 156 height 143
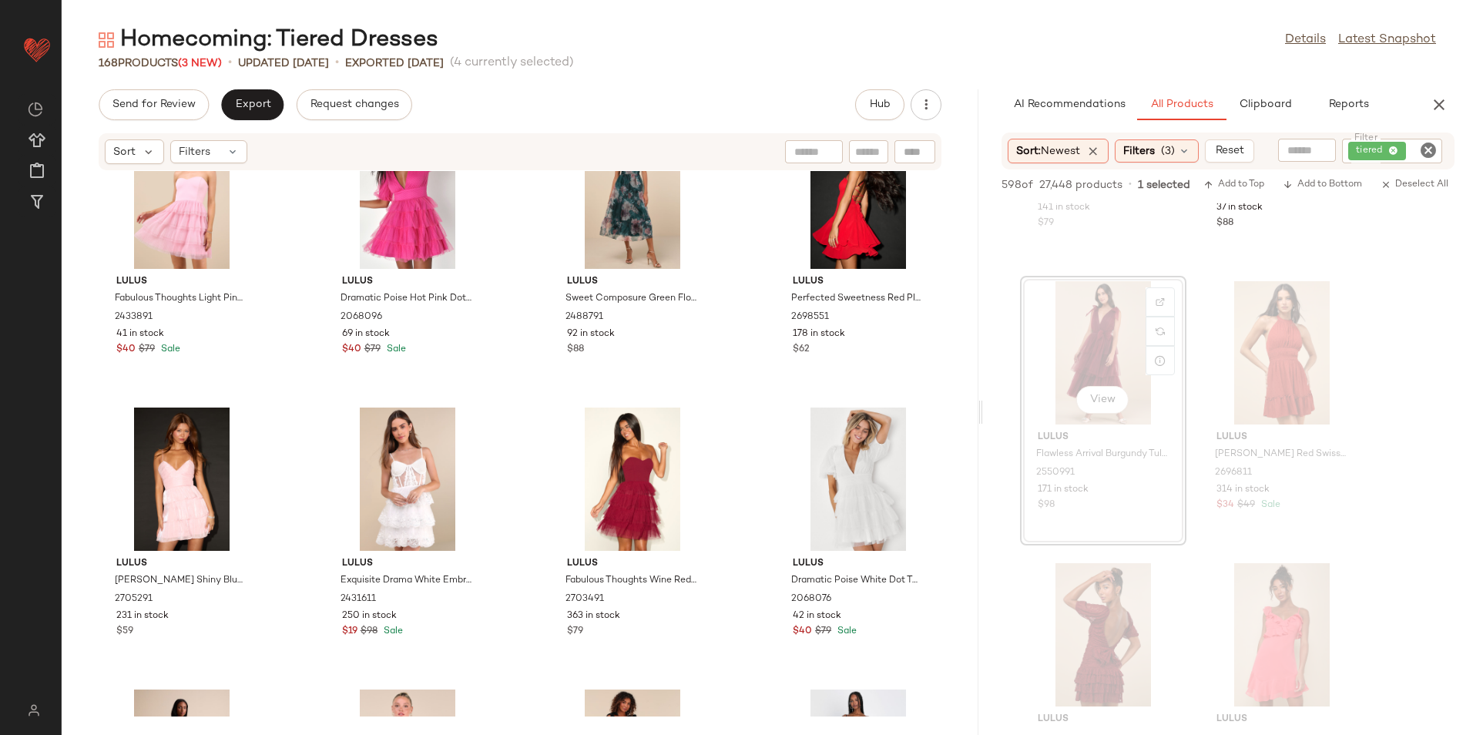
scroll to position [1257, 0]
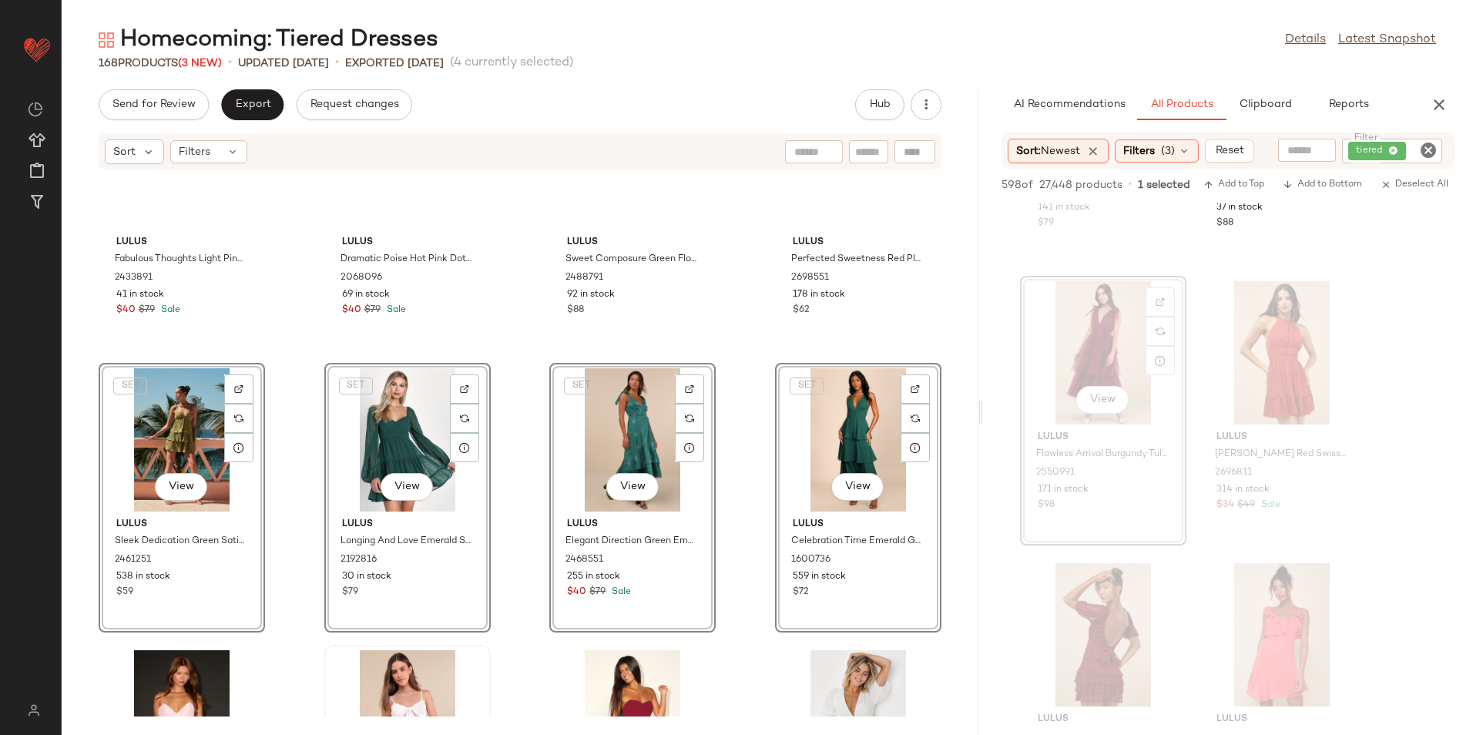
scroll to position [948, 0]
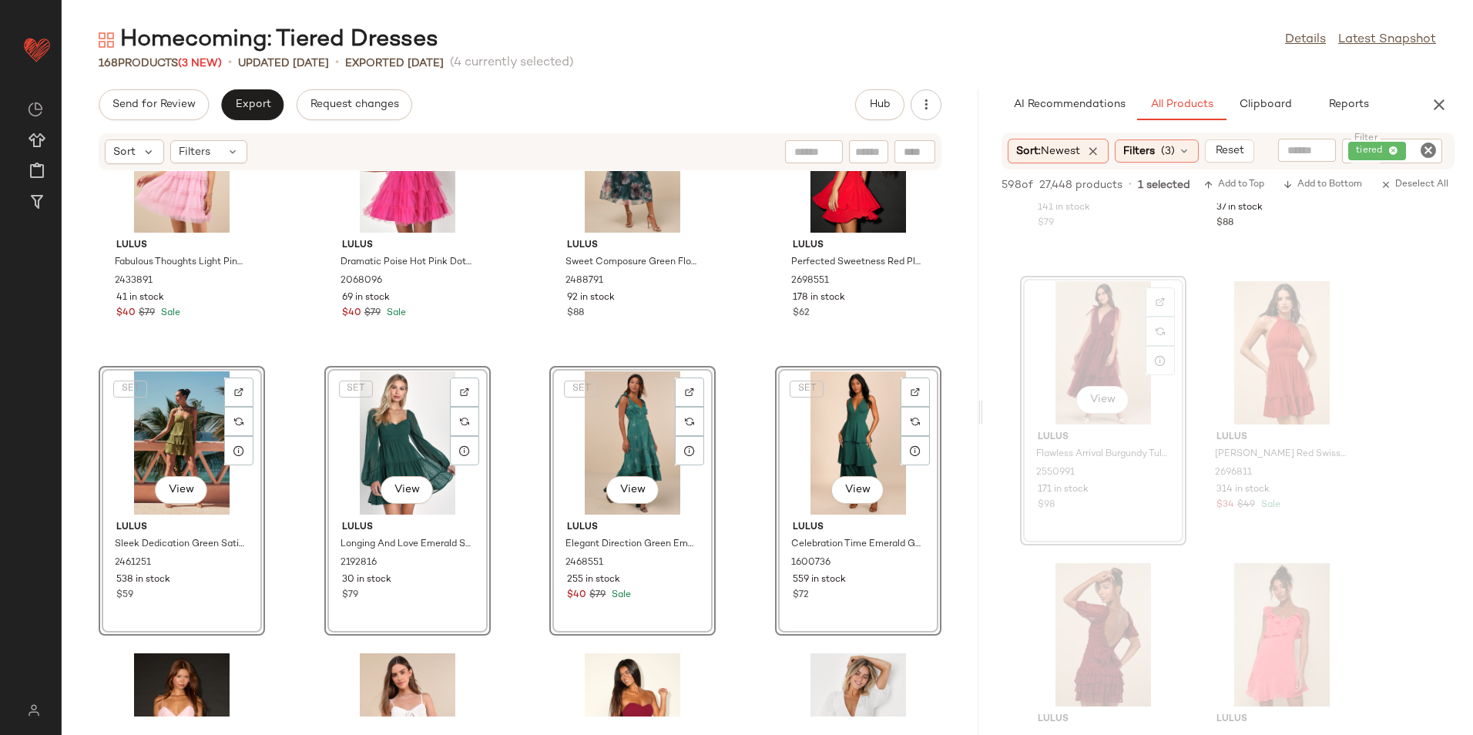
click at [302, 319] on div "Lulus Fabulous Thoughts Light Pink Tulle Strapless Tiered Mini Dress 2433891 41…" at bounding box center [520, 443] width 917 height 545
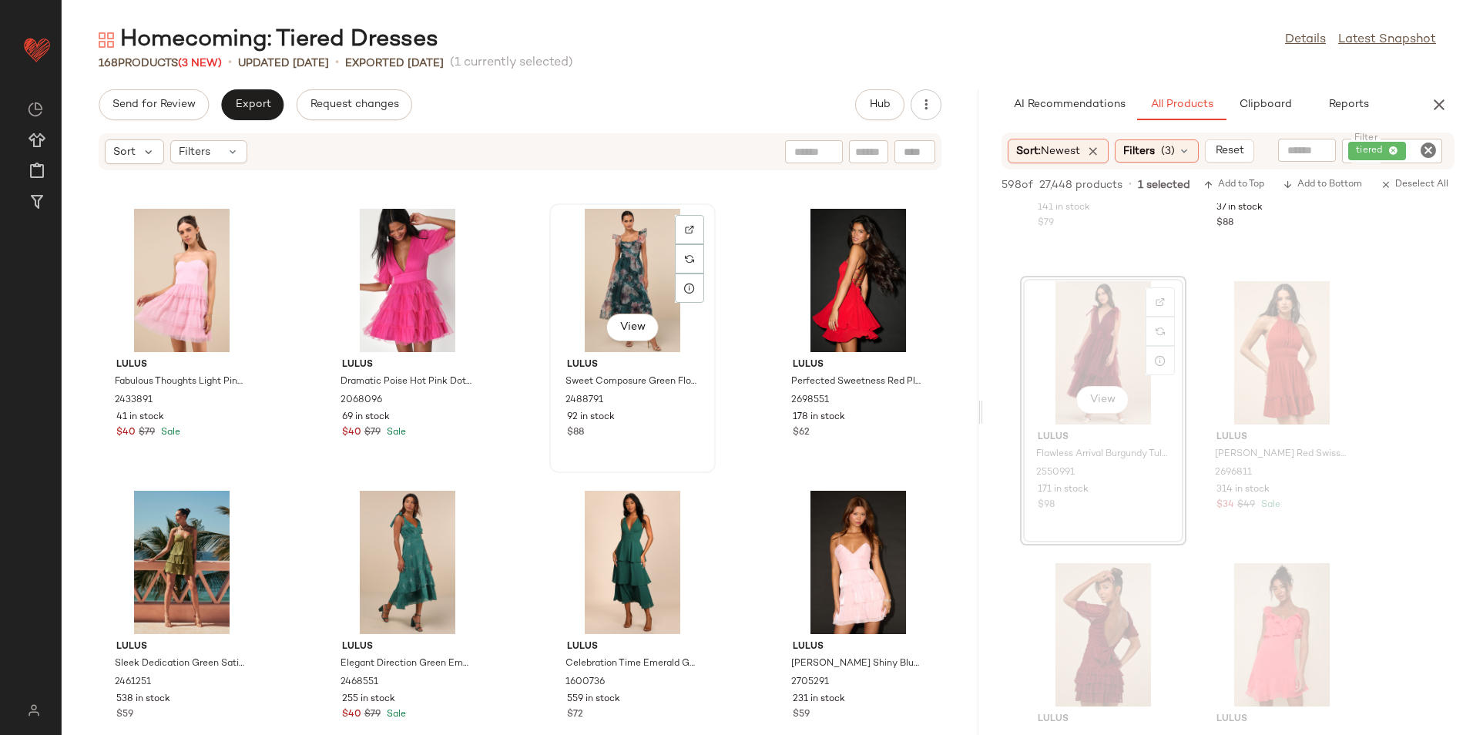
scroll to position [948, 0]
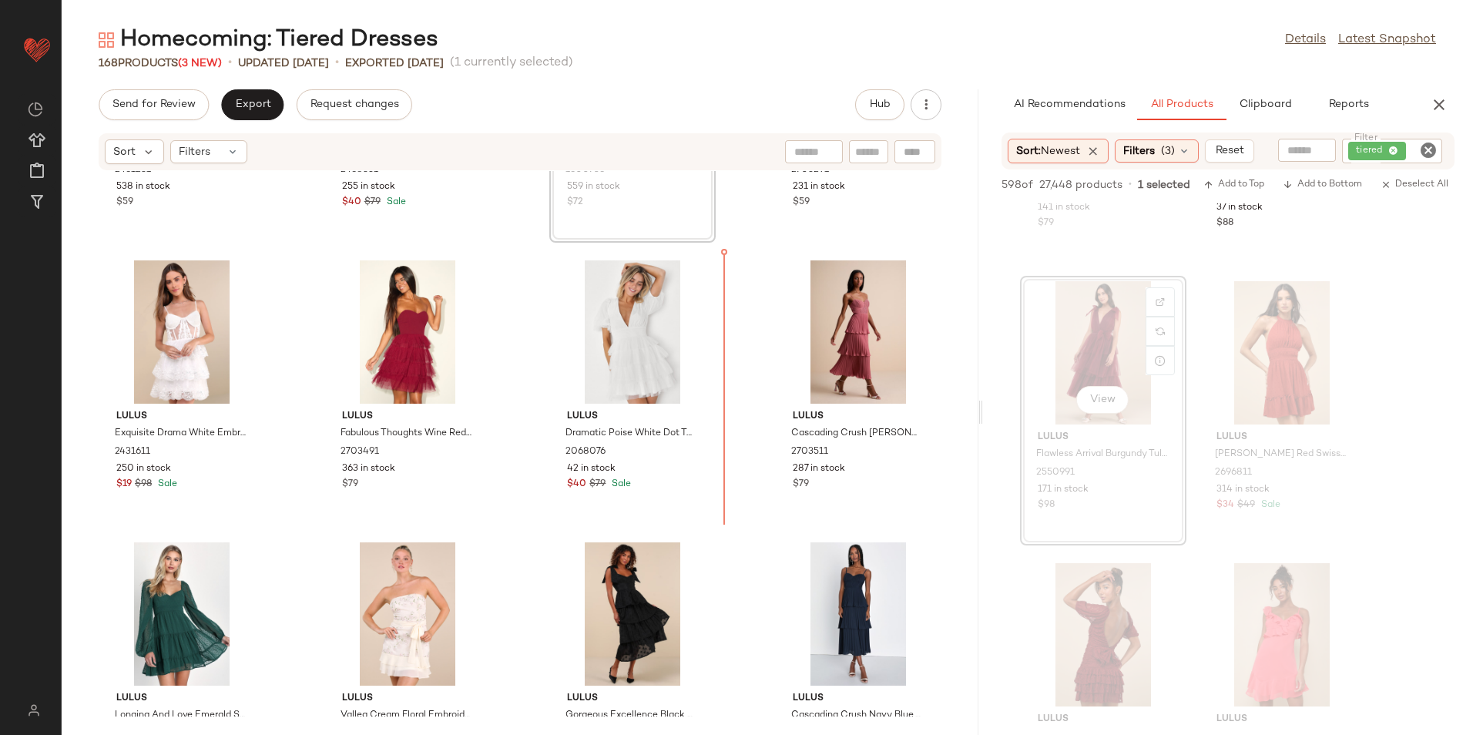
scroll to position [1280, 0]
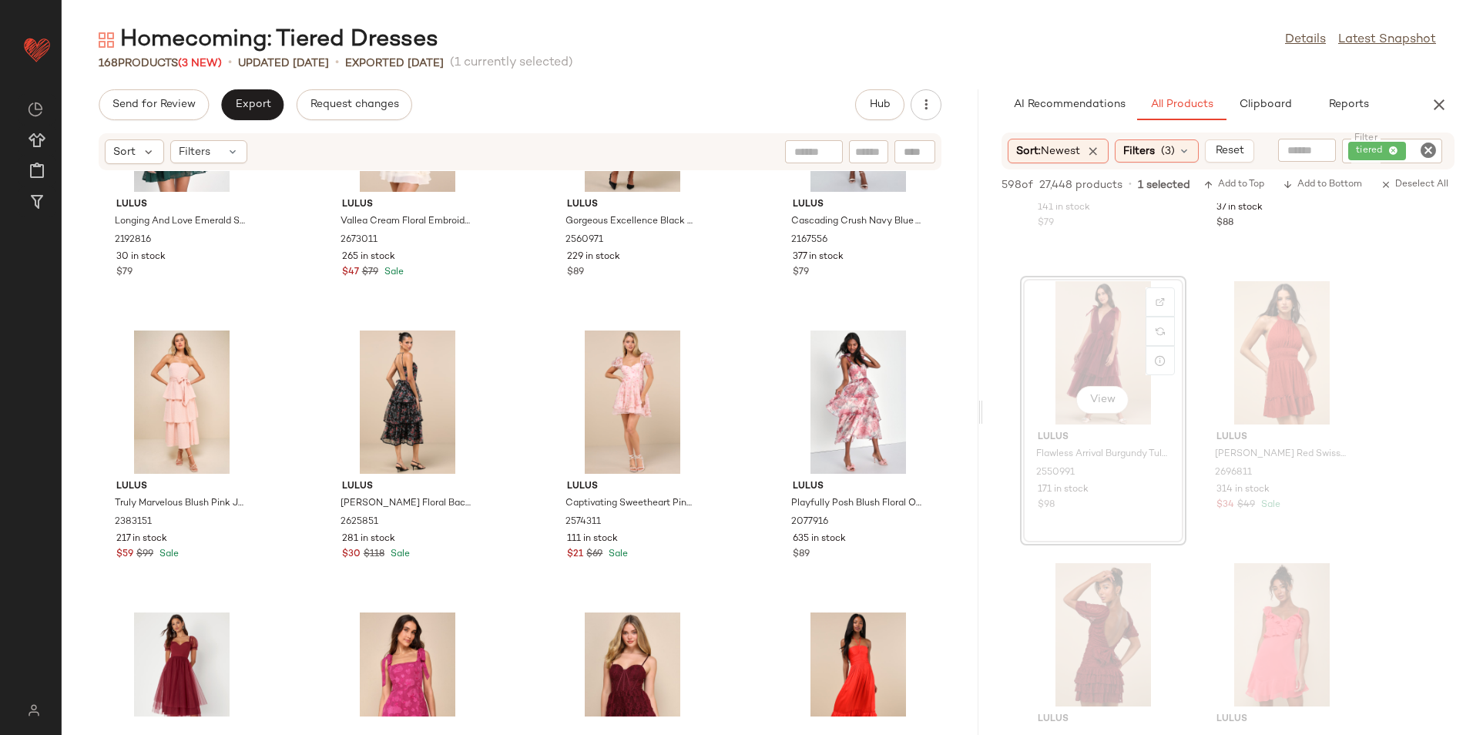
scroll to position [1707, 0]
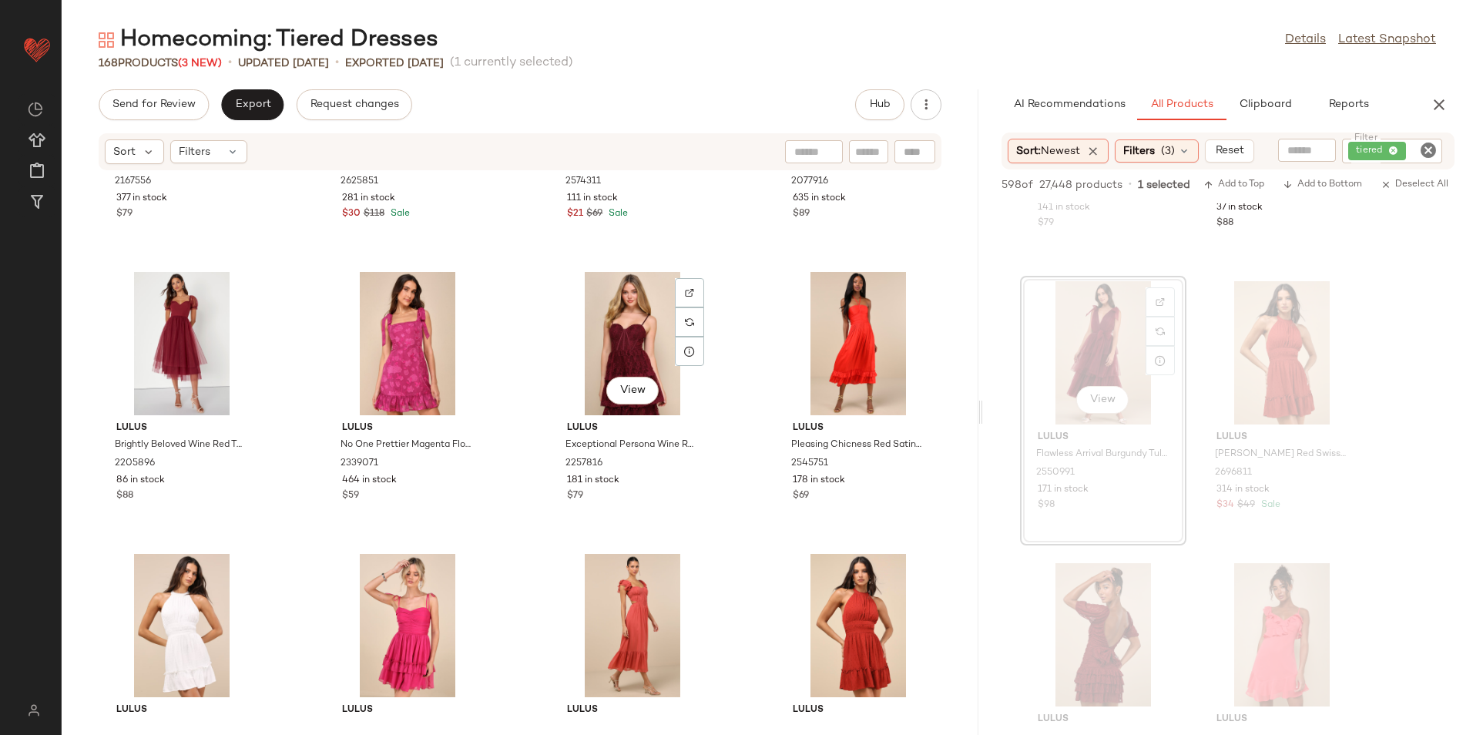
scroll to position [2182, 0]
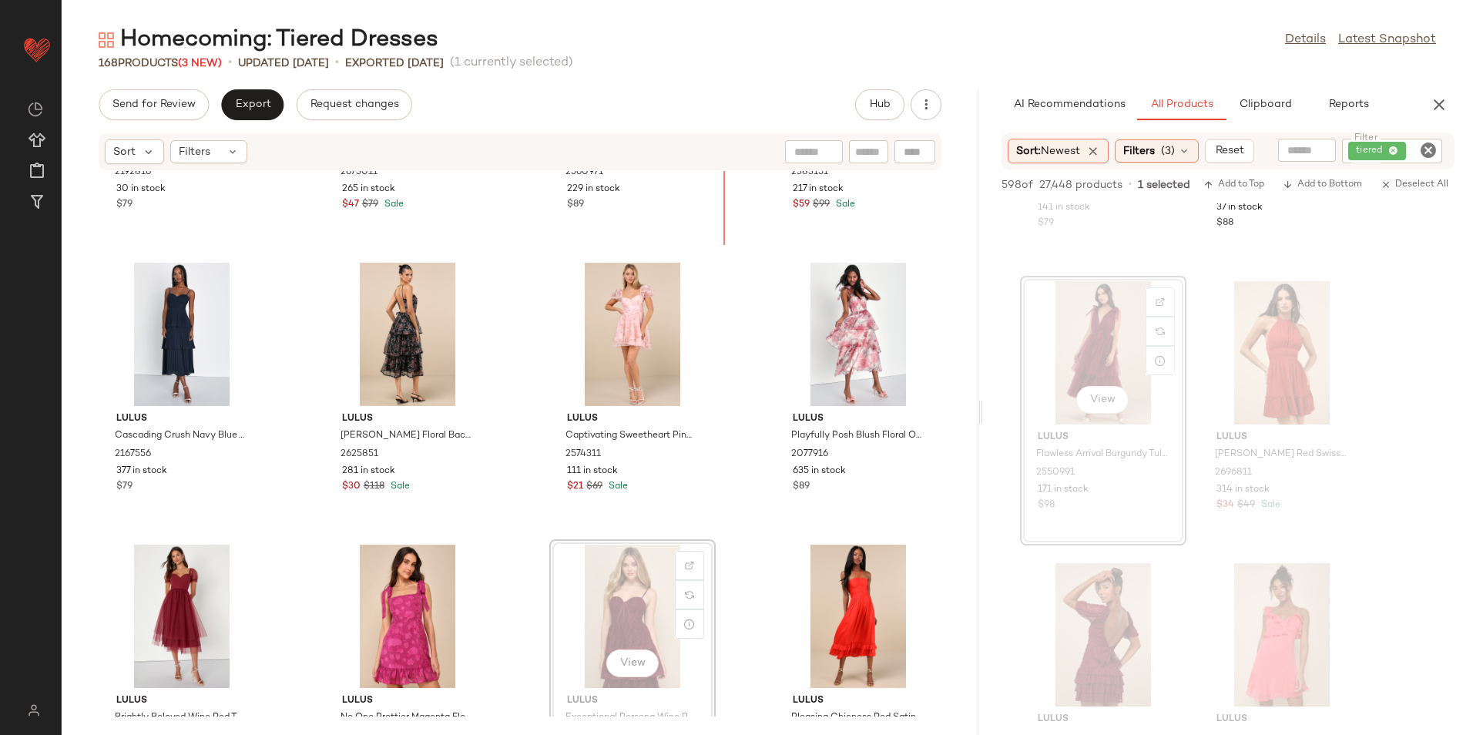
scroll to position [1860, 0]
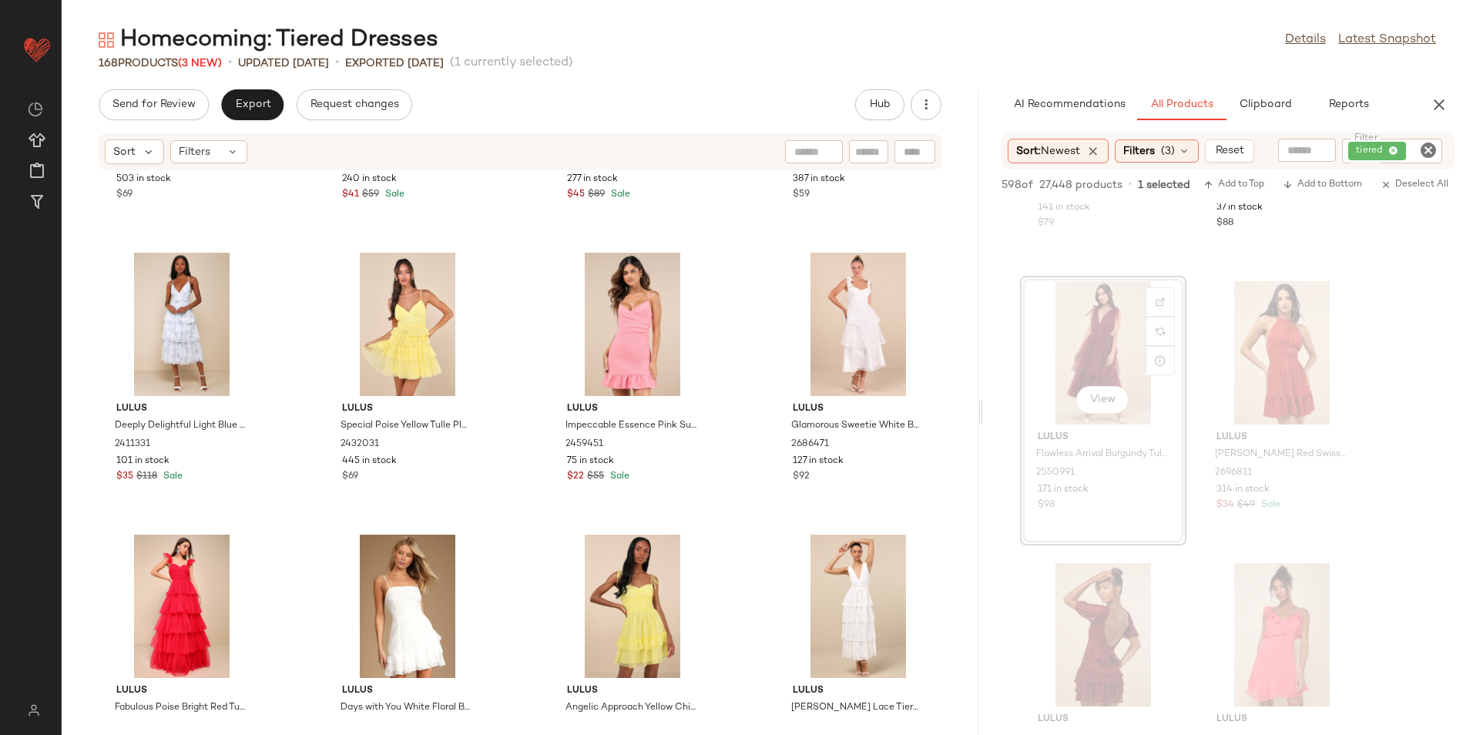
scroll to position [3324, 0]
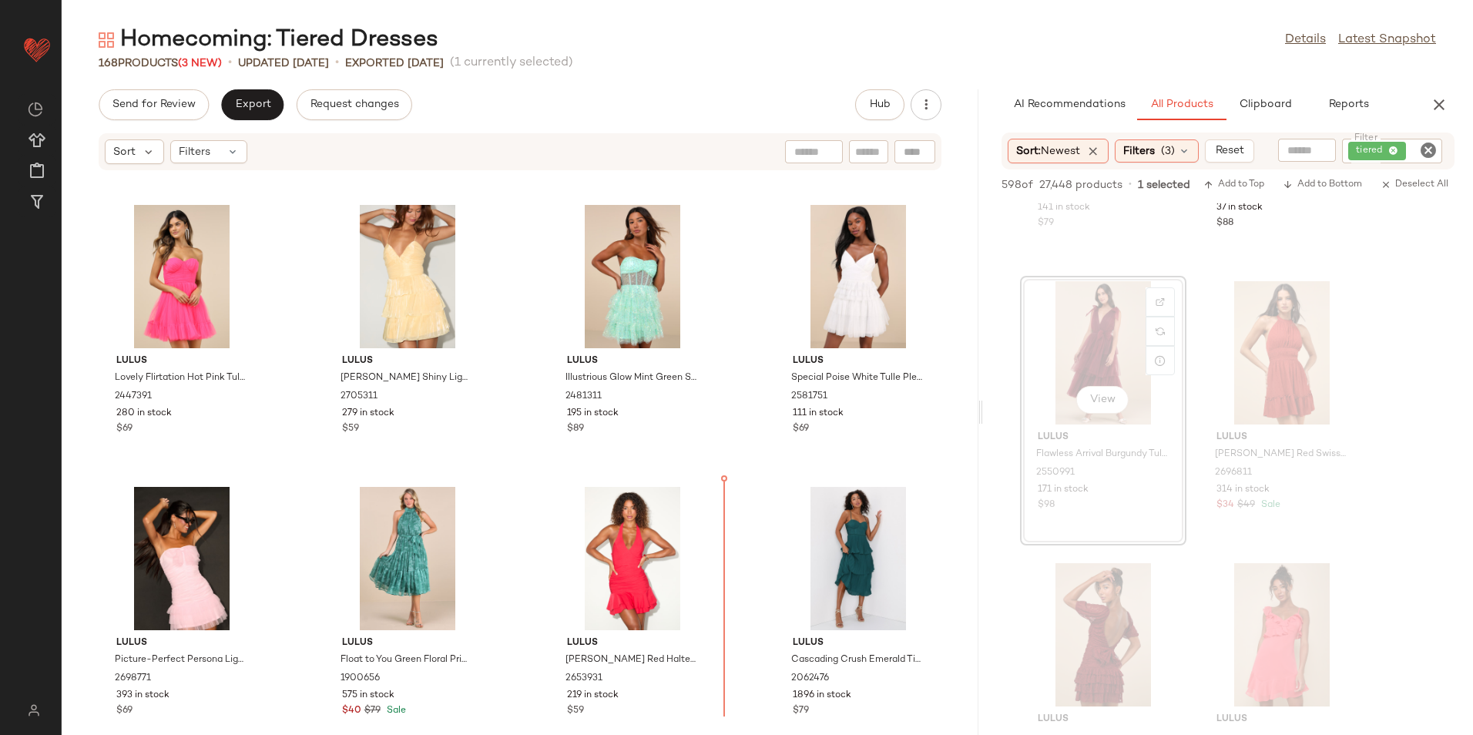
scroll to position [294, 0]
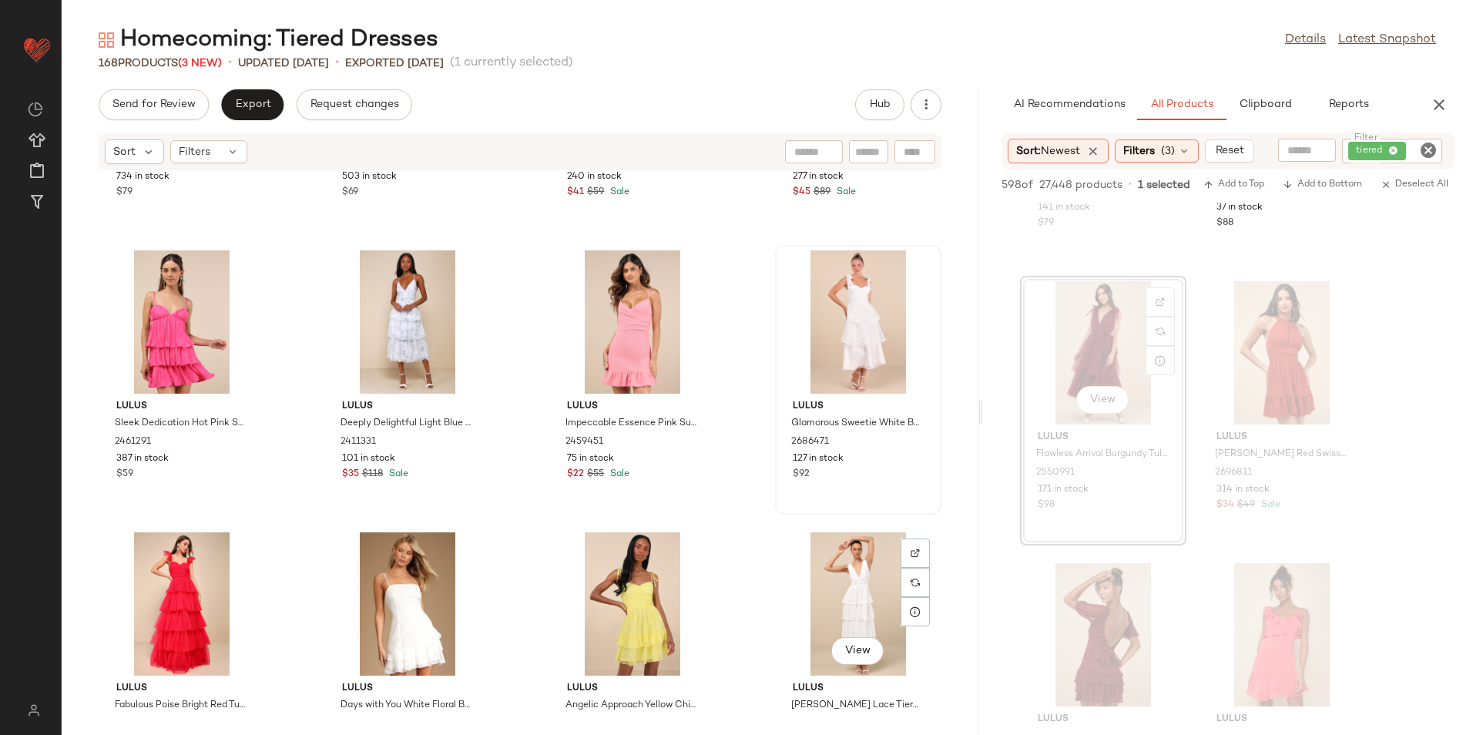
scroll to position [3633, 0]
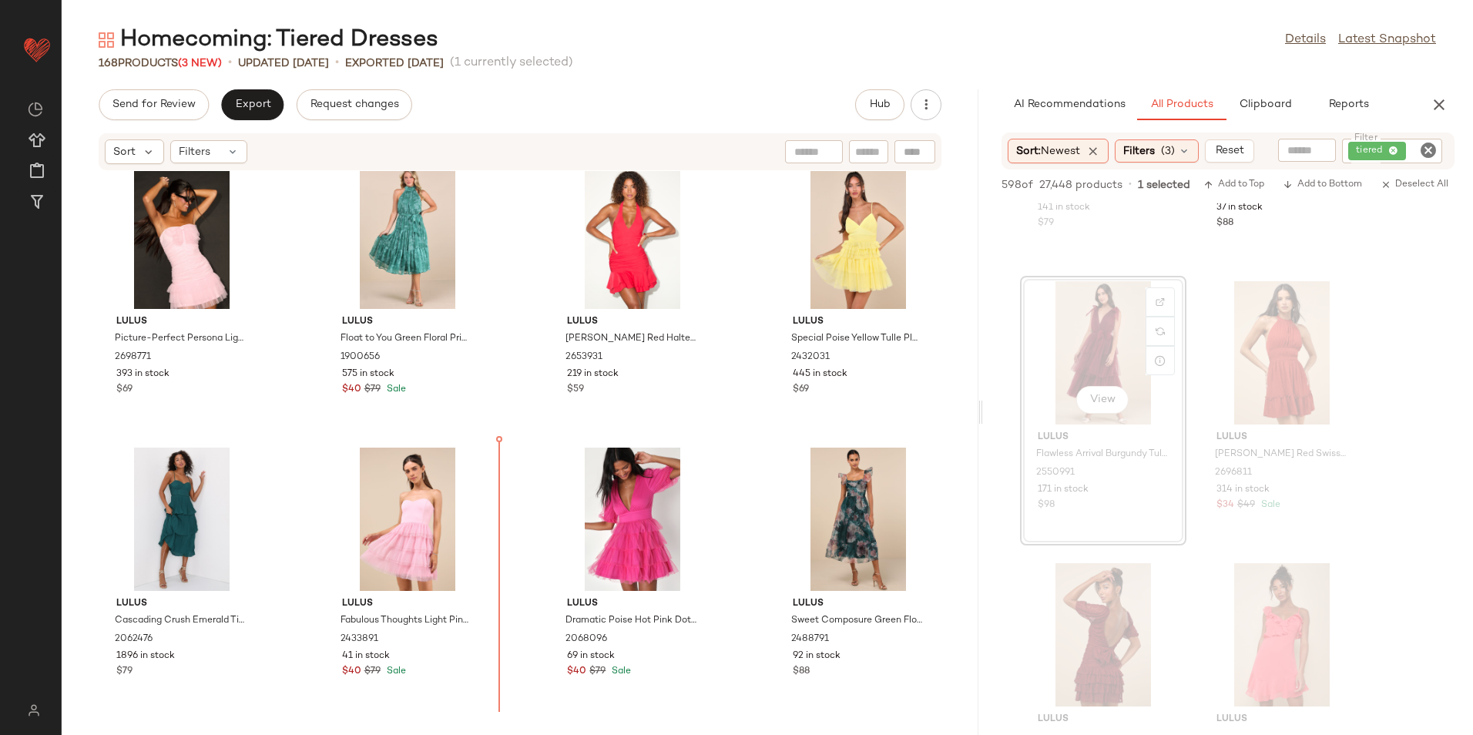
scroll to position [679, 0]
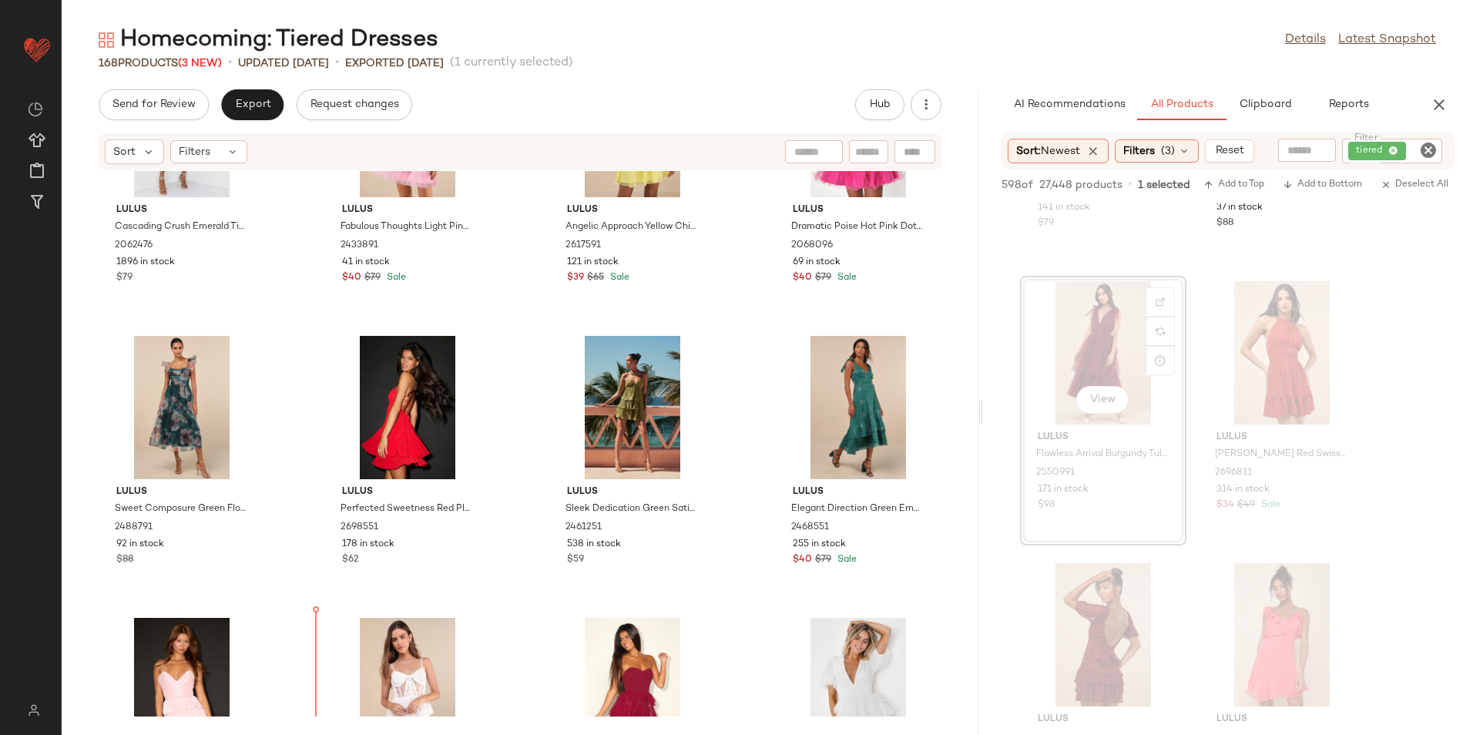
scroll to position [1043, 0]
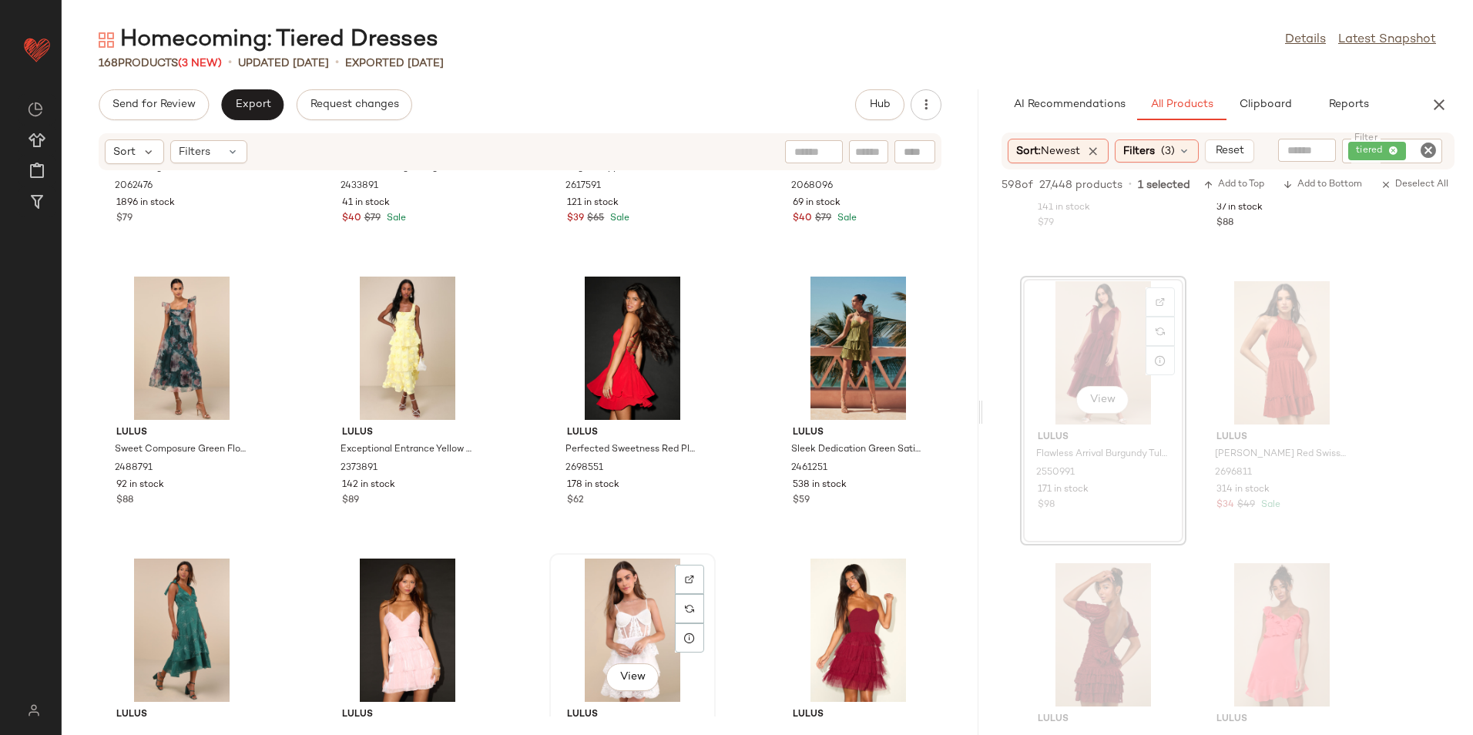
scroll to position [1046, 0]
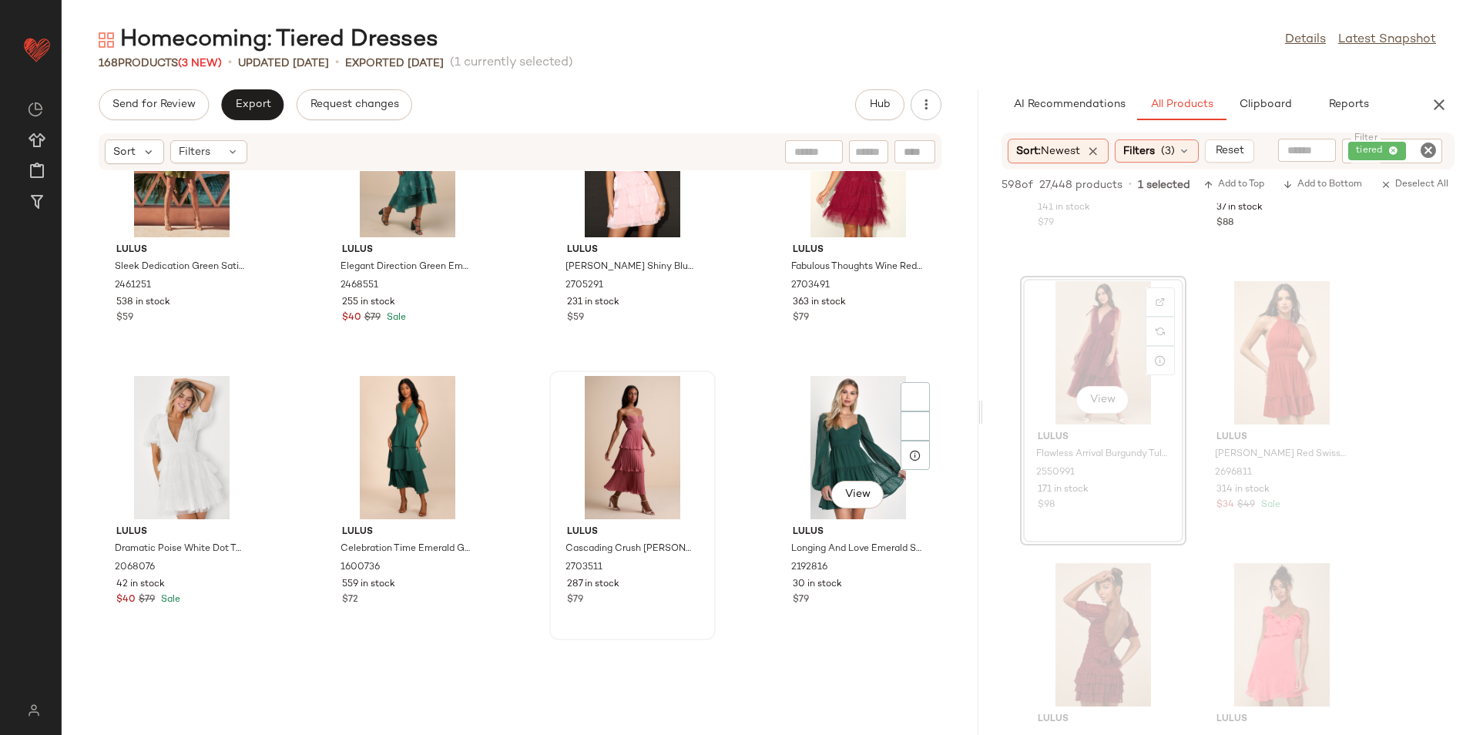
scroll to position [1508, 0]
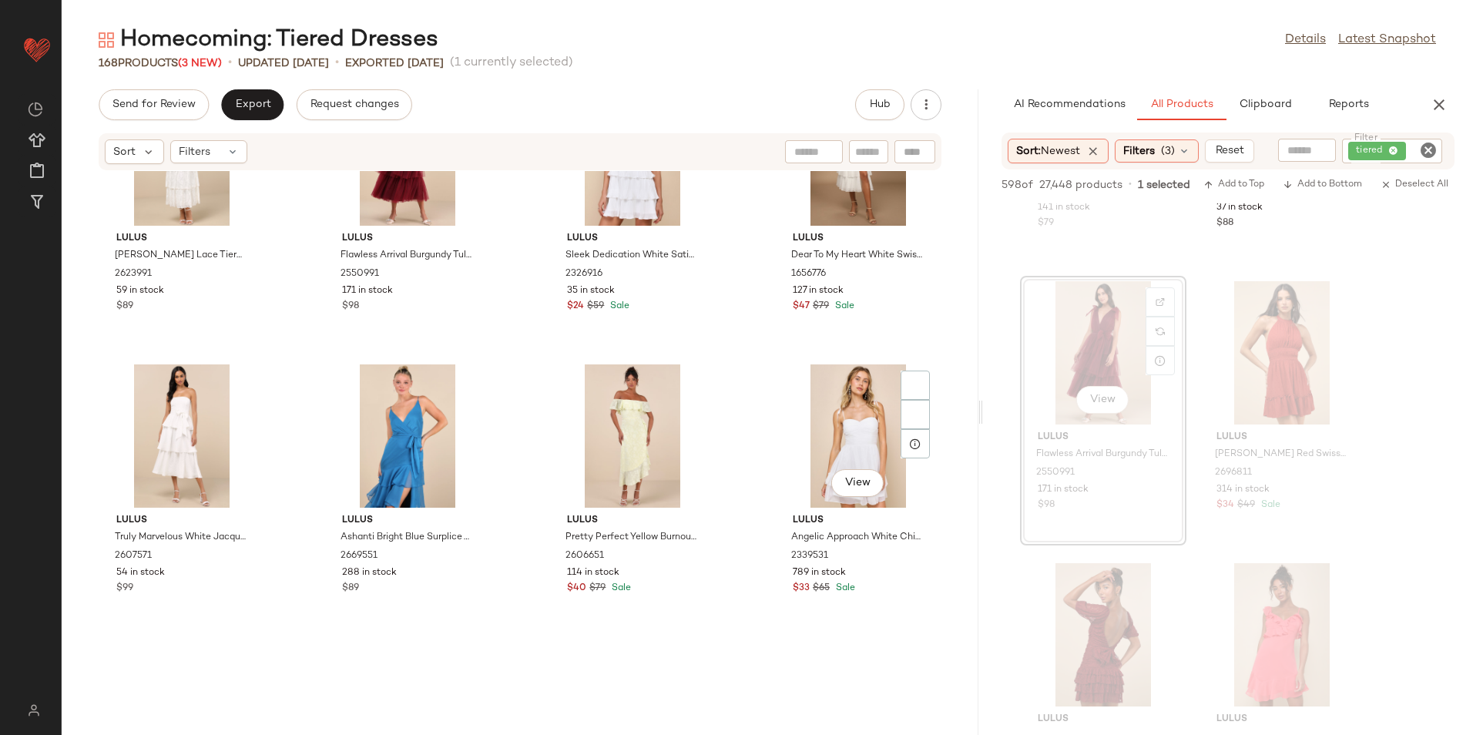
scroll to position [4173, 0]
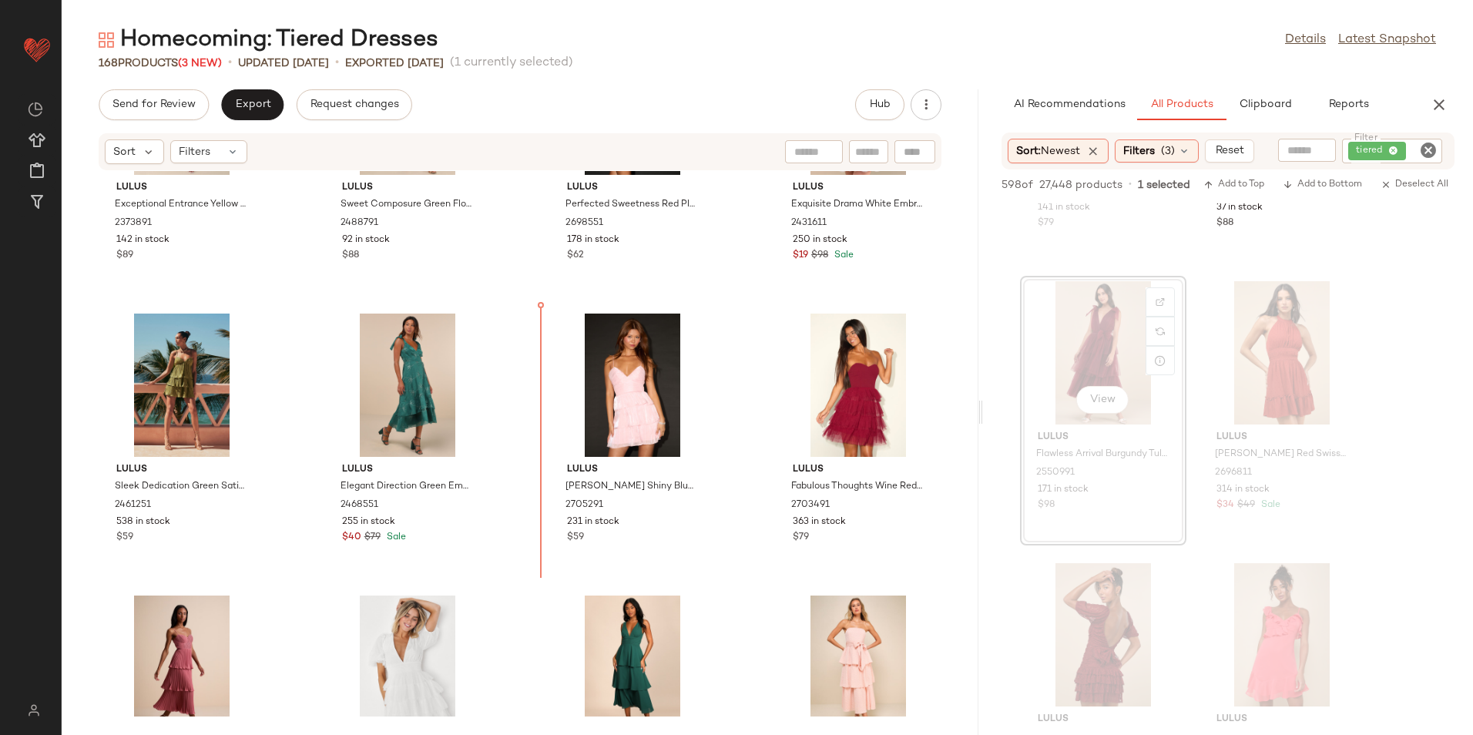
scroll to position [1288, 0]
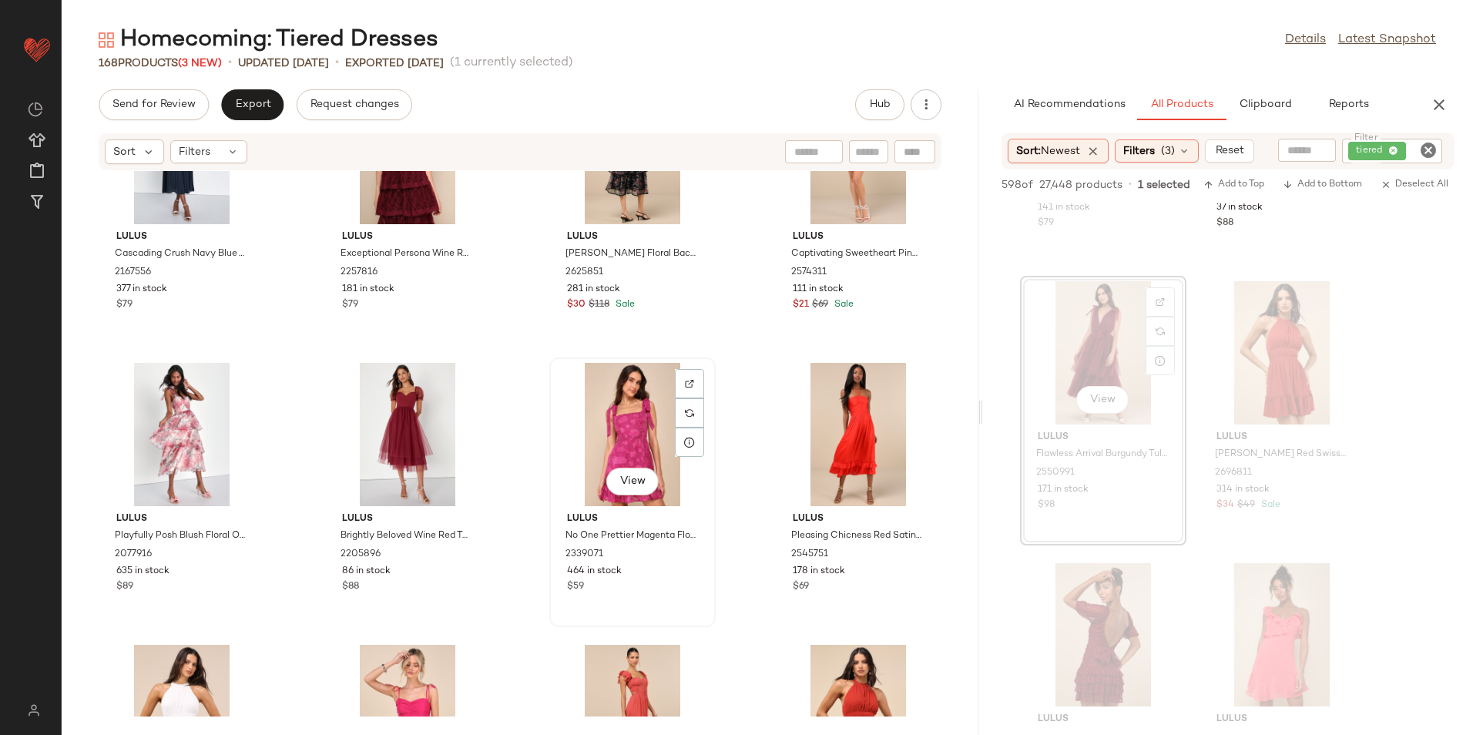
scroll to position [2521, 0]
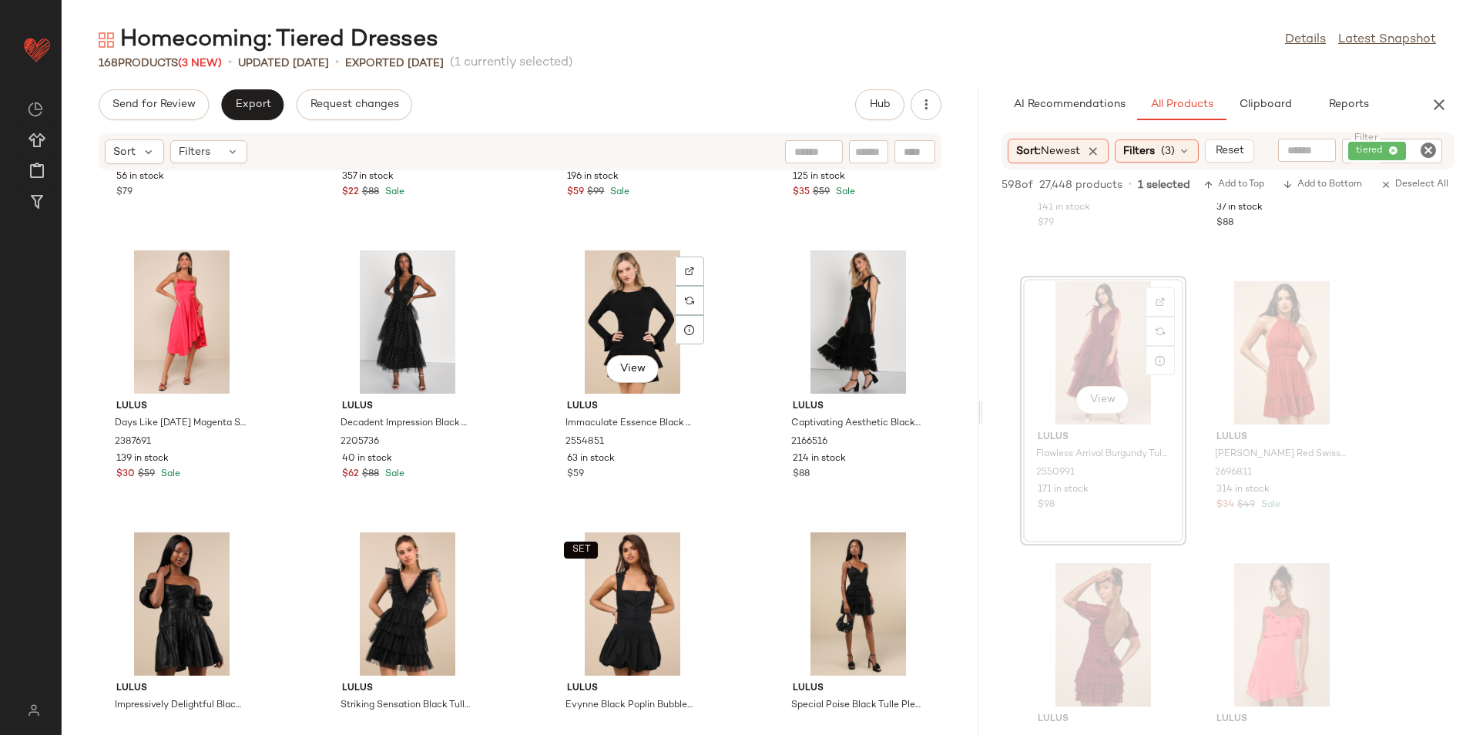
scroll to position [7452, 0]
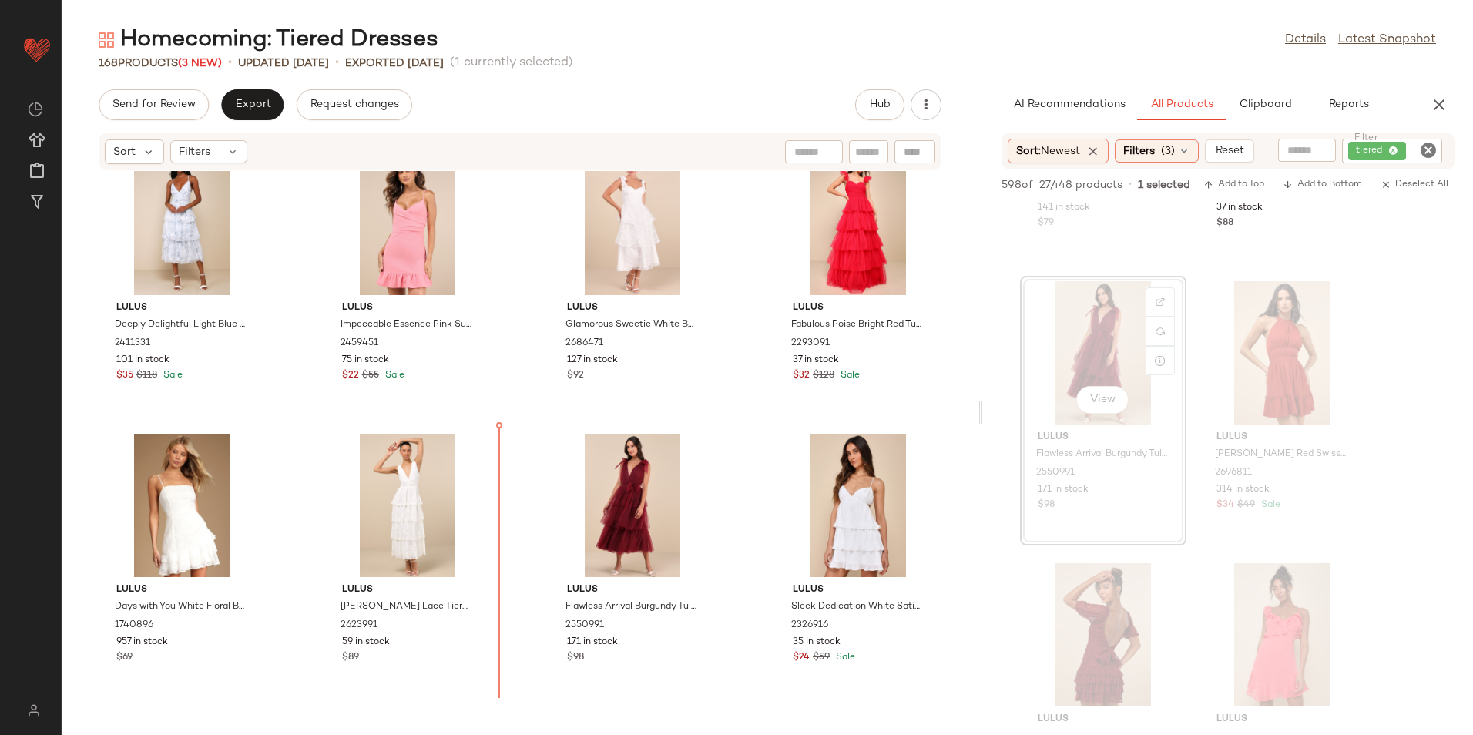
scroll to position [3714, 0]
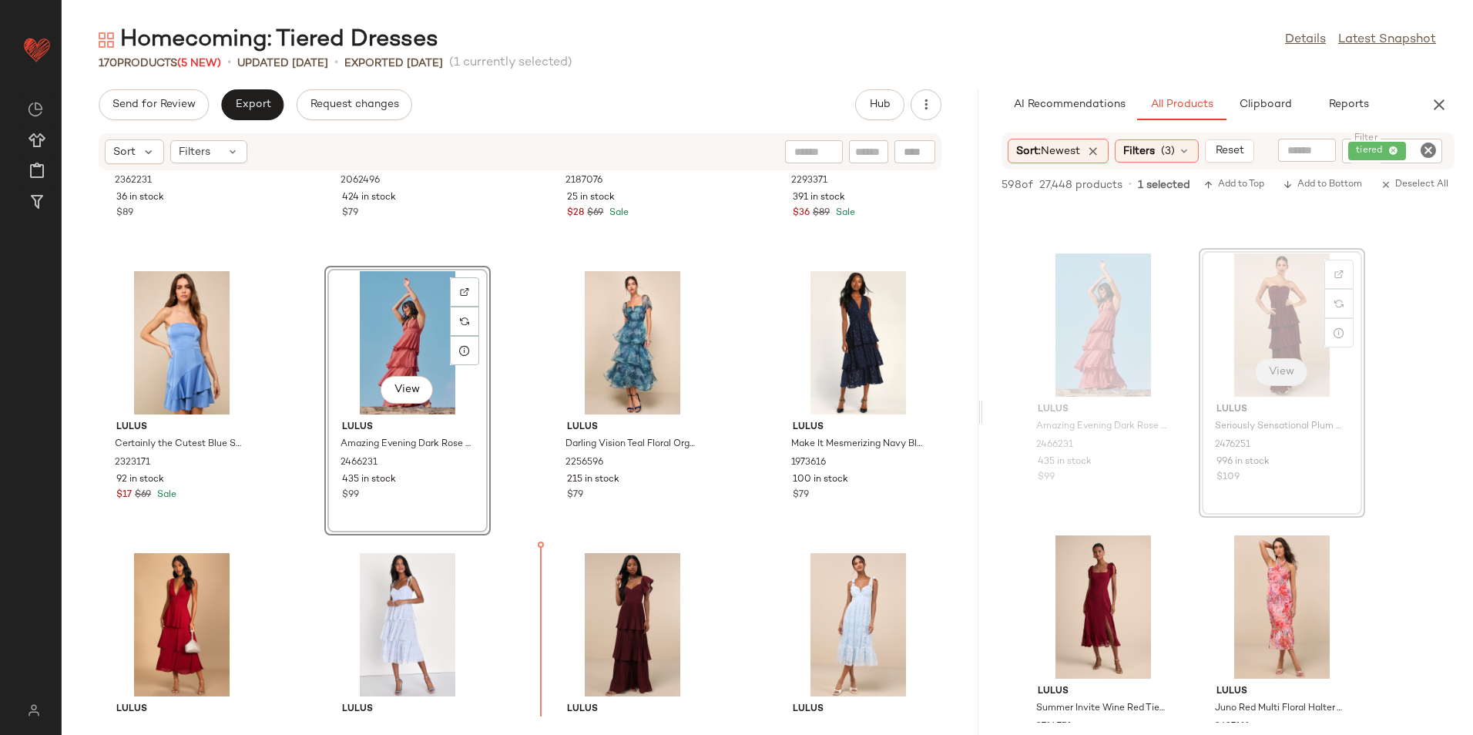
scroll to position [6182, 0]
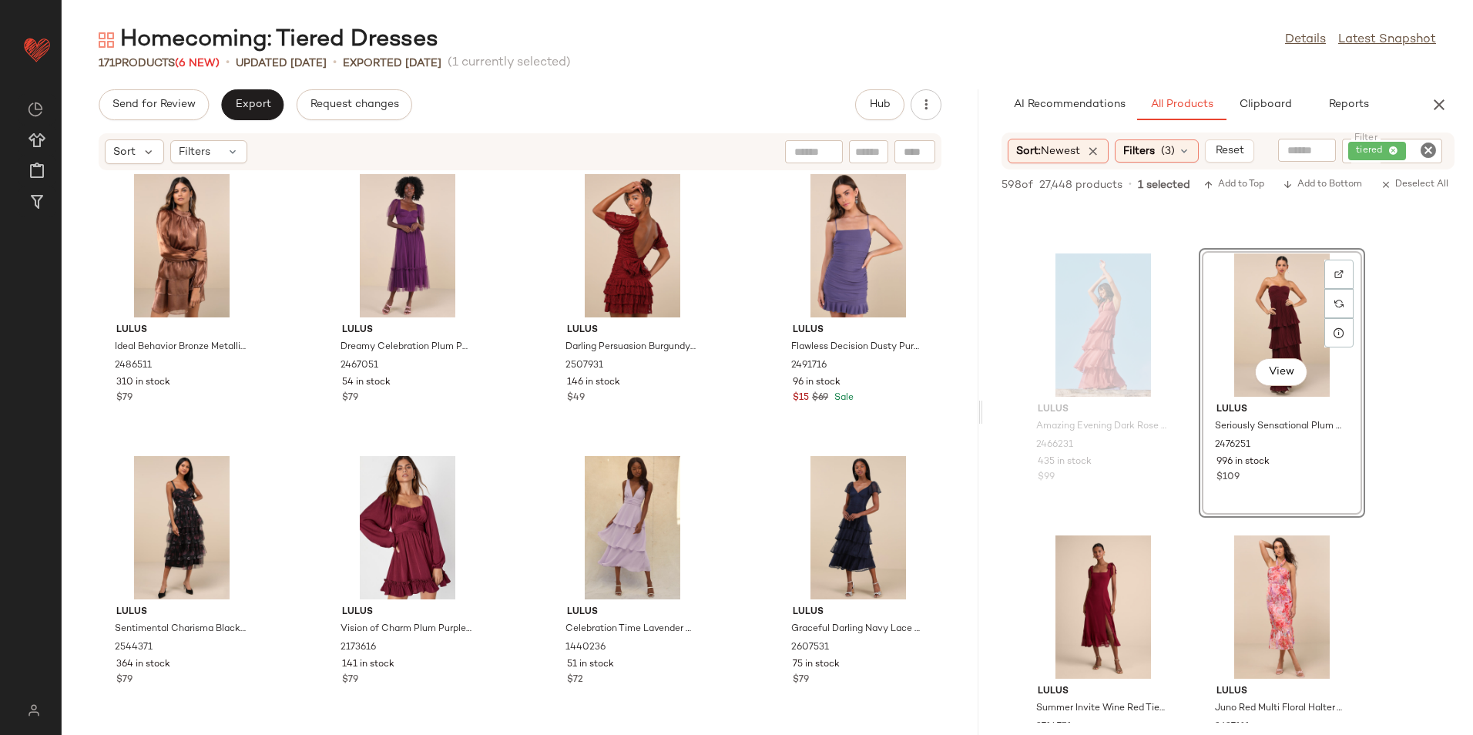
click at [316, 531] on div "Lulus Distinctly Sweet Blue Floral Embroidered Tie-Strap Midi Dress 2606091 119…" at bounding box center [520, 443] width 917 height 545
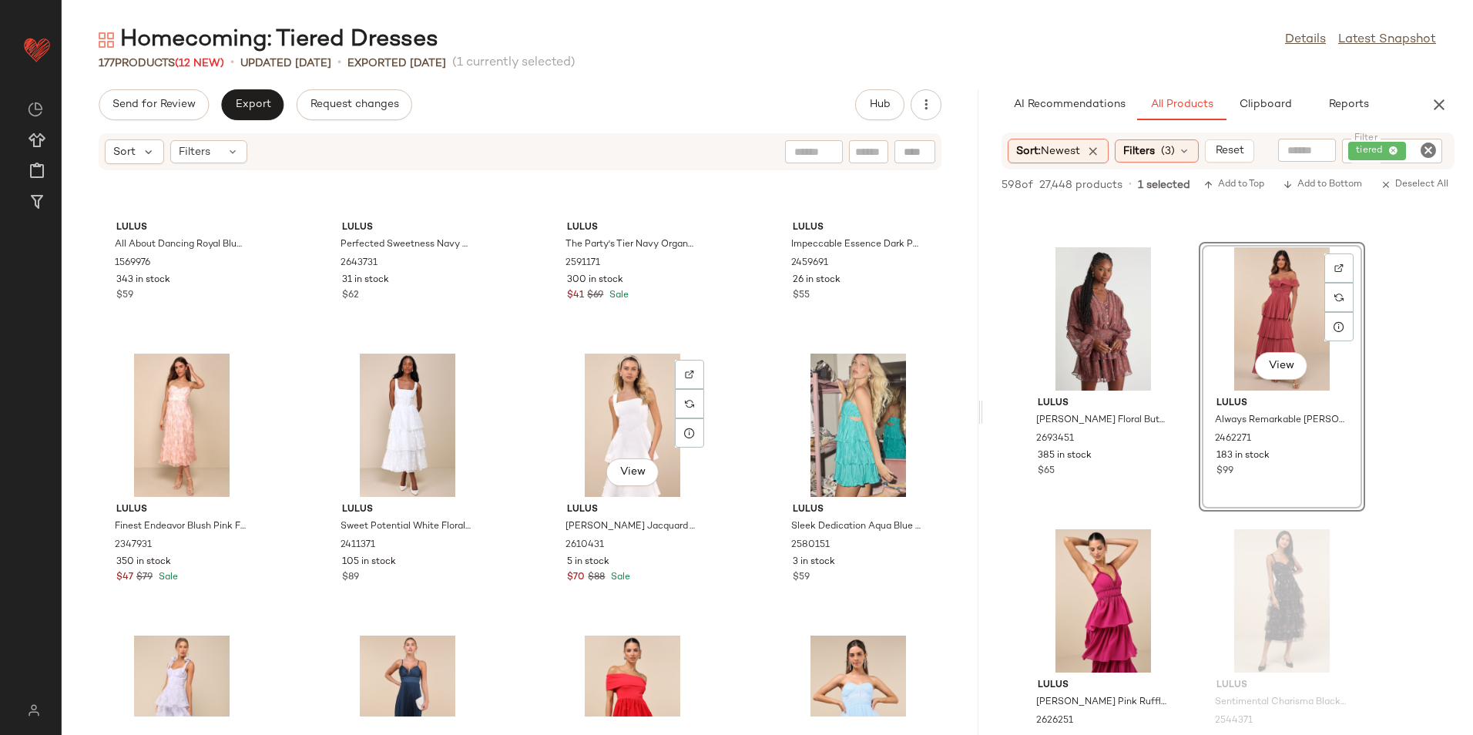
scroll to position [10549, 0]
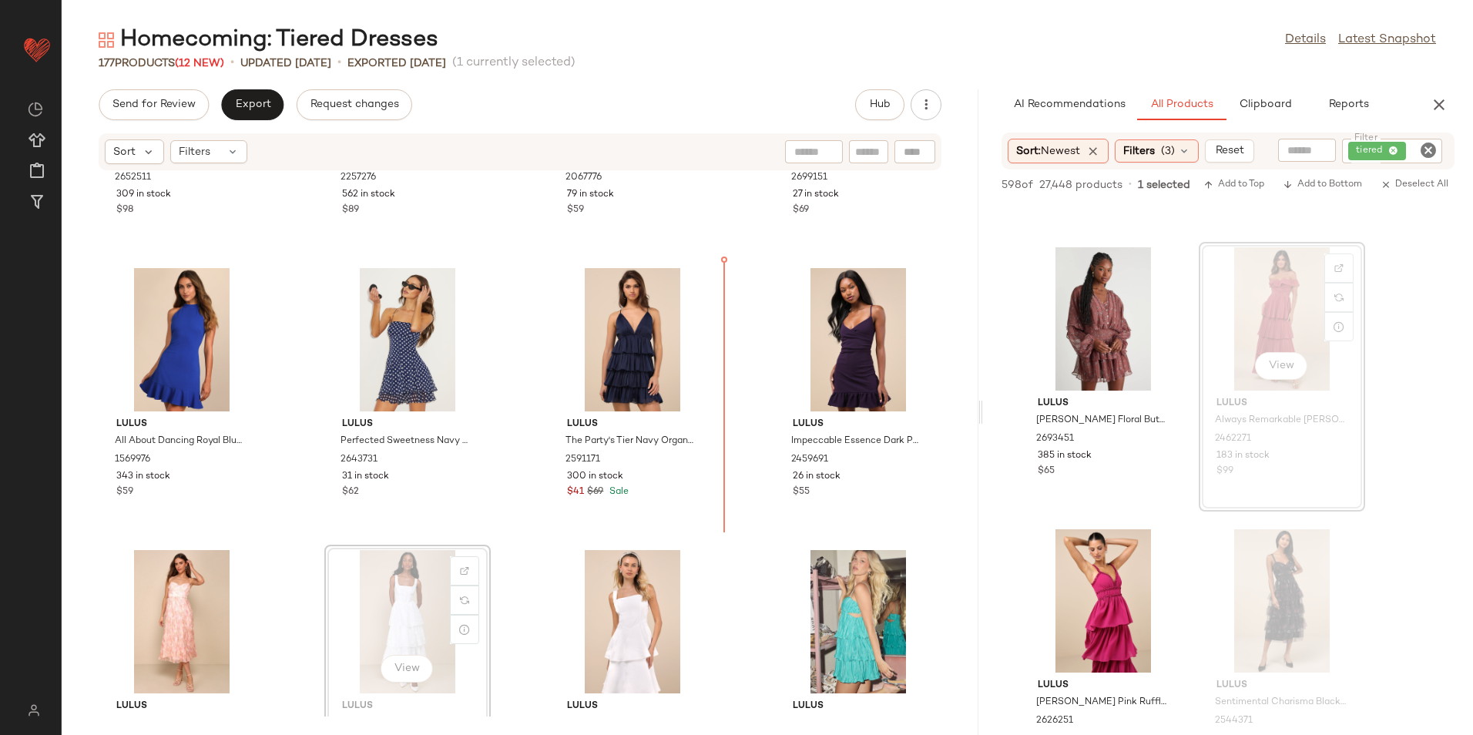
scroll to position [10297, 0]
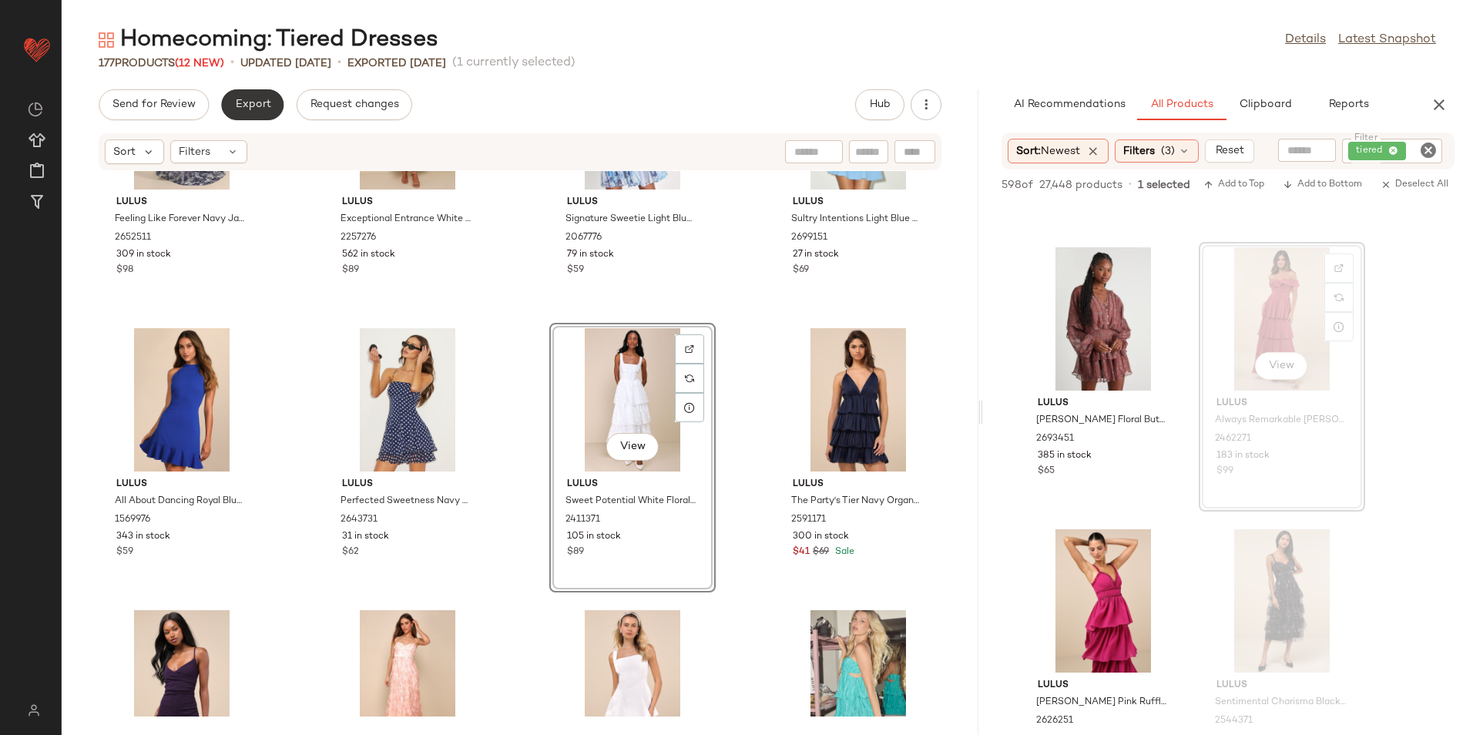
click at [246, 113] on button "Export" at bounding box center [252, 104] width 62 height 31
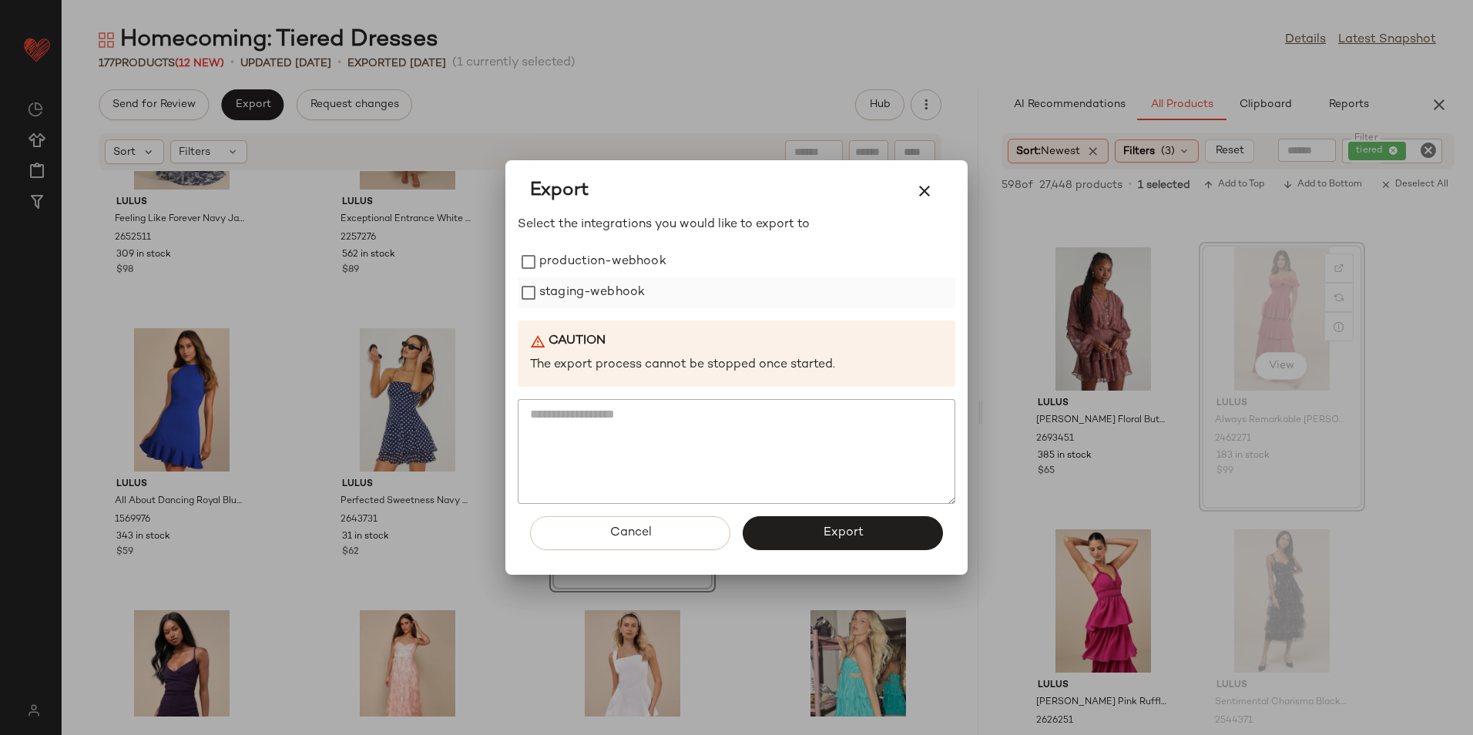
drag, startPoint x: 612, startPoint y: 253, endPoint x: 591, endPoint y: 289, distance: 41.8
click at [610, 254] on label "production-webhook" at bounding box center [602, 262] width 127 height 31
click at [591, 289] on label "staging-webhook" at bounding box center [592, 292] width 106 height 31
click at [802, 541] on button "Export" at bounding box center [843, 533] width 200 height 34
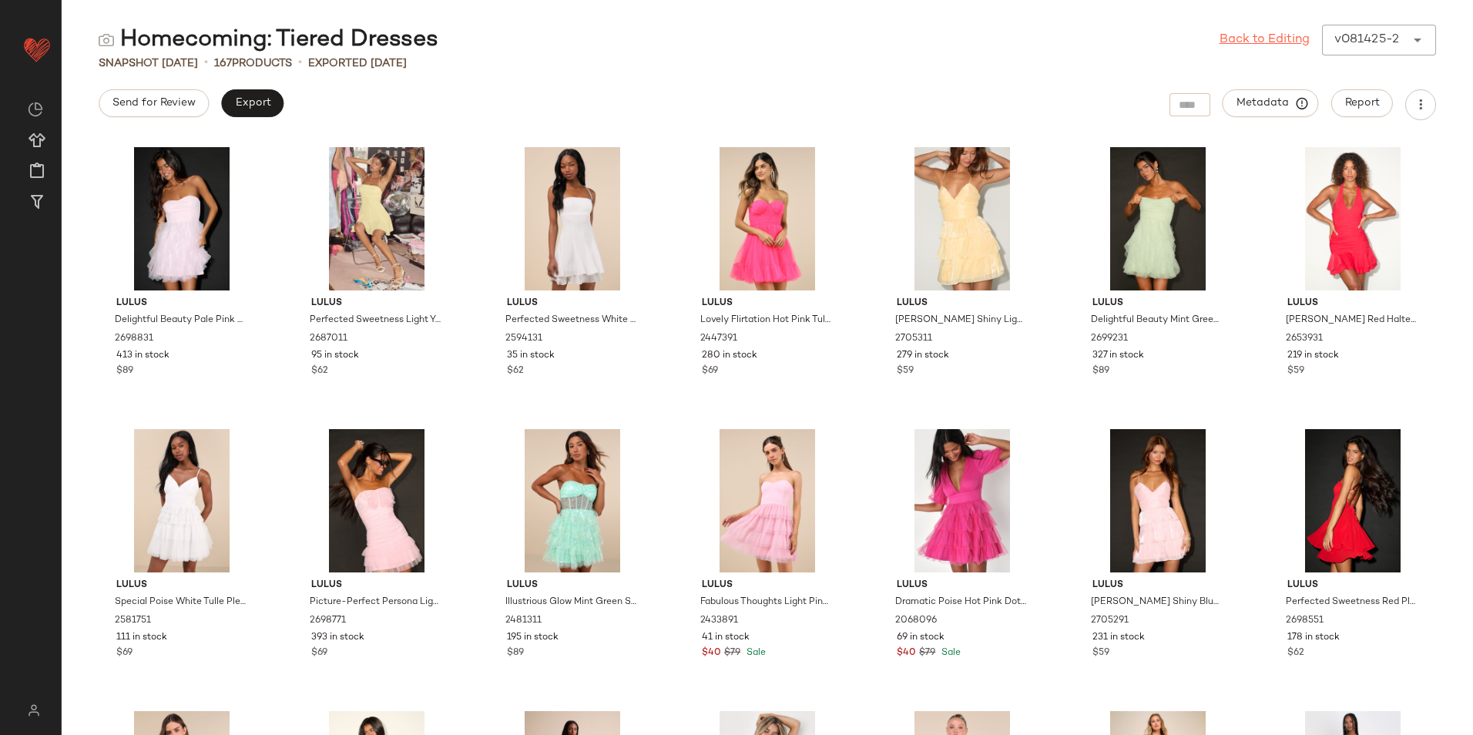
click at [1267, 38] on link "Back to Editing" at bounding box center [1265, 40] width 90 height 18
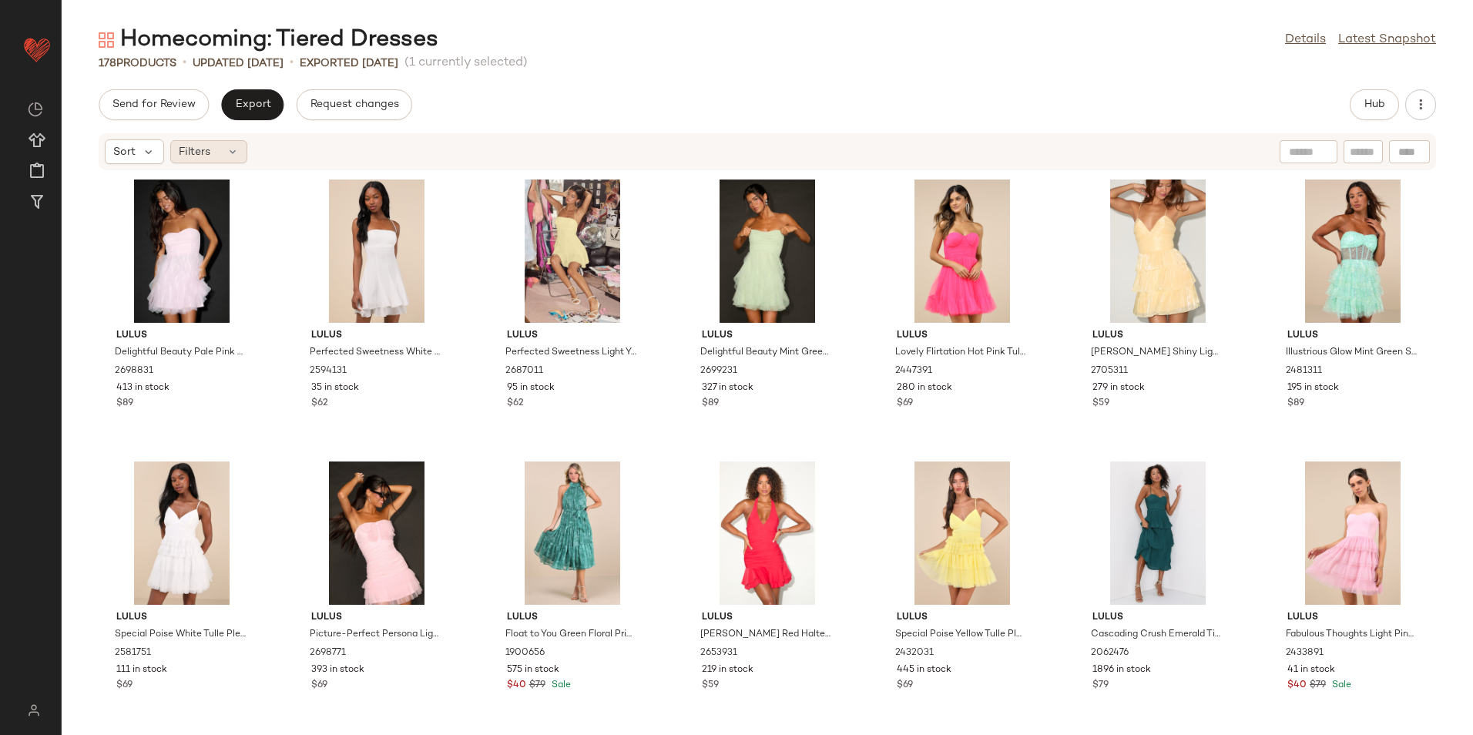
click at [223, 144] on div "Filters" at bounding box center [208, 151] width 77 height 23
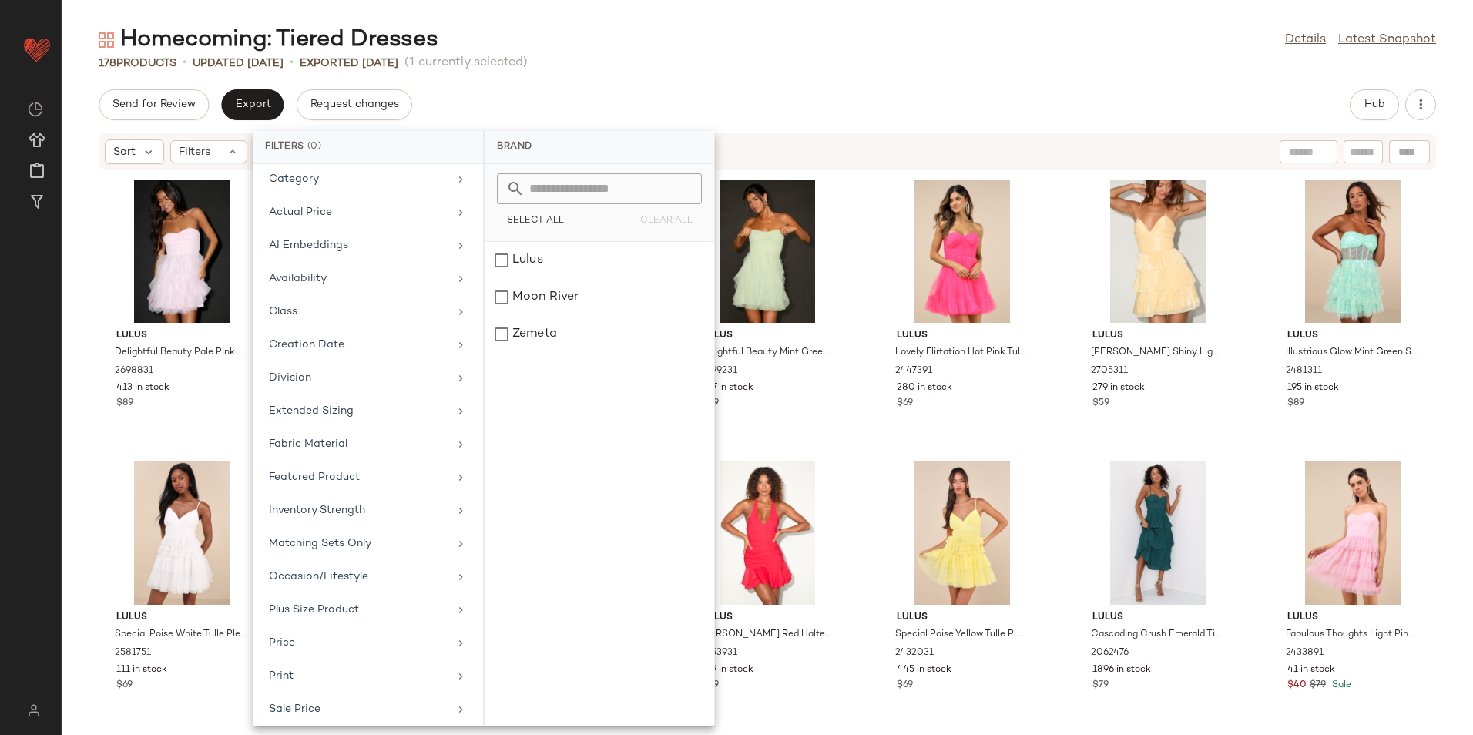
scroll to position [25, 0]
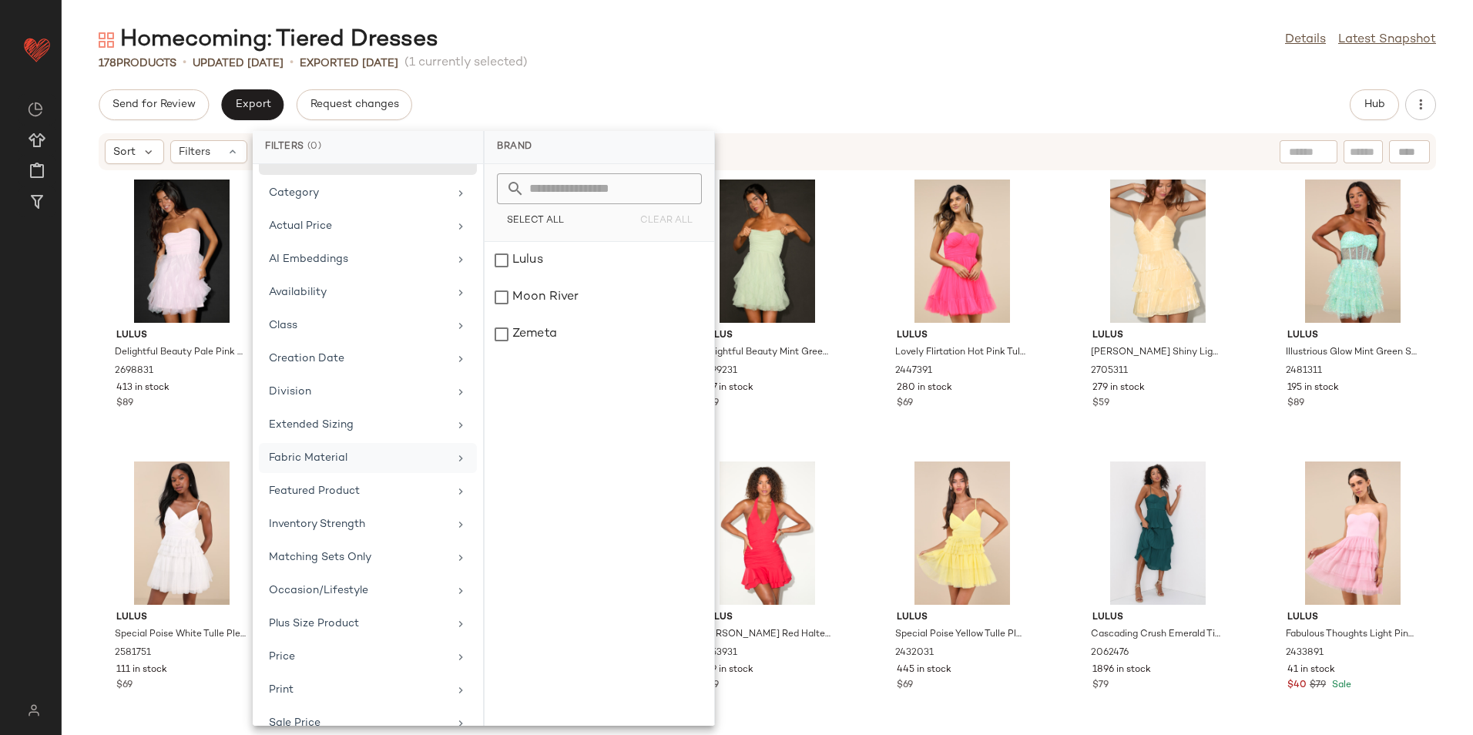
click at [330, 461] on div "Fabric Material" at bounding box center [359, 458] width 180 height 16
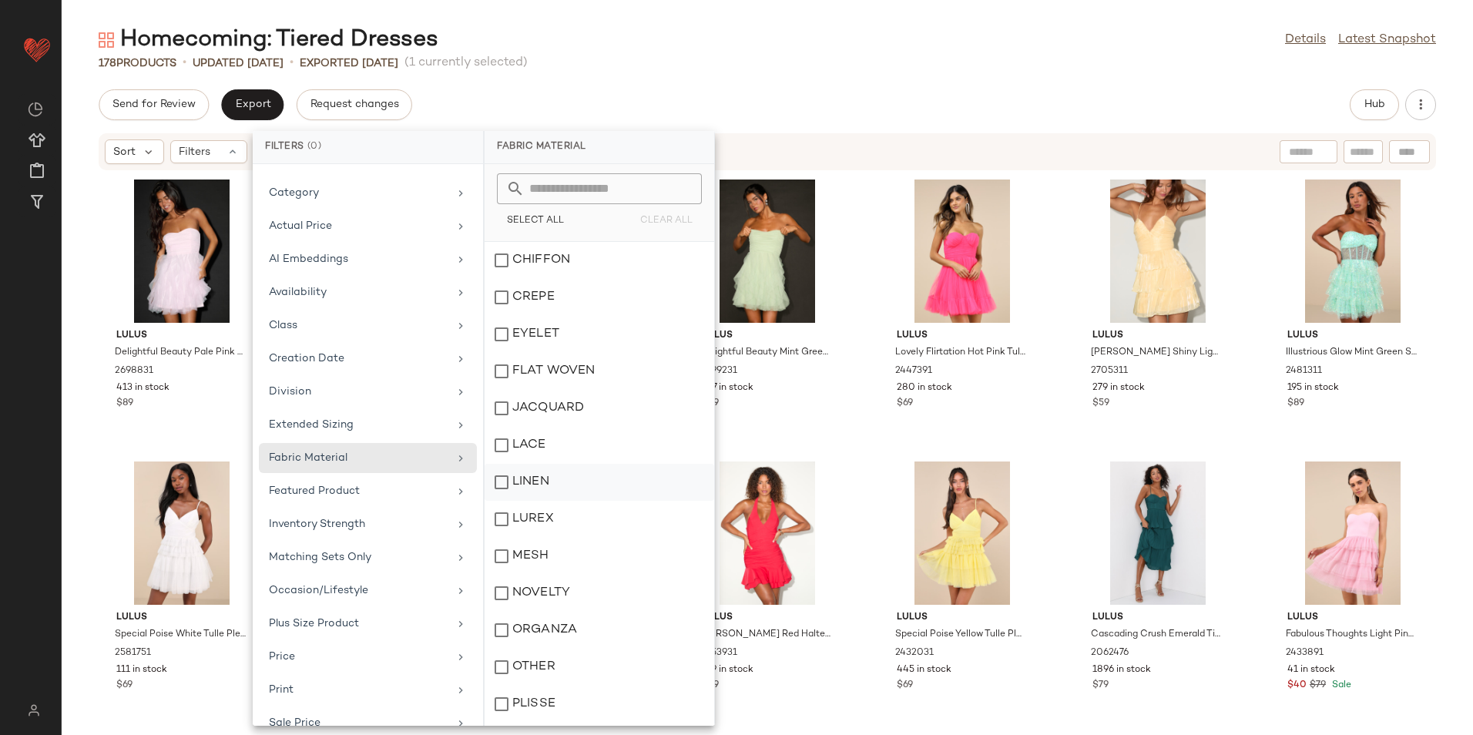
click at [545, 485] on div "LINEN" at bounding box center [600, 482] width 230 height 37
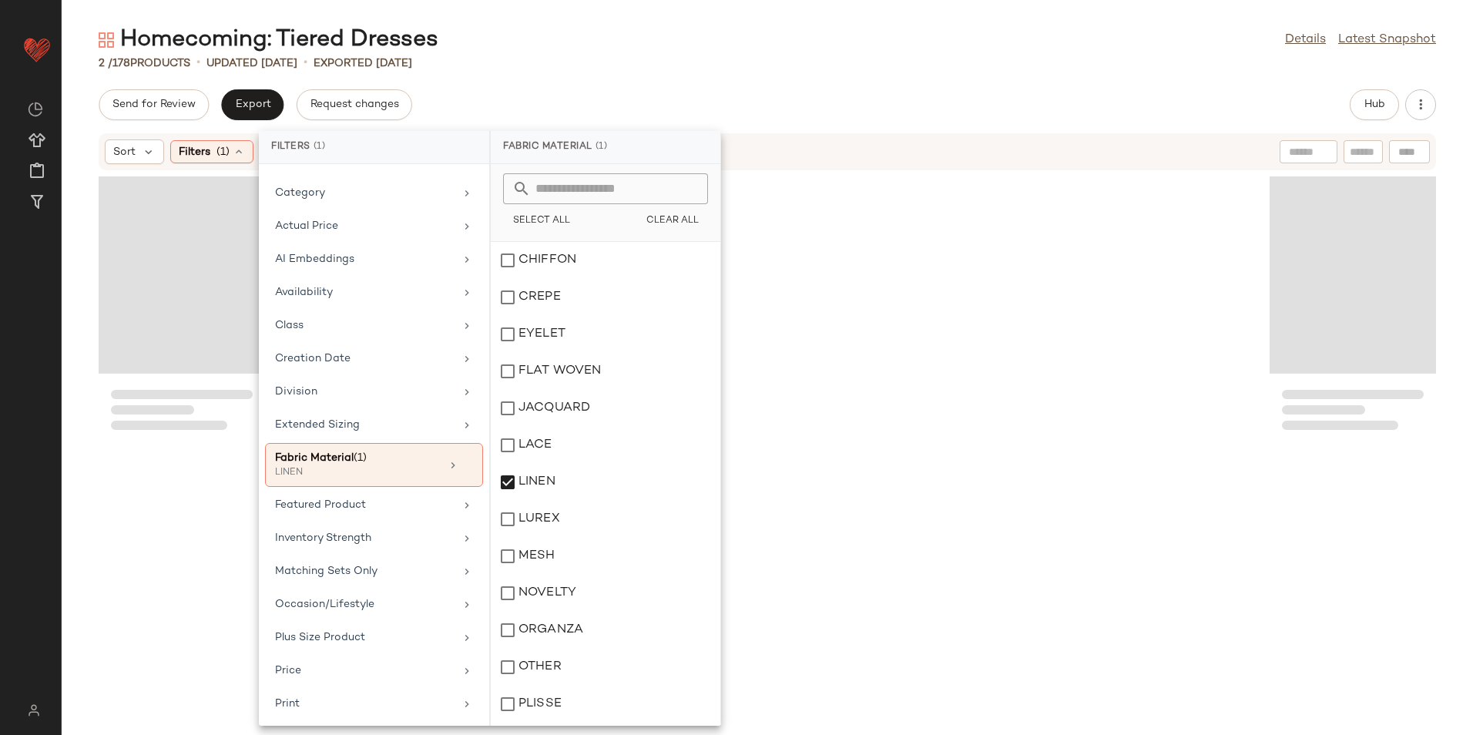
click at [790, 118] on div "Send for Review Export Request changes Hub" at bounding box center [767, 104] width 1337 height 31
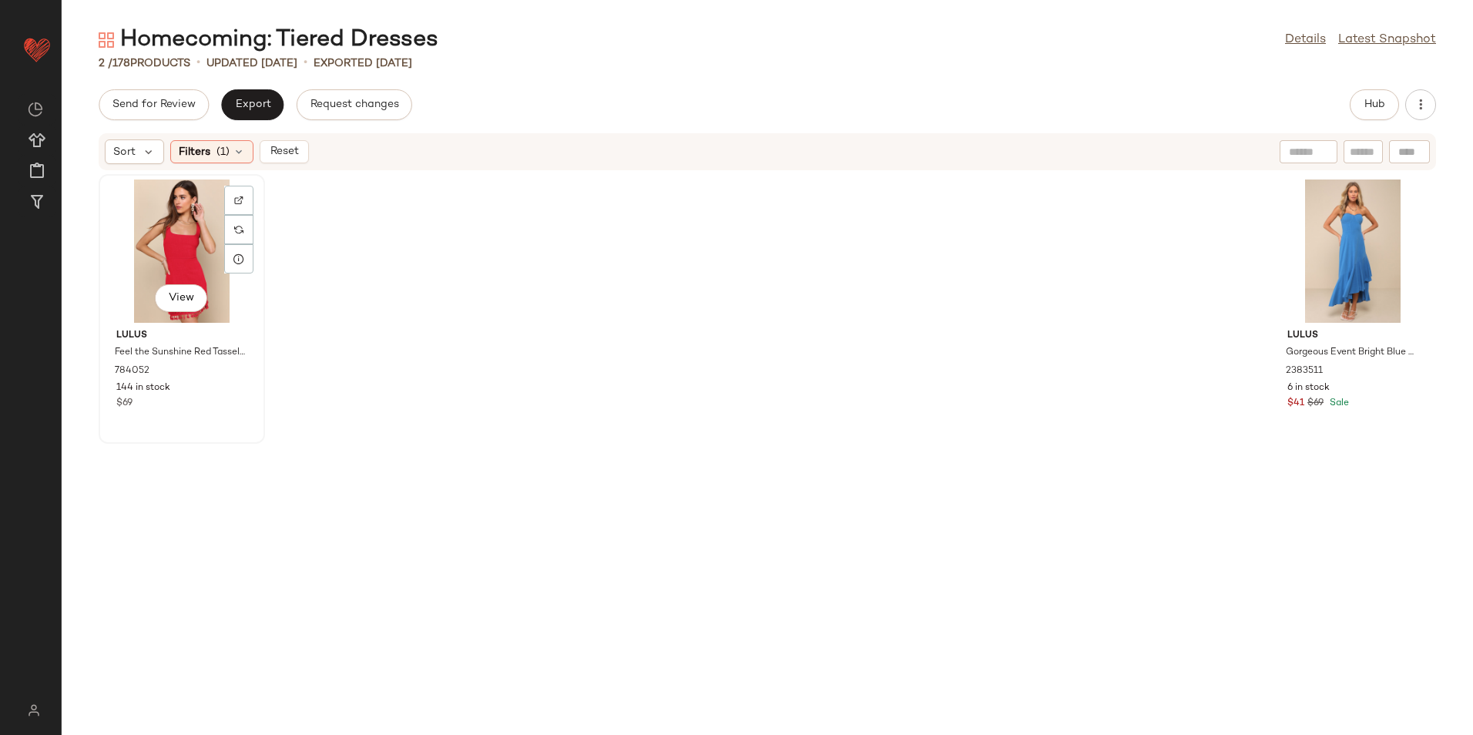
click at [180, 267] on div "View" at bounding box center [182, 251] width 156 height 143
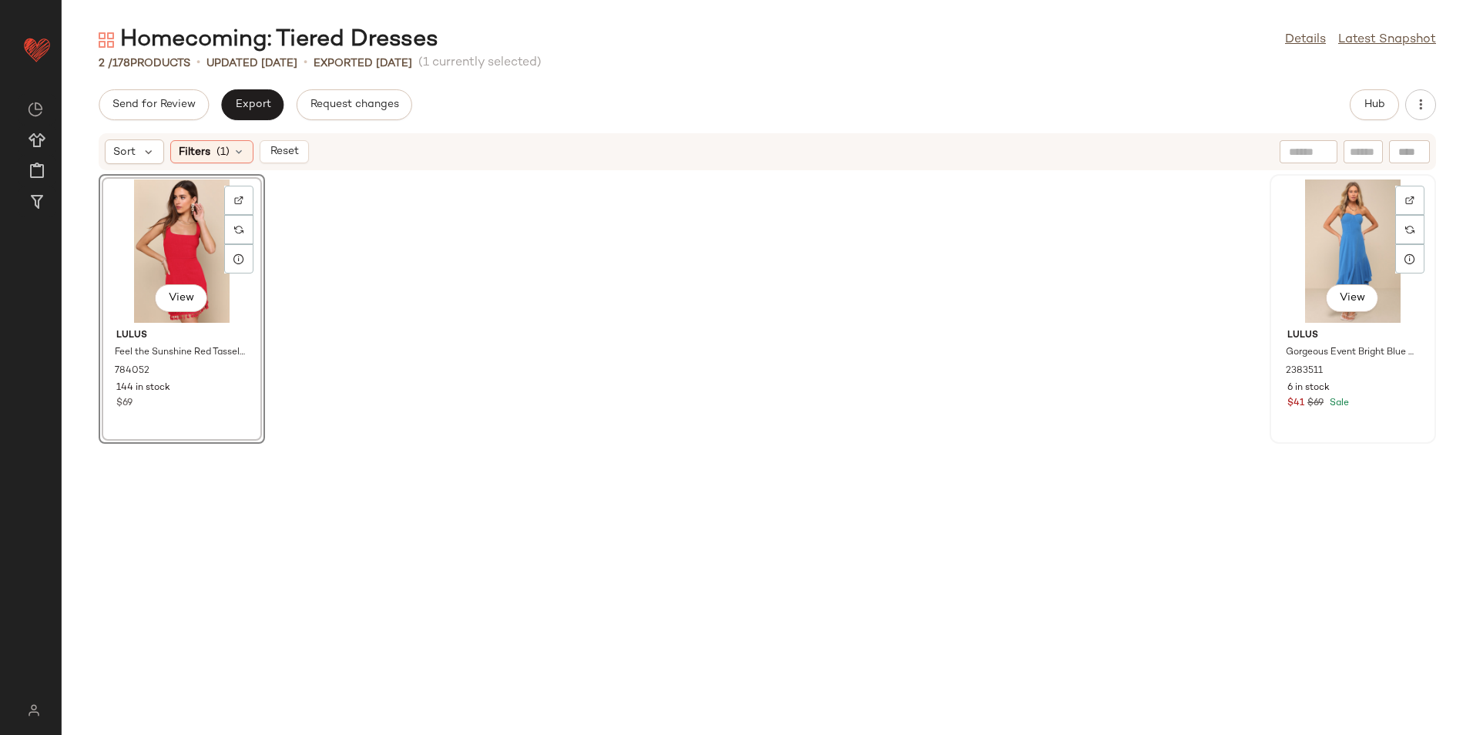
click at [1339, 246] on div "View" at bounding box center [1353, 251] width 156 height 143
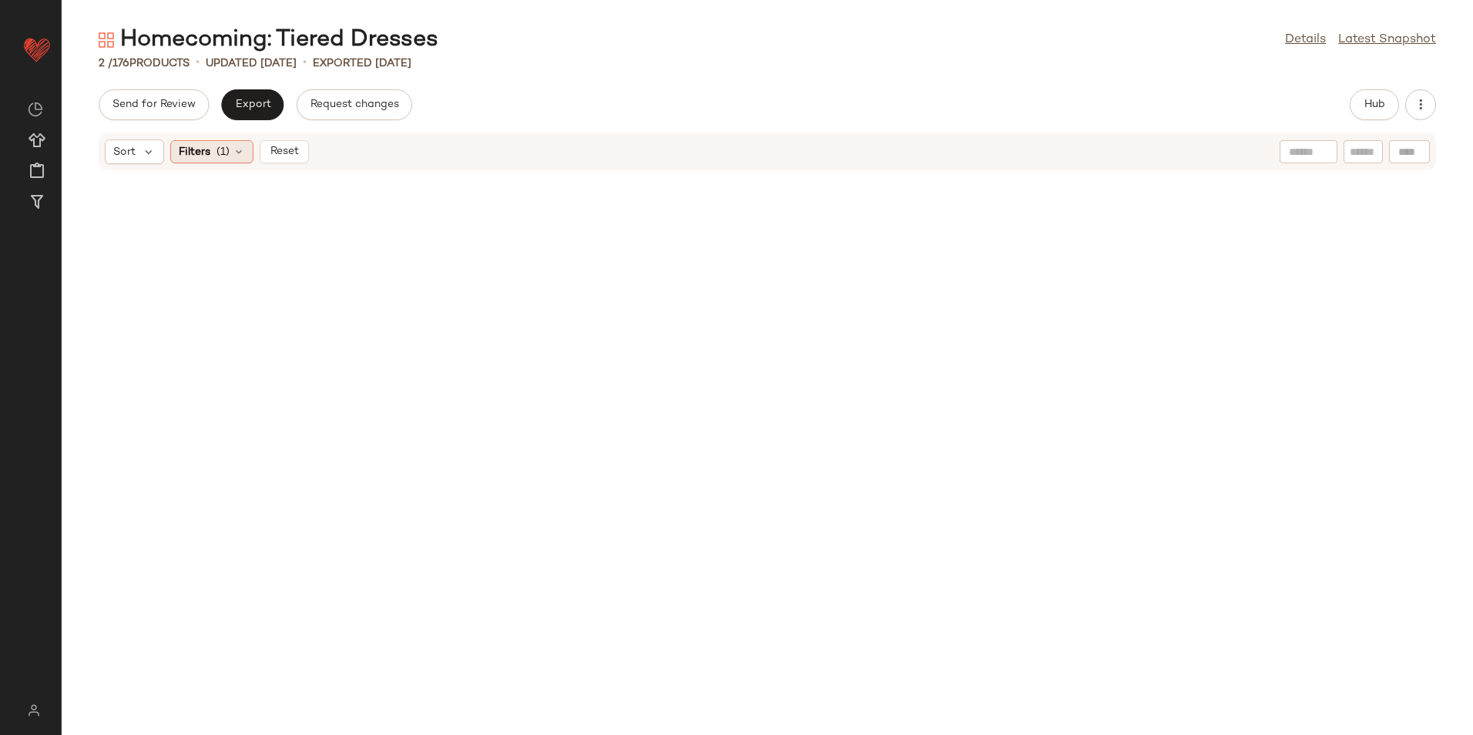
click at [244, 157] on icon at bounding box center [239, 152] width 12 height 12
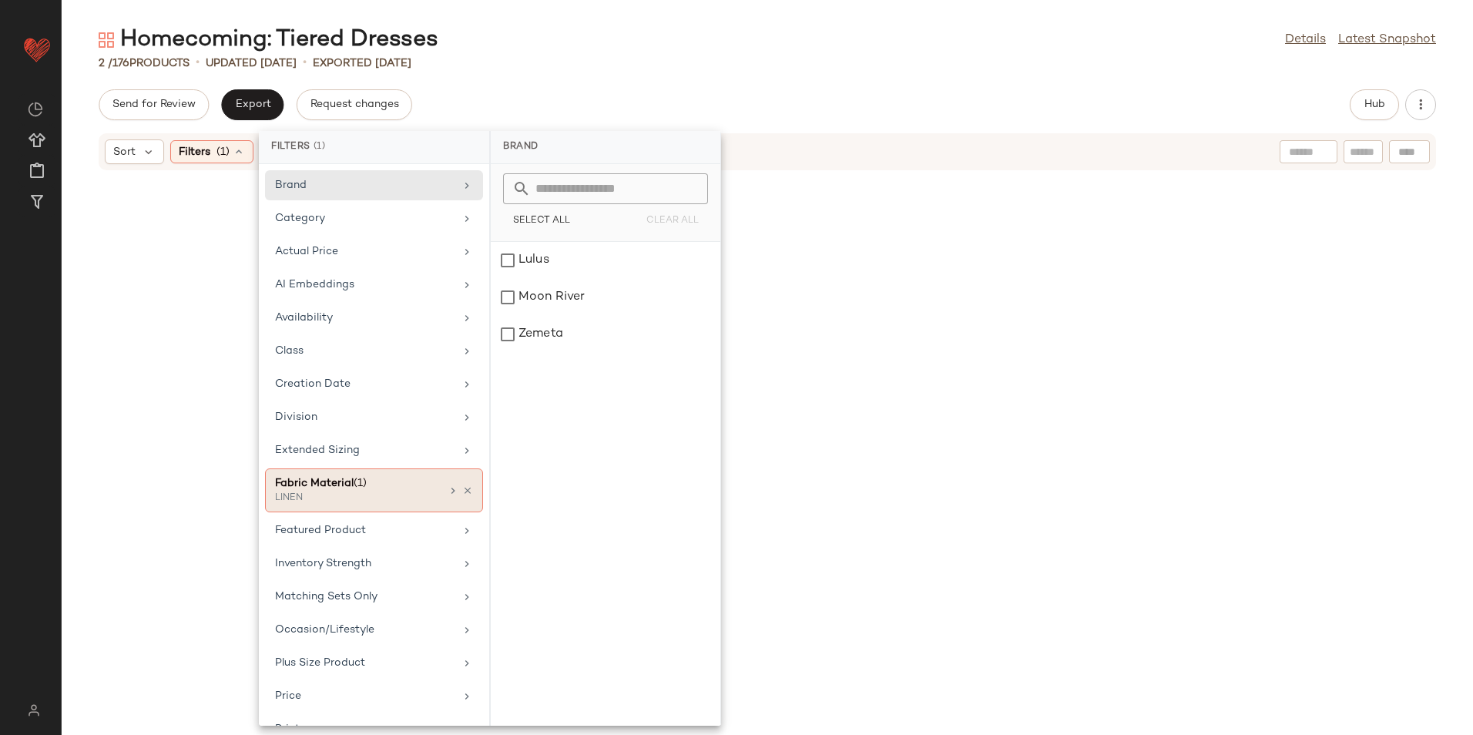
click at [384, 477] on div "Fabric Material (1)" at bounding box center [358, 483] width 166 height 16
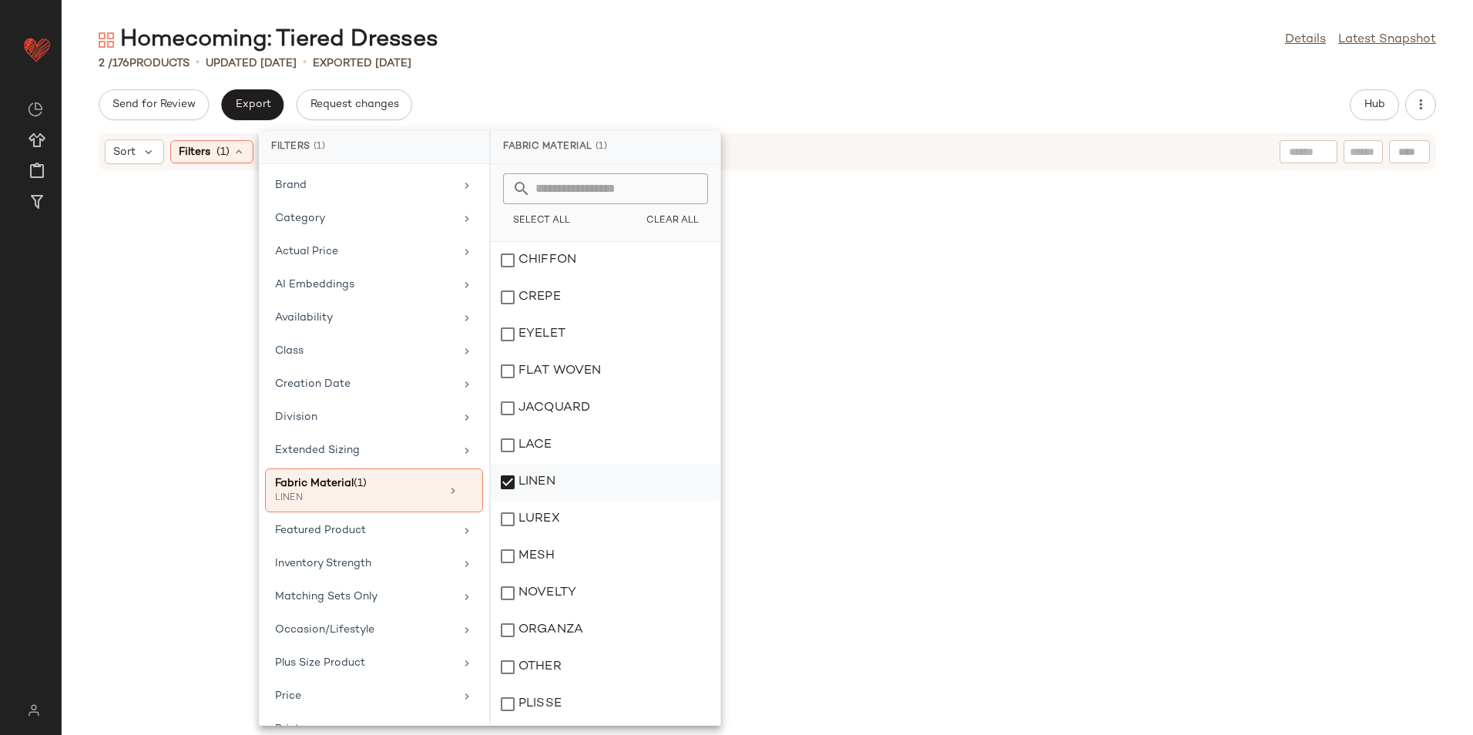
click at [545, 481] on div "LINEN" at bounding box center [606, 482] width 230 height 37
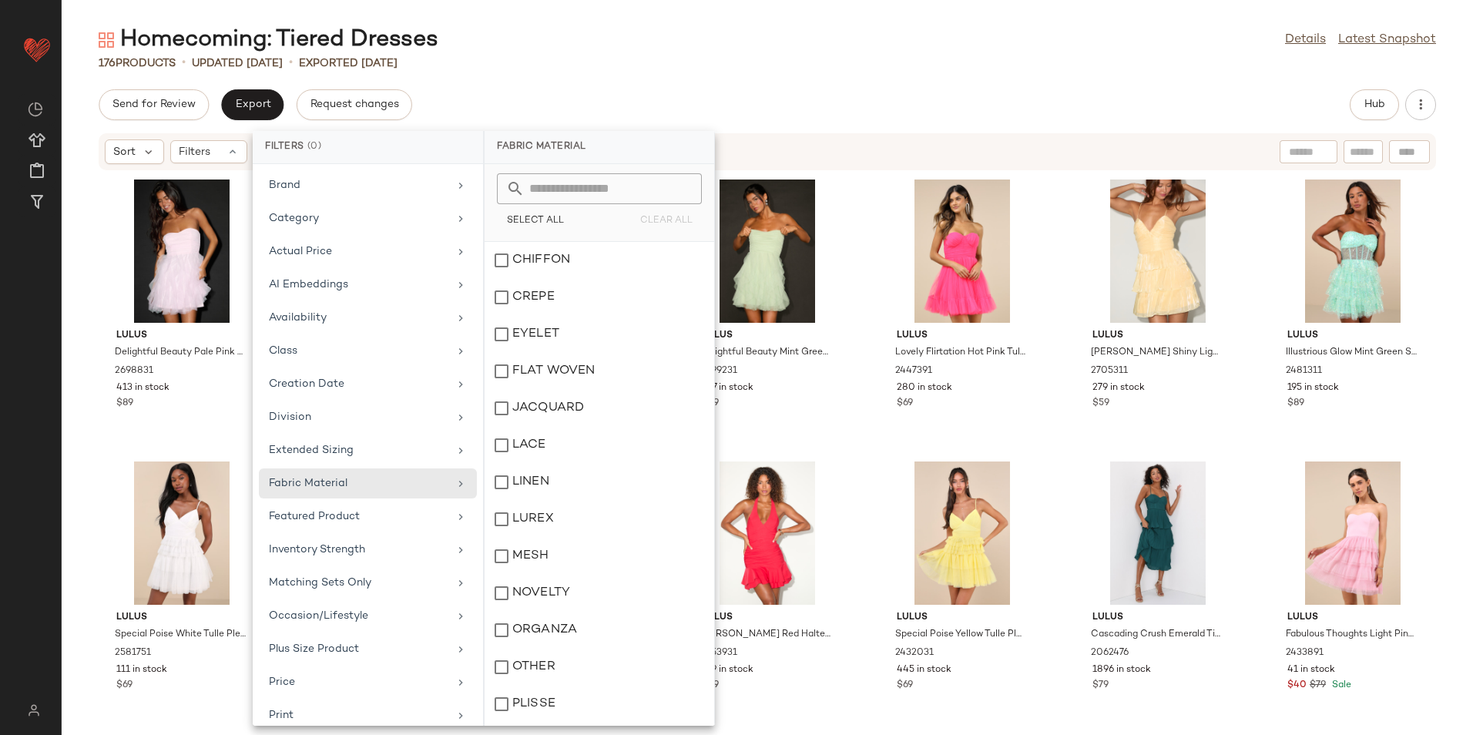
drag, startPoint x: 592, startPoint y: 74, endPoint x: 568, endPoint y: 82, distance: 25.1
click at [592, 74] on div "Homecoming: Tiered Dresses Details Latest Snapshot 176 Products • updated [DATE…" at bounding box center [767, 380] width 1411 height 710
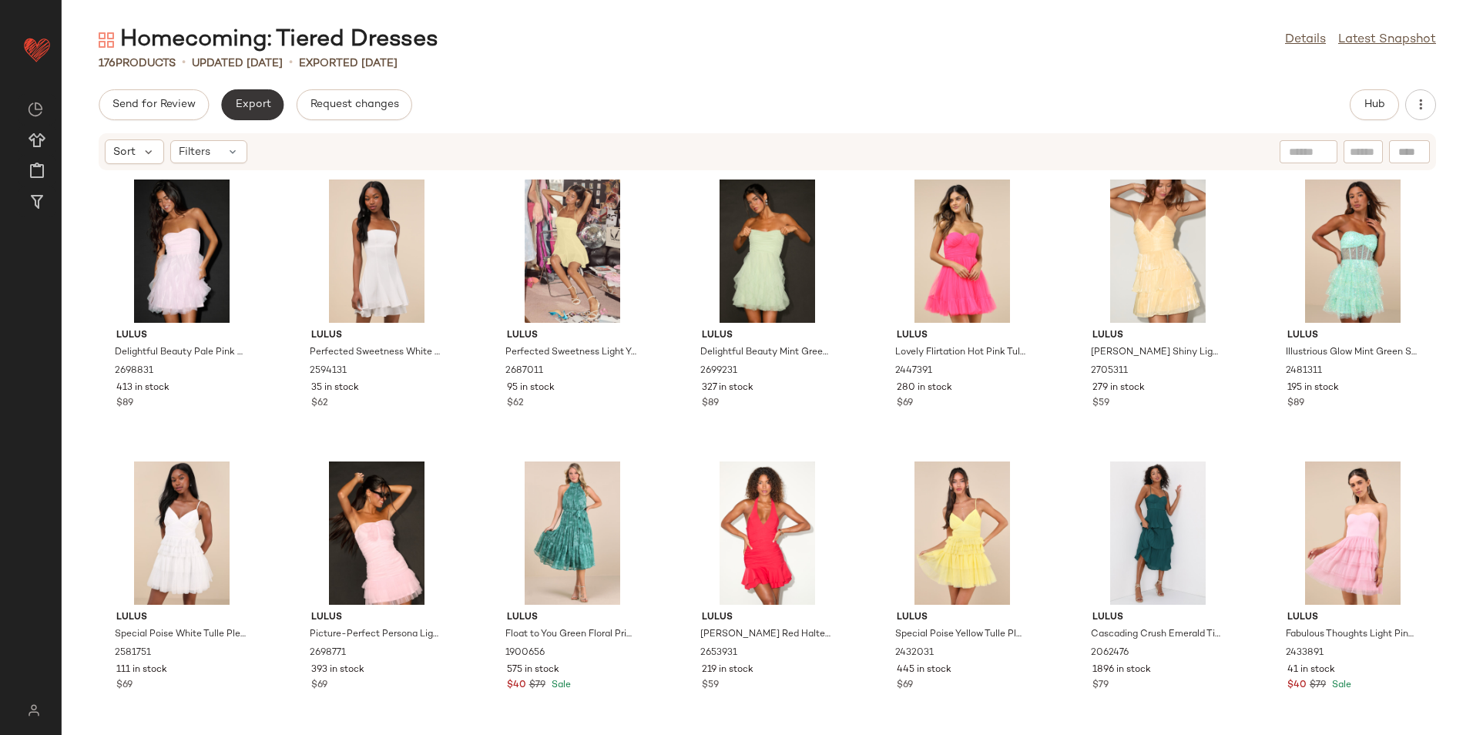
click at [238, 100] on span "Export" at bounding box center [252, 105] width 36 height 12
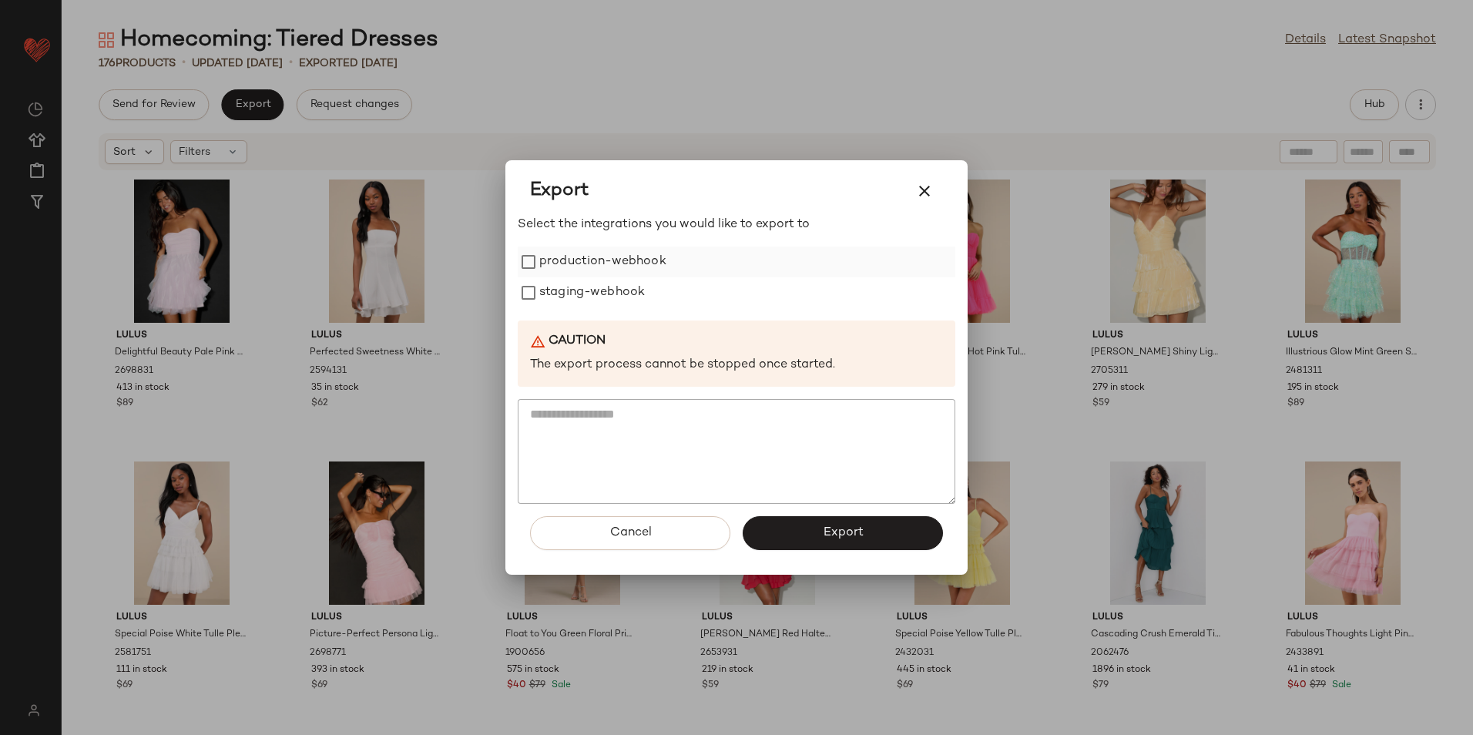
click at [665, 260] on label "production-webhook" at bounding box center [602, 262] width 127 height 31
click at [609, 294] on label "staging-webhook" at bounding box center [592, 292] width 106 height 31
click at [843, 545] on button "Export" at bounding box center [843, 533] width 200 height 34
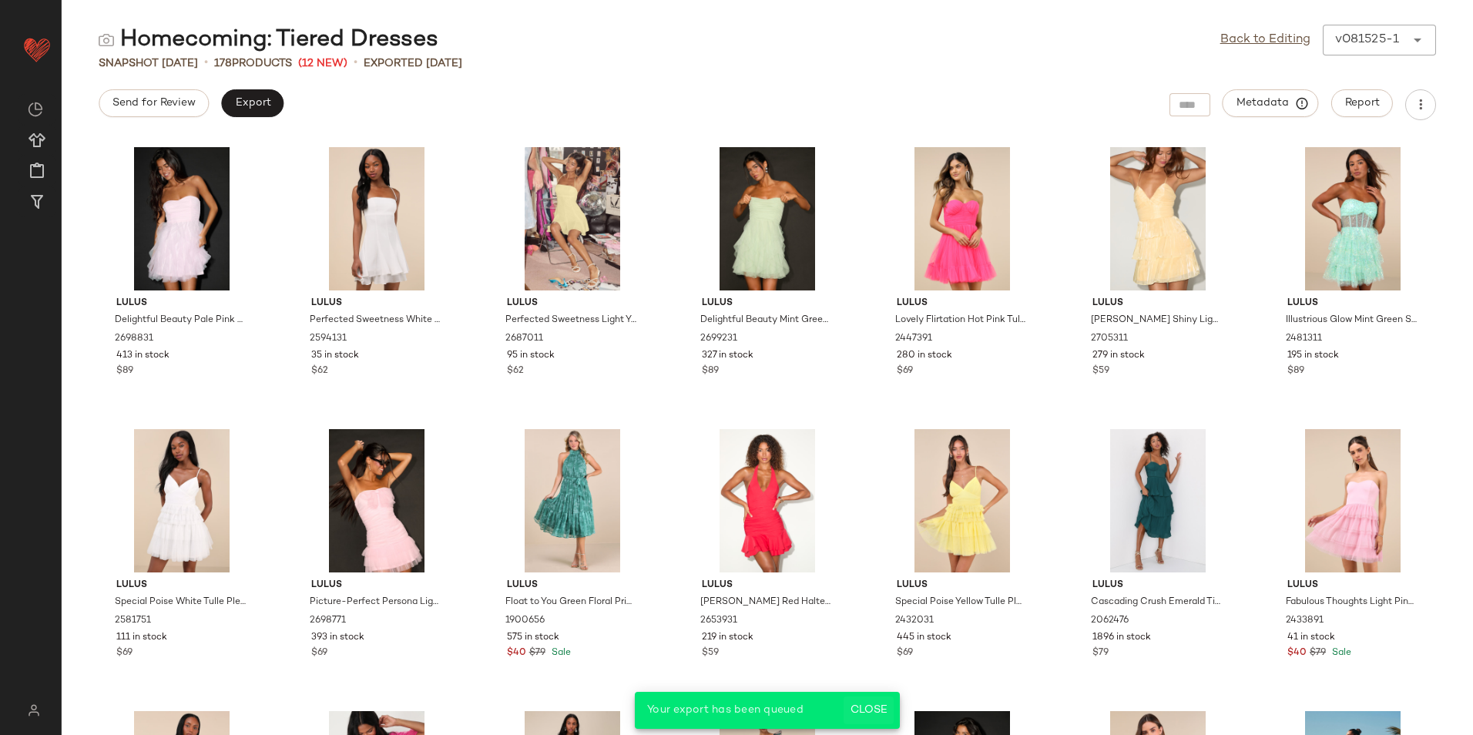
click at [880, 705] on span "Close" at bounding box center [869, 710] width 38 height 12
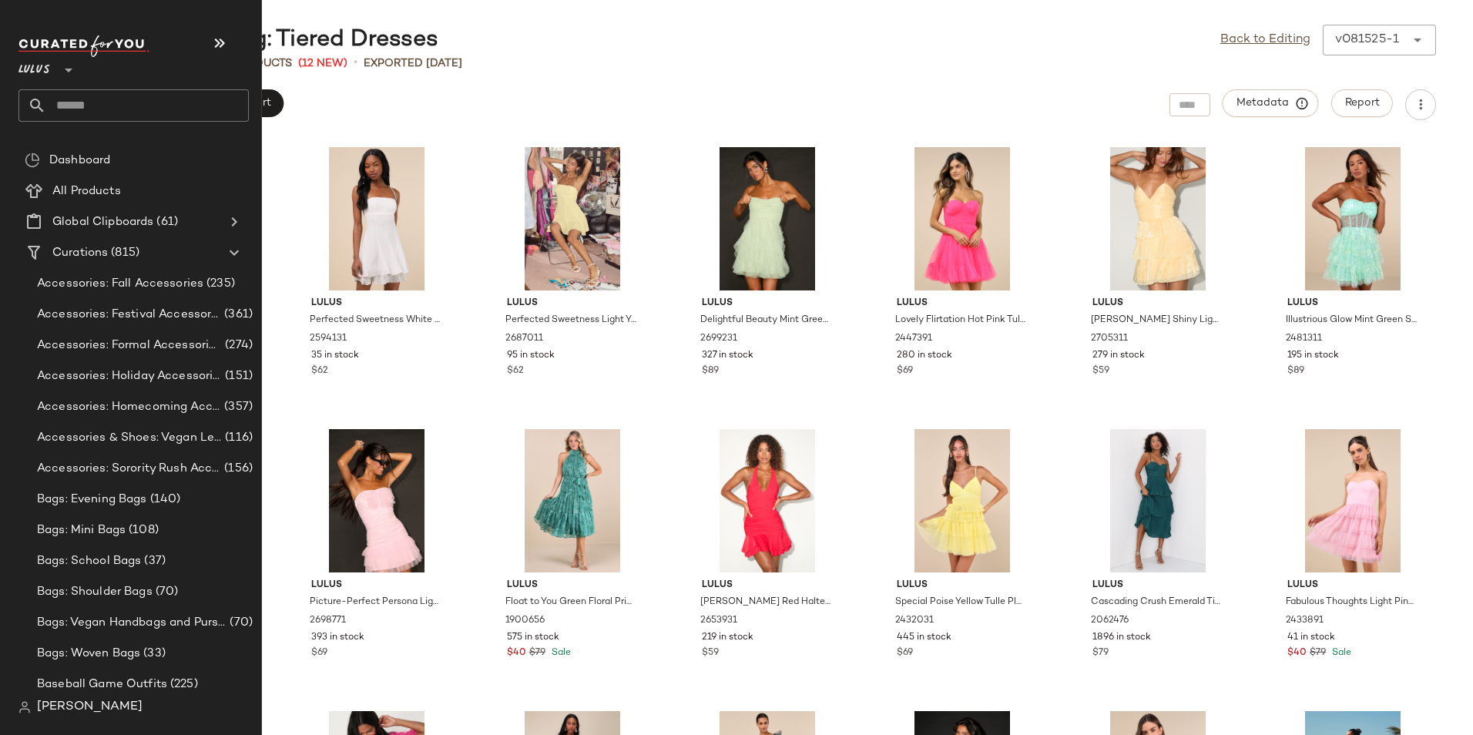
click at [100, 103] on input "text" at bounding box center [147, 105] width 203 height 32
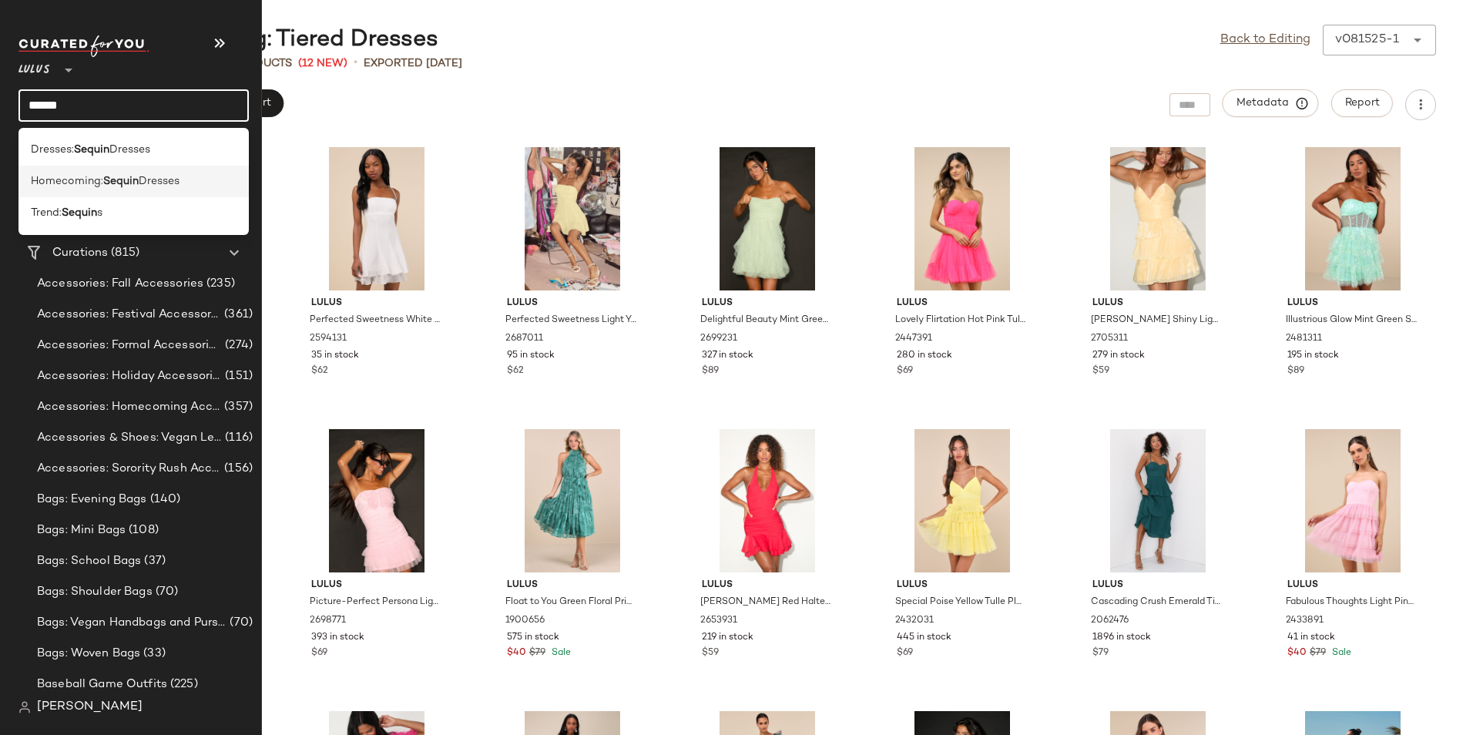
type input "******"
click at [122, 186] on b "Sequin" at bounding box center [120, 181] width 35 height 16
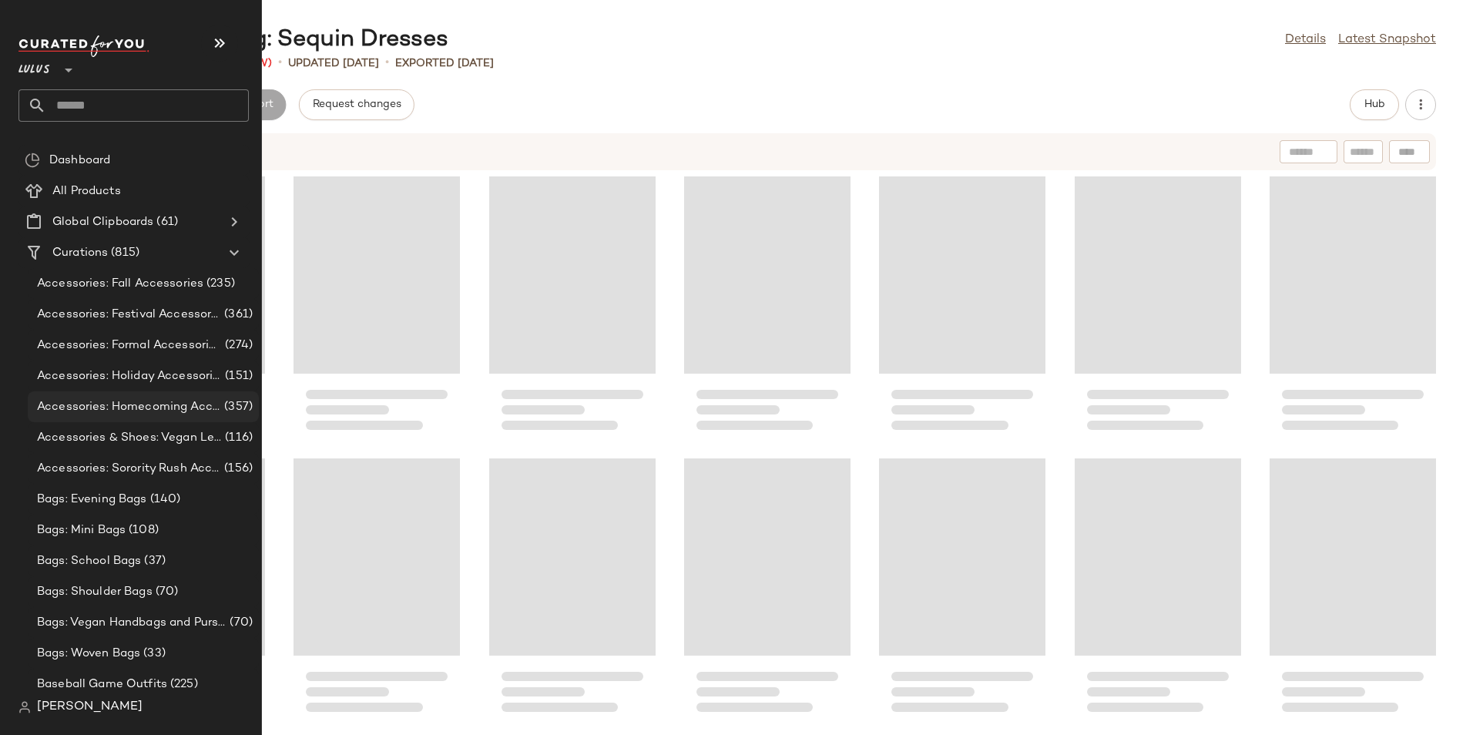
scroll to position [7331, 0]
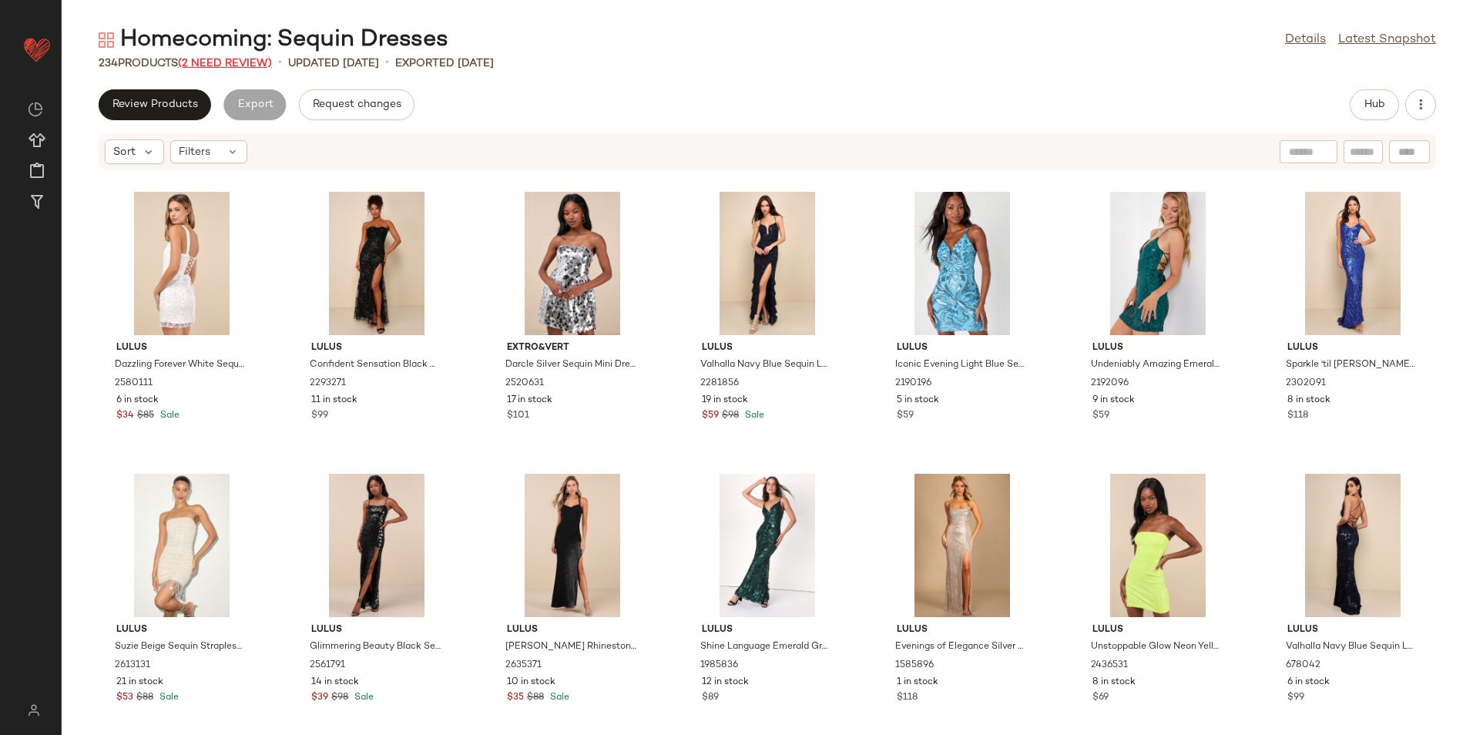
click at [256, 67] on span "(2 Need Review)" at bounding box center [225, 64] width 94 height 12
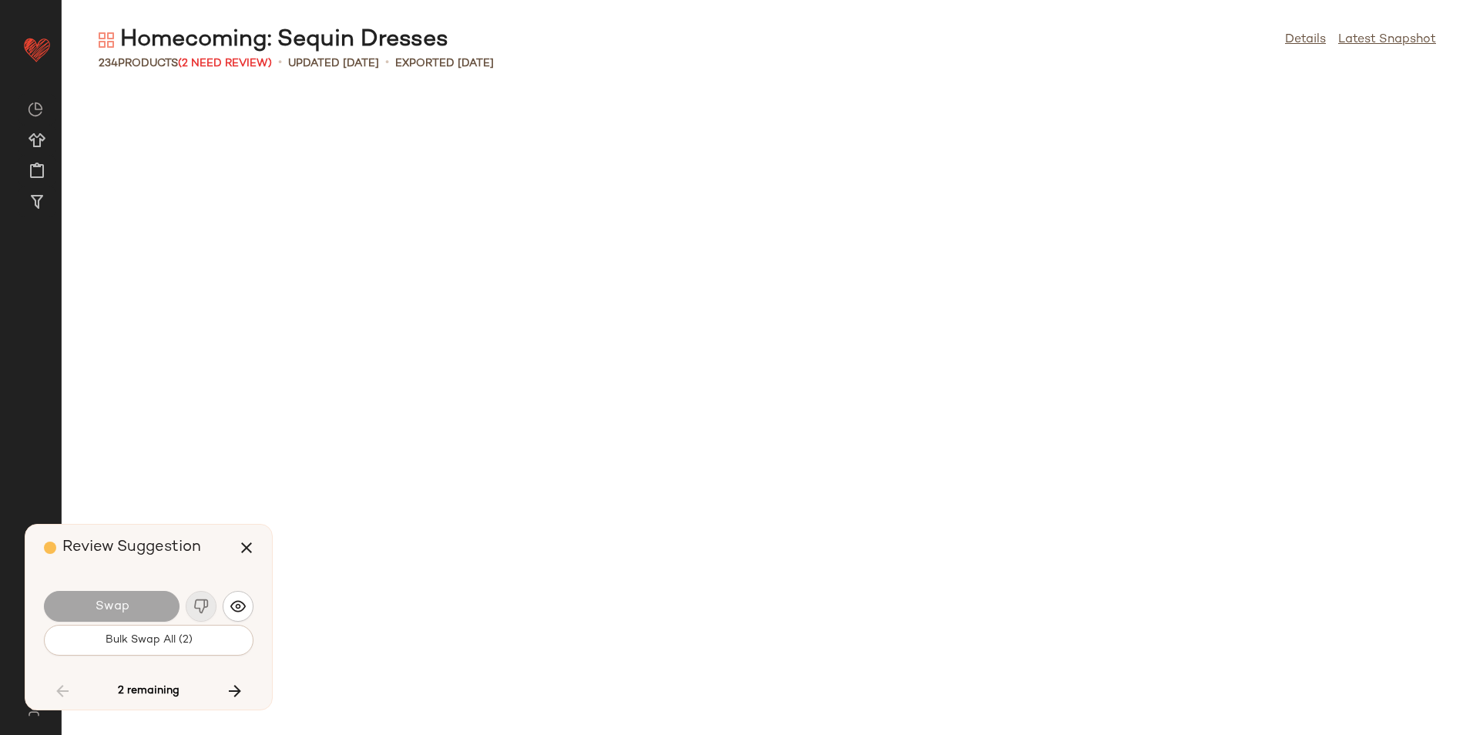
scroll to position [8945, 0]
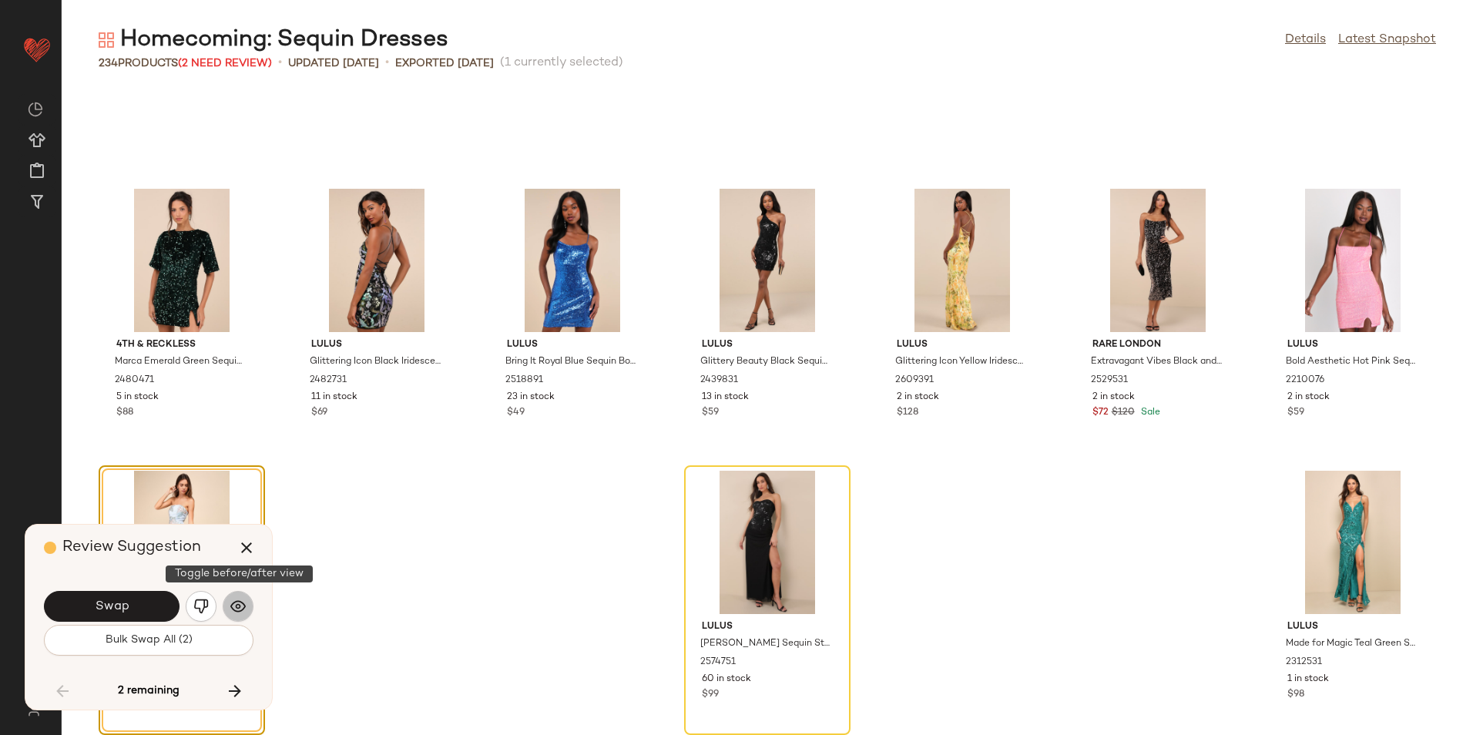
click at [239, 605] on img "button" at bounding box center [237, 606] width 15 height 15
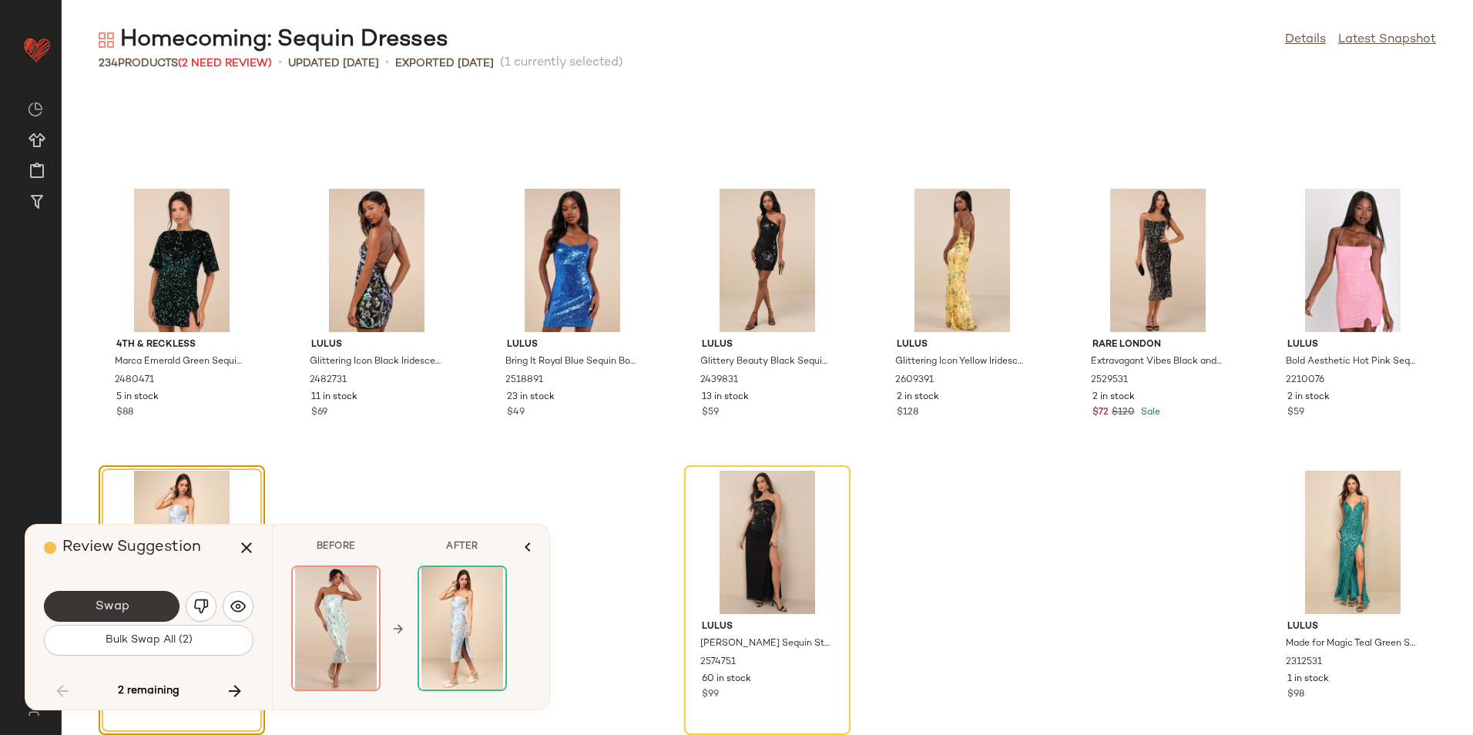
click at [139, 606] on button "Swap" at bounding box center [112, 606] width 136 height 31
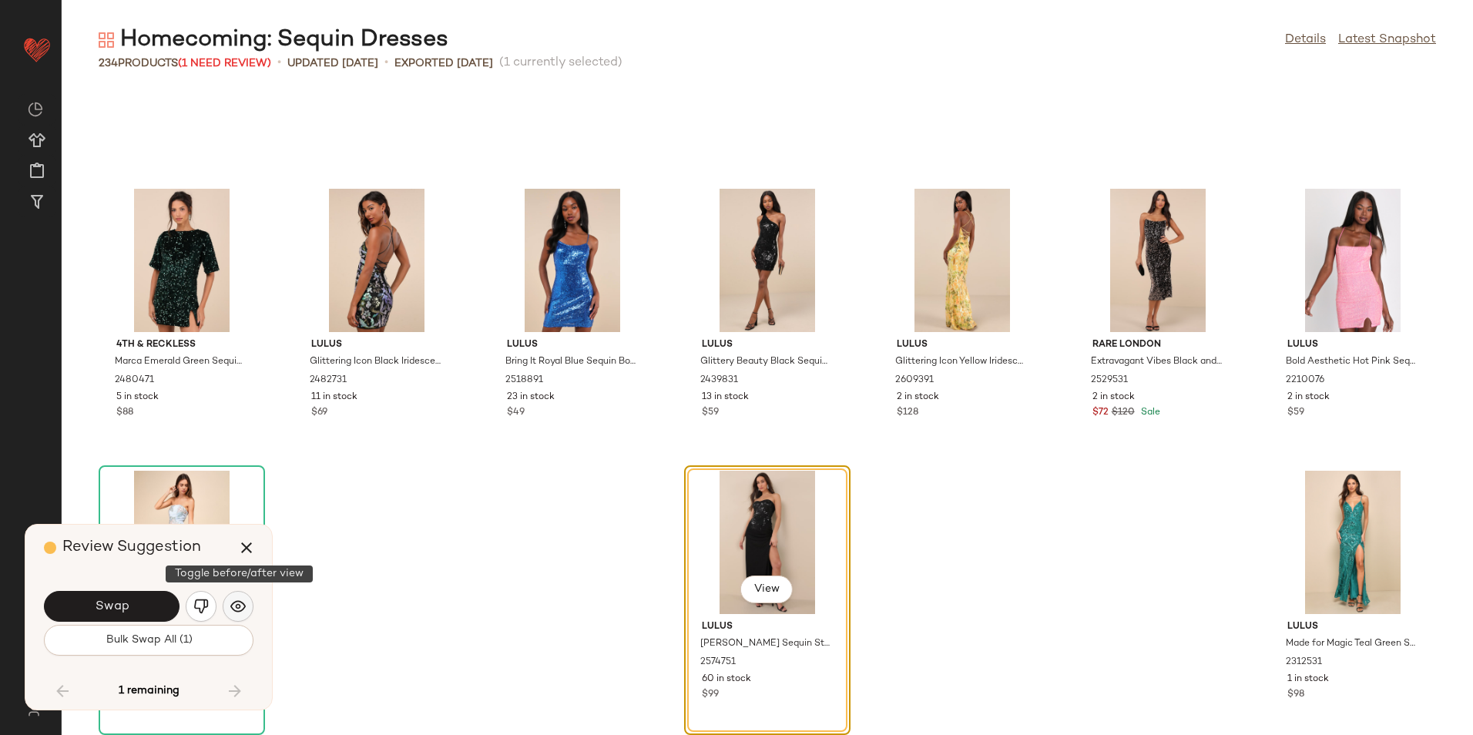
click at [239, 596] on button "button" at bounding box center [238, 606] width 31 height 31
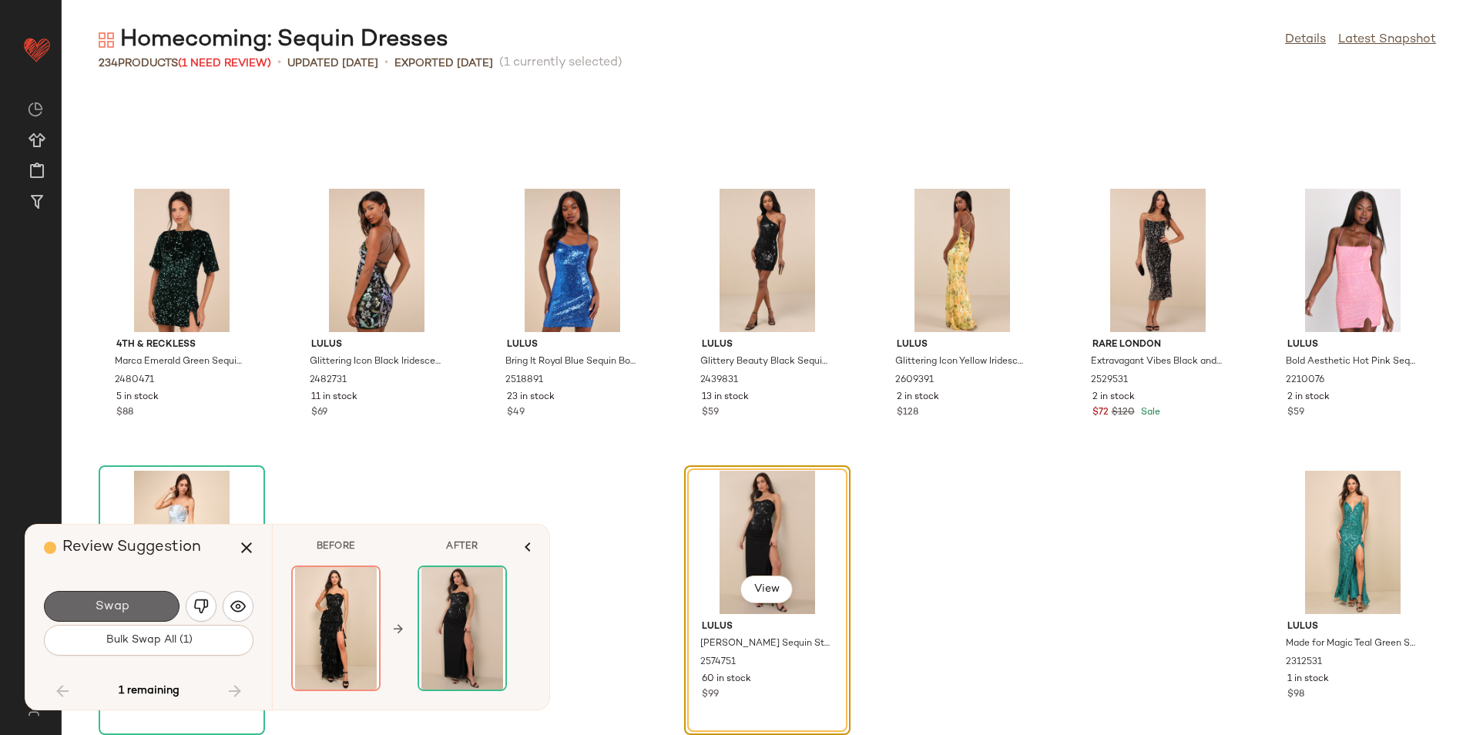
click at [151, 603] on button "Swap" at bounding box center [112, 606] width 136 height 31
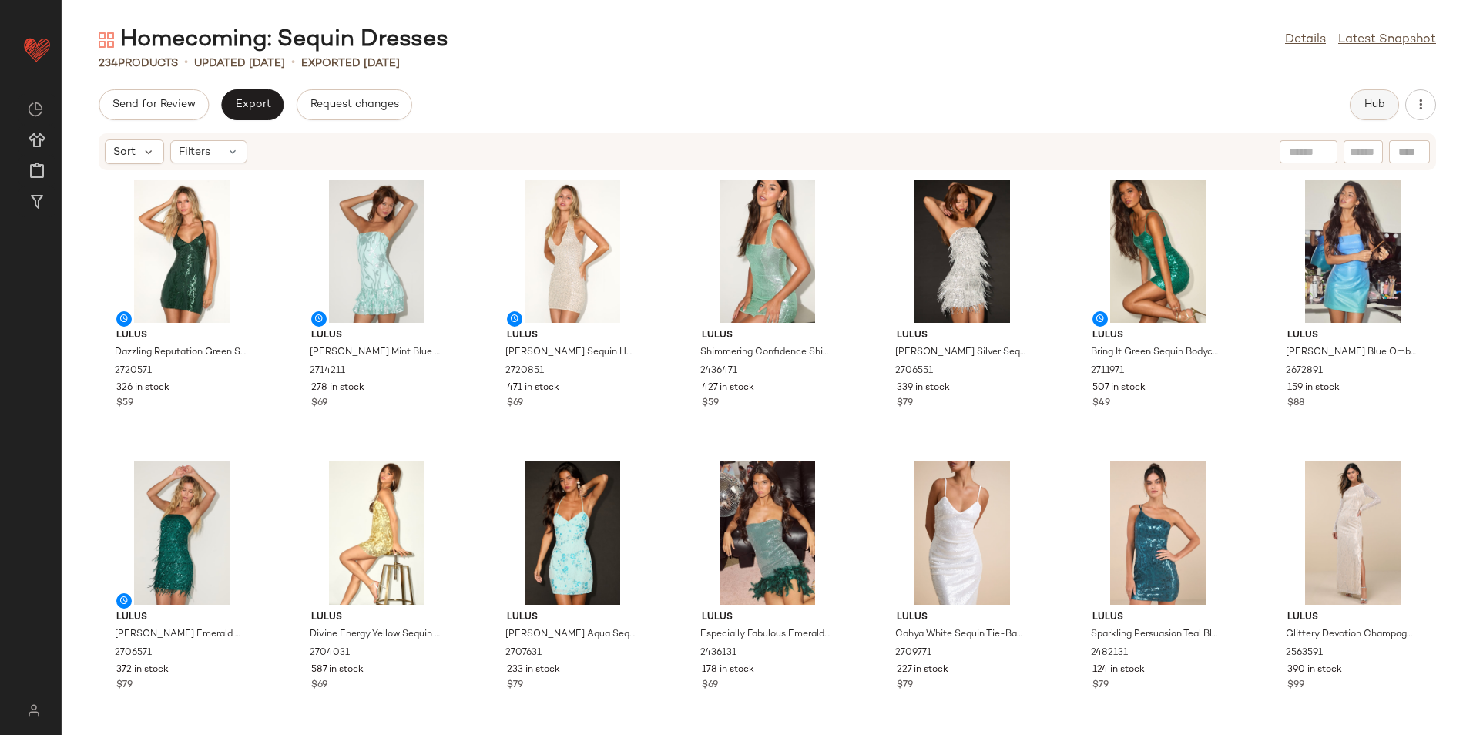
click at [1359, 114] on button "Hub" at bounding box center [1374, 104] width 49 height 31
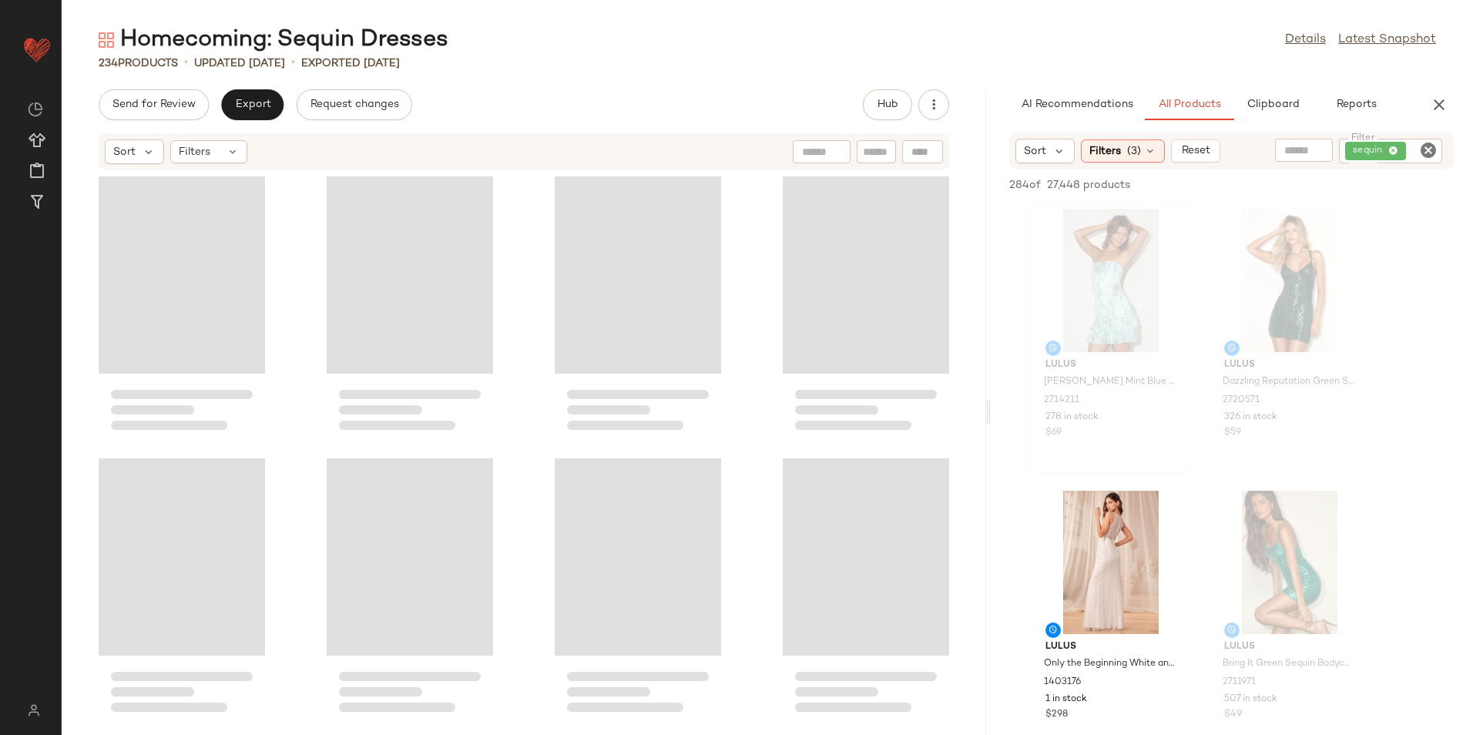
drag, startPoint x: 766, startPoint y: 418, endPoint x: 1094, endPoint y: 426, distance: 328.3
click at [1072, 431] on div "Homecoming: Sequin Dresses Details Latest Snapshot 234 Products • updated [DATE…" at bounding box center [767, 380] width 1411 height 710
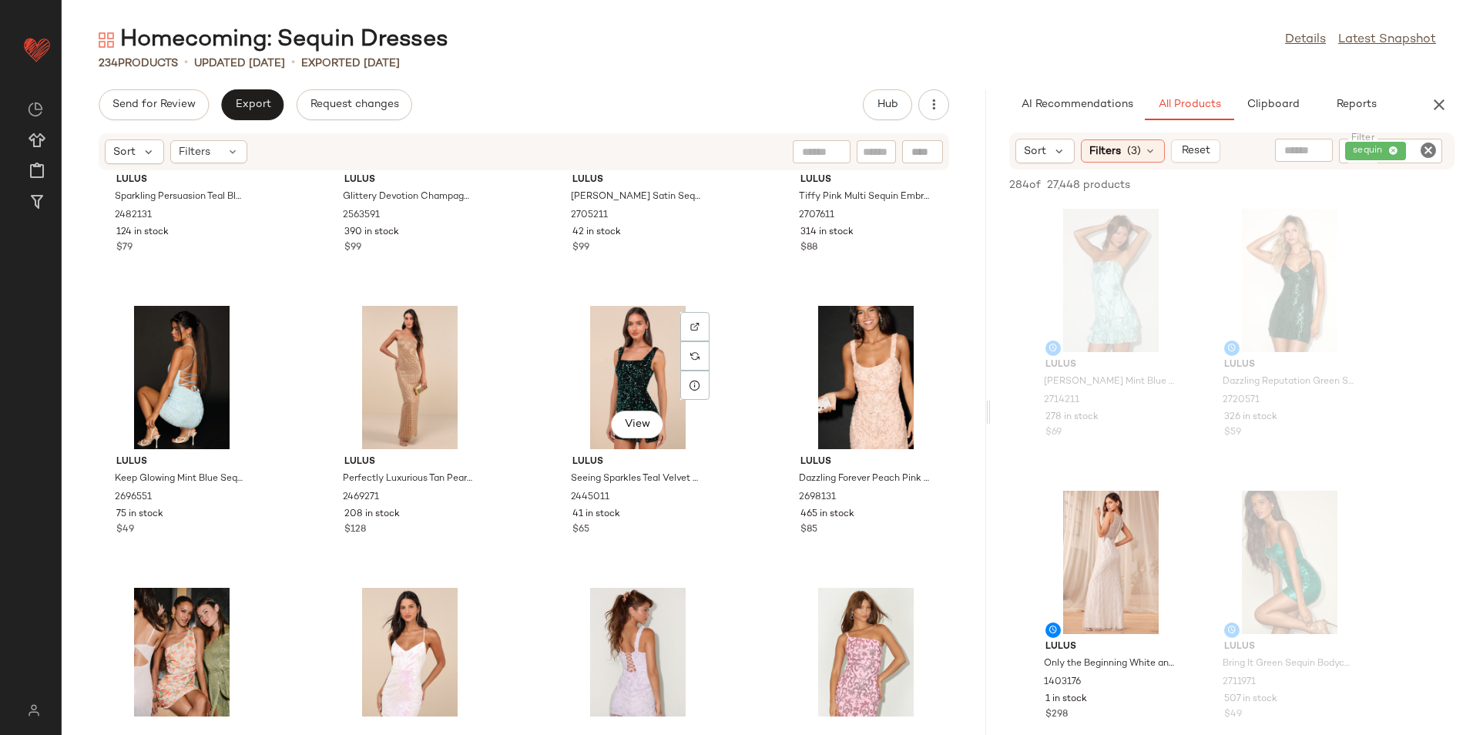
scroll to position [860, 0]
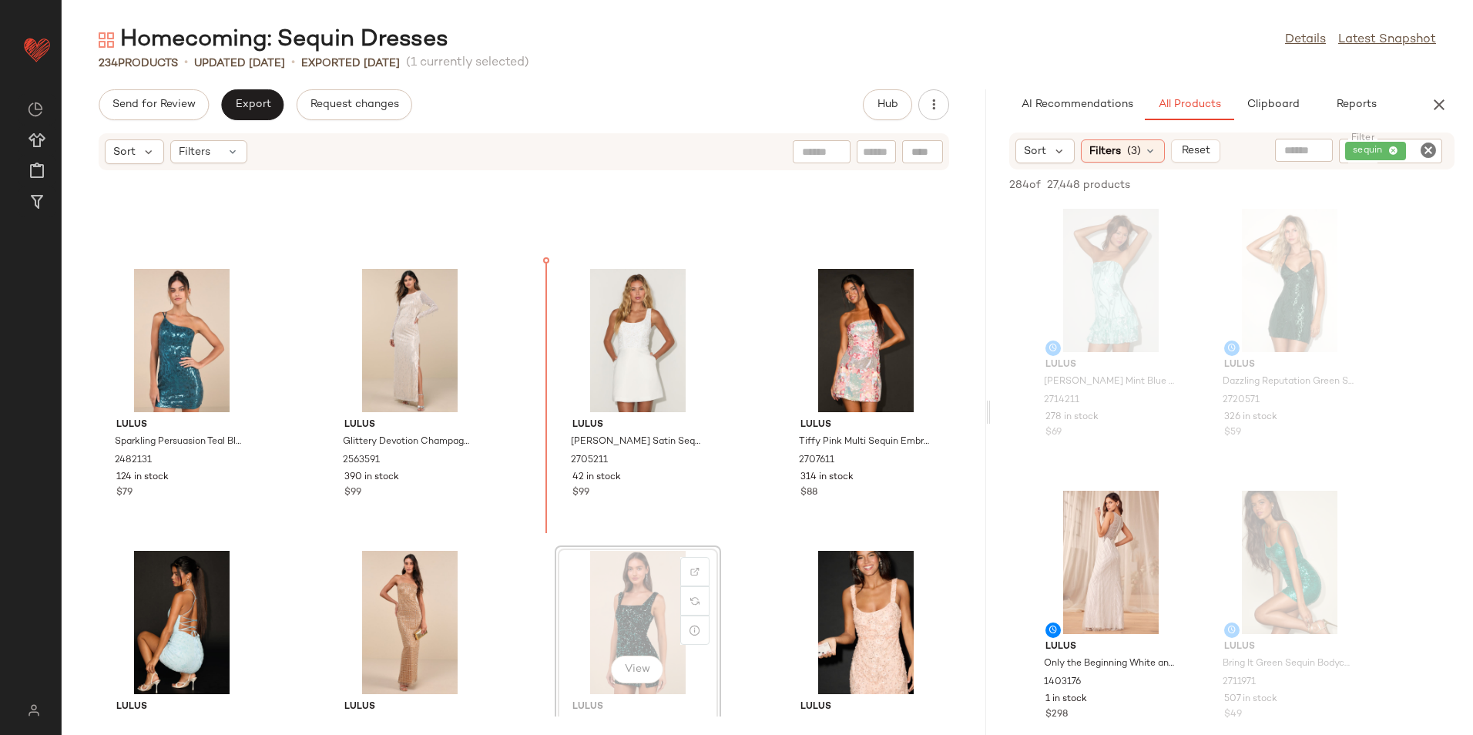
scroll to position [767, 0]
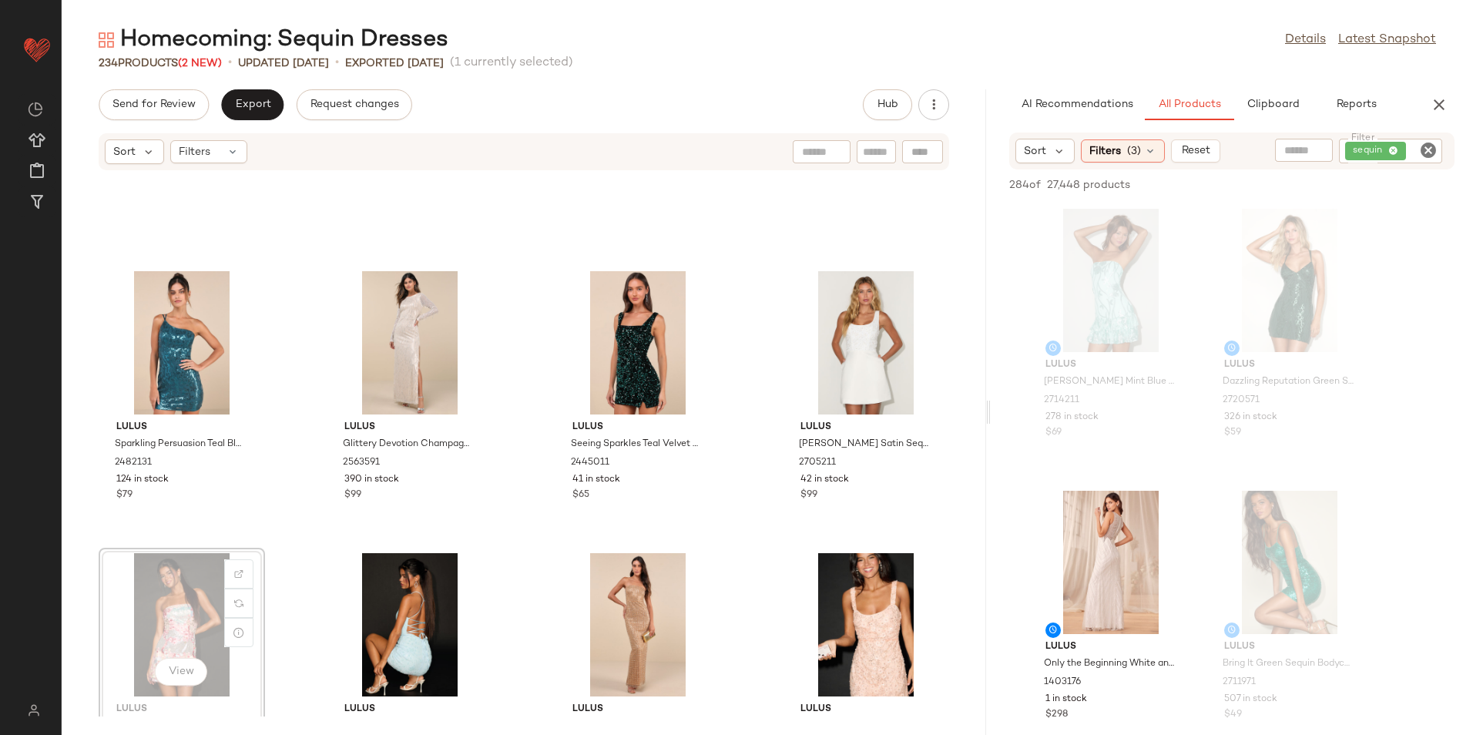
scroll to position [772, 0]
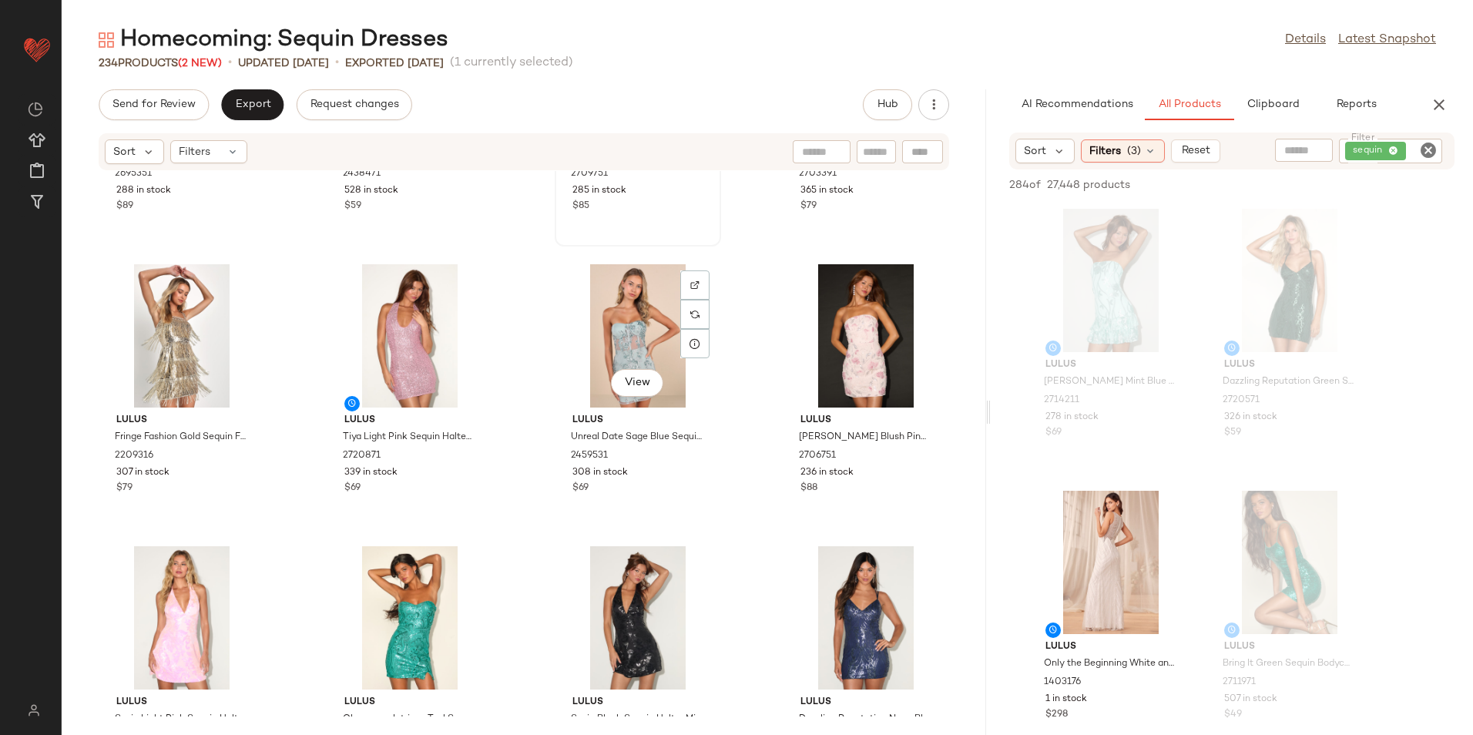
scroll to position [1851, 0]
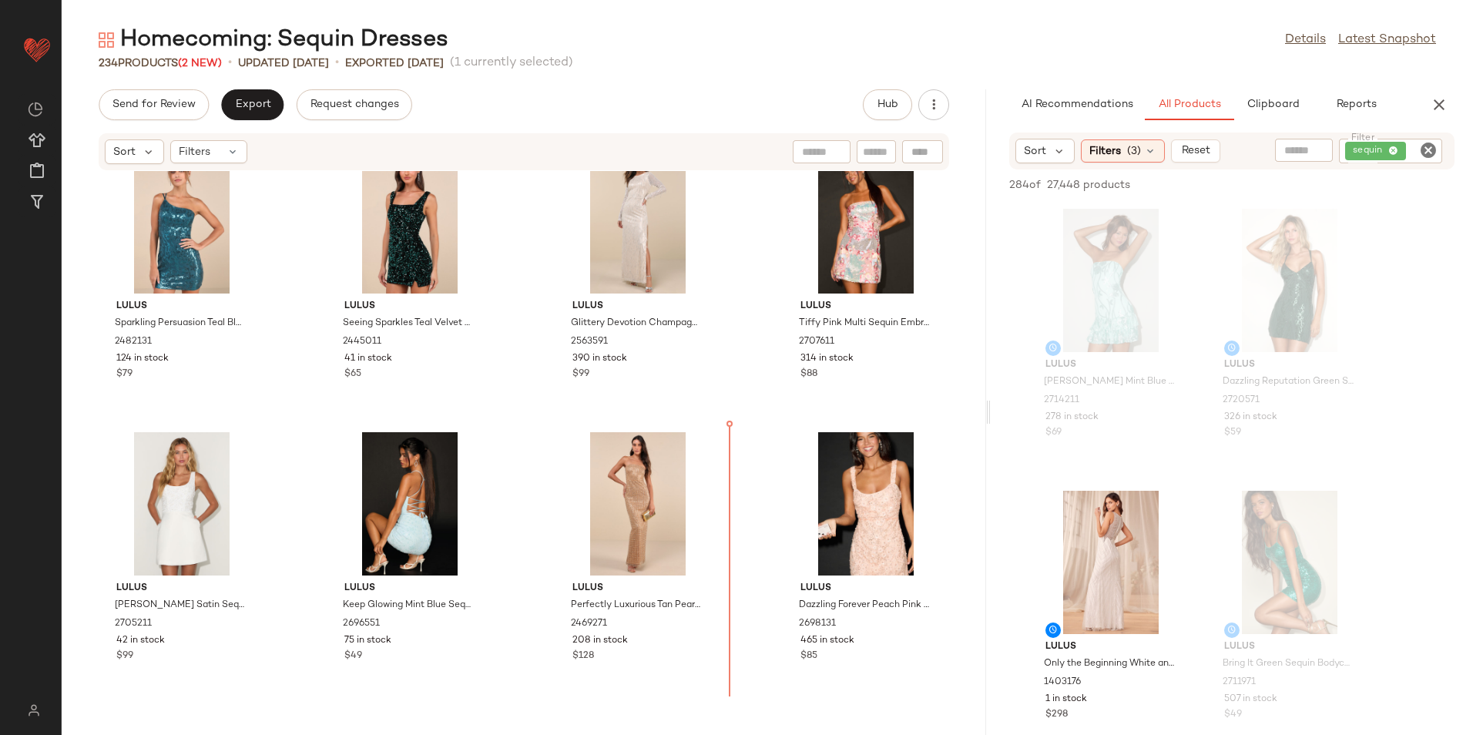
scroll to position [888, 0]
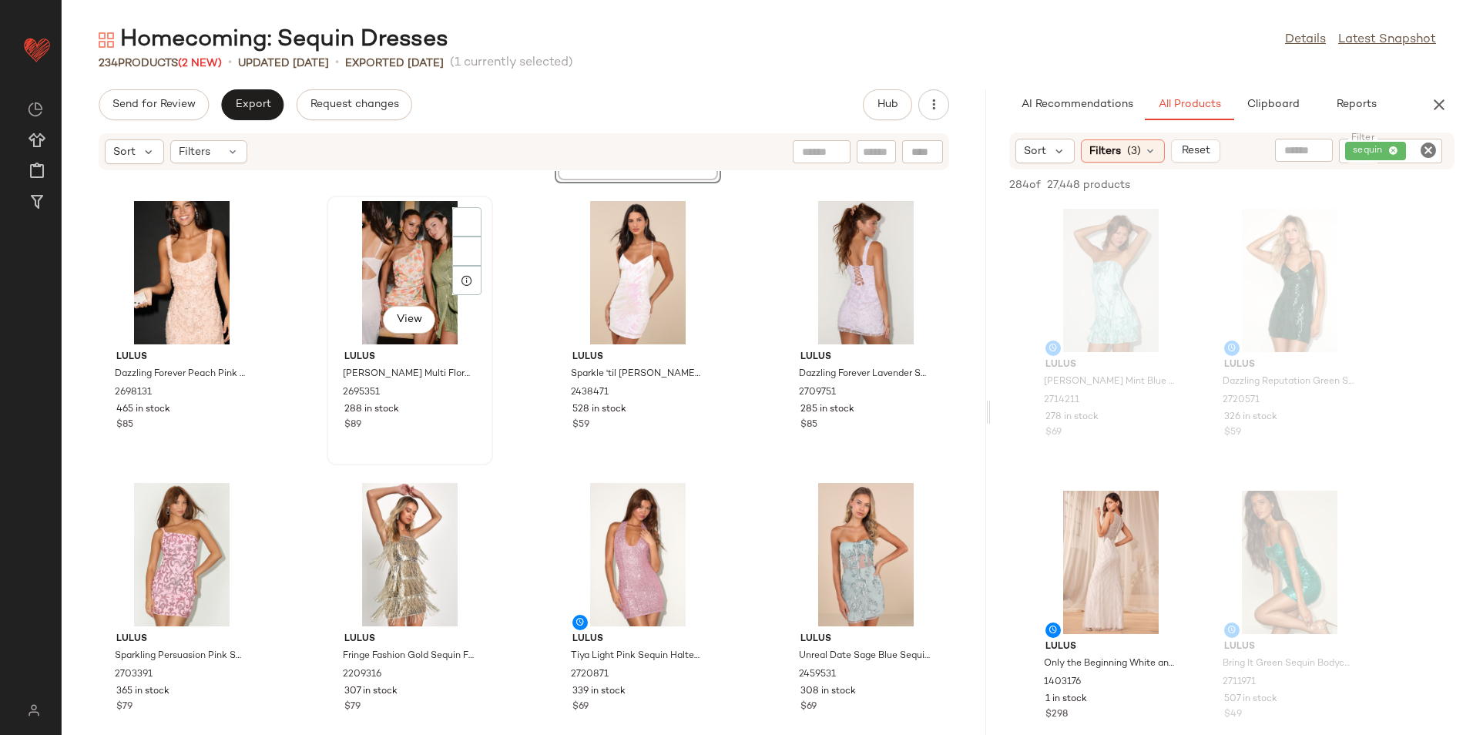
scroll to position [1428, 0]
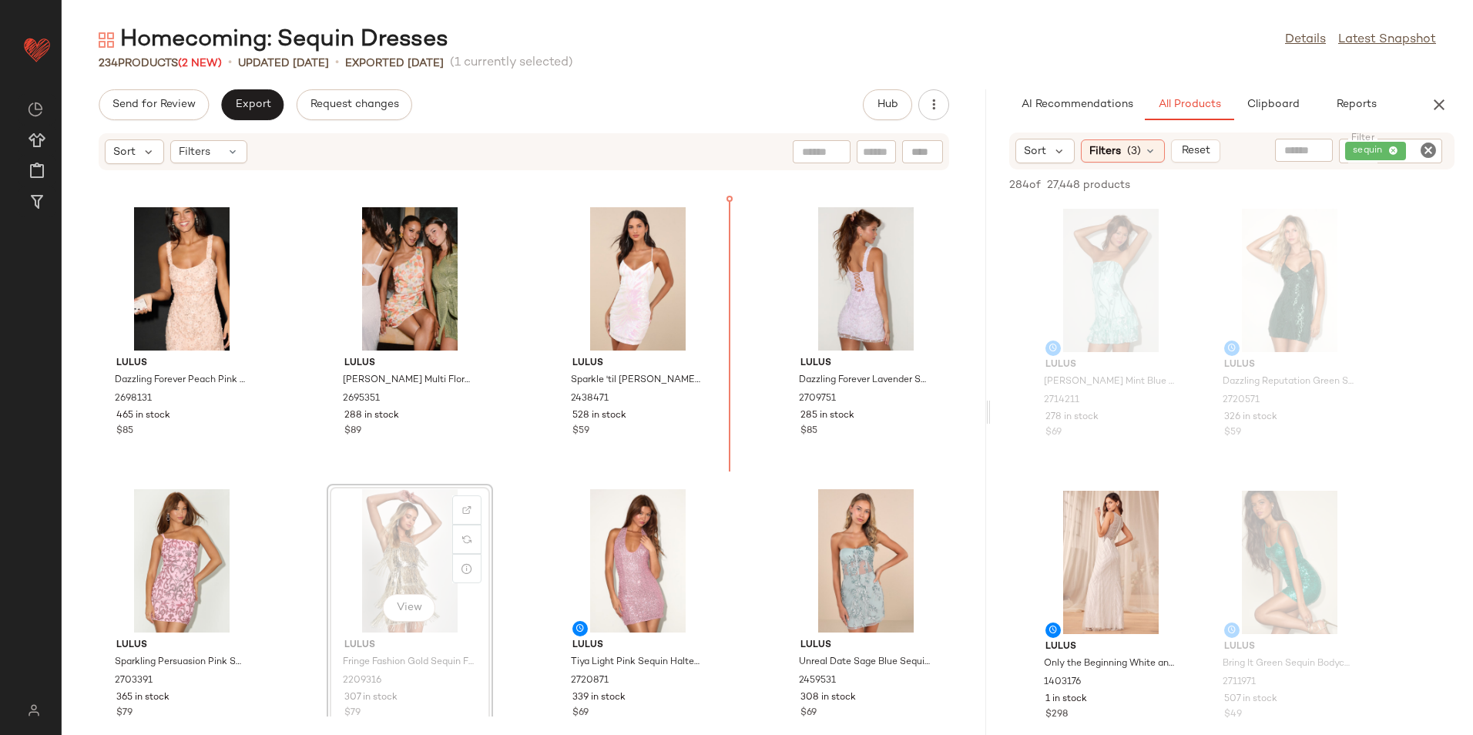
scroll to position [1376, 0]
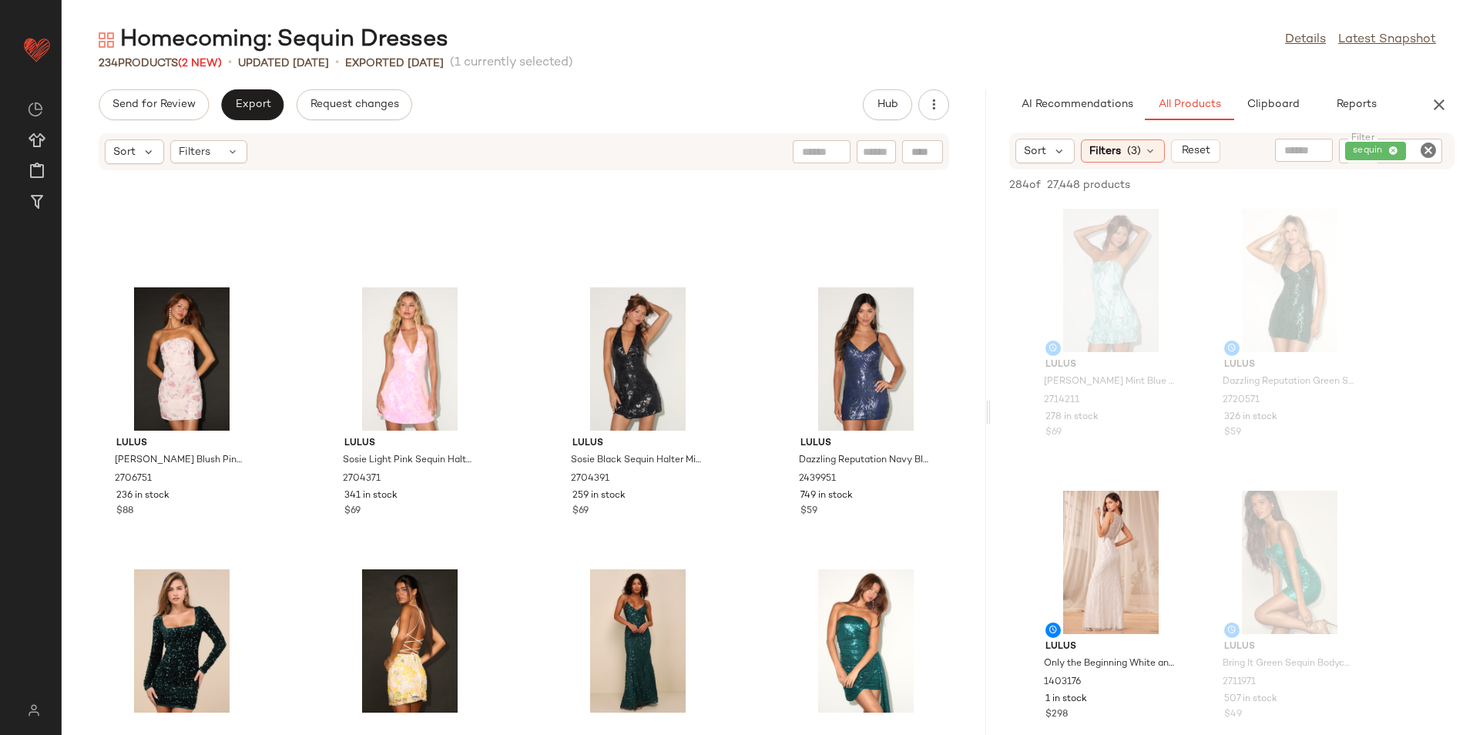
scroll to position [1992, 0]
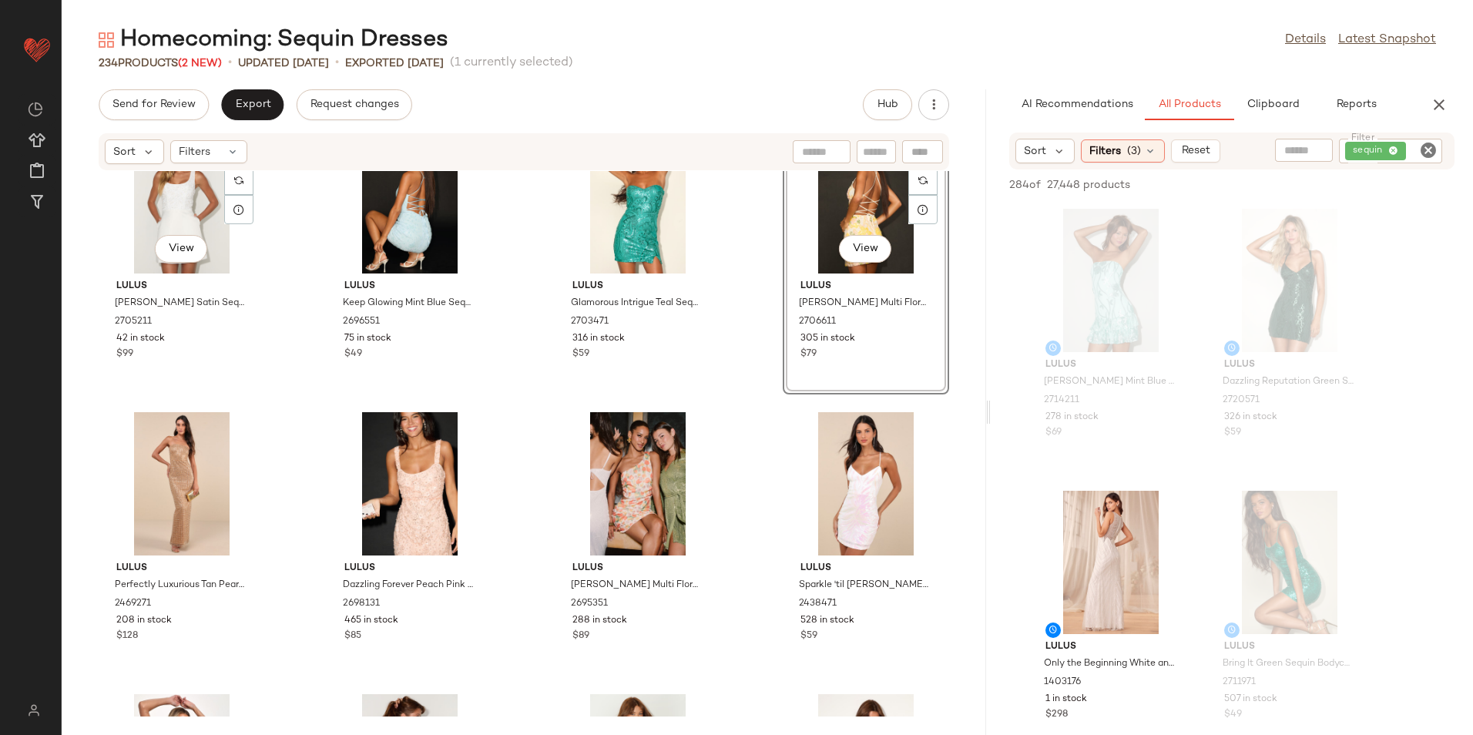
drag, startPoint x: 434, startPoint y: 385, endPoint x: 267, endPoint y: 286, distance: 194.5
click at [266, 287] on div "View Lulus [PERSON_NAME] Satin Sequin Beaded Mini Dress 2705211 42 in stock $99…" at bounding box center [524, 443] width 925 height 545
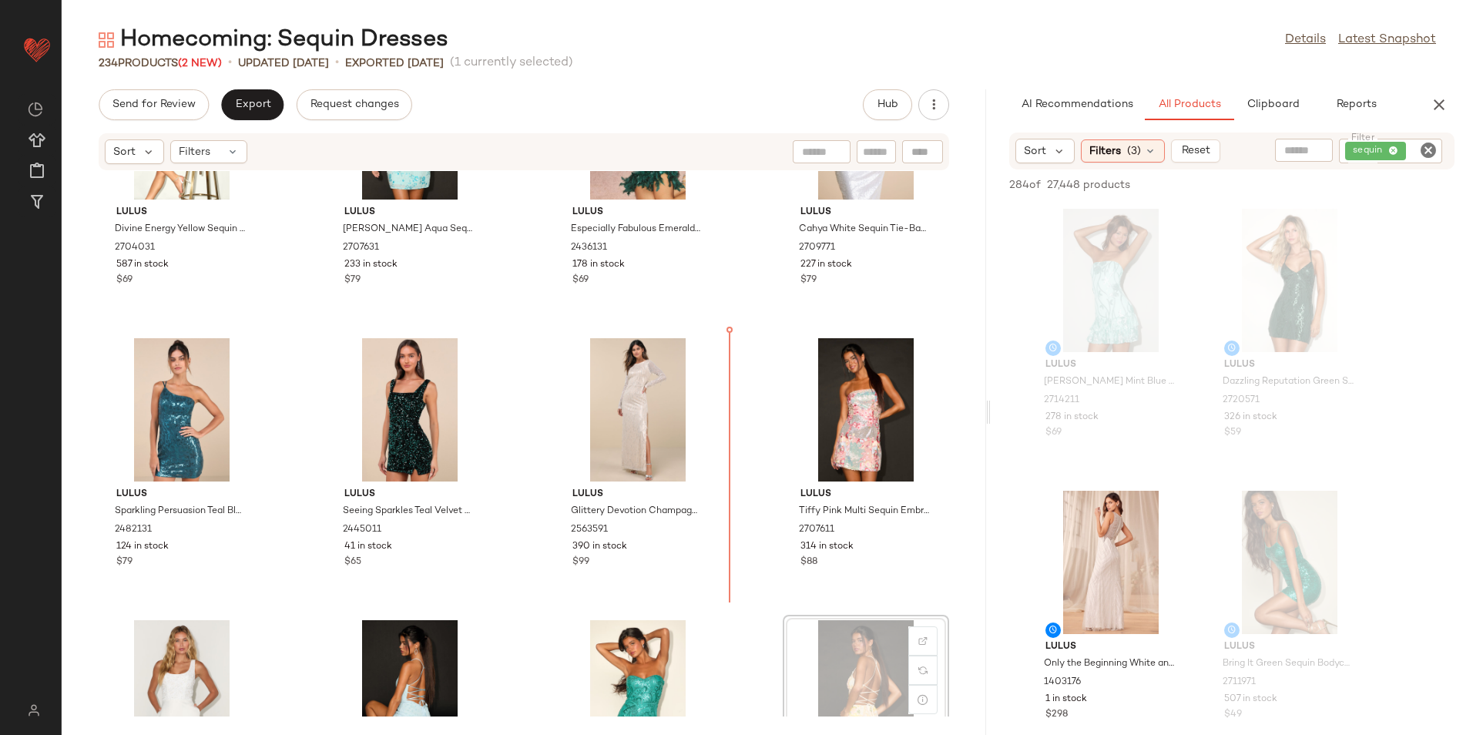
scroll to position [700, 0]
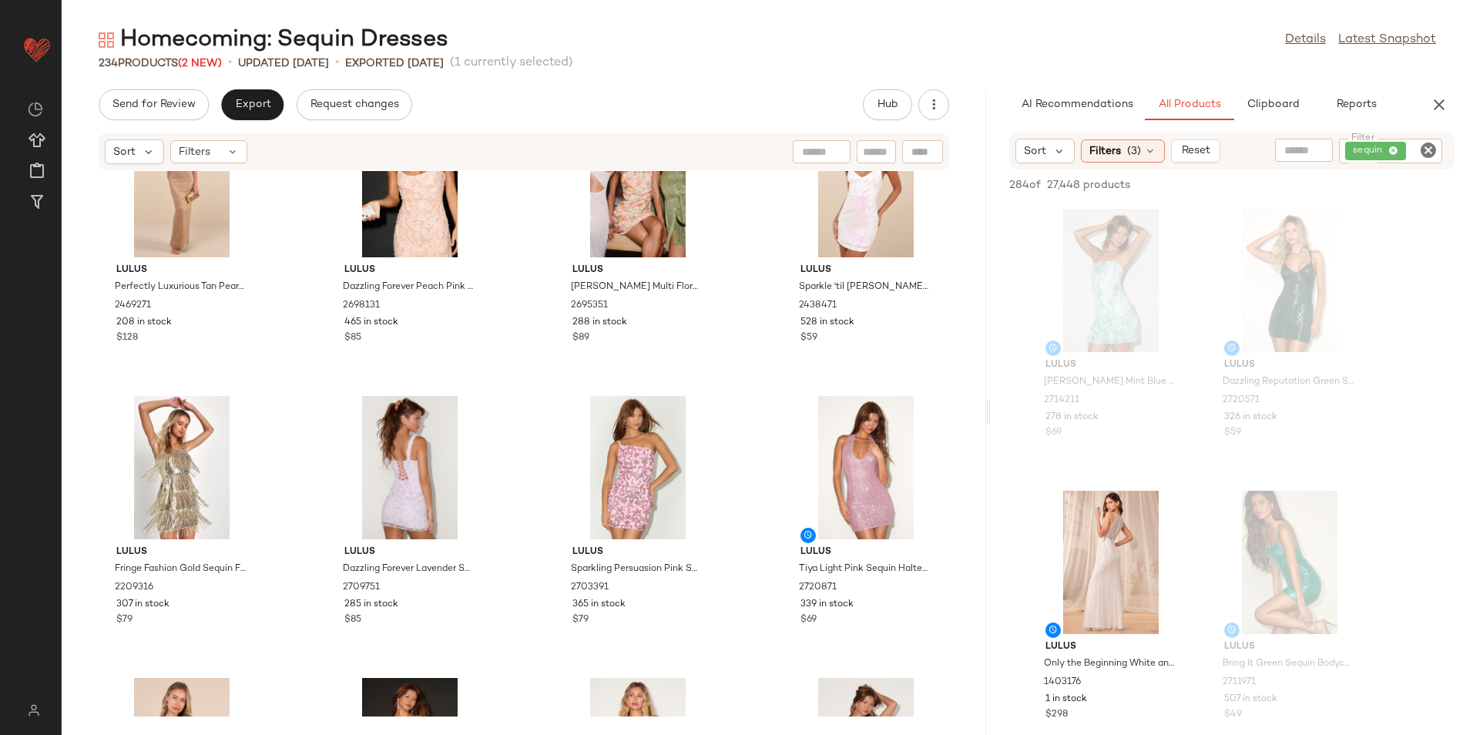
scroll to position [1702, 0]
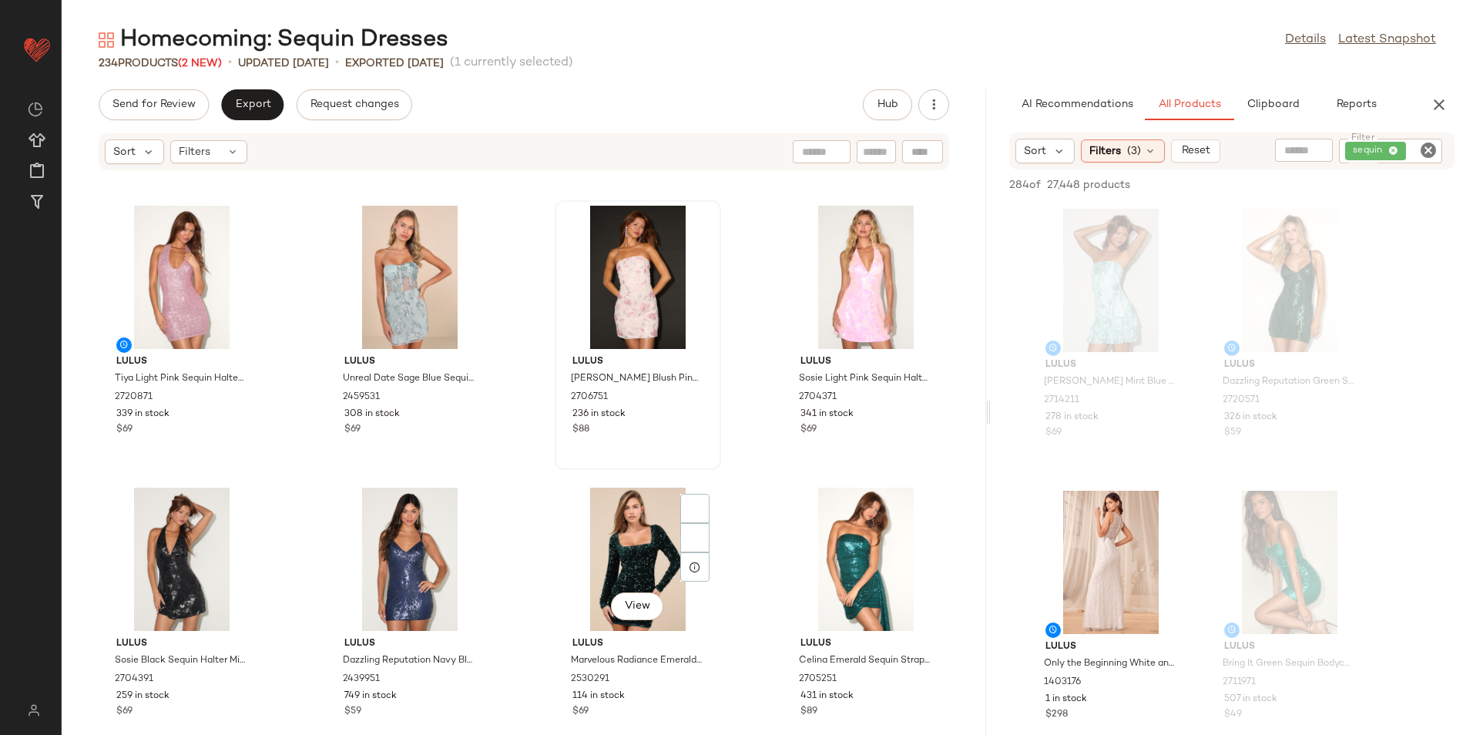
scroll to position [2099, 0]
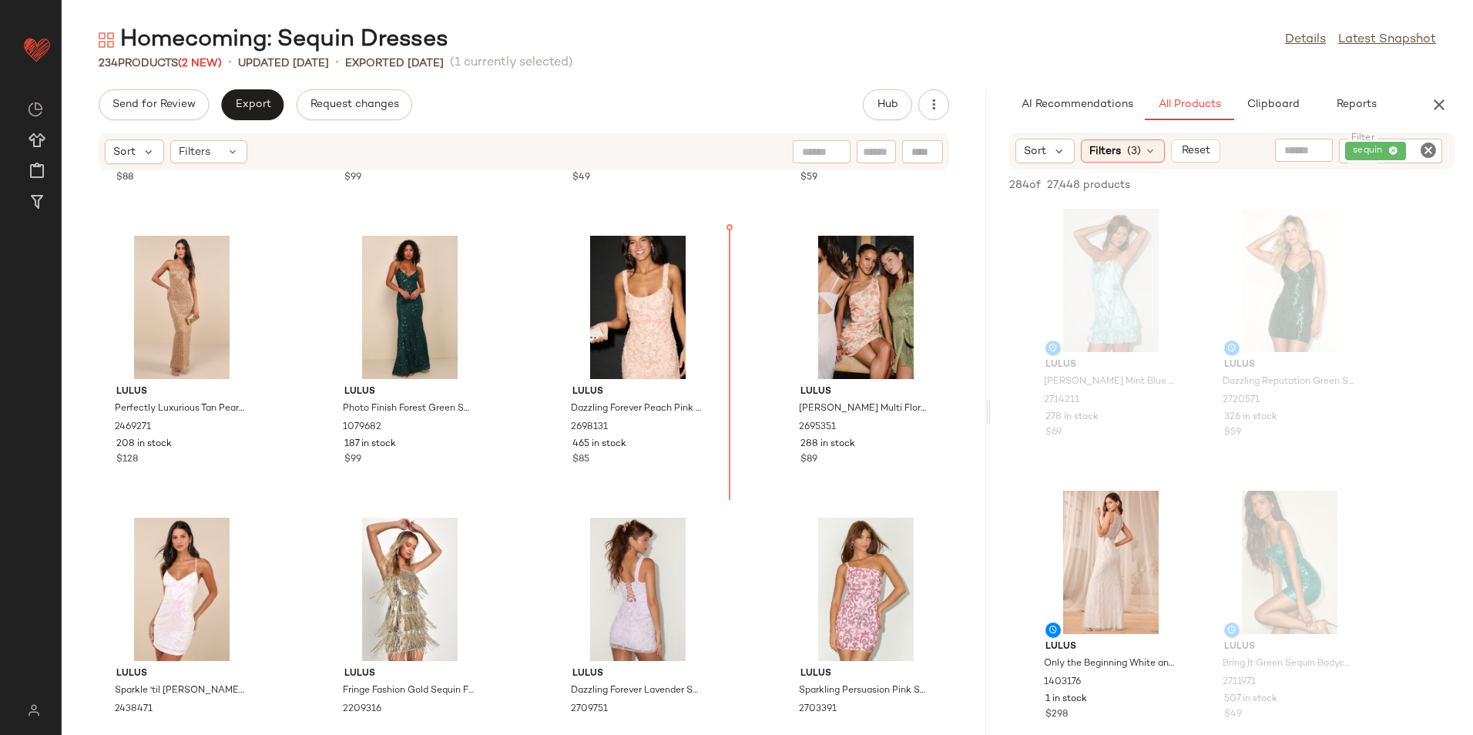
scroll to position [1351, 0]
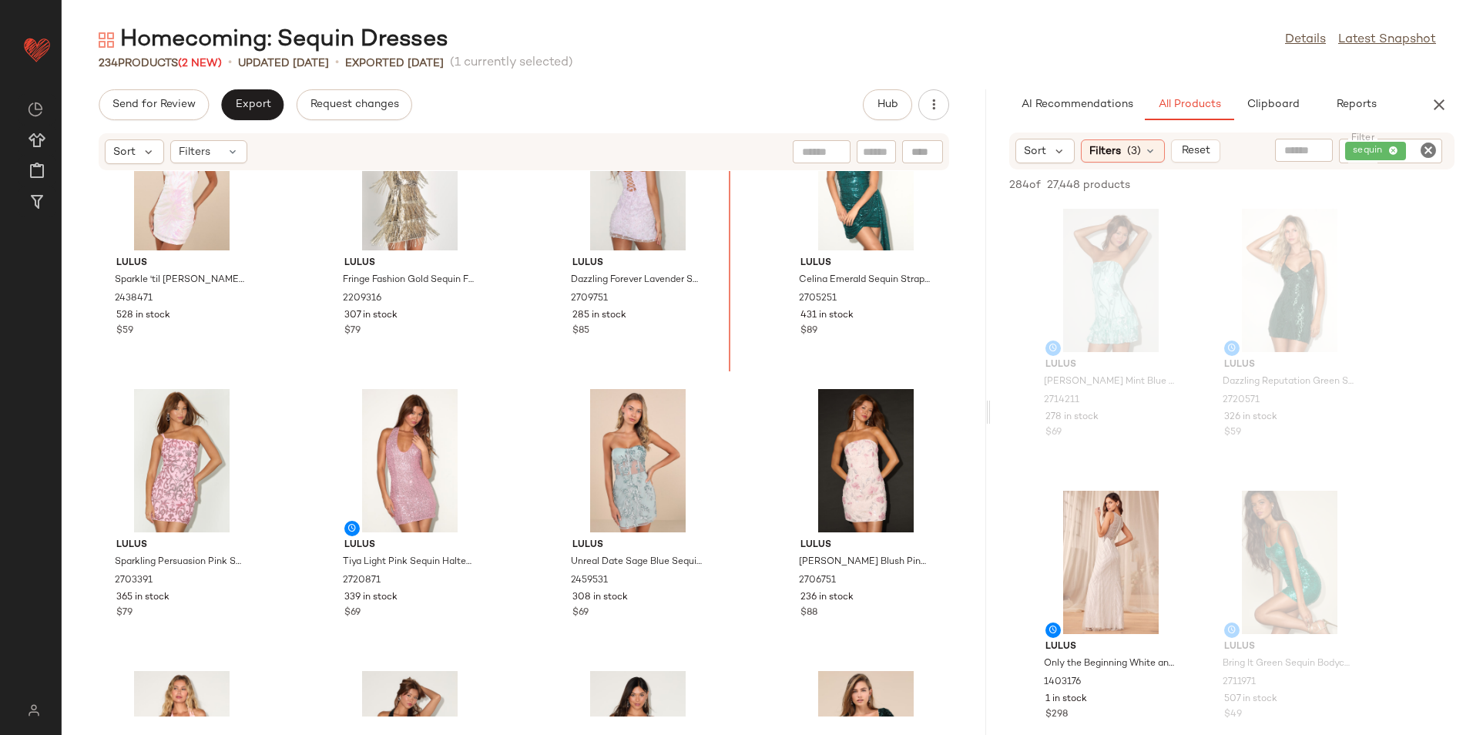
scroll to position [1777, 0]
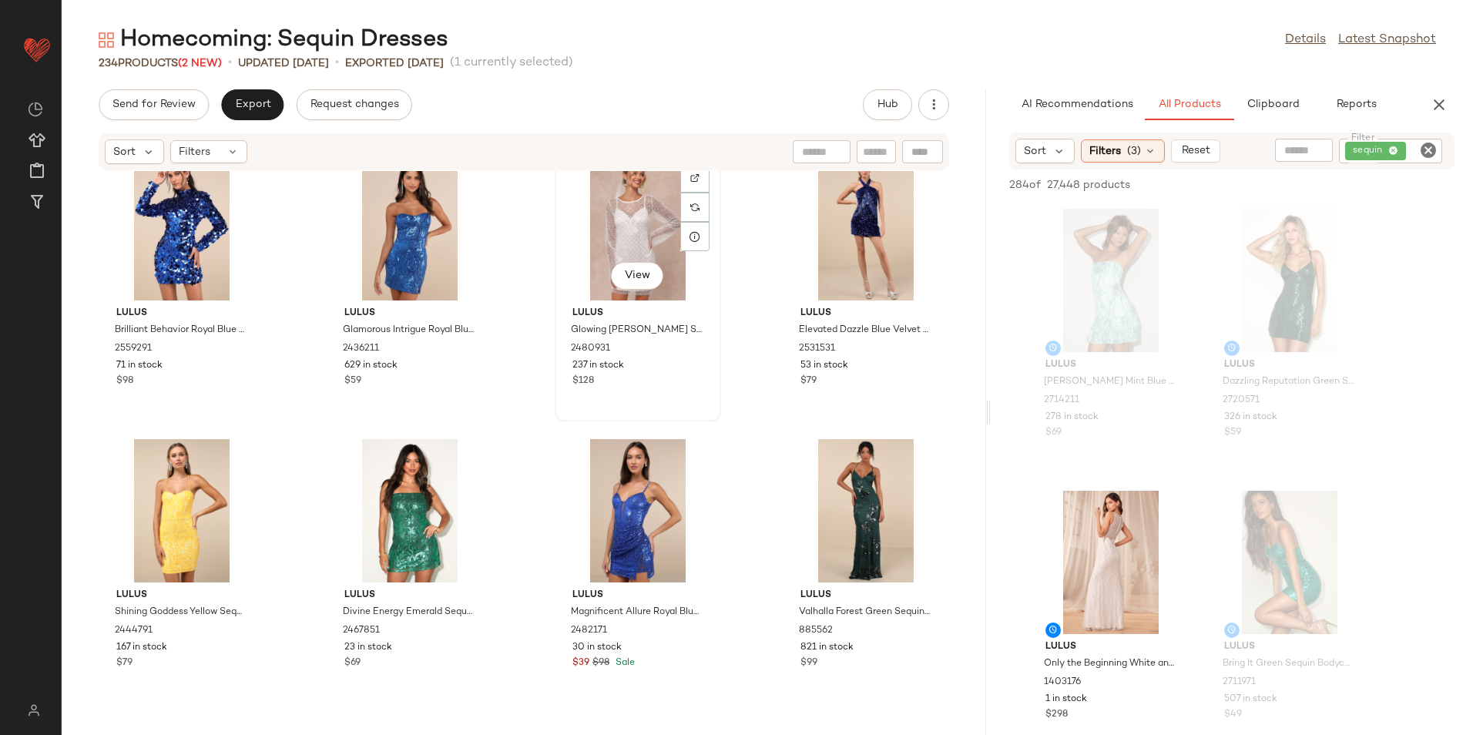
scroll to position [2855, 0]
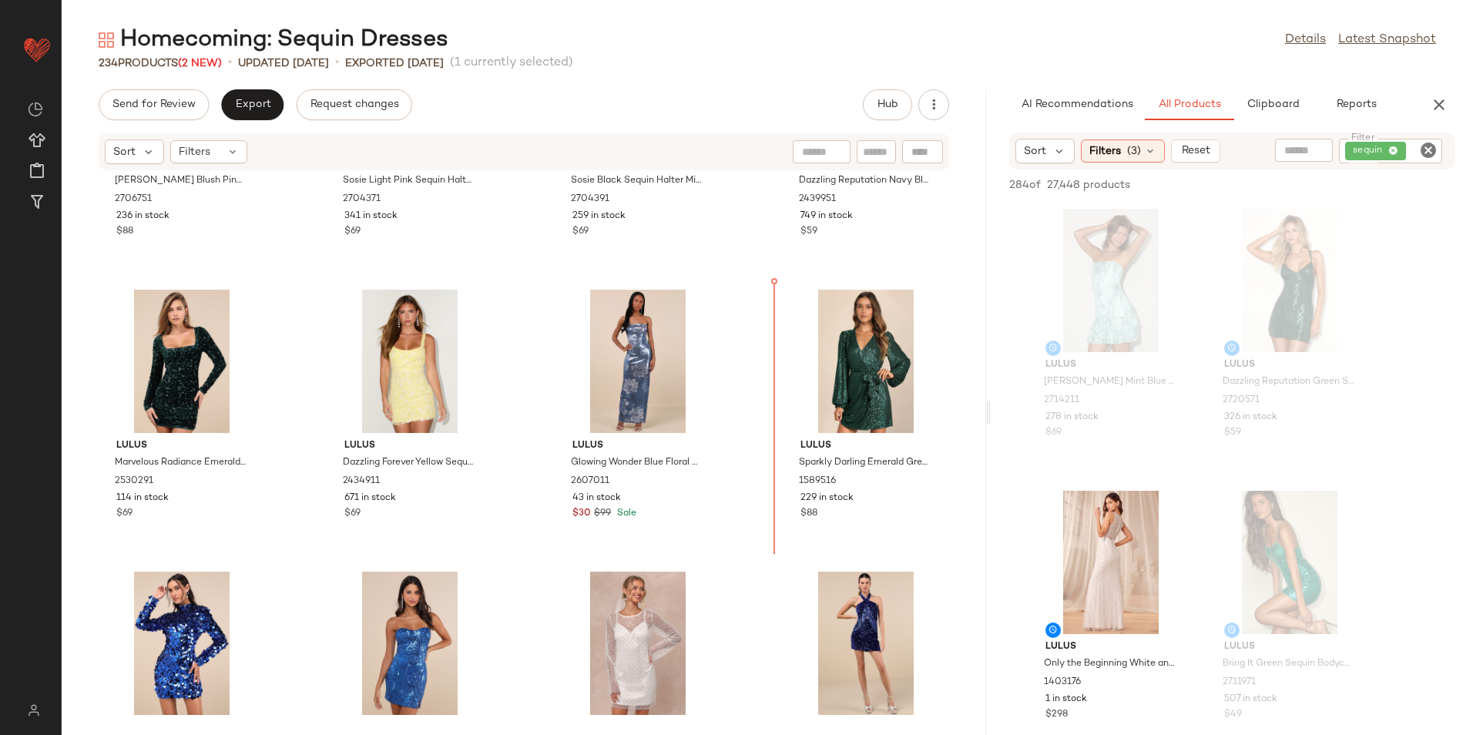
scroll to position [2428, 0]
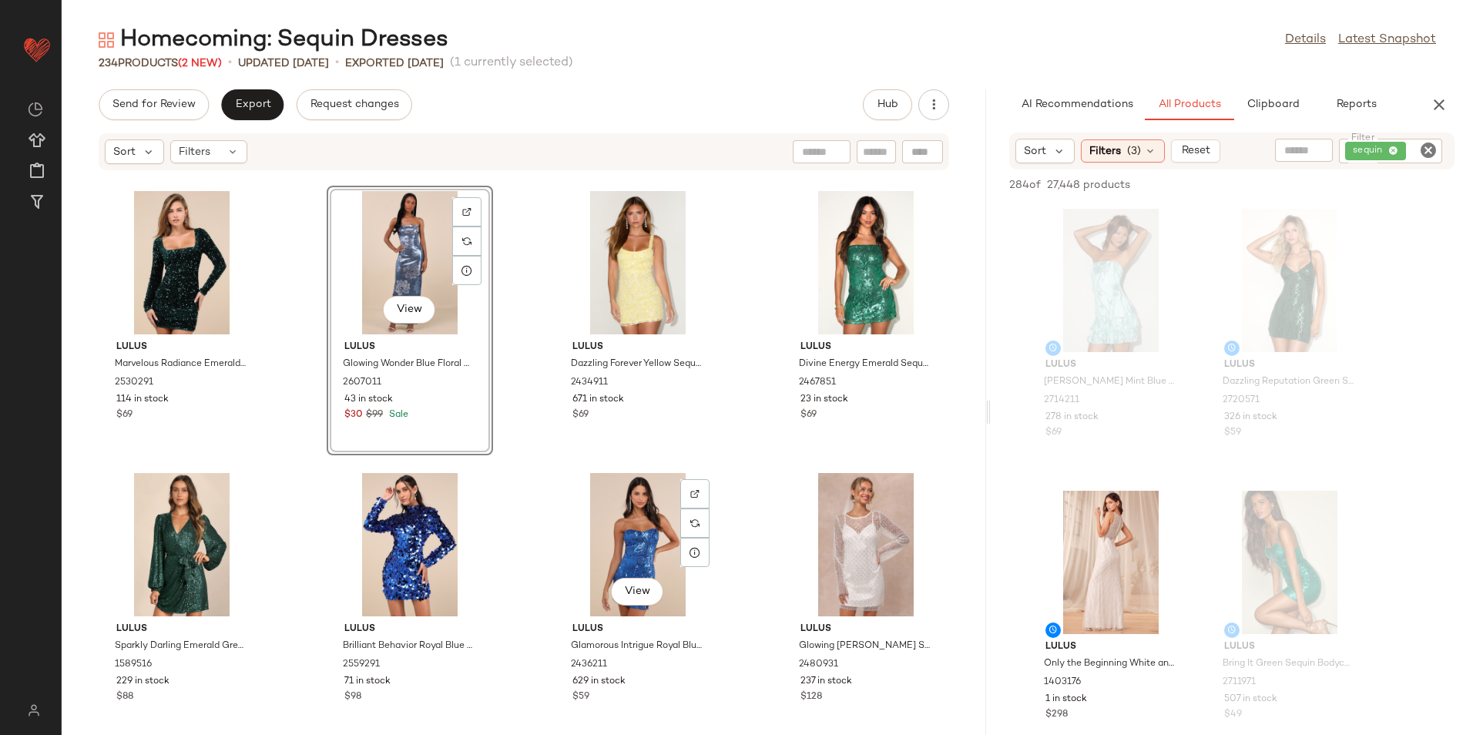
scroll to position [2659, 0]
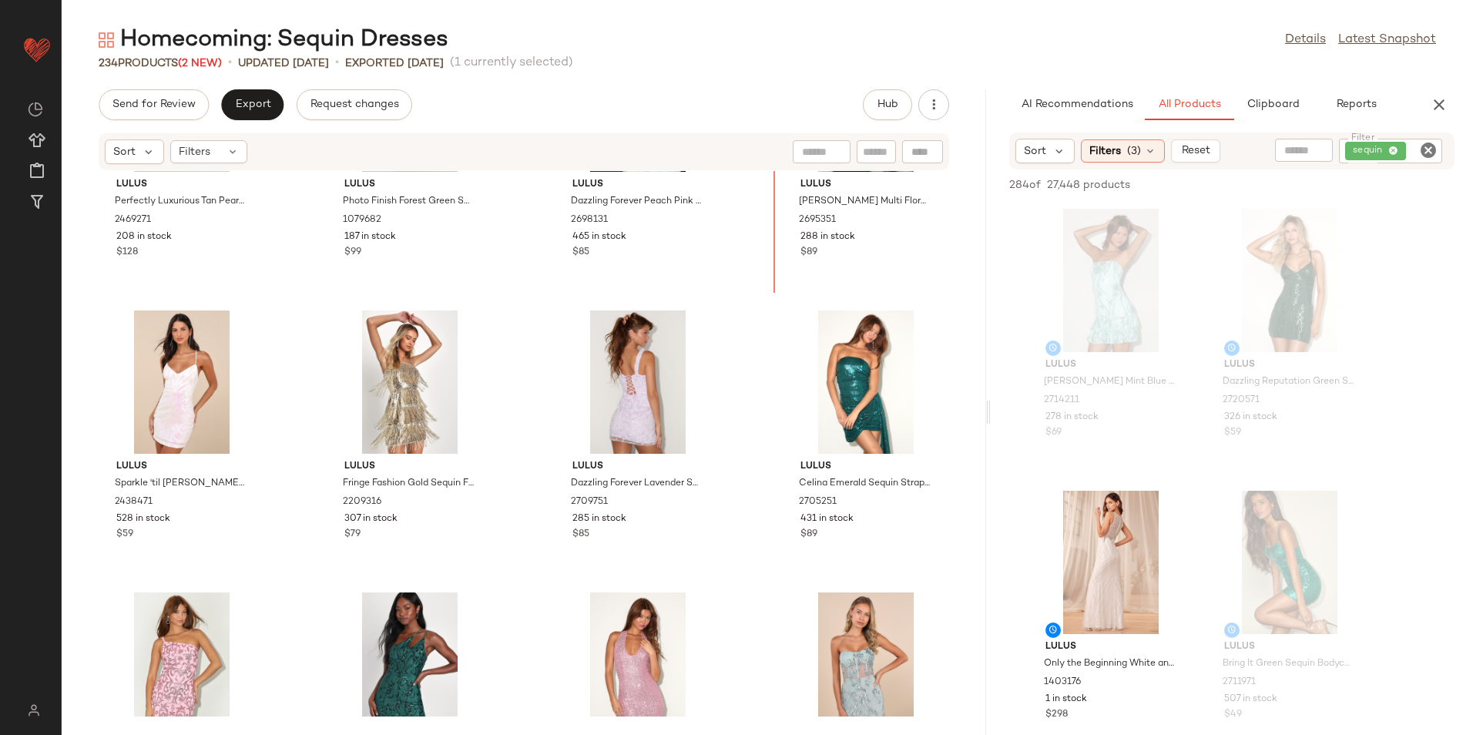
scroll to position [1498, 0]
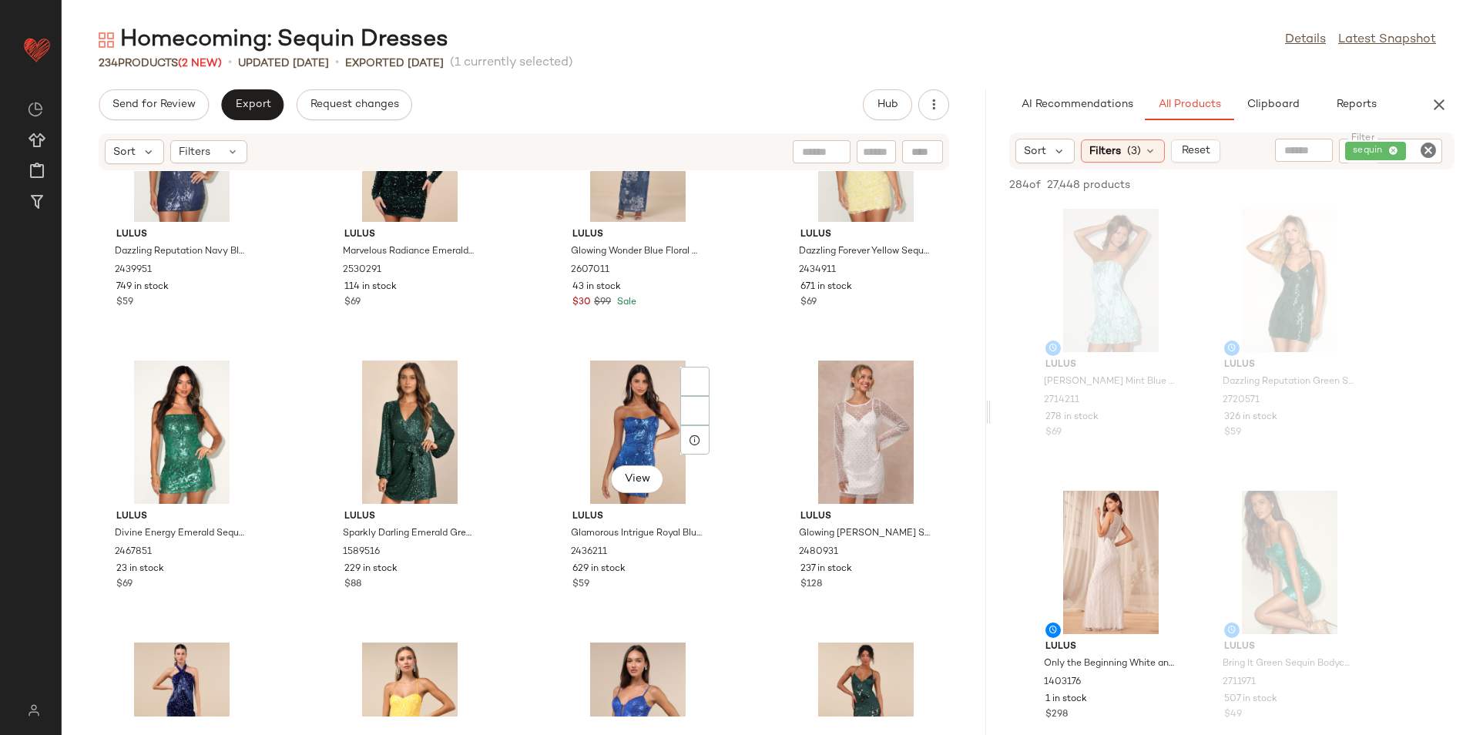
scroll to position [2654, 0]
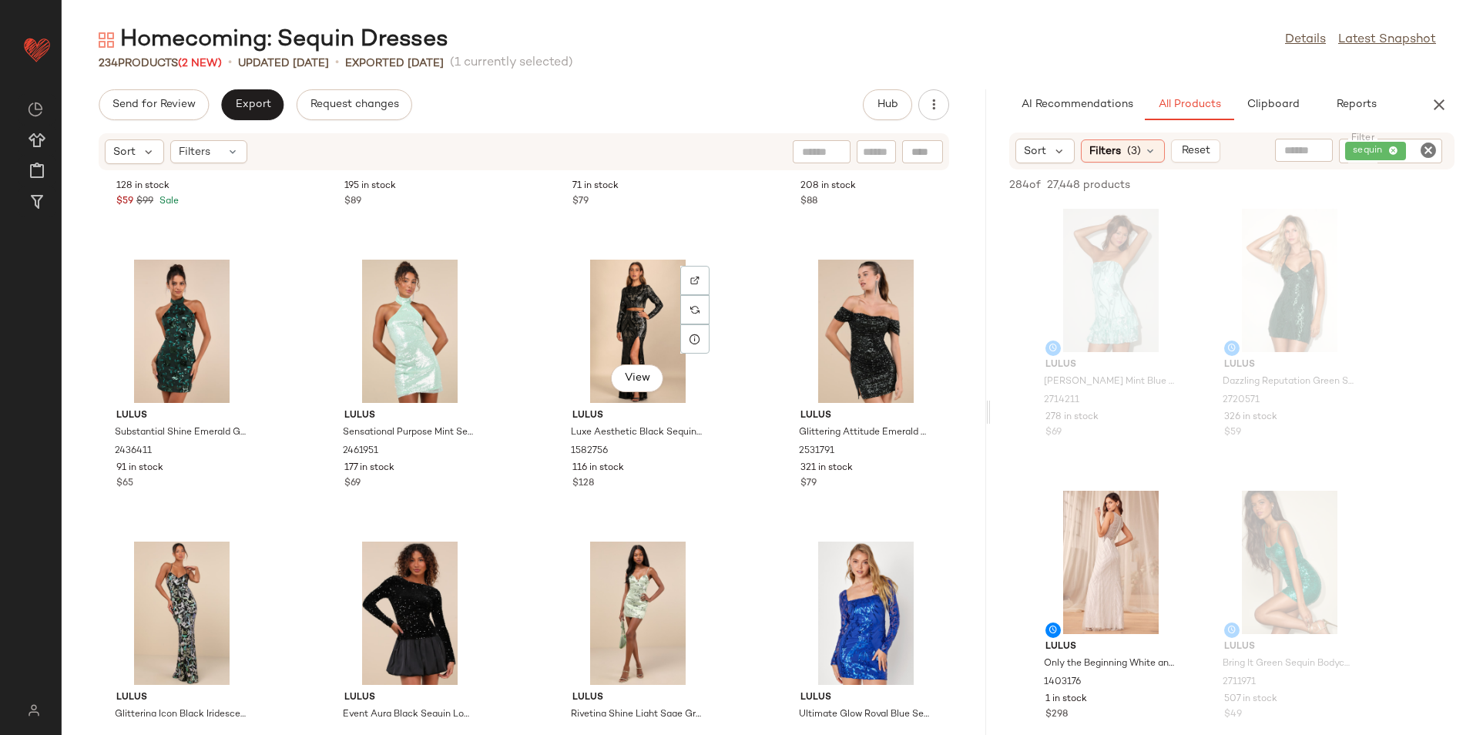
scroll to position [4136, 0]
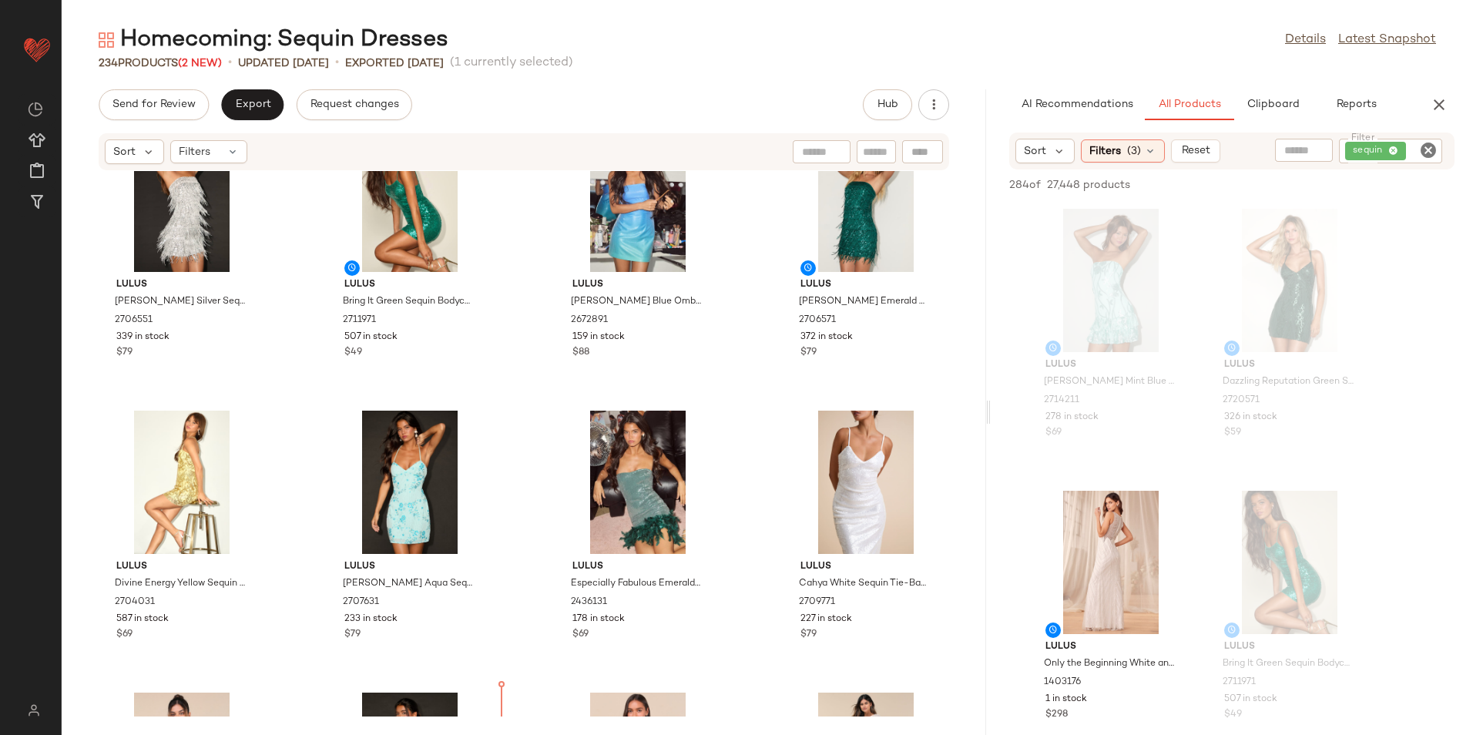
scroll to position [458, 0]
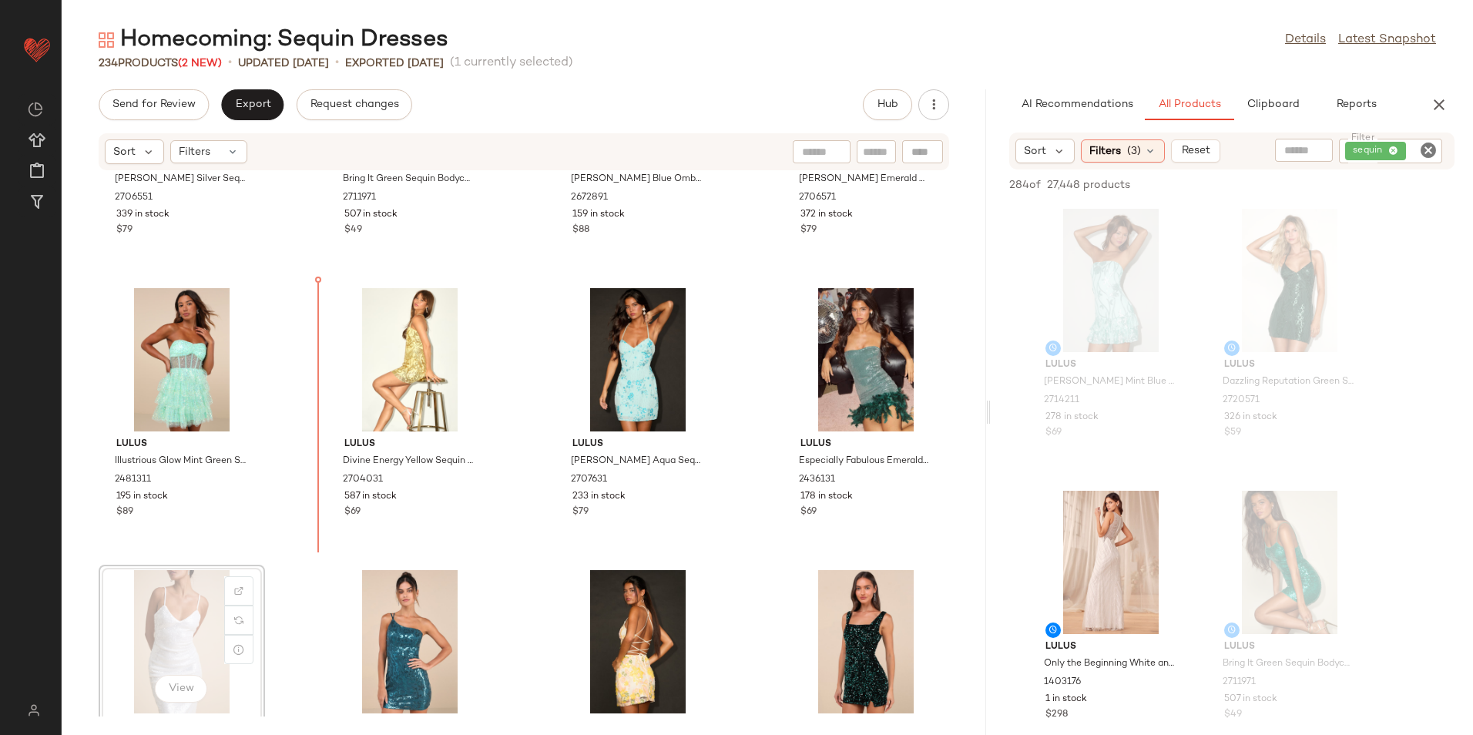
scroll to position [472, 0]
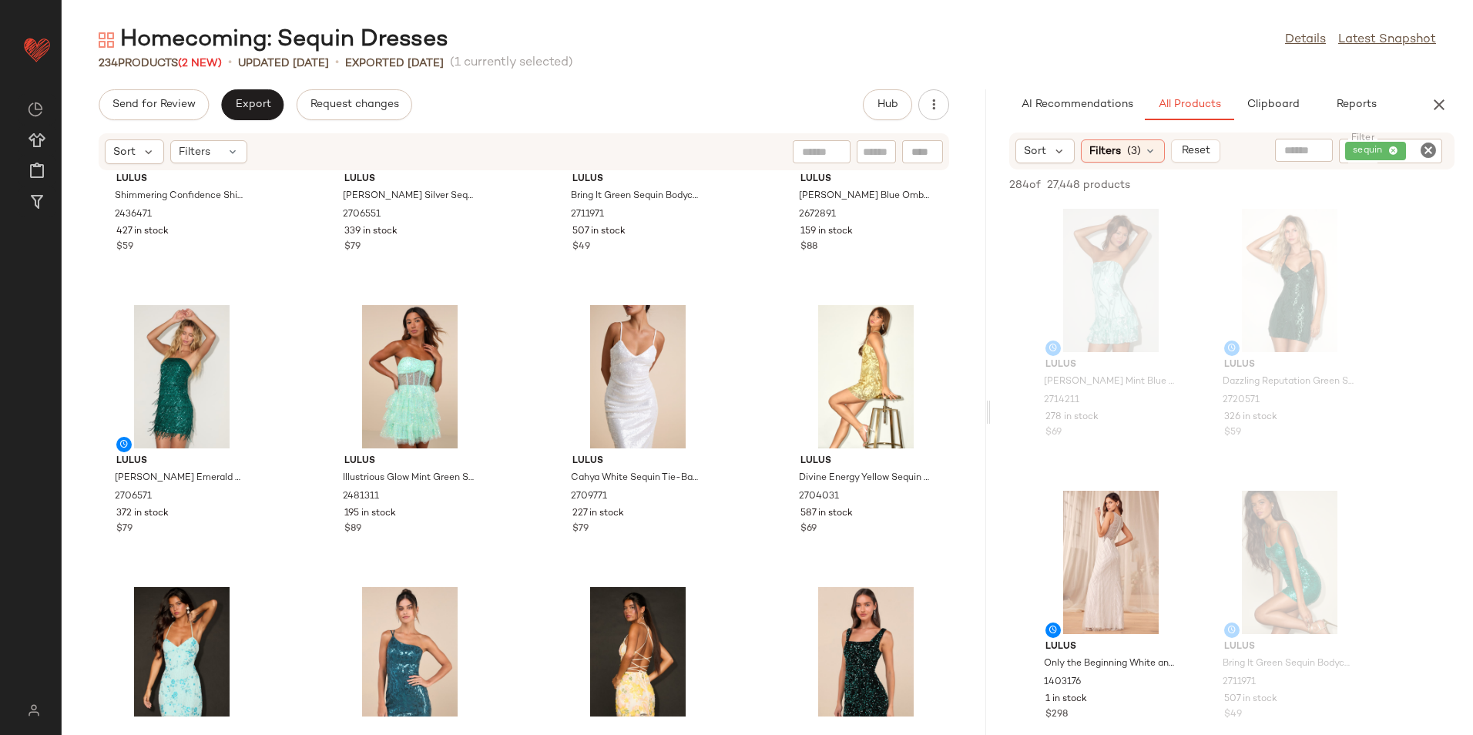
scroll to position [552, 0]
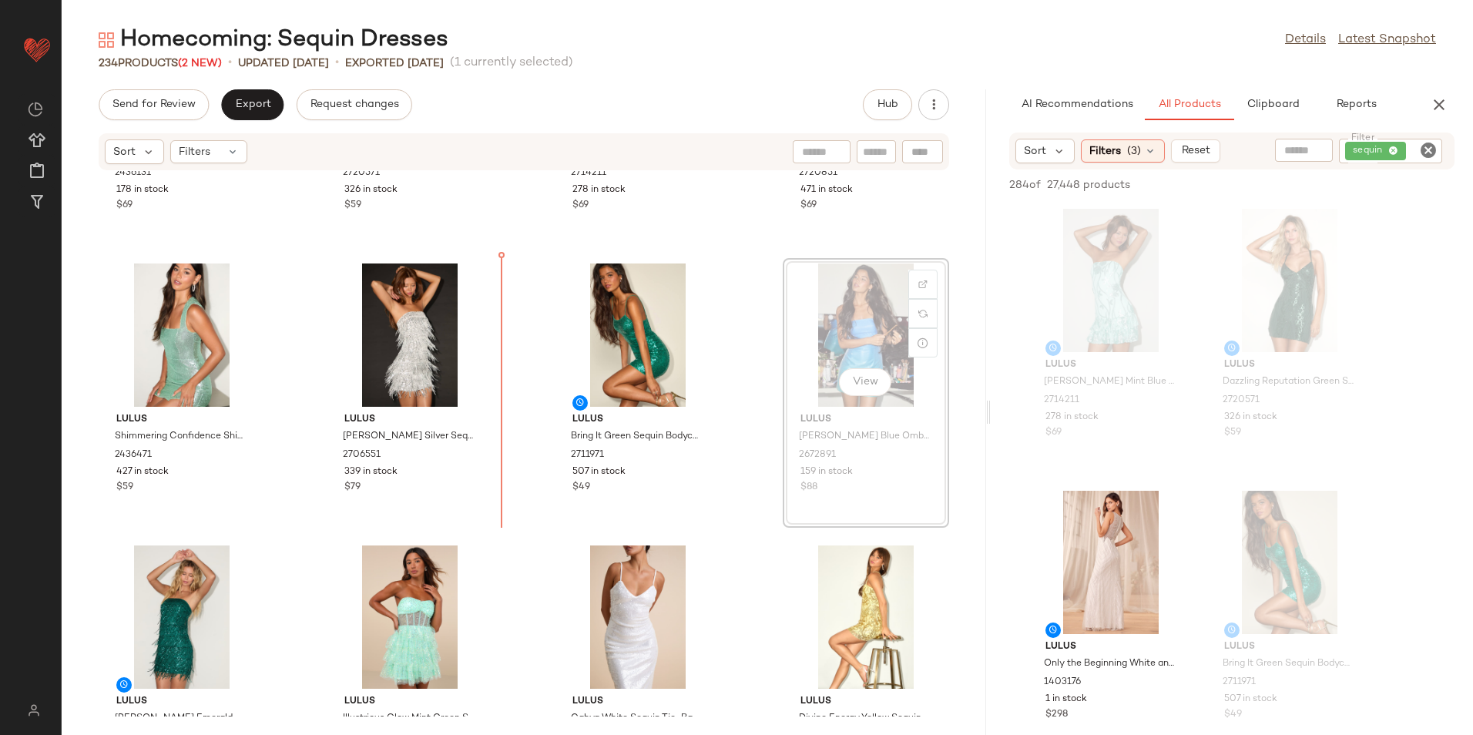
scroll to position [176, 0]
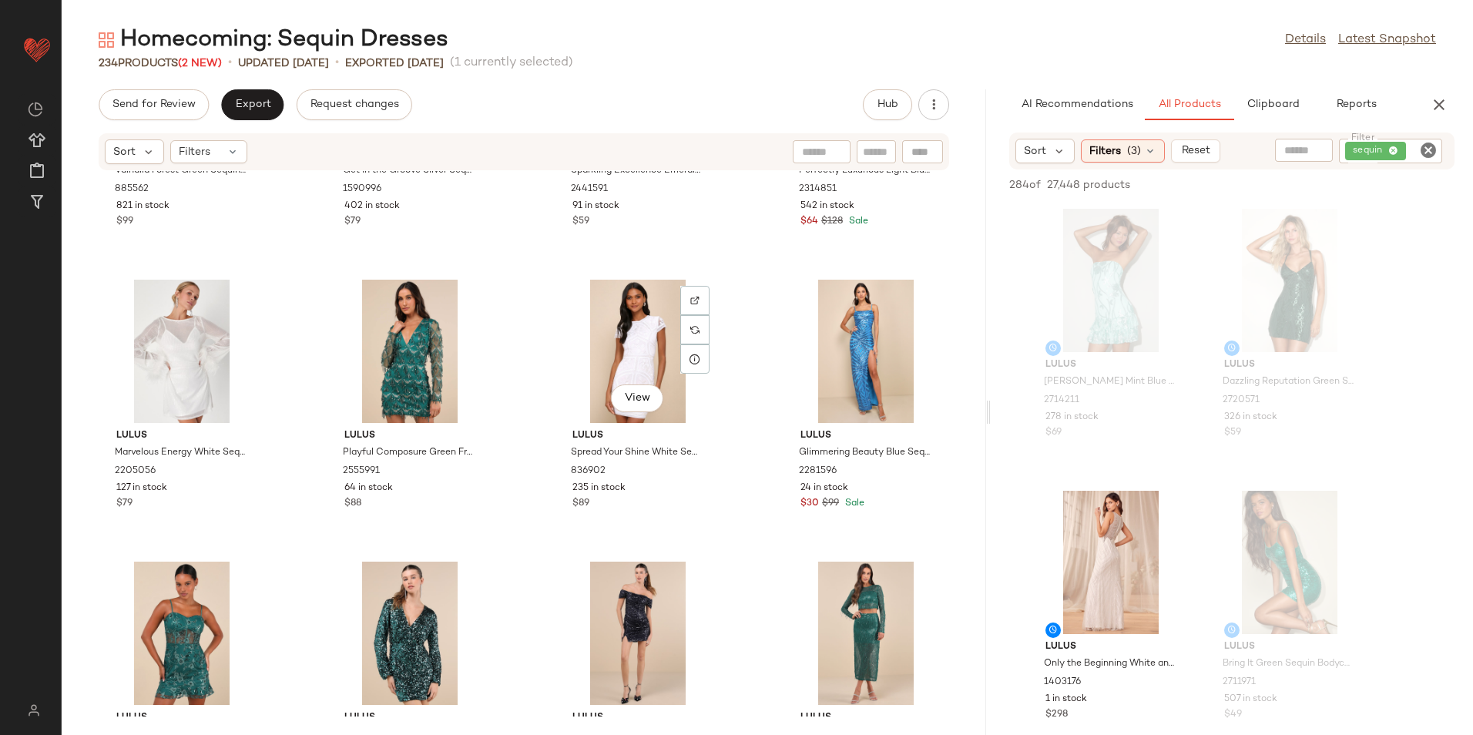
scroll to position [3886, 0]
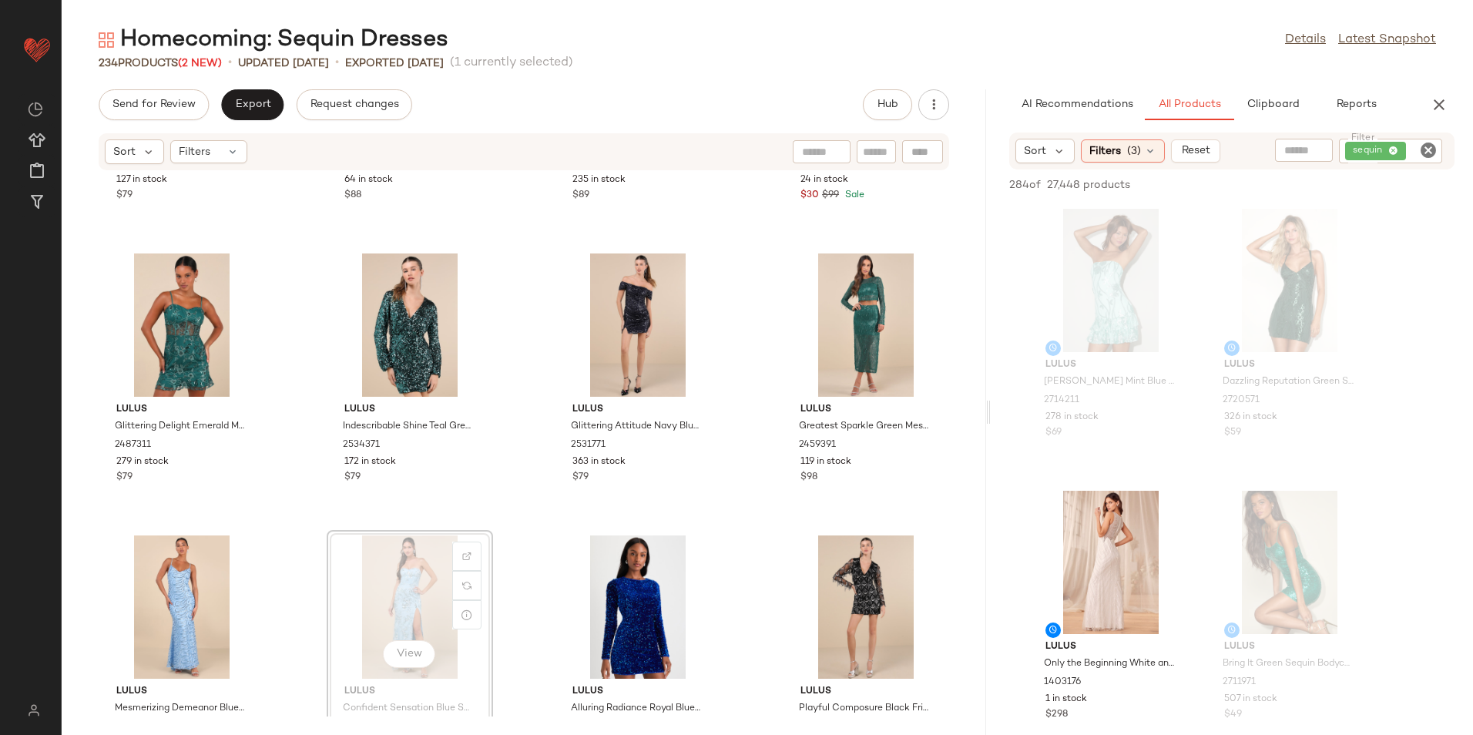
scroll to position [3887, 0]
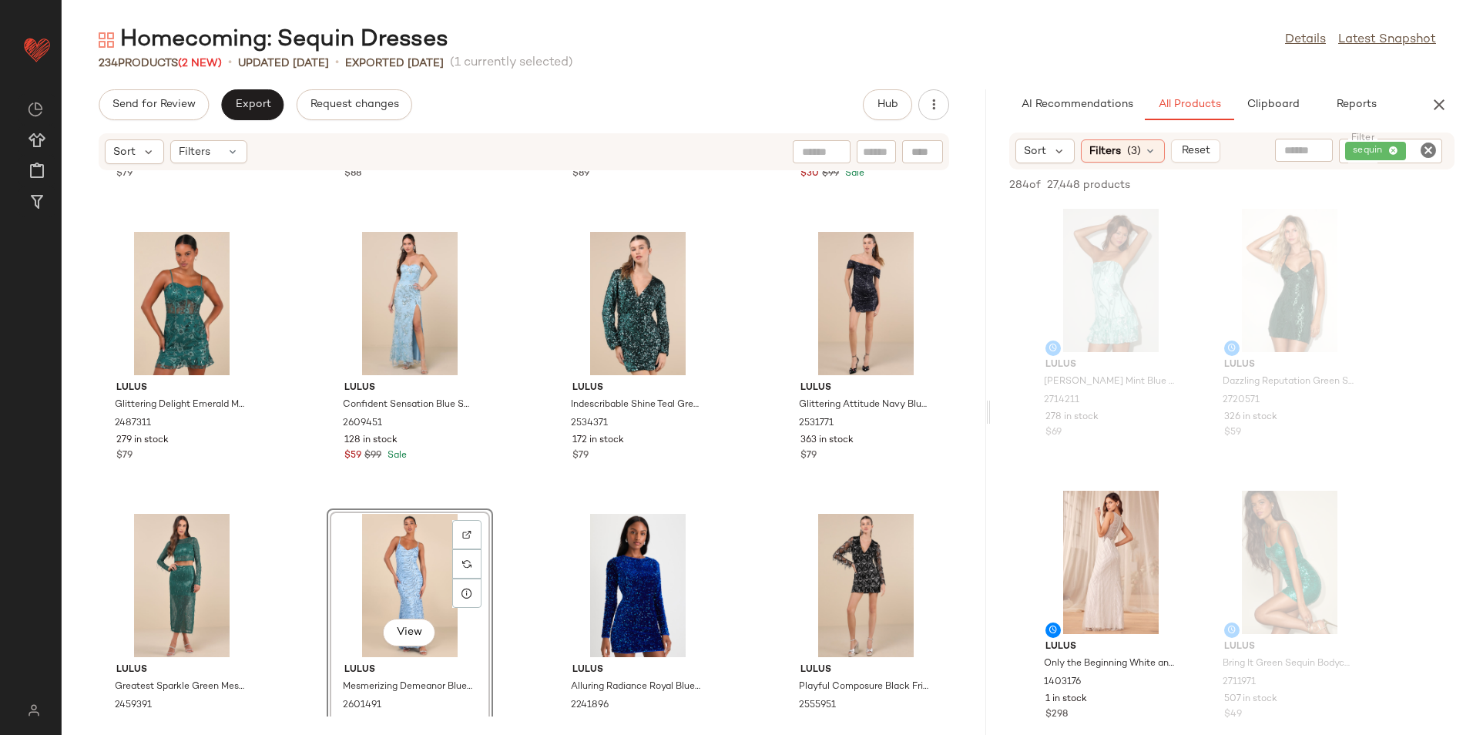
scroll to position [3909, 0]
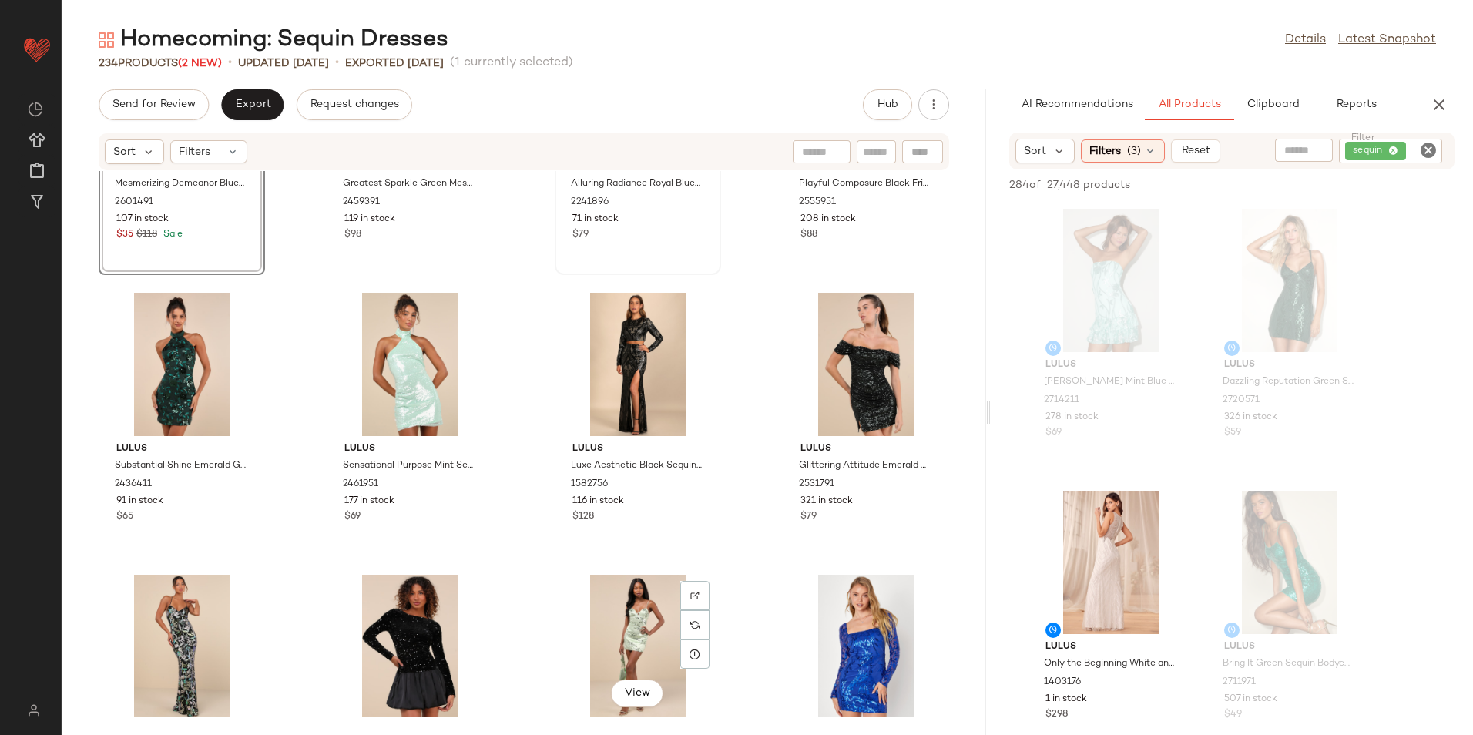
scroll to position [4525, 0]
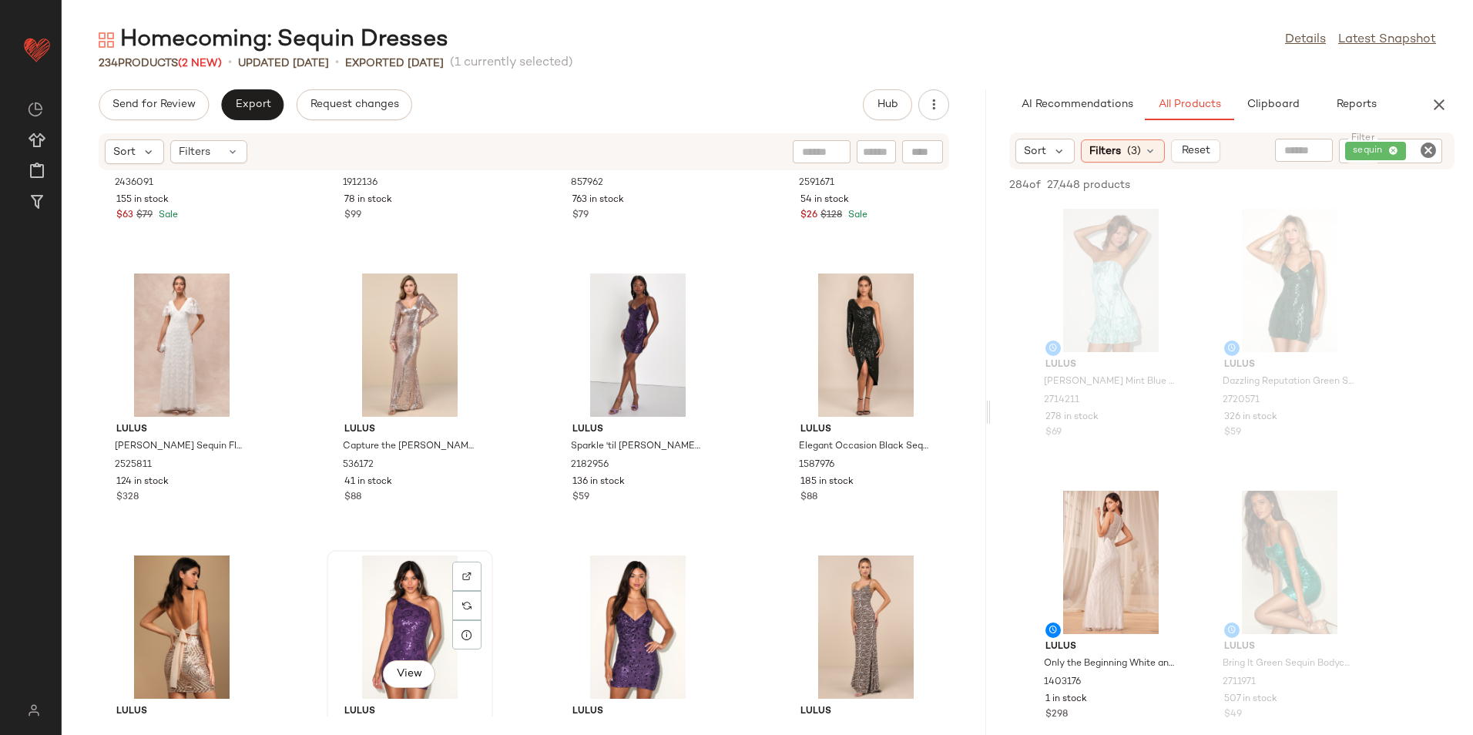
scroll to position [8381, 0]
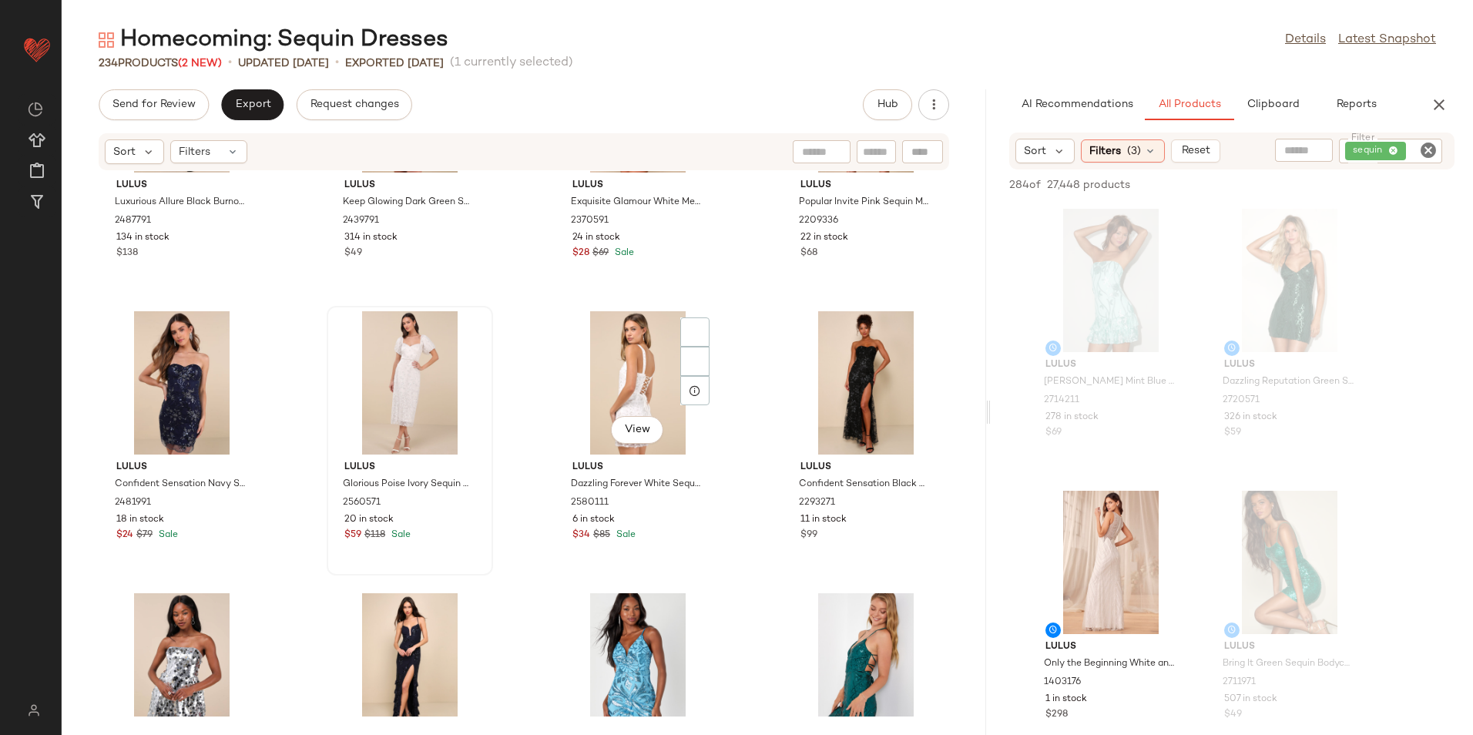
scroll to position [12619, 0]
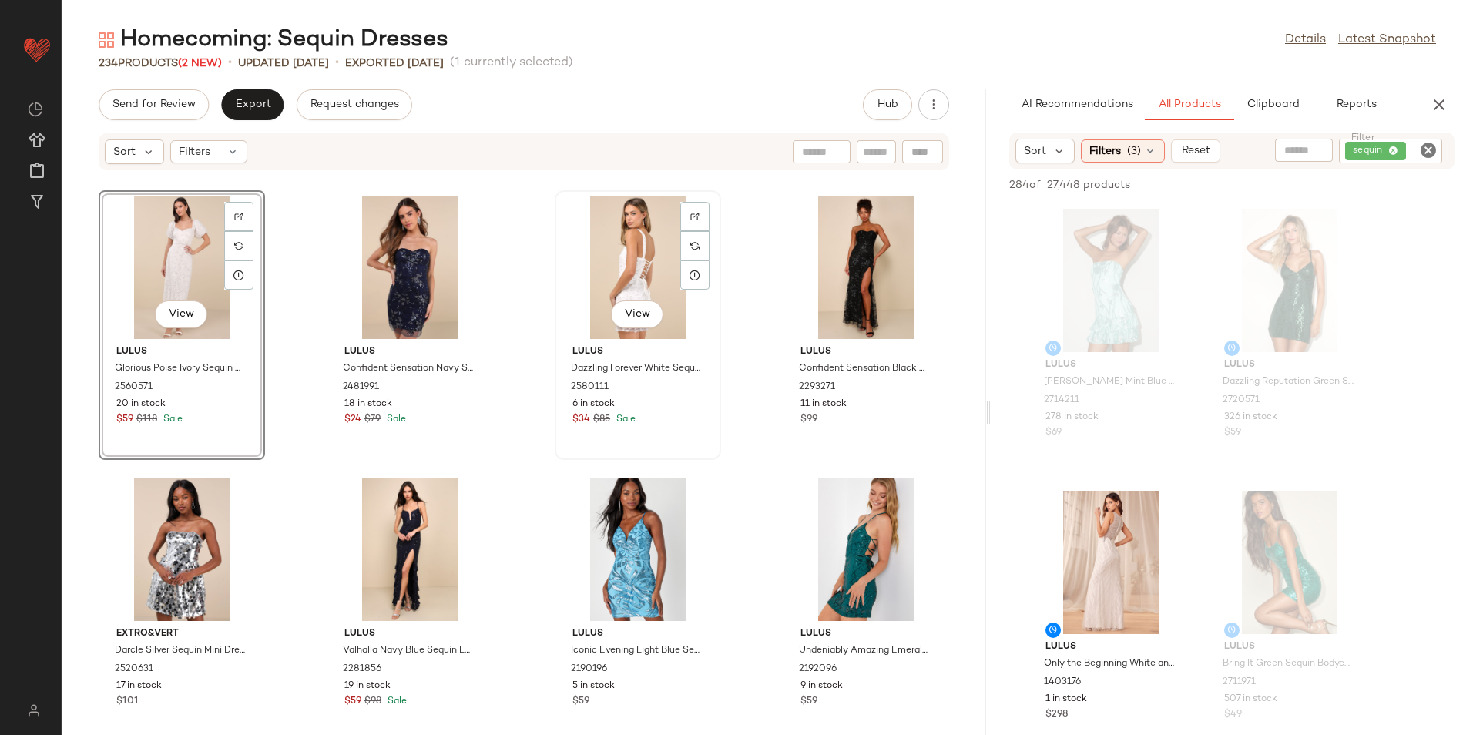
scroll to position [12773, 0]
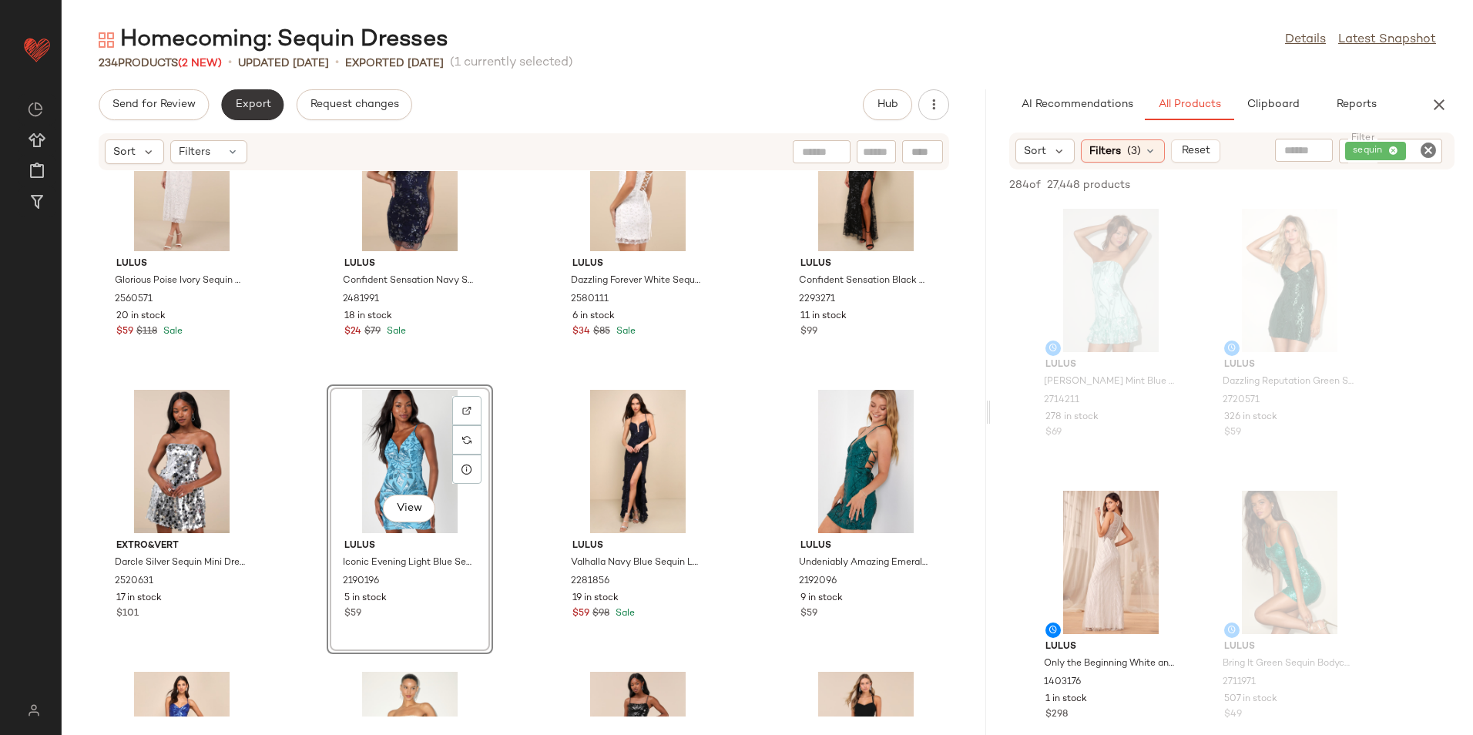
click at [262, 107] on span "Export" at bounding box center [252, 105] width 36 height 12
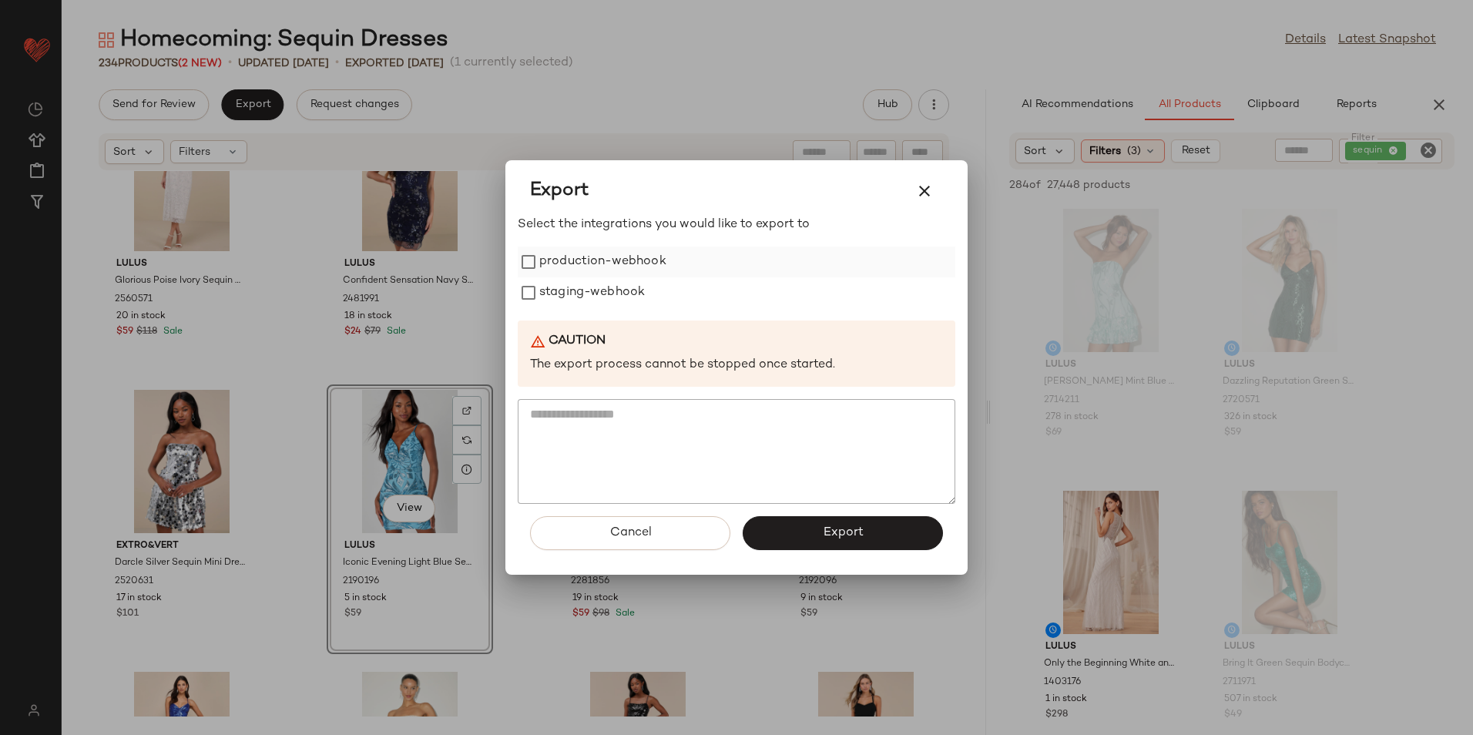
click at [585, 267] on label "production-webhook" at bounding box center [602, 262] width 127 height 31
click at [589, 299] on label "staging-webhook" at bounding box center [592, 292] width 106 height 31
click at [807, 538] on button "Export" at bounding box center [843, 533] width 200 height 34
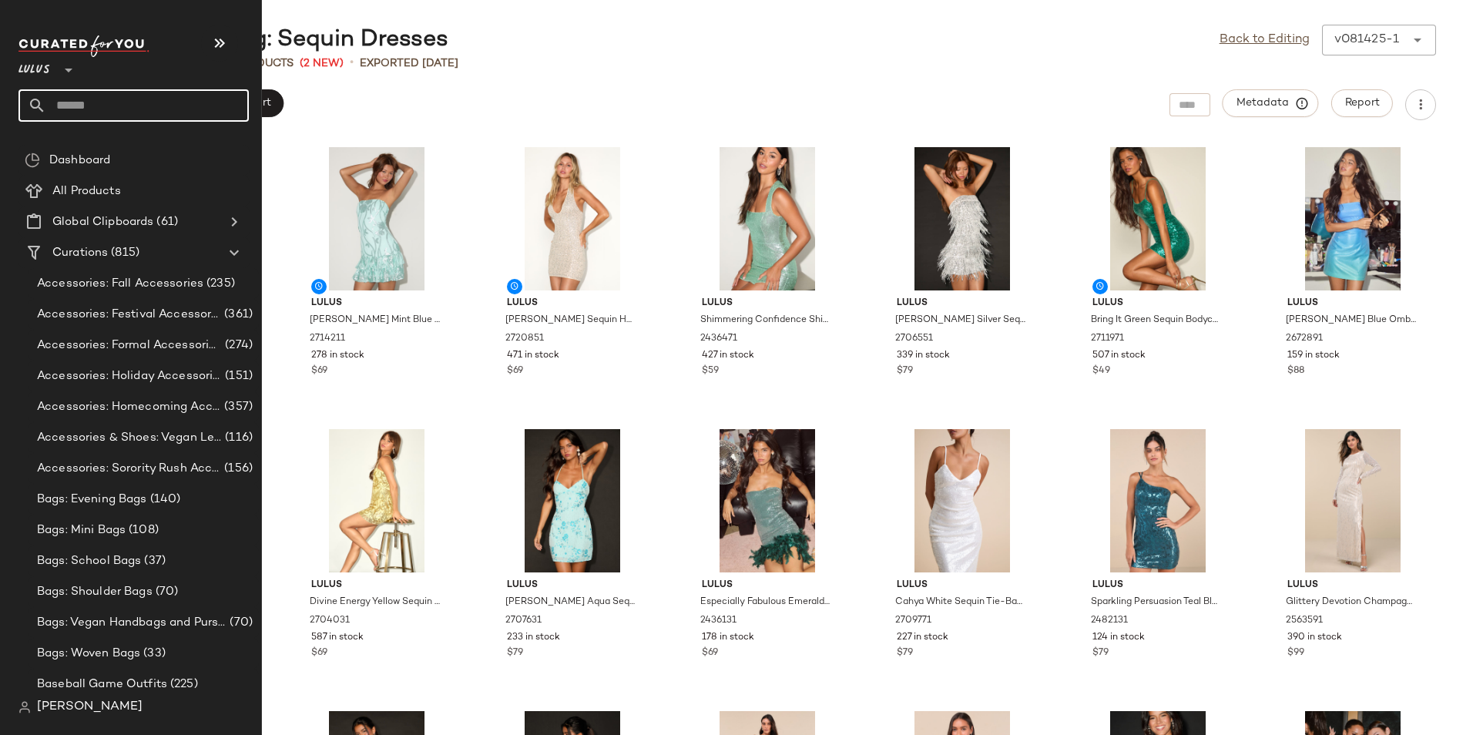
click at [75, 105] on input "text" at bounding box center [147, 105] width 203 height 32
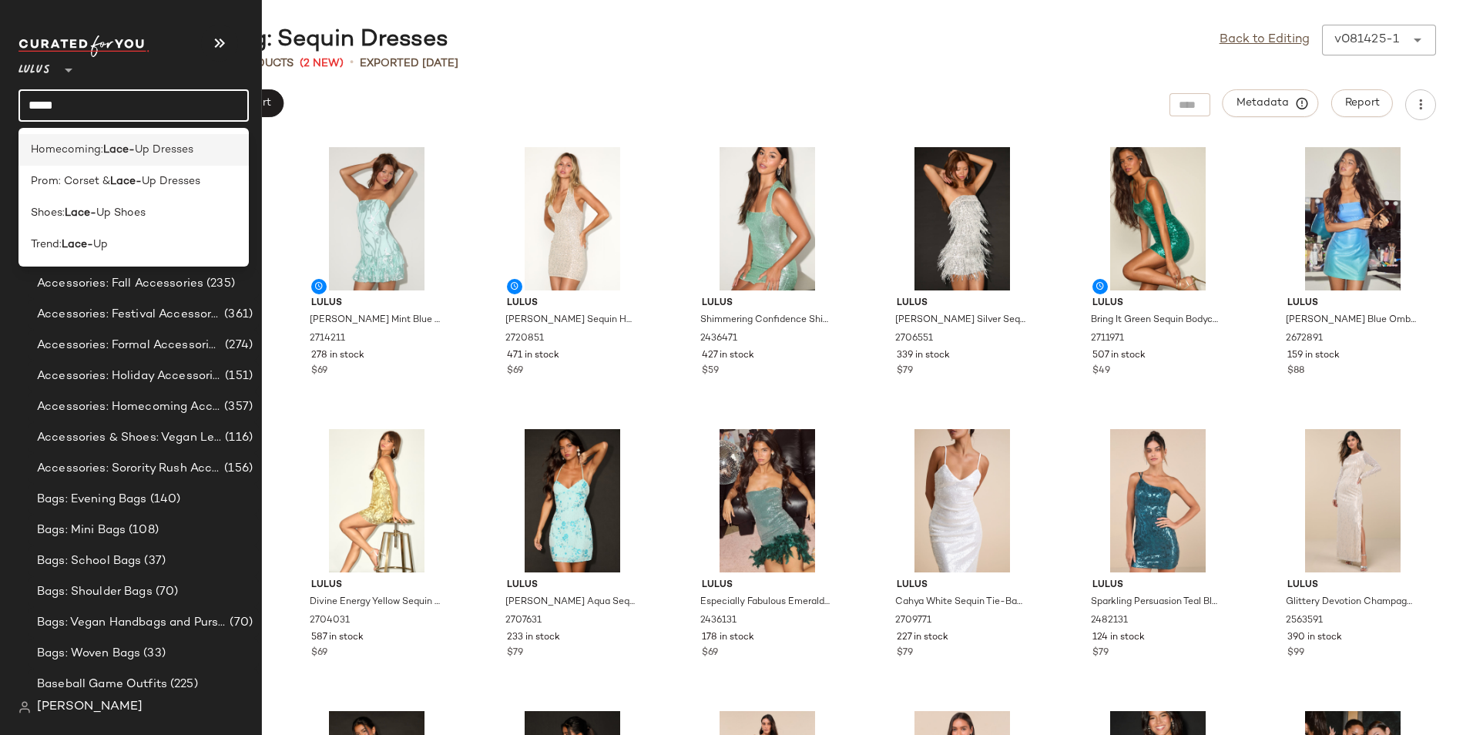
type input "*****"
click at [96, 197] on div "Homecoming: Lace- Up Dresses" at bounding box center [133, 213] width 230 height 32
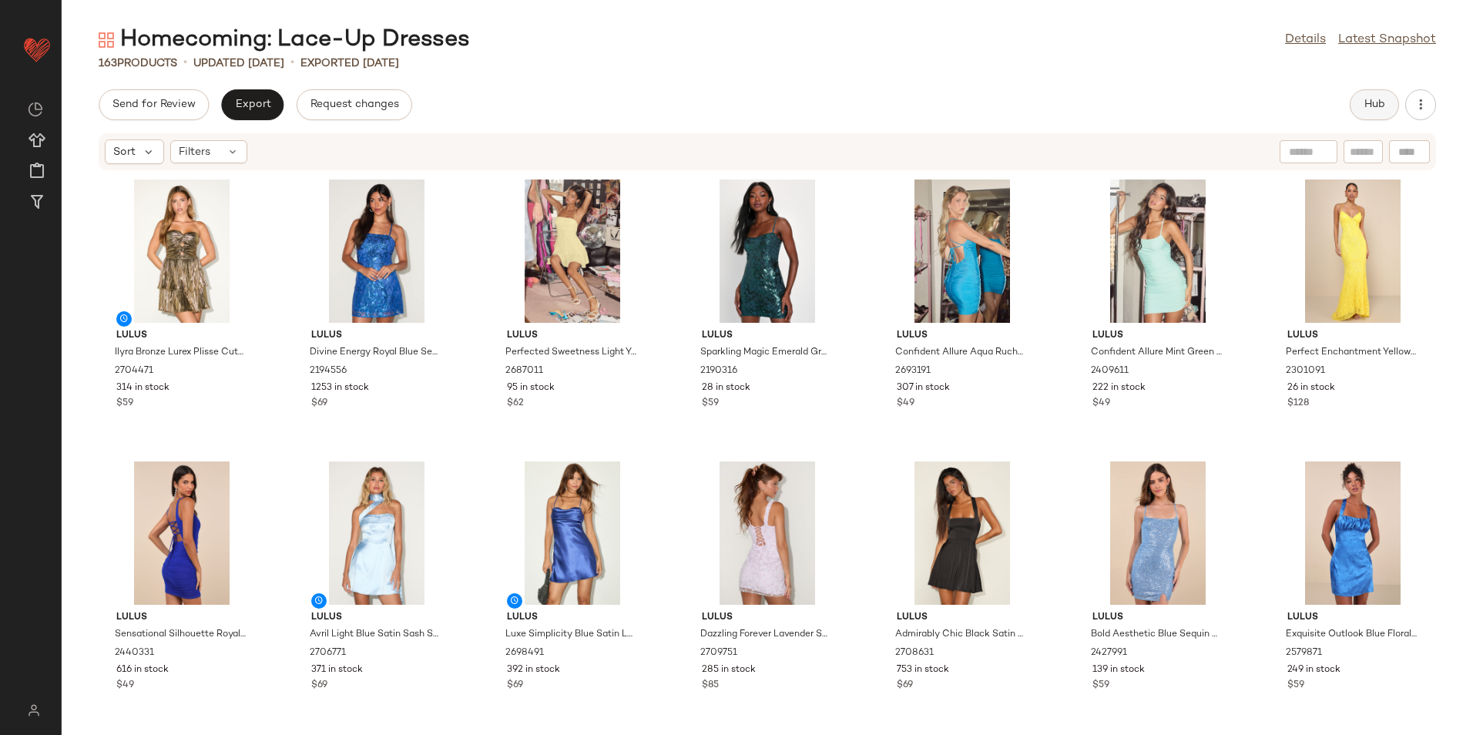
click at [1357, 102] on button "Hub" at bounding box center [1374, 104] width 49 height 31
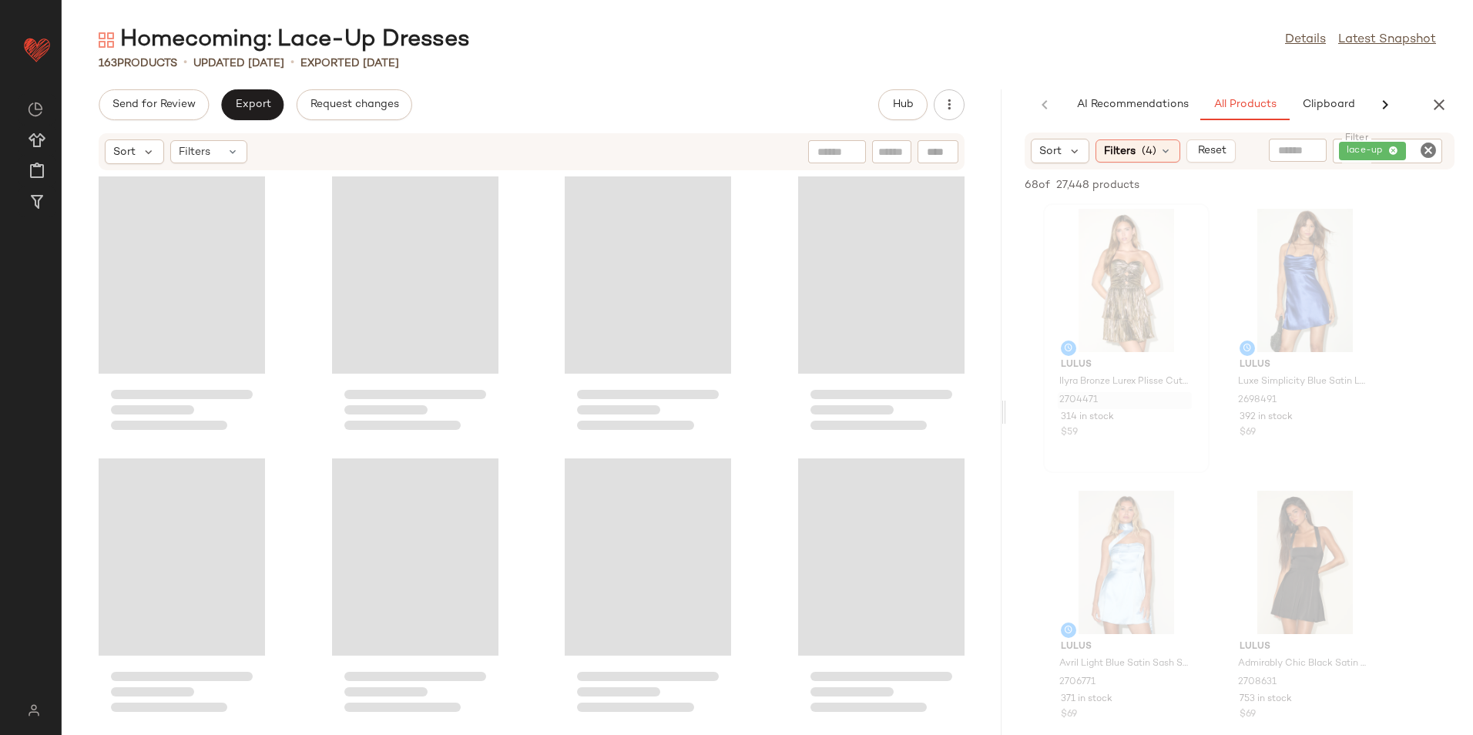
drag, startPoint x: 767, startPoint y: 413, endPoint x: 1117, endPoint y: 395, distance: 351.0
click at [1127, 404] on div "Homecoming: Lace-Up Dresses Details Latest Snapshot 163 Products • updated [DAT…" at bounding box center [767, 380] width 1411 height 710
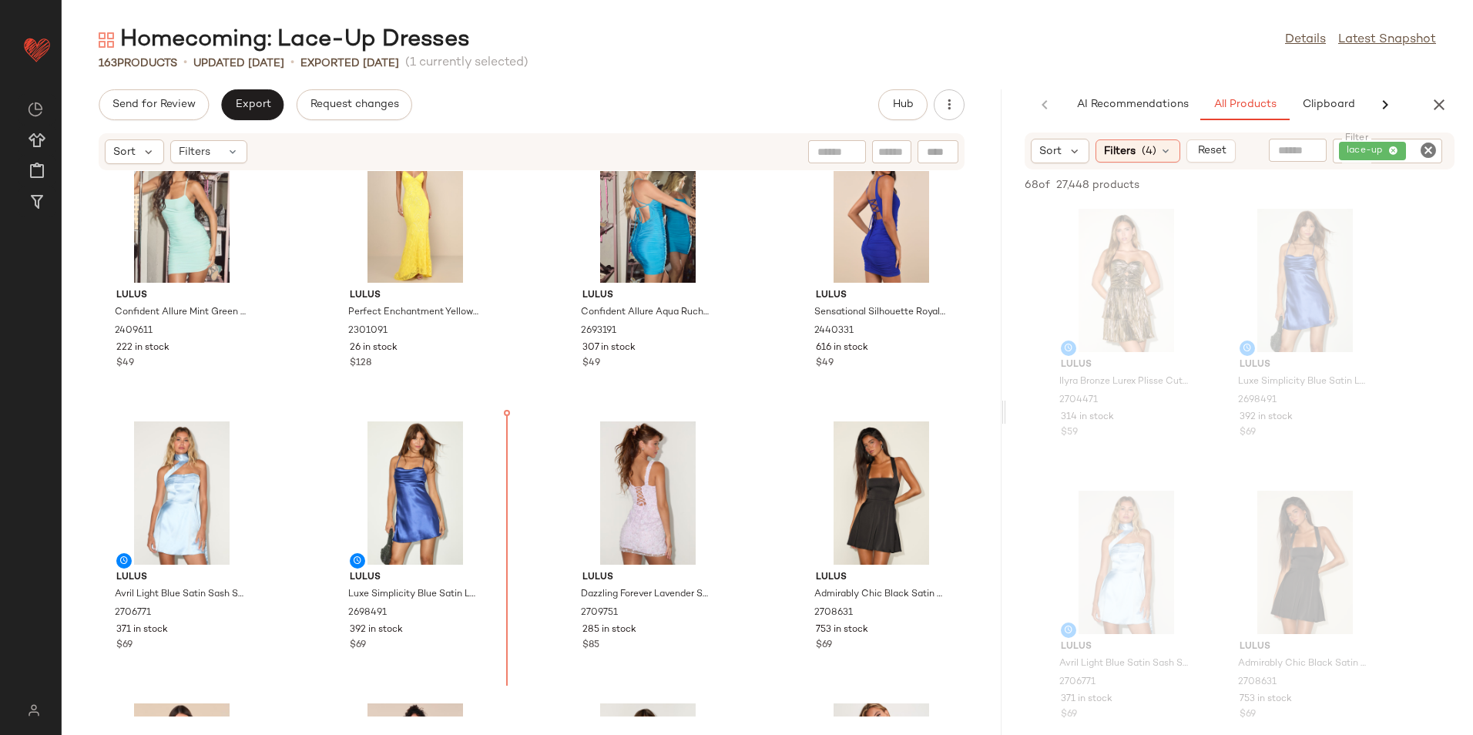
scroll to position [354, 0]
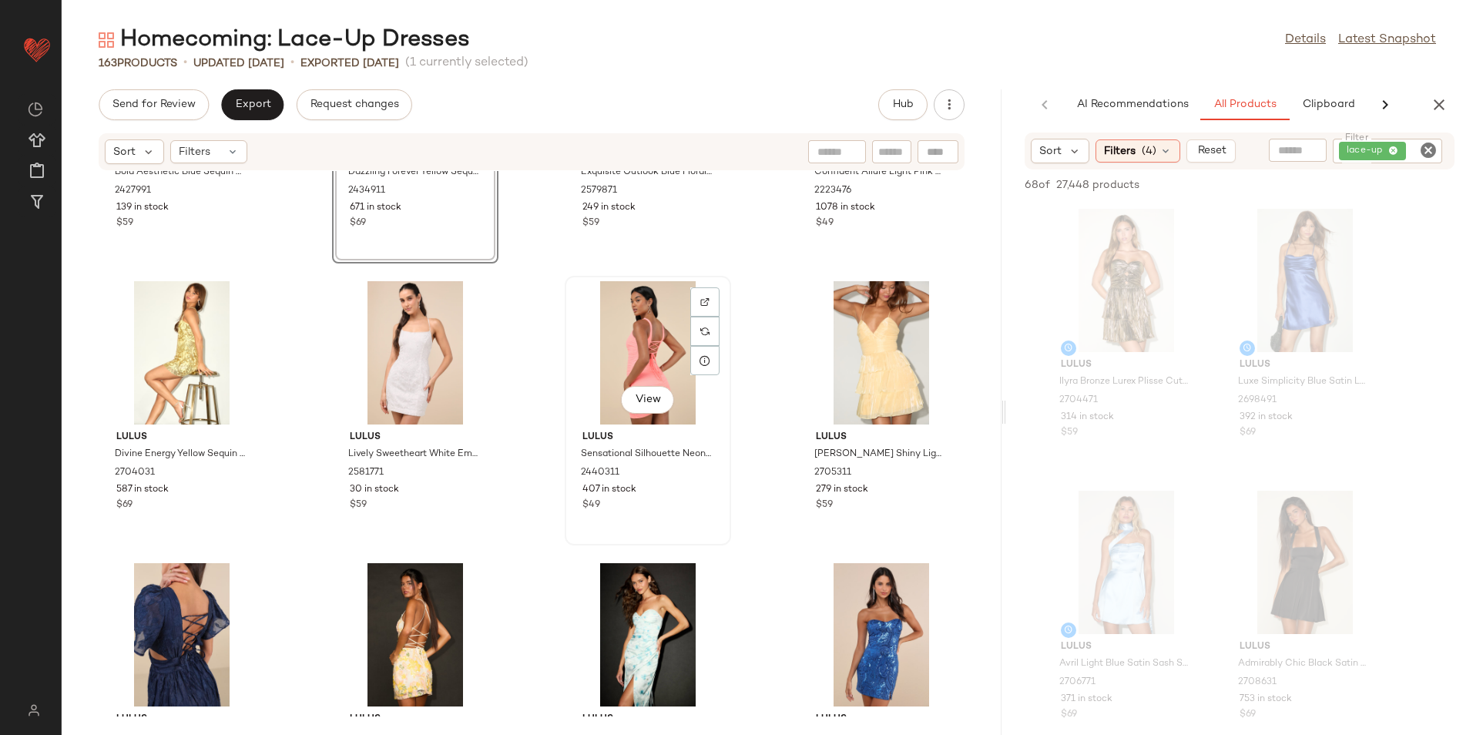
scroll to position [1121, 0]
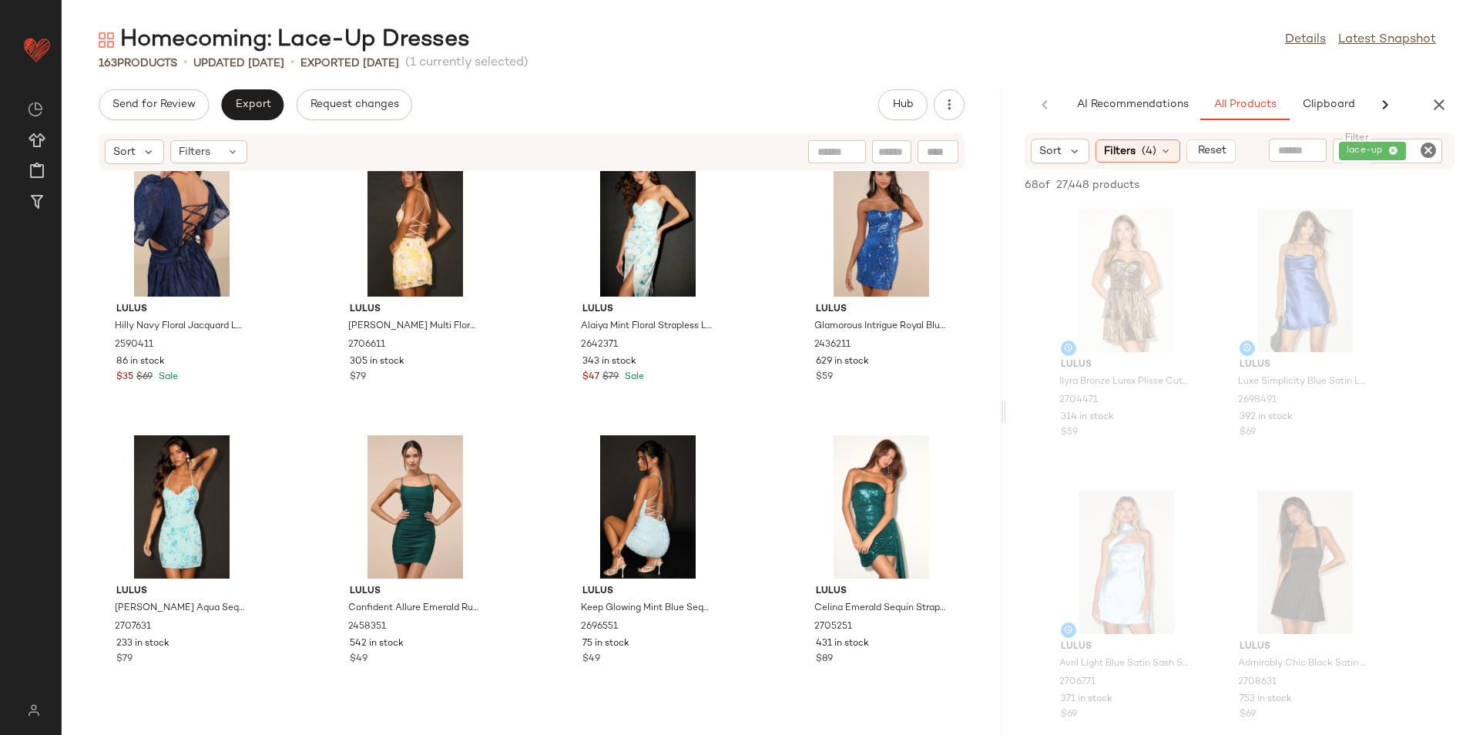
scroll to position [1166, 0]
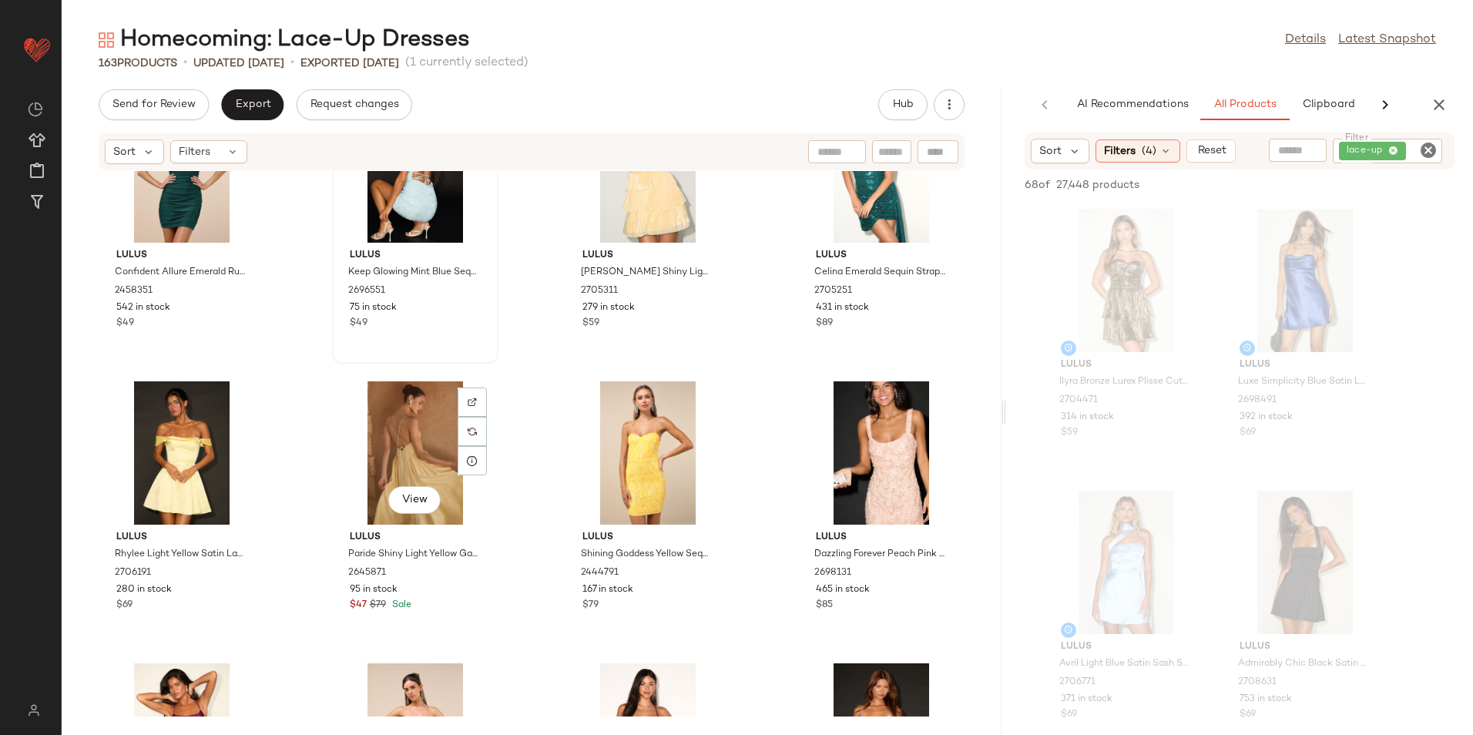
scroll to position [1861, 0]
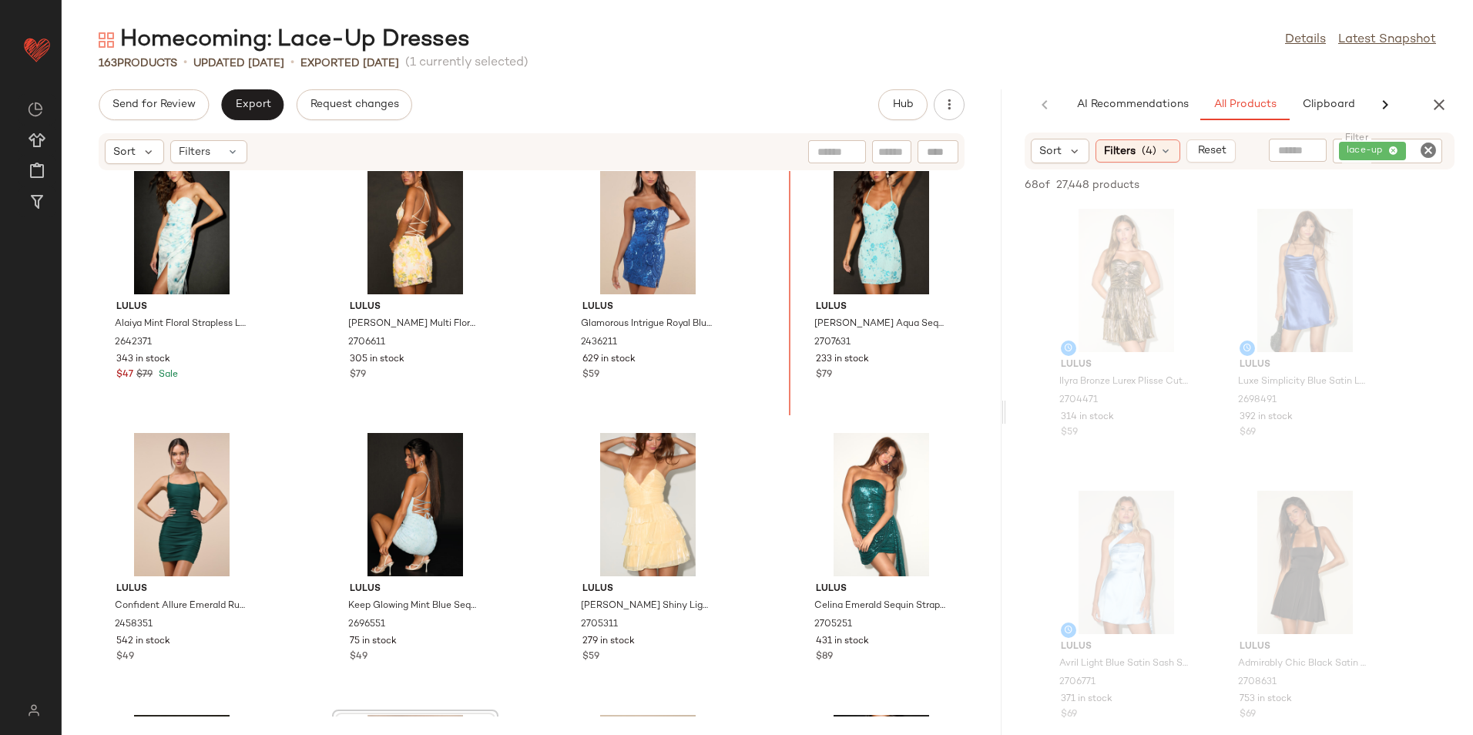
scroll to position [1401, 0]
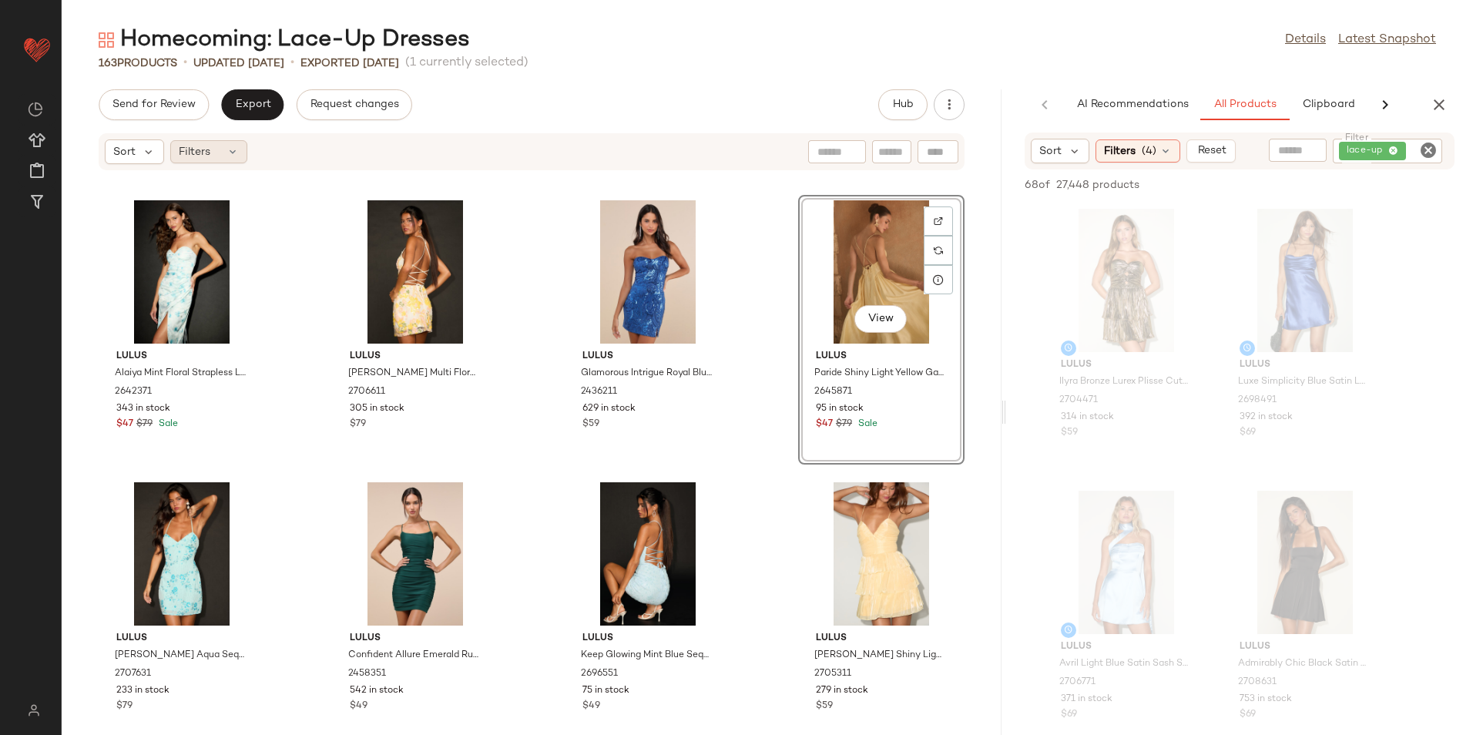
click at [215, 157] on div "Filters" at bounding box center [208, 151] width 77 height 23
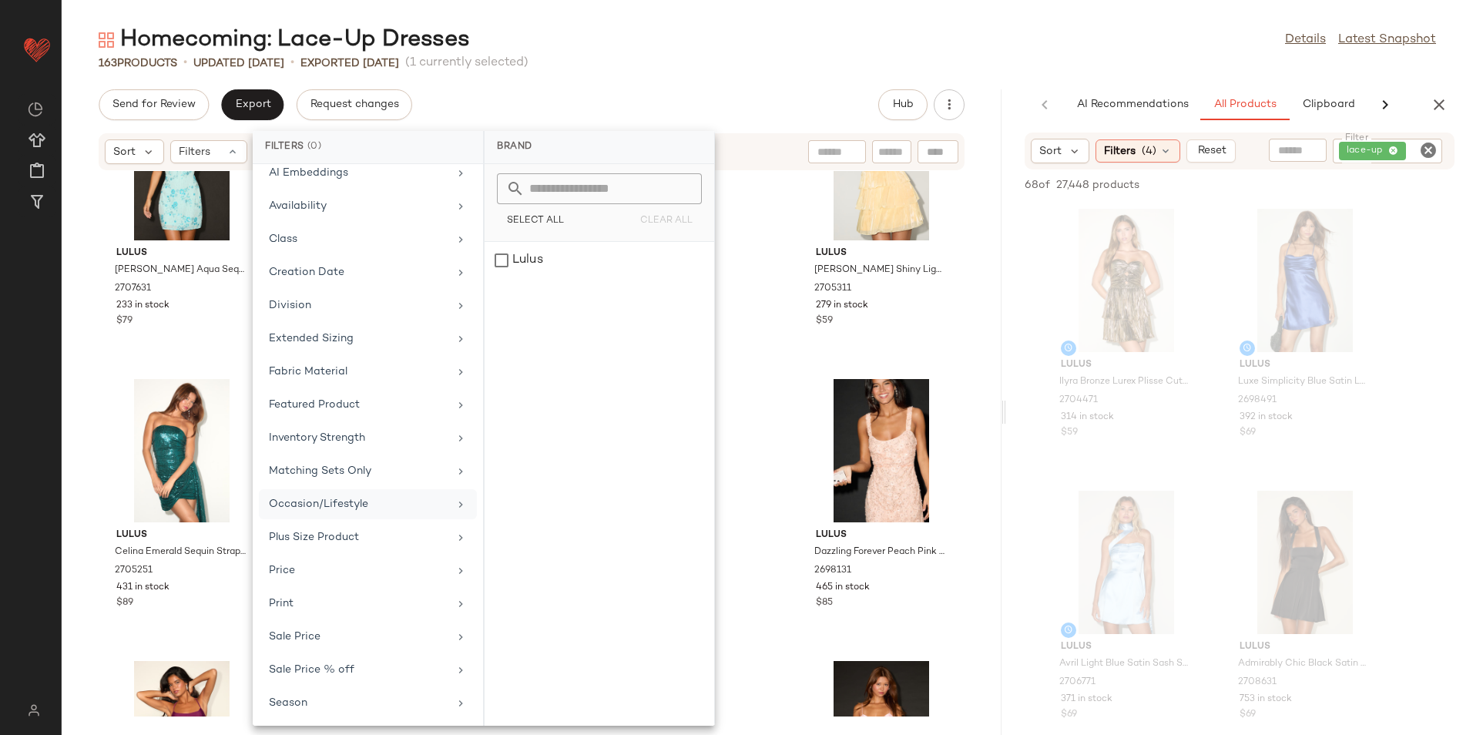
scroll to position [180, 0]
click at [399, 303] on div "Fabric Material" at bounding box center [359, 304] width 180 height 16
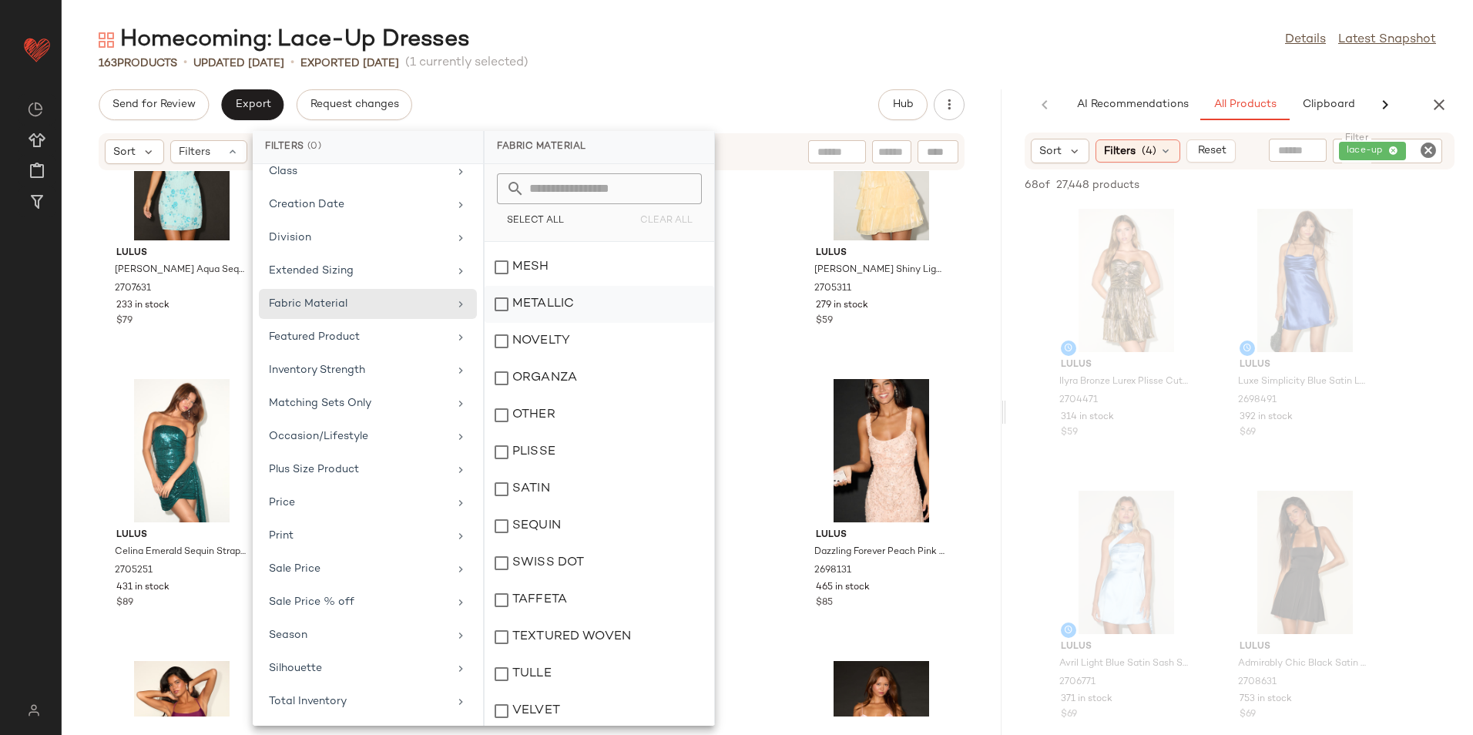
scroll to position [330, 0]
click at [611, 86] on div "Homecoming: Lace-Up Dresses Details Latest Snapshot 163 Products • updated [DAT…" at bounding box center [767, 380] width 1411 height 710
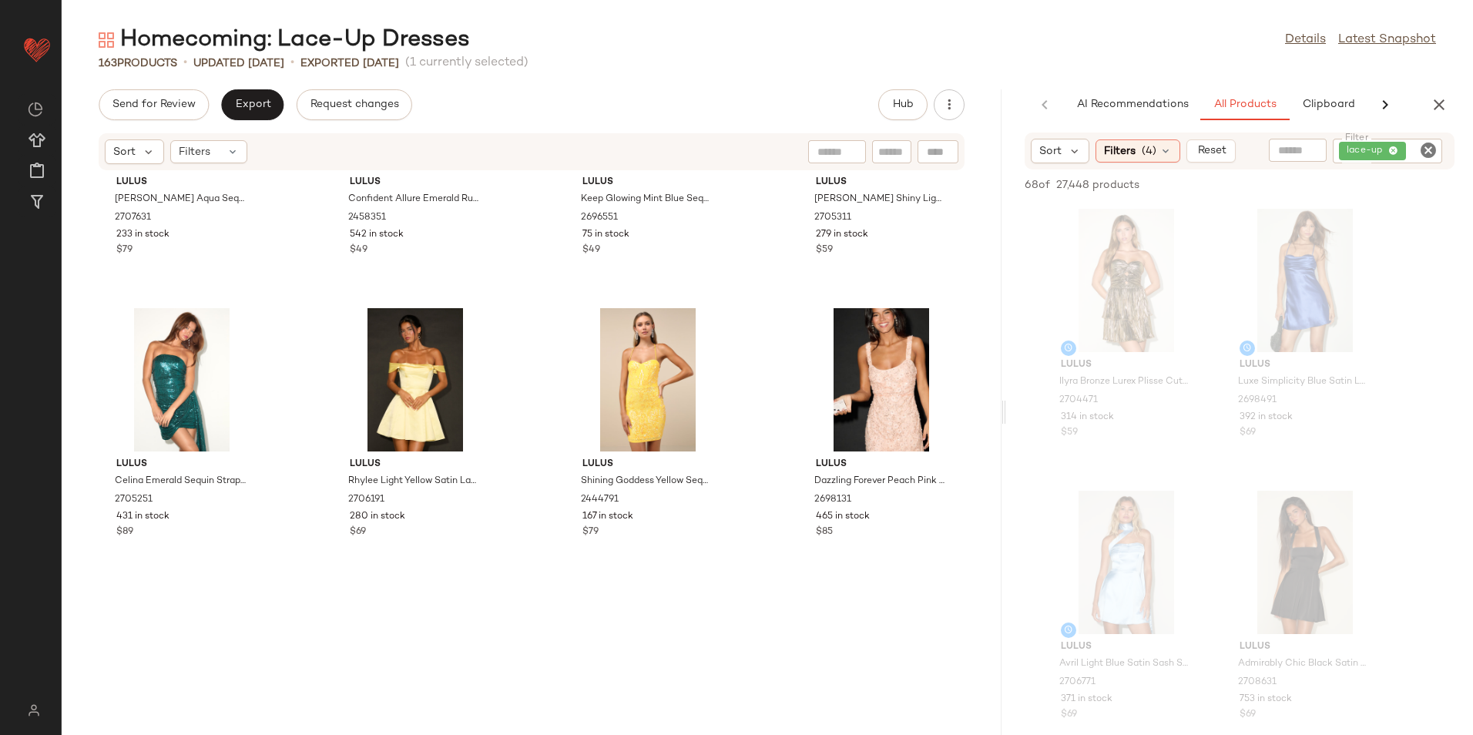
scroll to position [1864, 0]
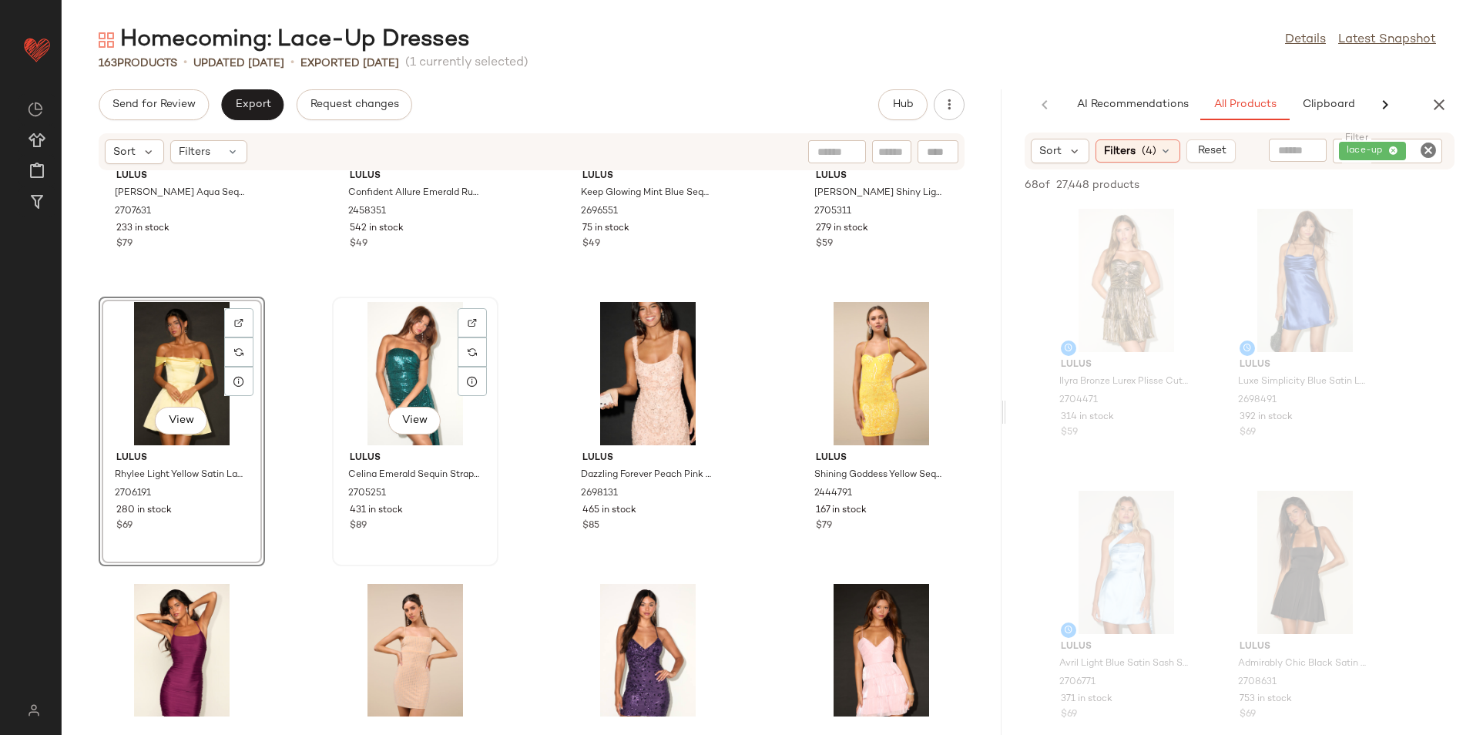
scroll to position [2095, 0]
